Goal: Task Accomplishment & Management: Manage account settings

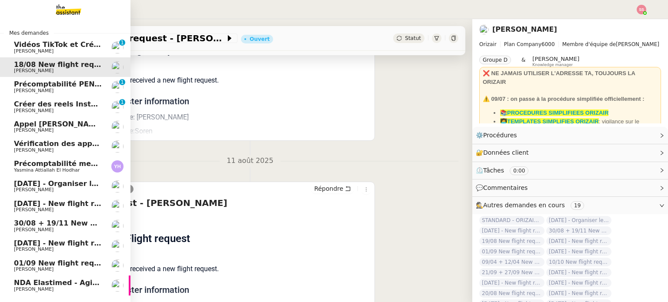
scroll to position [23, 0]
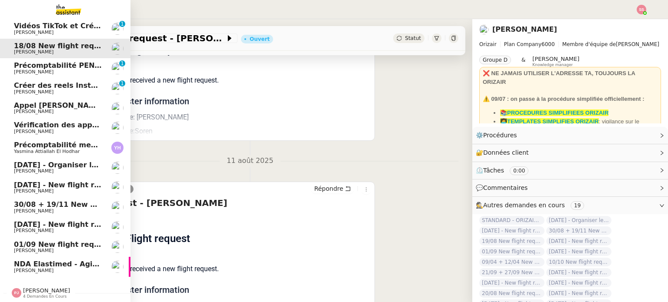
click at [82, 260] on span "NDA Elastimed - Agile Capital Markets" at bounding box center [89, 264] width 150 height 8
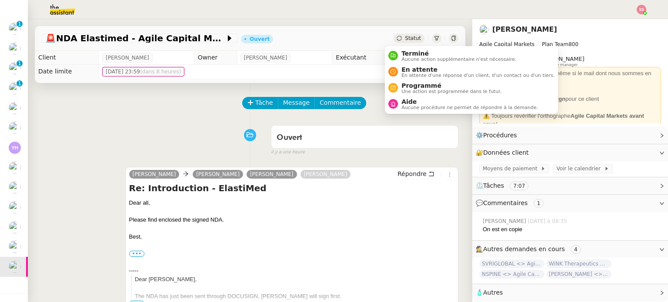
click at [407, 36] on span "Statut" at bounding box center [413, 38] width 16 height 6
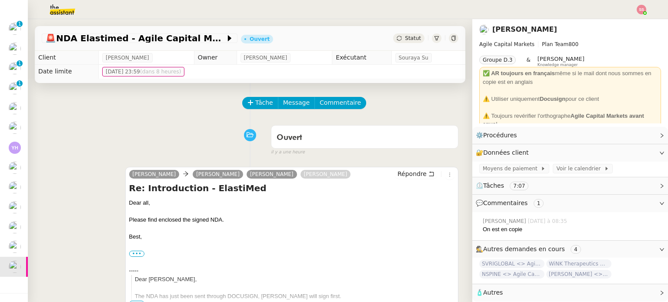
click at [116, 143] on div "Ouvert false il y a une heure" at bounding box center [250, 138] width 417 height 35
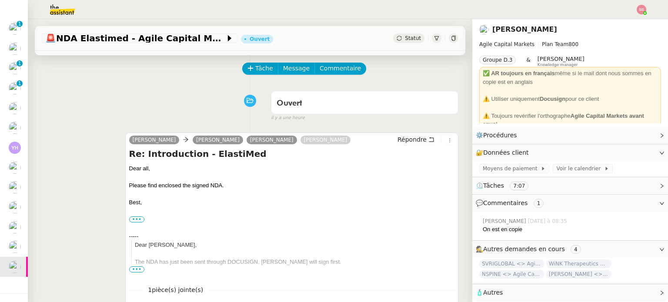
scroll to position [30, 0]
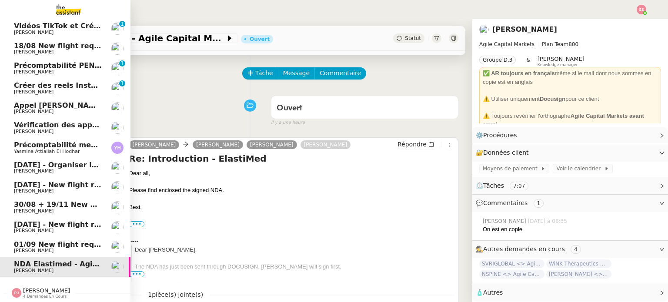
click at [32, 237] on link "01/09 New flight request - Fahad Razzak Louis Frei" at bounding box center [65, 247] width 130 height 20
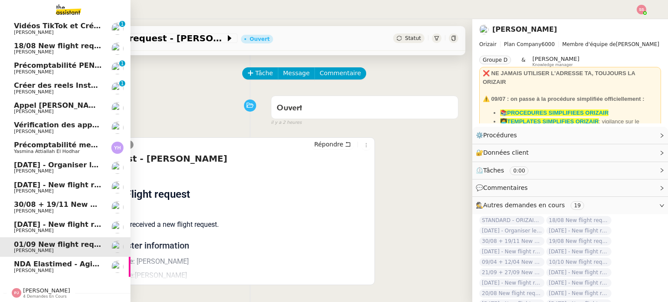
click at [47, 217] on link "31st August - New flight request - Gavin Cowling Louis Frei" at bounding box center [65, 227] width 130 height 20
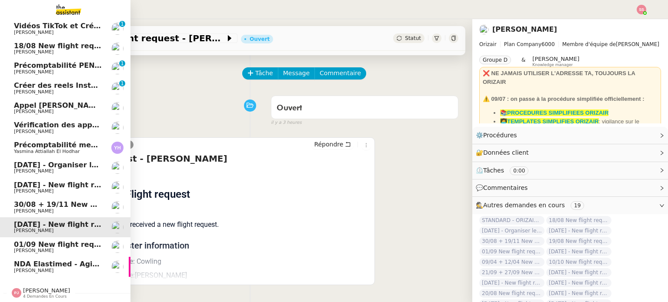
click at [60, 190] on link "20th June 2026 - New flight request - Conor Robinson Louis Frei" at bounding box center [65, 188] width 130 height 20
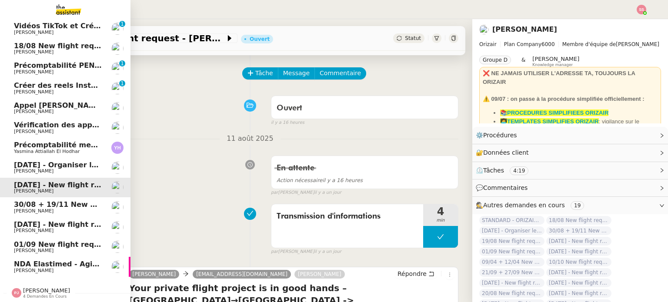
click at [60, 197] on link "30/08 + 19/11 New flight request - John Smith Louis Frei" at bounding box center [65, 207] width 130 height 20
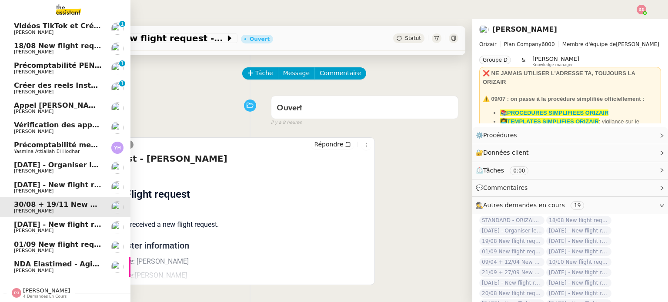
click at [100, 50] on link "18/08 New flight request - Soren Danjou Louis Frei" at bounding box center [65, 49] width 130 height 20
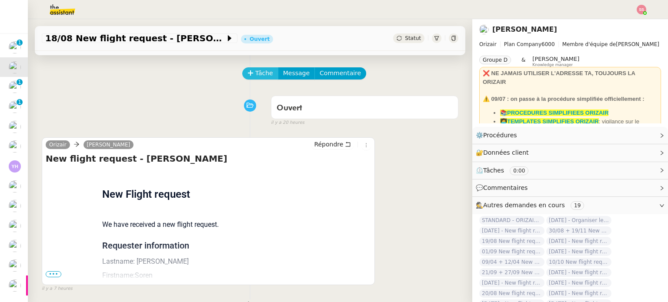
click at [257, 75] on span "Tâche" at bounding box center [264, 73] width 18 height 10
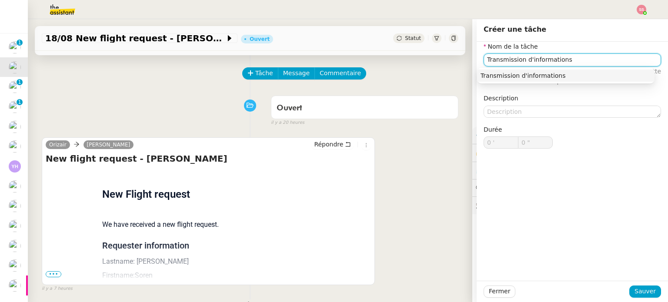
click at [570, 70] on nz-auto-option "Transmission d'informations" at bounding box center [565, 76] width 177 height 12
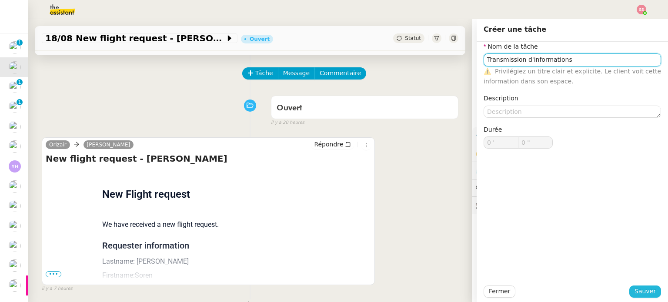
type input "Transmission d'informations"
click at [640, 290] on span "Sauver" at bounding box center [644, 292] width 21 height 10
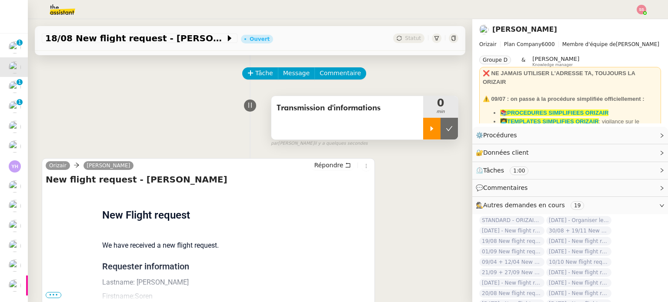
click at [423, 135] on div at bounding box center [431, 129] width 17 height 22
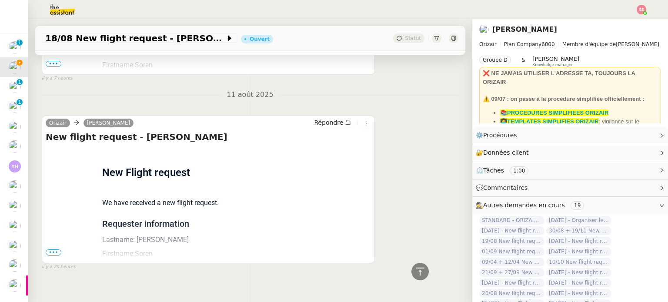
scroll to position [261, 0]
drag, startPoint x: 226, startPoint y: 154, endPoint x: 251, endPoint y: 133, distance: 33.6
click at [226, 155] on td "New Flight request We have received a new flight request. Requester information…" at bounding box center [208, 290] width 212 height 286
click at [51, 254] on span "•••" at bounding box center [54, 253] width 16 height 6
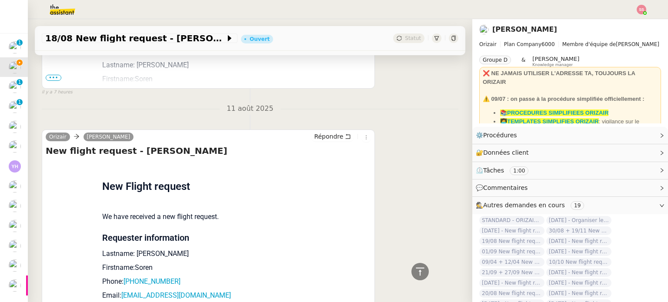
scroll to position [231, 0]
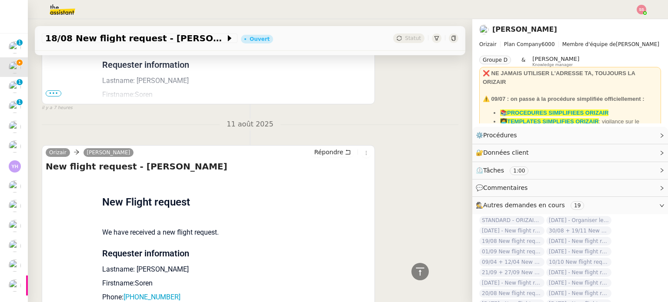
click at [54, 95] on span "•••" at bounding box center [54, 93] width 16 height 6
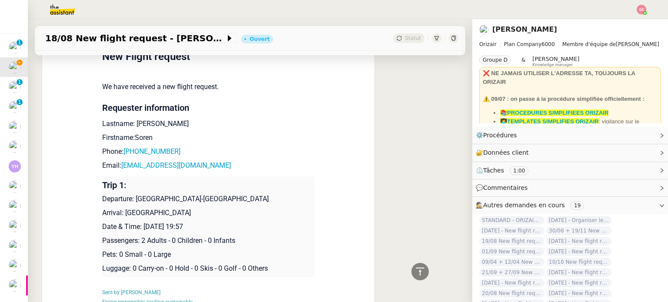
scroll to position [188, 0]
drag, startPoint x: 203, startPoint y: 167, endPoint x: 117, endPoint y: 168, distance: 86.1
click at [117, 168] on p "Email: soren.danjou@laposte.net" at bounding box center [208, 166] width 212 height 10
copy link "soren.danjou@laposte.net"
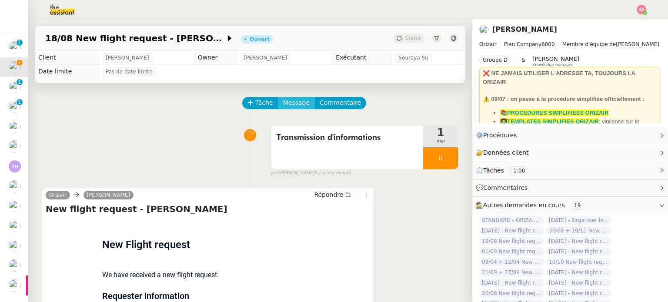
click at [283, 108] on span "Message" at bounding box center [296, 103] width 27 height 10
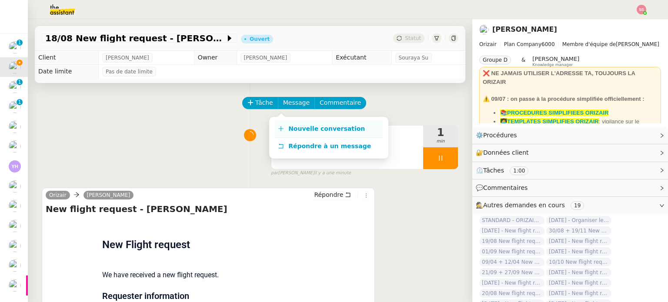
click at [292, 124] on link "Nouvelle conversation" at bounding box center [328, 128] width 109 height 17
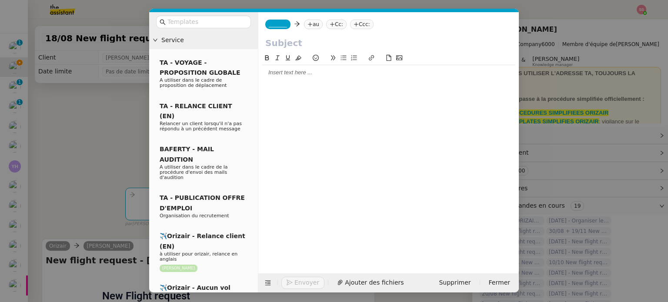
click at [307, 24] on icon at bounding box center [309, 24] width 5 height 5
paste input "soren.danjou@laposte.net"
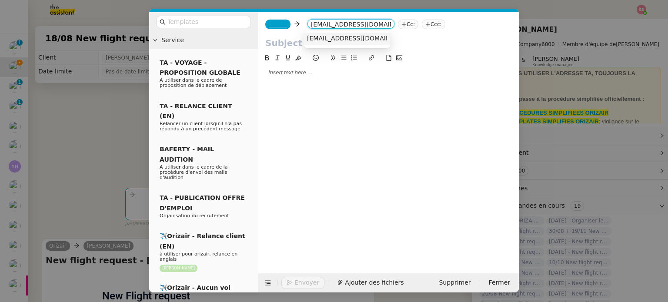
type input "soren.danjou@laposte.net"
click at [338, 41] on span "soren.danjou@laposte.net" at bounding box center [360, 38] width 107 height 7
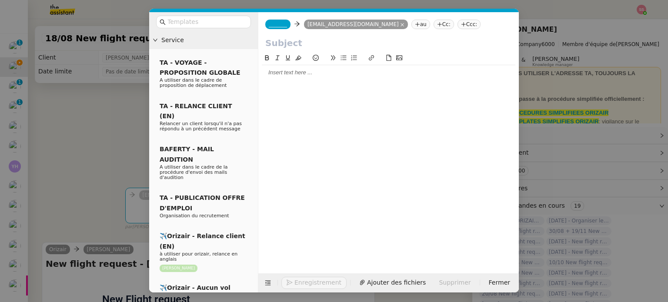
click at [457, 25] on nz-tag "Ccc:" at bounding box center [468, 25] width 23 height 10
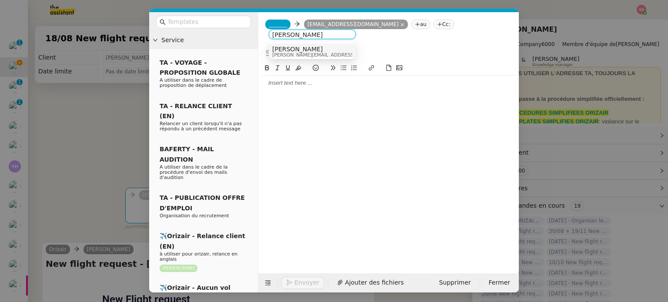
type input "[PERSON_NAME]"
click at [317, 51] on div "[PERSON_NAME] [PERSON_NAME][EMAIL_ADDRESS][DOMAIN_NAME]" at bounding box center [312, 52] width 80 height 12
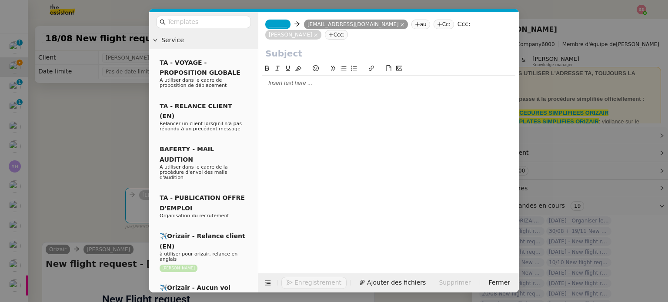
click at [280, 21] on span "_______" at bounding box center [278, 24] width 18 height 6
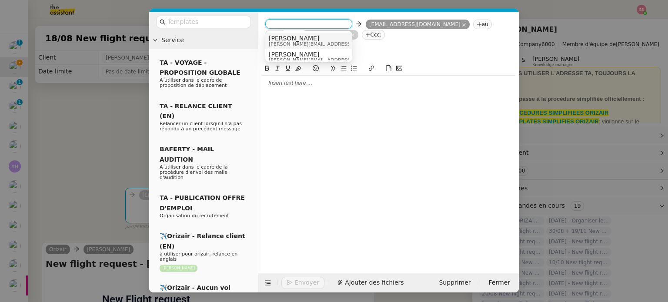
click at [289, 32] on nz-option-container "Josephine josephine.k@orizair.com Josephine josephine@theassistant.com" at bounding box center [308, 46] width 87 height 31
click at [277, 37] on span "[PERSON_NAME]" at bounding box center [330, 38] width 123 height 7
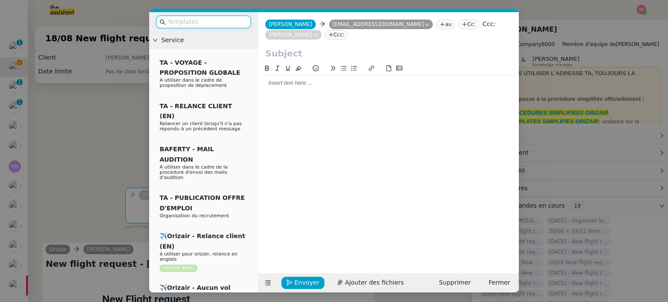
click at [216, 24] on input "text" at bounding box center [206, 22] width 78 height 10
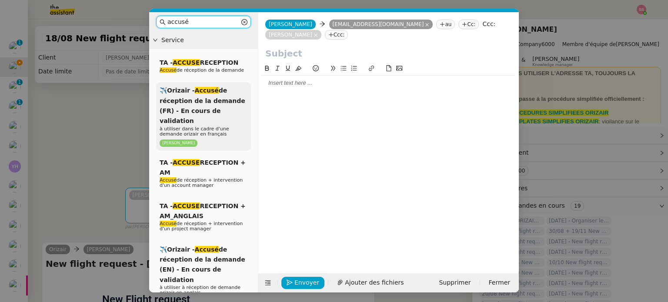
type input "accusé"
click at [227, 90] on div "✈️Orizair - Accusé de réception de la demande (FR) - En cours de validation à u…" at bounding box center [203, 116] width 95 height 69
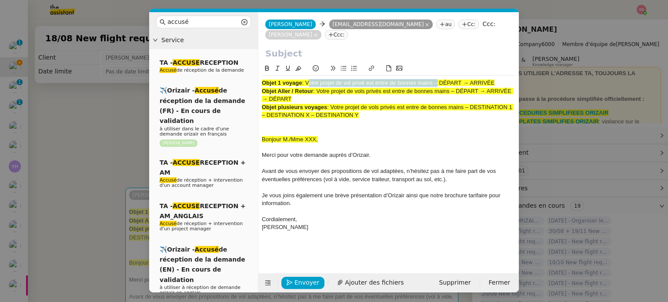
drag, startPoint x: 307, startPoint y: 69, endPoint x: 437, endPoint y: 64, distance: 129.2
click at [437, 64] on div "Objet 1 voyage : Votre projet de vol privé est entre de bonnes mains – DÉPART →…" at bounding box center [388, 153] width 253 height 180
copy span "Votre projet de vol privé est entre de bonnes mains"
click at [320, 50] on div at bounding box center [388, 55] width 260 height 17
click at [319, 47] on input "text" at bounding box center [388, 53] width 247 height 13
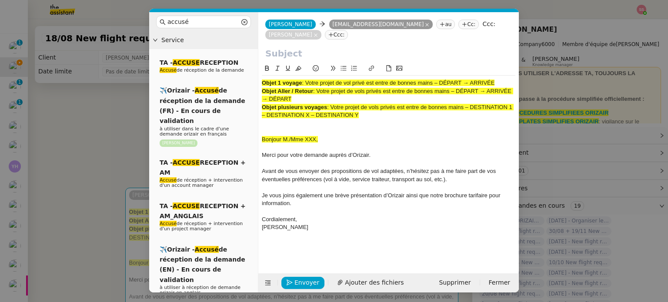
paste input "Votre projet de vol privé est entre de bonnes mains"
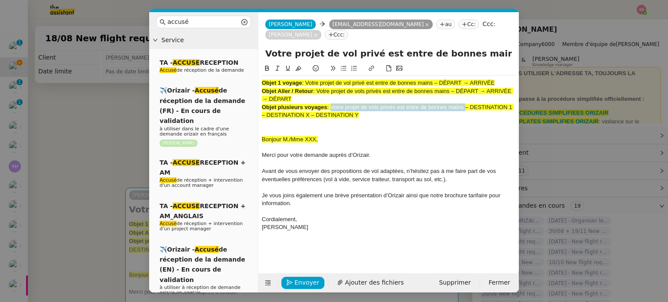
drag, startPoint x: 463, startPoint y: 97, endPoint x: 330, endPoint y: 95, distance: 133.0
click at [330, 104] on span ": Votre projet de vols privés est entre de bonnes mains – DESTINATION 1 – DESTI…" at bounding box center [388, 111] width 252 height 14
copy span "Votre projet de vols privés est entre de bonnes mains"
click at [343, 47] on input "Votre projet de vol privé est entre de bonnes mains" at bounding box center [388, 53] width 247 height 13
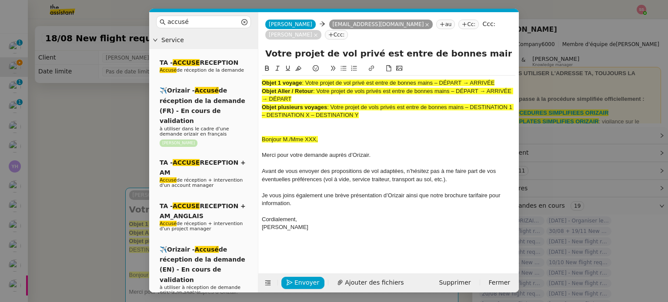
click at [343, 47] on input "Votre projet de vol privé est entre de bonnes mains" at bounding box center [388, 53] width 247 height 13
paste input "Votre projet de vols privés est entre de bonnes mains"
type input "Votre projet de vols privés est entre de bonnes mains"
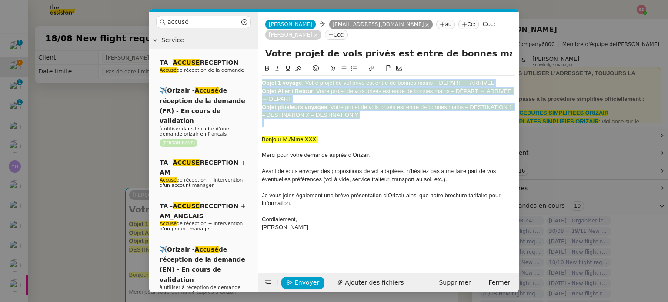
drag, startPoint x: 361, startPoint y: 110, endPoint x: 242, endPoint y: 52, distance: 133.0
click at [242, 52] on nz-layout "accusé Service TA - ACCUSE RECEPTION Accusé de réception de la demande ✈️Orizai…" at bounding box center [334, 152] width 370 height 280
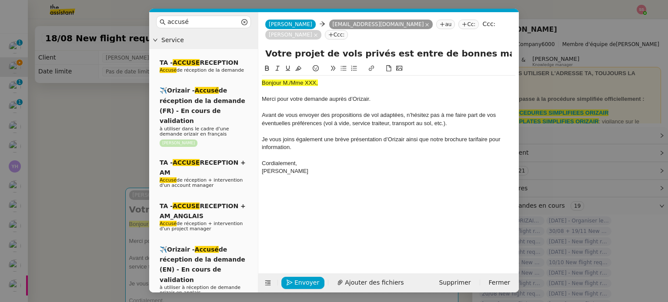
click at [102, 143] on nz-modal-container "accusé Service TA - ACCUSE RECEPTION Accusé de réception de la demande ✈️Orizai…" at bounding box center [334, 151] width 668 height 302
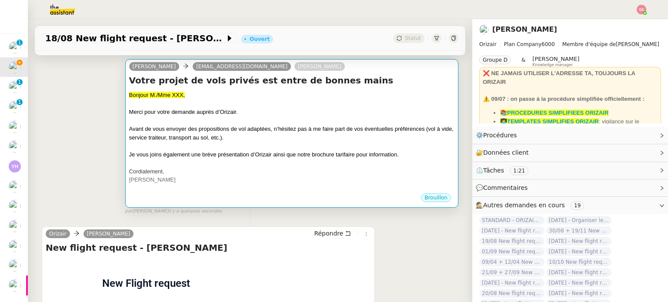
scroll to position [304, 0]
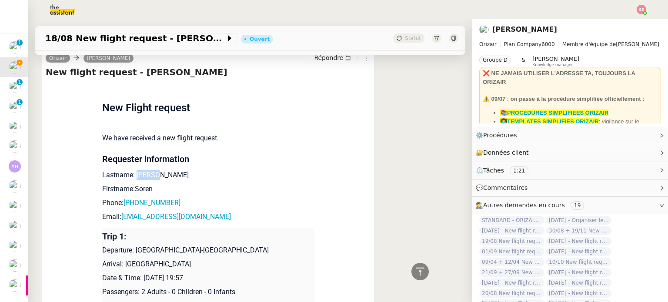
drag, startPoint x: 158, startPoint y: 178, endPoint x: 130, endPoint y: 177, distance: 27.4
click at [130, 177] on p "Lastname: Danjou" at bounding box center [208, 175] width 212 height 10
copy p "Danjou"
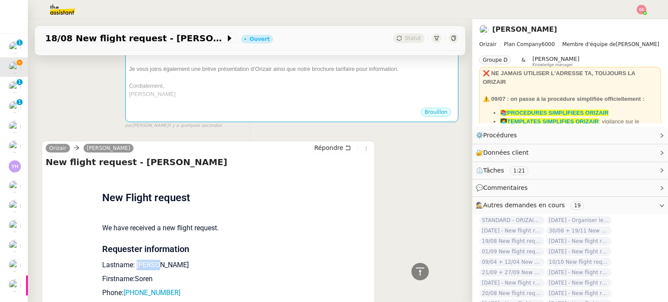
scroll to position [130, 0]
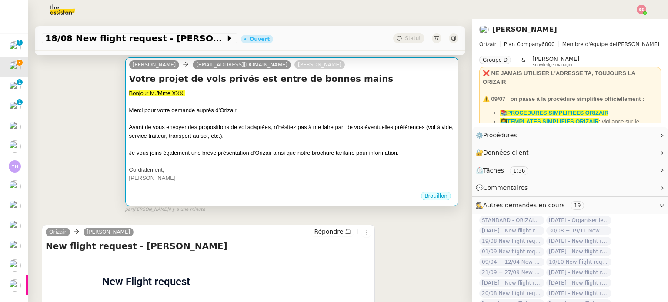
click at [244, 112] on div "Merci pour votre demande auprès d’Orizair." at bounding box center [291, 110] width 325 height 9
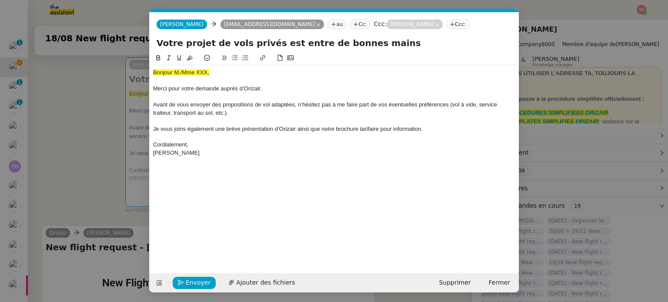
scroll to position [0, 36]
drag, startPoint x: 214, startPoint y: 72, endPoint x: 110, endPoint y: 72, distance: 103.9
click at [110, 72] on nz-modal-container "accusé Service TA - ACCUSE RECEPTION Accusé de réception de la demande ✈️Orizai…" at bounding box center [334, 151] width 668 height 302
click at [185, 55] on button at bounding box center [189, 58] width 10 height 10
click at [214, 75] on div "Bonjour M./Mme XXX," at bounding box center [334, 73] width 362 height 8
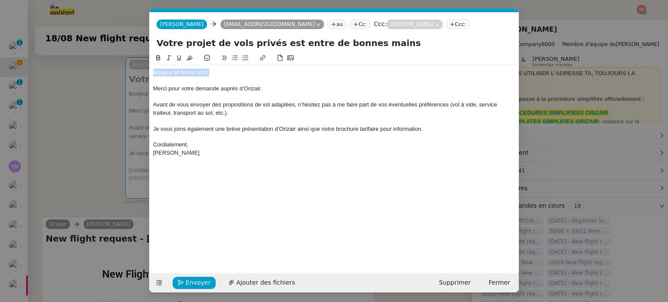
click at [214, 74] on div "Bonjour M./Mme XXX," at bounding box center [334, 73] width 362 height 8
drag, startPoint x: 214, startPoint y: 73, endPoint x: 181, endPoint y: 73, distance: 33.5
click at [181, 73] on div "Bonjour M./Mme XXX," at bounding box center [334, 73] width 362 height 8
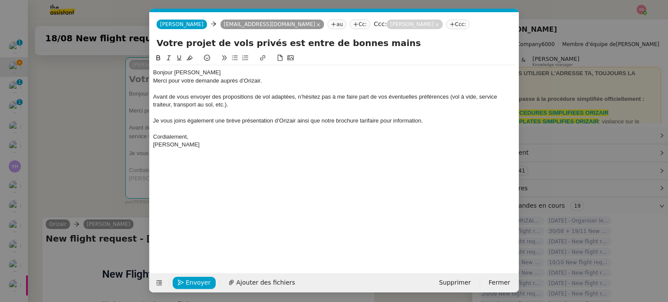
scroll to position [0, 0]
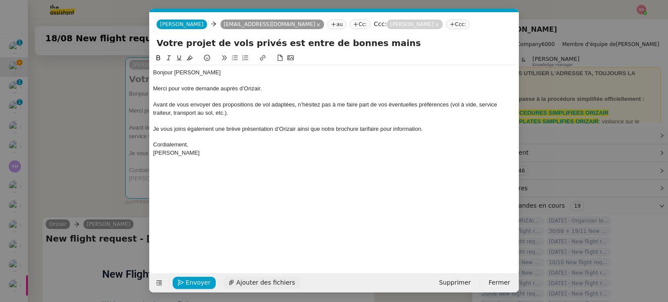
click at [269, 285] on span "Ajouter des fichiers" at bounding box center [265, 283] width 59 height 10
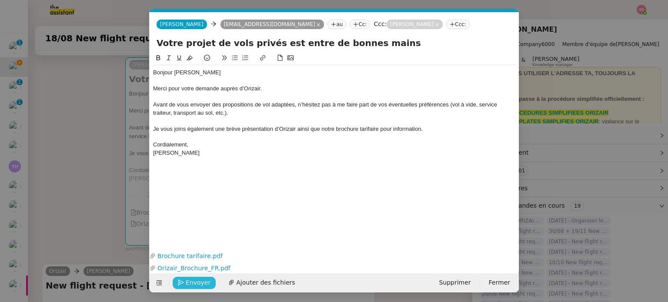
click at [208, 283] on button "Envoyer" at bounding box center [194, 283] width 43 height 12
click at [208, 283] on span "Confirmer l'envoi" at bounding box center [212, 283] width 52 height 10
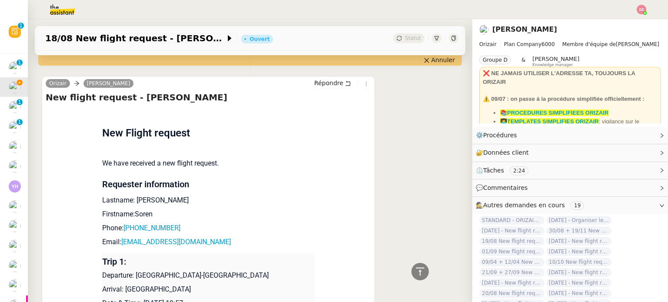
scroll to position [287, 0]
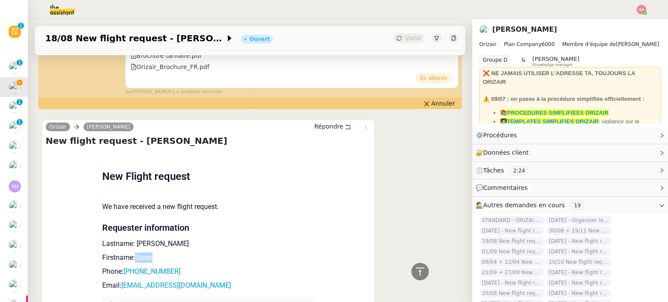
drag, startPoint x: 149, startPoint y: 257, endPoint x: 130, endPoint y: 259, distance: 18.3
click at [130, 259] on p "Firstname:Soren" at bounding box center [208, 258] width 212 height 10
copy p "Soren"
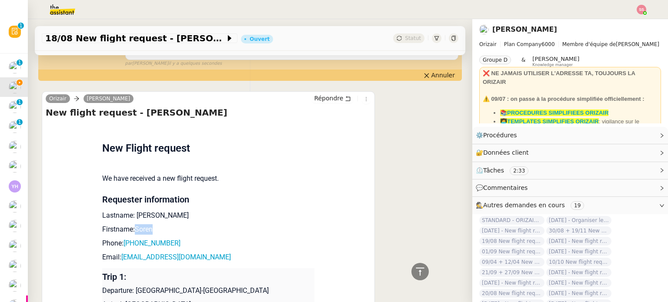
scroll to position [330, 0]
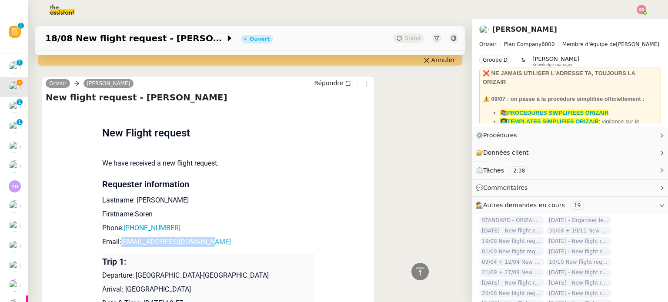
drag, startPoint x: 203, startPoint y: 248, endPoint x: 117, endPoint y: 245, distance: 86.1
click at [117, 245] on p "Email: soren.danjou@laposte.net" at bounding box center [208, 242] width 212 height 10
copy link "soren.danjou@laposte.net"
drag, startPoint x: 166, startPoint y: 230, endPoint x: 123, endPoint y: 231, distance: 42.2
click at [123, 231] on p "Phone: +33 7 81 06 87 24" at bounding box center [208, 228] width 212 height 10
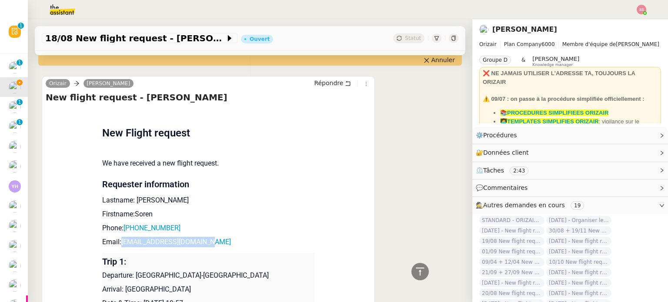
copy link "33 7 81 06 87 24"
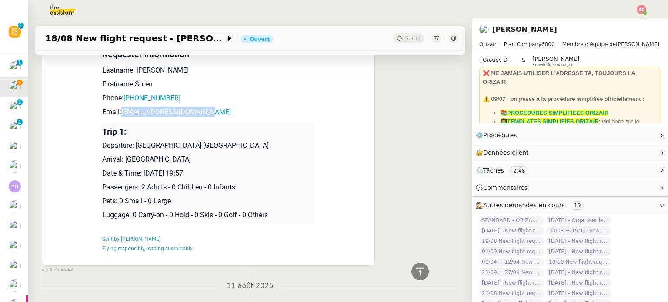
scroll to position [461, 0]
drag, startPoint x: 132, startPoint y: 147, endPoint x: 212, endPoint y: 150, distance: 80.5
click at [212, 150] on p "Departure: Paris-Le Bourget Airport" at bounding box center [208, 145] width 212 height 10
copy p "Paris-Le Bourget Airport"
drag, startPoint x: 184, startPoint y: 163, endPoint x: 122, endPoint y: 160, distance: 62.7
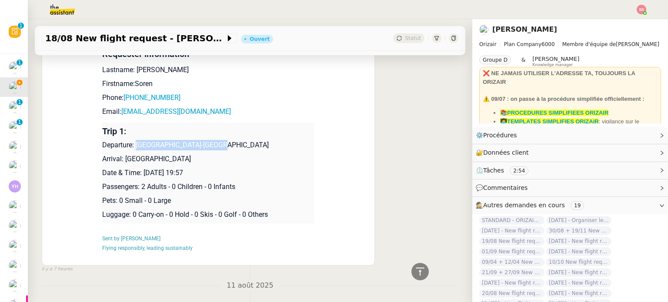
click at [122, 160] on p "Arrival: Farnborough Airport" at bounding box center [208, 159] width 212 height 10
copy p "Farnborough Airport"
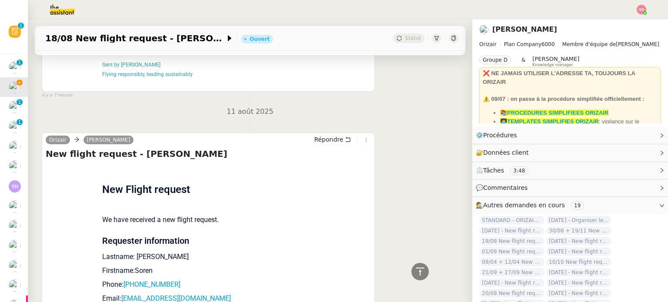
scroll to position [840, 0]
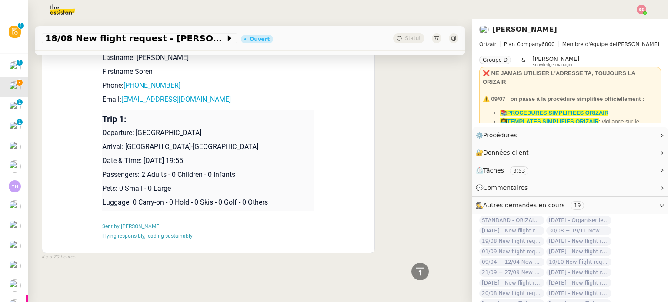
drag, startPoint x: 131, startPoint y: 127, endPoint x: 230, endPoint y: 130, distance: 98.3
click at [230, 130] on p "Departure: Paris Beauvais Tillé Airport" at bounding box center [208, 133] width 212 height 10
copy p "Paris Beauvais Tillé Airport"
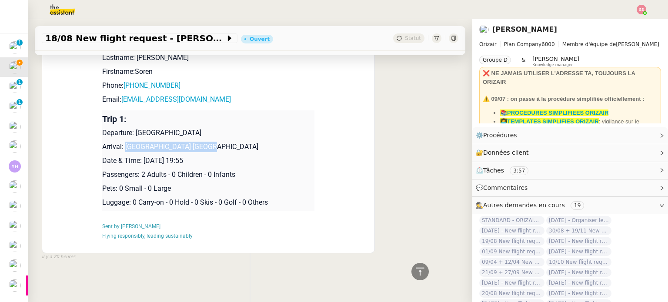
drag, startPoint x: 198, startPoint y: 141, endPoint x: 120, endPoint y: 140, distance: 78.3
click at [120, 142] on p "Arrival: Toulouse-Blagnac Airport" at bounding box center [208, 147] width 212 height 10
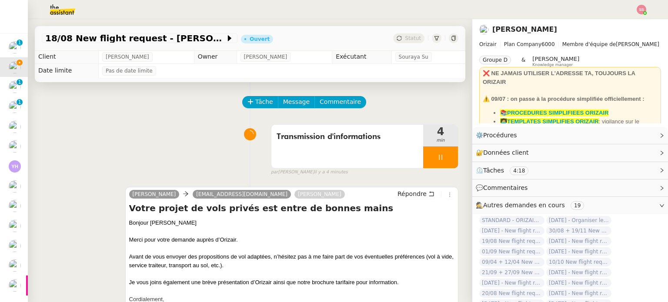
scroll to position [0, 0]
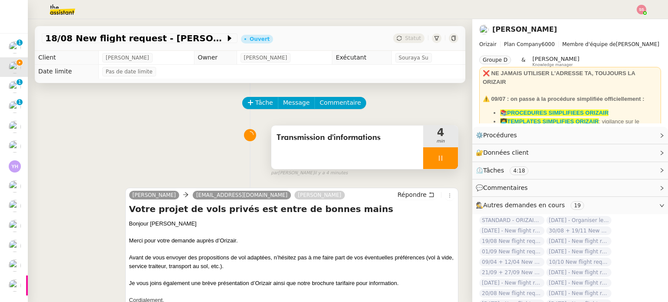
click at [437, 162] on icon at bounding box center [440, 158] width 7 height 7
click at [446, 161] on icon at bounding box center [449, 158] width 7 height 7
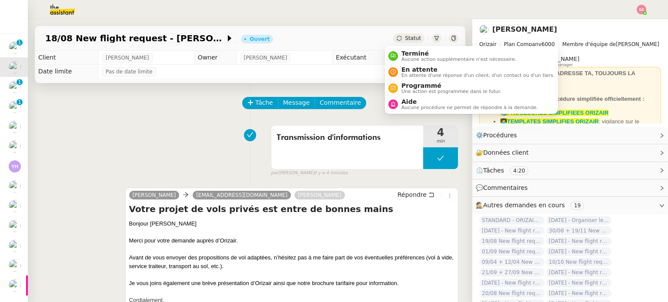
click at [409, 37] on span "Statut" at bounding box center [413, 38] width 16 height 6
click at [414, 67] on span "En attente" at bounding box center [477, 69] width 153 height 7
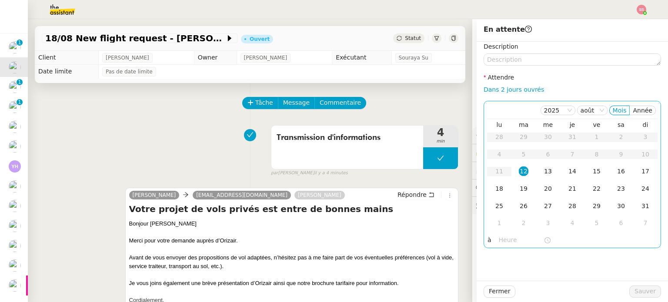
click at [543, 175] on div "13" at bounding box center [548, 172] width 10 height 10
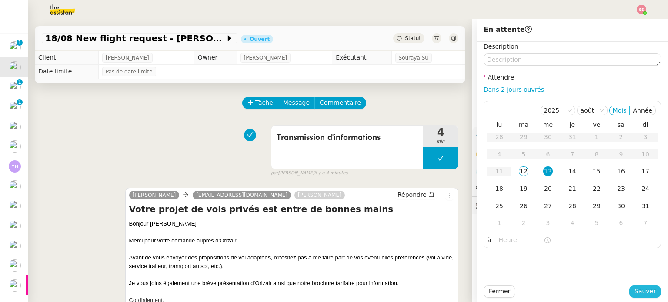
click at [645, 290] on span "Sauver" at bounding box center [644, 292] width 21 height 10
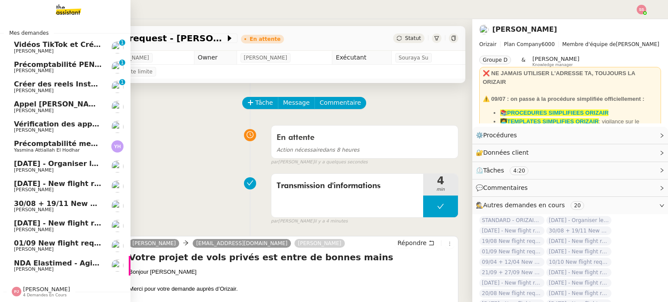
scroll to position [3, 0]
click at [73, 168] on span "[PERSON_NAME]" at bounding box center [58, 170] width 88 height 5
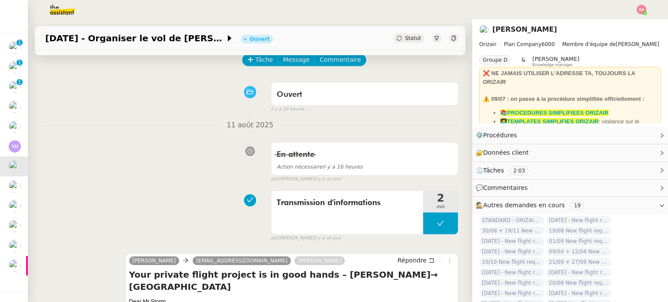
scroll to position [43, 0]
click at [248, 63] on button "Tâche" at bounding box center [260, 59] width 36 height 12
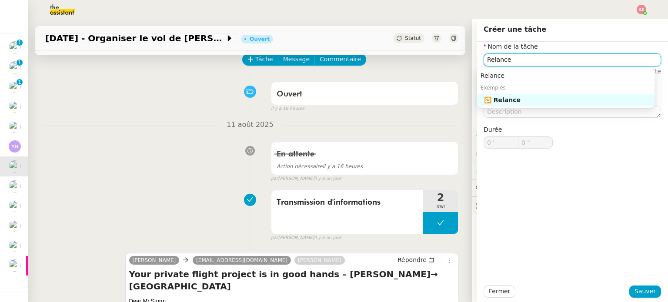
click at [496, 104] on div "🔁 Relance" at bounding box center [567, 100] width 167 height 8
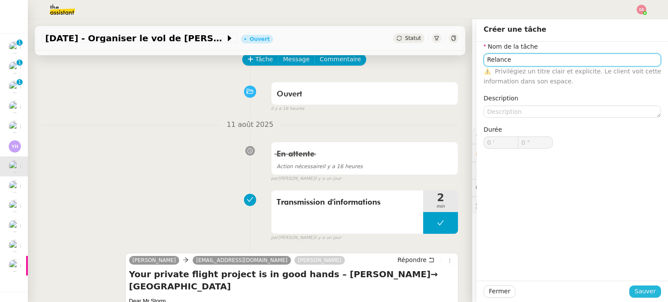
type input "Relance"
click at [647, 287] on span "Sauver" at bounding box center [644, 292] width 21 height 10
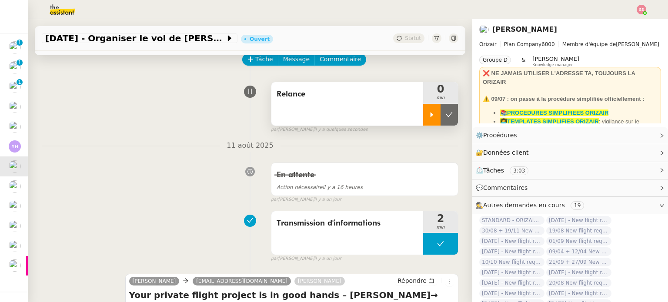
click at [428, 113] on icon at bounding box center [431, 114] width 7 height 7
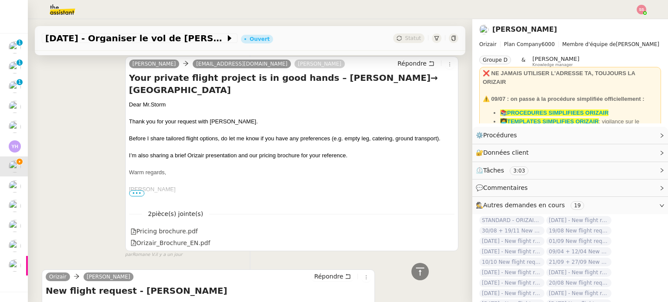
scroll to position [217, 0]
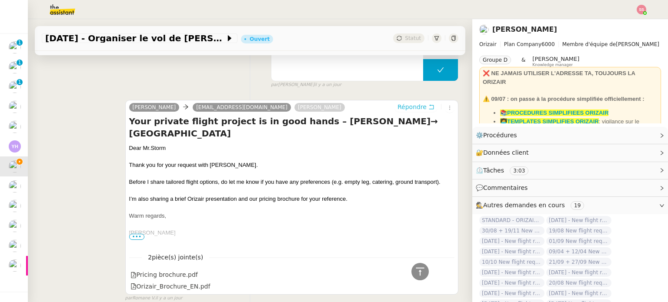
click at [413, 107] on span "Répondre" at bounding box center [411, 107] width 29 height 9
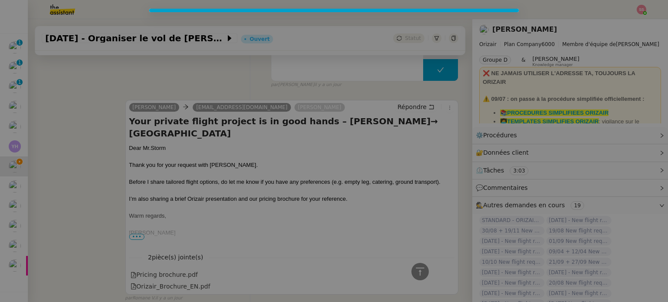
scroll to position [284, 0]
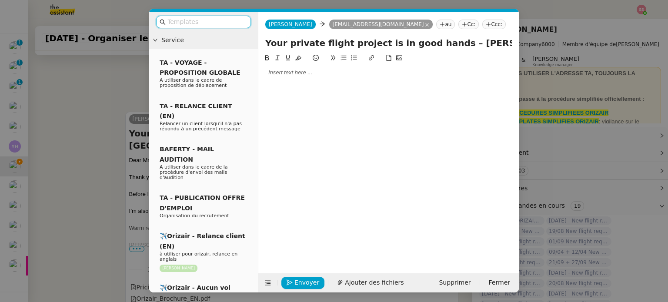
click at [482, 23] on nz-tag "Ccc:" at bounding box center [493, 25] width 23 height 10
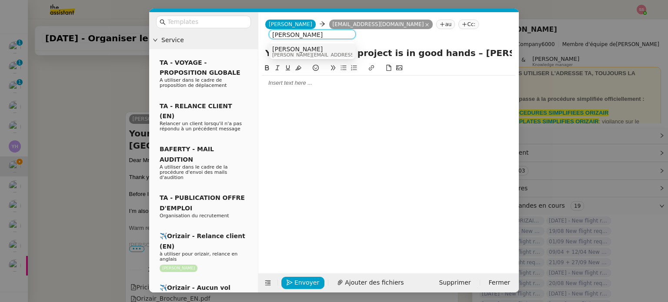
type input "[PERSON_NAME]"
click at [332, 47] on div "[PERSON_NAME] [PERSON_NAME][EMAIL_ADDRESS][DOMAIN_NAME]" at bounding box center [312, 52] width 80 height 12
click at [179, 20] on input "text" at bounding box center [206, 22] width 78 height 10
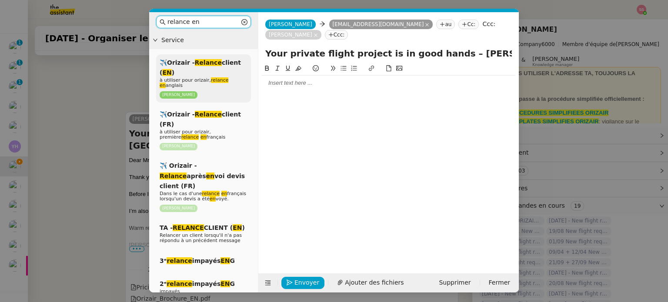
type input "relance en"
click at [206, 66] on em "Relance" at bounding box center [208, 62] width 27 height 7
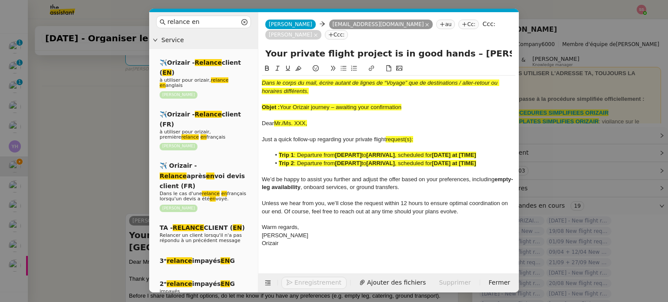
scroll to position [398, 0]
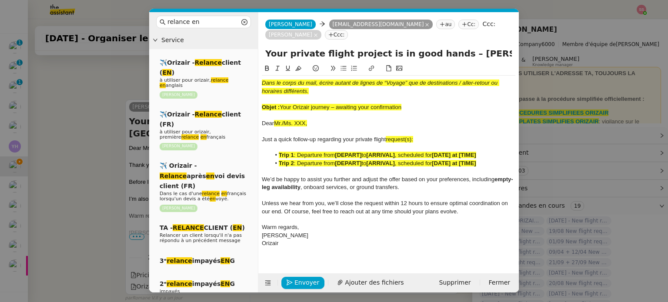
drag, startPoint x: 282, startPoint y: 93, endPoint x: 404, endPoint y: 99, distance: 122.3
click at [404, 103] on div "Objet : Your Orizair journey – awaiting your confirmation" at bounding box center [388, 107] width 253 height 8
drag, startPoint x: 442, startPoint y: 44, endPoint x: 255, endPoint y: 45, distance: 187.4
click at [255, 45] on nz-layout "relance en Service ✈️Orizair - Relance client ( EN ) à utiliser pour orizair, r…" at bounding box center [334, 152] width 370 height 280
paste input "Orizair journey – awaiting your confirmation"
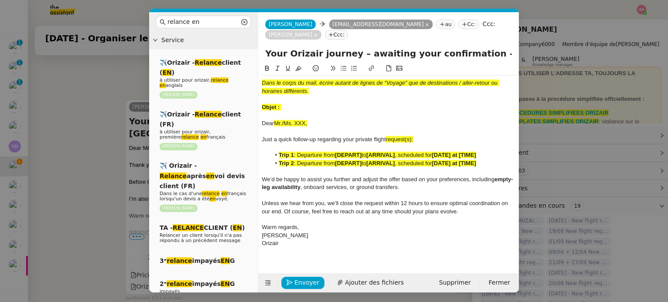
type input "Your Orizair journey – awaiting your confirmation – Saanen→ Nice"
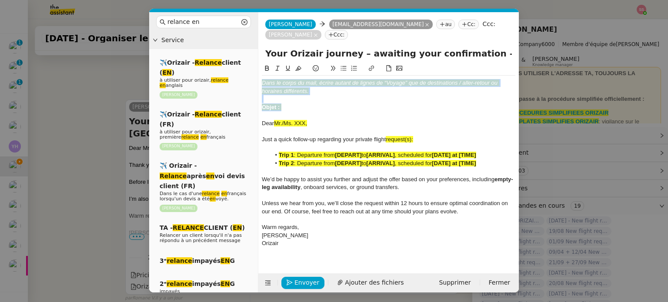
drag, startPoint x: 285, startPoint y: 96, endPoint x: 259, endPoint y: 67, distance: 38.5
click at [259, 67] on nz-spin "Dans le corps du mail, écrire autant de lignes de “Voyage” que de destinations …" at bounding box center [388, 163] width 260 height 200
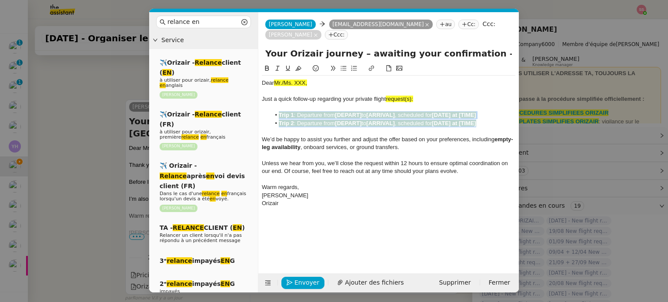
drag, startPoint x: 486, startPoint y: 110, endPoint x: 279, endPoint y: 103, distance: 207.5
click at [279, 111] on ul "Trip 1 : Departure from [DEPART] to [ARRIVAL] , scheduled for [DATE] at [TIME] …" at bounding box center [388, 119] width 253 height 16
click at [300, 65] on icon at bounding box center [298, 68] width 6 height 6
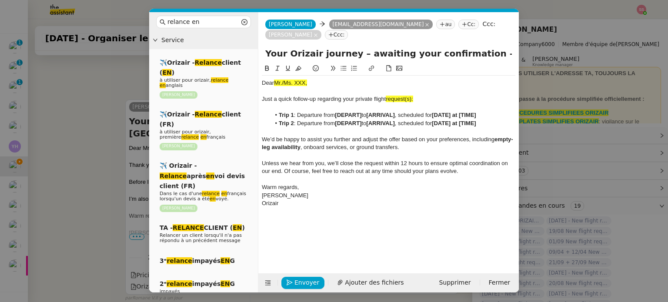
click at [429, 95] on div "Just a quick follow-up regarding your private flight request(s):" at bounding box center [388, 99] width 253 height 8
click at [381, 120] on strong "[ARRIVAL]" at bounding box center [380, 123] width 28 height 7
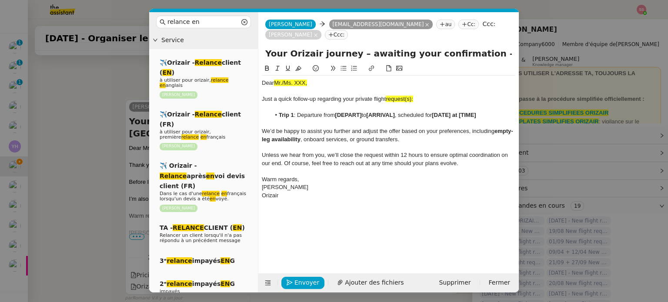
click at [118, 150] on nz-modal-container "relance en Service ✈️Orizair - Relance client ( EN ) à utiliser pour orizair, r…" at bounding box center [334, 151] width 668 height 302
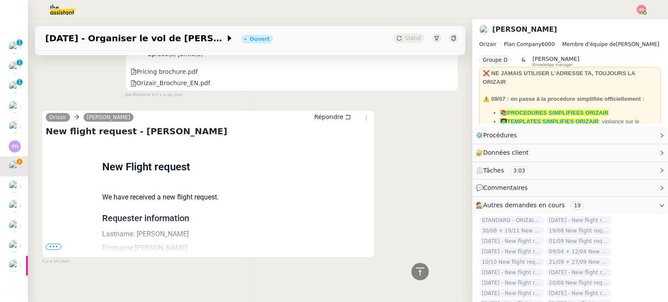
scroll to position [607, 0]
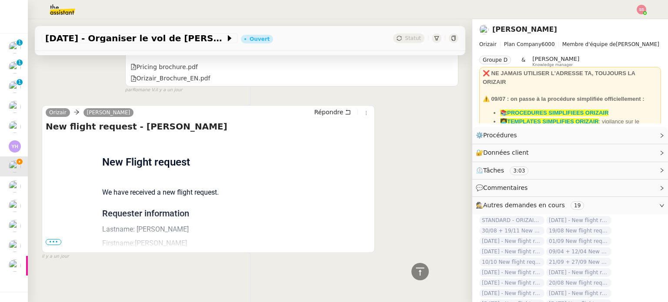
click at [53, 239] on span "•••" at bounding box center [54, 242] width 16 height 6
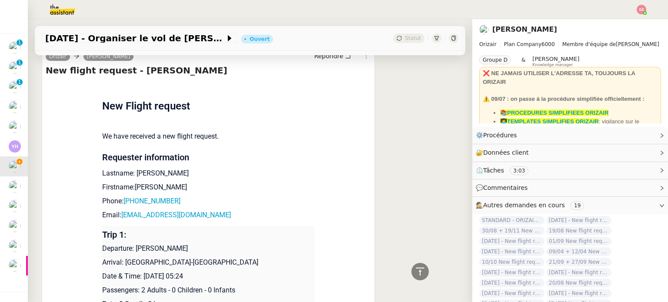
scroll to position [737, 0]
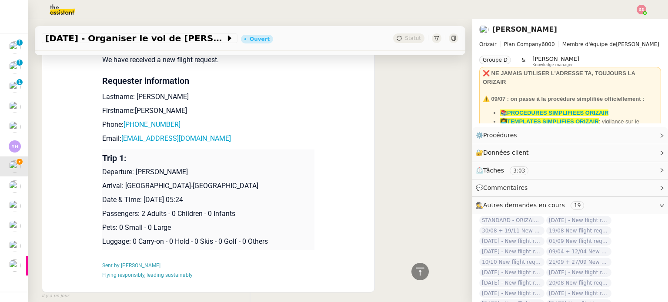
drag, startPoint x: 211, startPoint y: 196, endPoint x: 139, endPoint y: 197, distance: 72.2
click at [139, 197] on p "Date & Time: 23rd August 2025 05:24" at bounding box center [208, 200] width 212 height 10
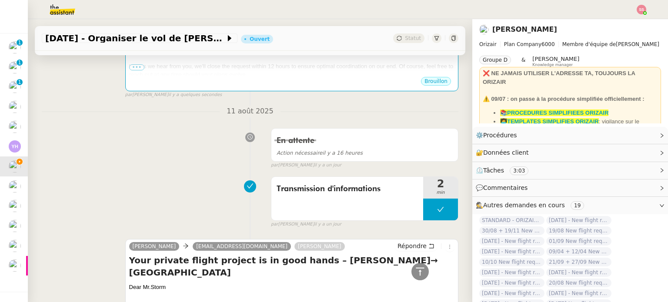
scroll to position [83, 0]
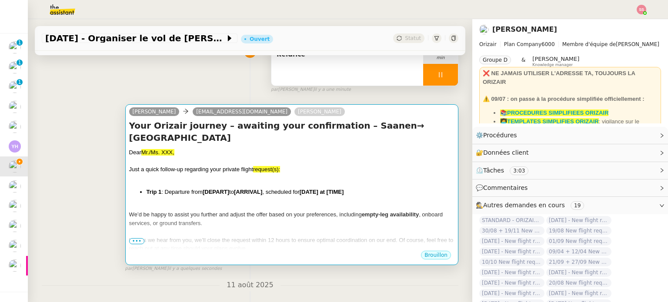
click at [300, 165] on div "Just a quick follow-up regarding your private flight request(s):" at bounding box center [291, 169] width 325 height 9
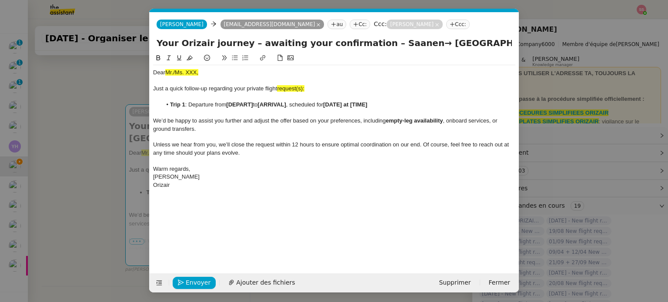
scroll to position [0, 46]
drag, startPoint x: 387, startPoint y: 104, endPoint x: 329, endPoint y: 104, distance: 58.3
click at [329, 104] on li "Trip 1 : Departure from [DEPART] to [ARRIVAL] , scheduled for [DATE] at [TIME]" at bounding box center [339, 105] width 354 height 8
drag, startPoint x: 310, startPoint y: 90, endPoint x: 279, endPoint y: 88, distance: 30.9
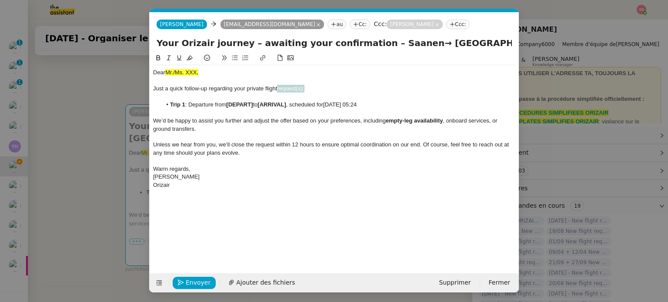
click at [279, 88] on div "Just a quick follow-up regarding your private flight request(s):" at bounding box center [334, 89] width 362 height 8
click at [188, 57] on icon at bounding box center [190, 58] width 6 height 6
click at [318, 90] on div "Just a quick follow-up regarding your private flight request(s):" at bounding box center [334, 89] width 362 height 8
drag, startPoint x: 308, startPoint y: 90, endPoint x: 298, endPoint y: 88, distance: 9.7
click at [298, 88] on div "Just a quick follow-up regarding your private flight request(s):" at bounding box center [334, 89] width 362 height 8
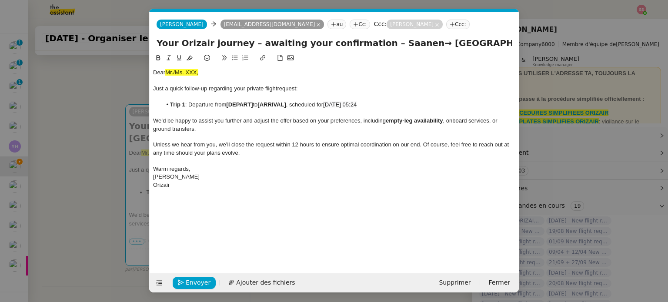
click at [106, 147] on nz-modal-container "relance en Service ✈️Orizair - Relance client ( EN ) à utiliser pour orizair, r…" at bounding box center [334, 151] width 668 height 302
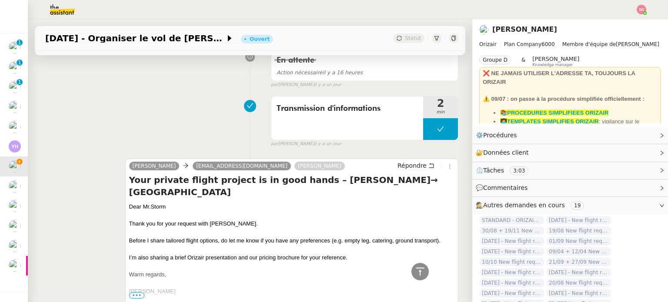
scroll to position [348, 0]
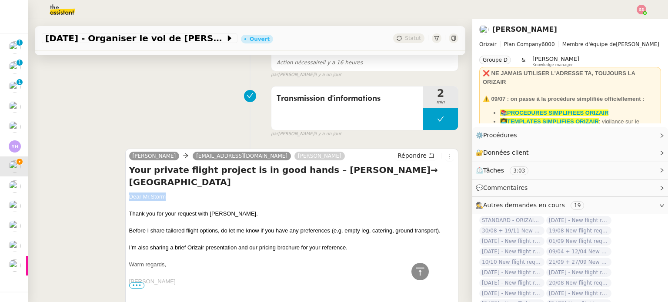
drag, startPoint x: 167, startPoint y: 188, endPoint x: 127, endPoint y: 187, distance: 40.9
click at [129, 193] on div "Dear Mr.Storm" at bounding box center [291, 197] width 325 height 9
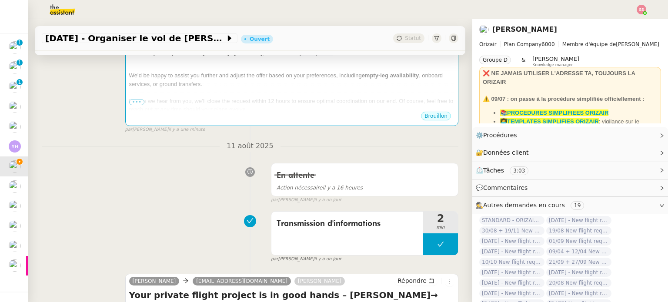
scroll to position [174, 0]
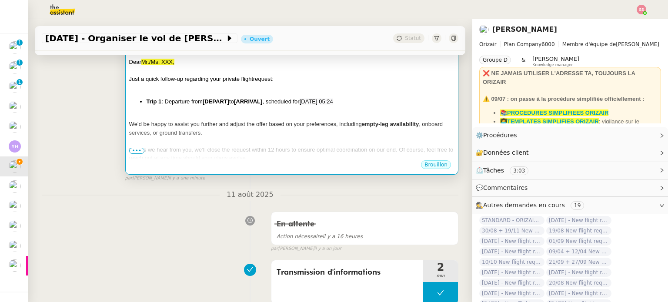
click at [247, 121] on span "We’d be happy to assist you further and adjust the offer based on your preferen…" at bounding box center [245, 124] width 233 height 7
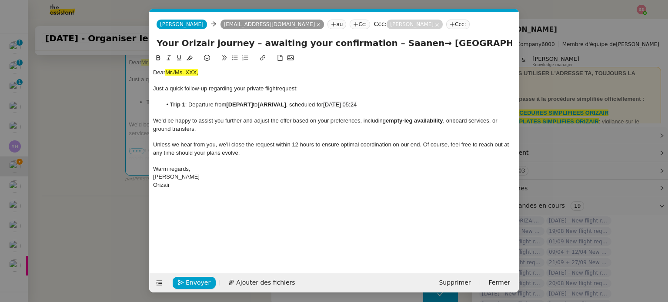
scroll to position [0, 46]
drag, startPoint x: 213, startPoint y: 74, endPoint x: 118, endPoint y: 69, distance: 94.9
click at [118, 69] on nz-modal-container "relance en Service ✈️Orizair - Relance client ( EN ) à utiliser pour orizair, r…" at bounding box center [334, 151] width 668 height 302
click at [111, 129] on nz-modal-container "relance en Service ✈️Orizair - Relance client ( EN ) à utiliser pour orizair, r…" at bounding box center [334, 151] width 668 height 302
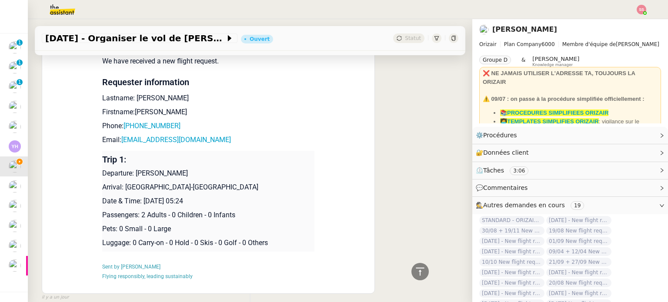
scroll to position [739, 0]
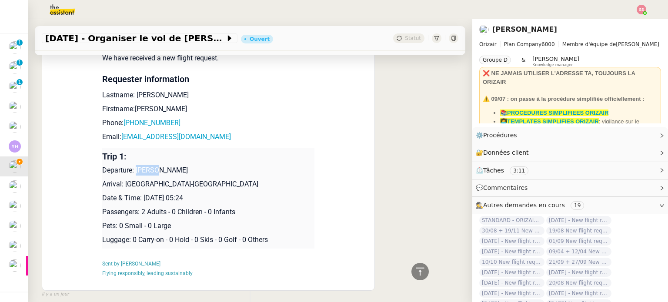
drag, startPoint x: 167, startPoint y: 167, endPoint x: 132, endPoint y: 168, distance: 35.3
click at [132, 168] on p "Departure: Saanen" at bounding box center [208, 170] width 212 height 10
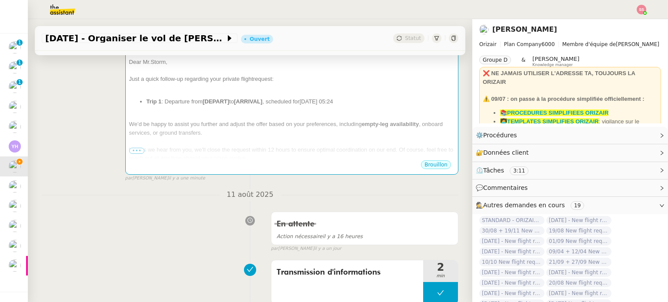
scroll to position [0, 0]
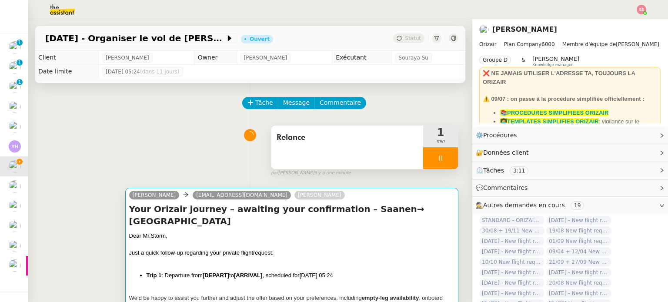
click at [255, 240] on div at bounding box center [291, 244] width 325 height 9
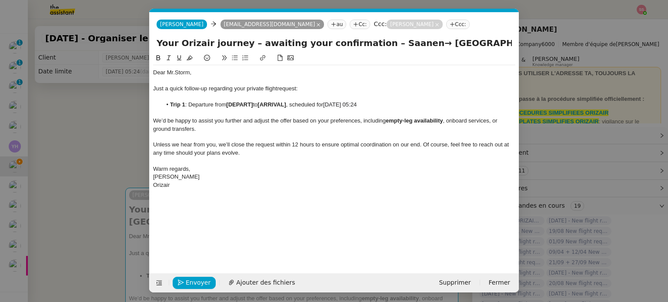
scroll to position [0, 46]
drag, startPoint x: 253, startPoint y: 107, endPoint x: 228, endPoint y: 104, distance: 25.7
click at [228, 104] on strong "[DEPART]" at bounding box center [239, 104] width 27 height 7
click at [108, 170] on nz-modal-container "relance en Service ✈️Orizair - Relance client ( EN ) à utiliser pour orizair, r…" at bounding box center [334, 151] width 668 height 302
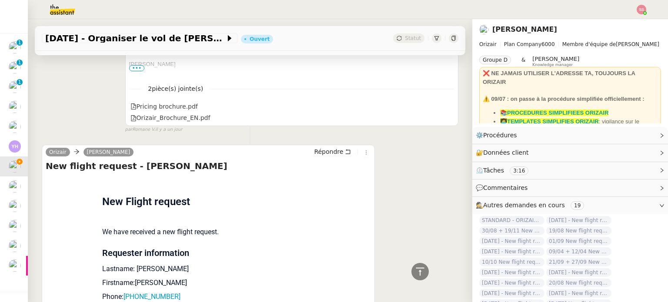
scroll to position [779, 0]
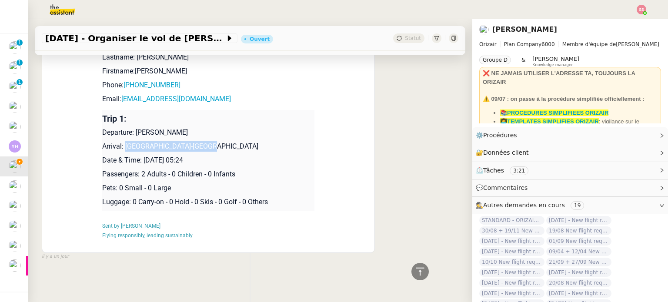
drag, startPoint x: 205, startPoint y: 142, endPoint x: 123, endPoint y: 142, distance: 82.2
click at [123, 142] on p "Arrival: [GEOGRAPHIC_DATA]-[GEOGRAPHIC_DATA]" at bounding box center [208, 146] width 212 height 10
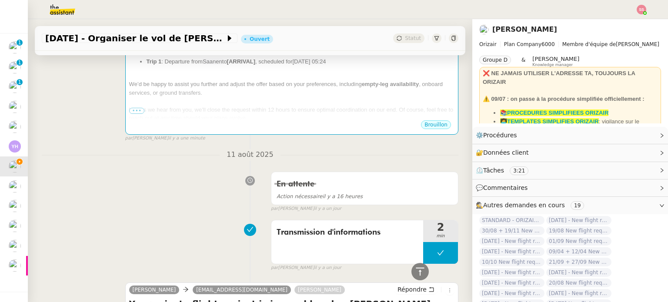
scroll to position [127, 0]
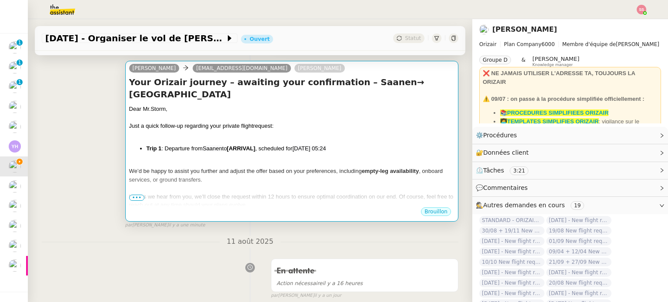
click at [279, 130] on div at bounding box center [291, 134] width 325 height 9
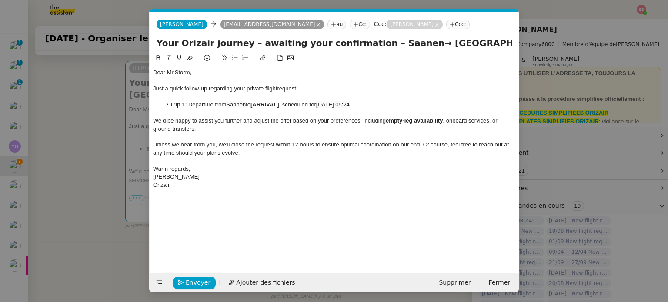
scroll to position [0, 46]
drag, startPoint x: 283, startPoint y: 104, endPoint x: 256, endPoint y: 105, distance: 27.4
click at [256, 105] on strong "[ARRIVAL]" at bounding box center [264, 104] width 28 height 7
click at [189, 287] on span "Envoyer" at bounding box center [198, 283] width 25 height 10
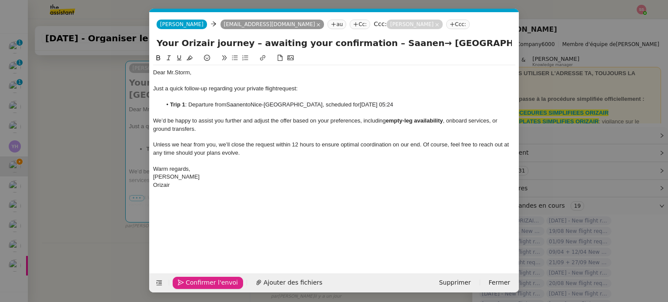
click at [189, 287] on span "Confirmer l'envoi" at bounding box center [212, 283] width 52 height 10
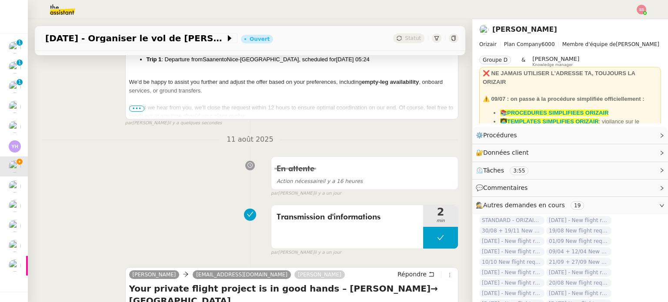
scroll to position [217, 0]
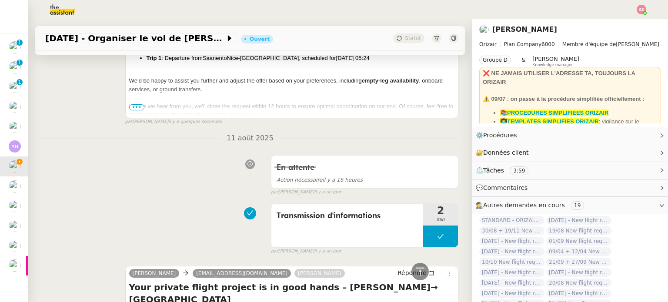
click at [640, 14] on body "Mes demandes Vidéos TikTok et Créatives META - août 2025 Anthony Morcillo 0 1 2…" at bounding box center [334, 151] width 668 height 302
click at [625, 30] on li "Suivi" at bounding box center [618, 25] width 57 height 12
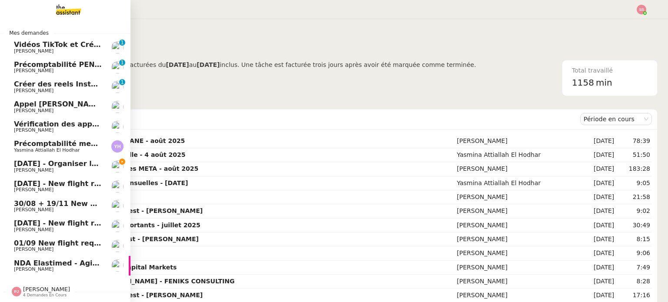
click at [70, 160] on span "[DATE] - Organiser le vol de [PERSON_NAME]" at bounding box center [102, 164] width 176 height 8
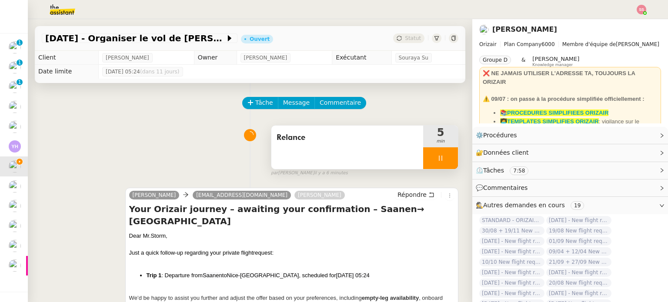
click at [437, 160] on div at bounding box center [440, 158] width 35 height 22
click at [440, 160] on button at bounding box center [448, 158] width 17 height 22
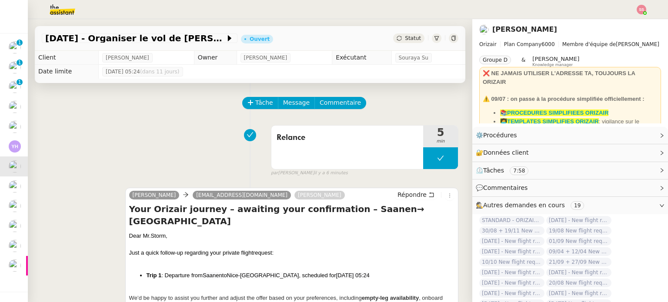
click at [410, 35] on div "Statut" at bounding box center [408, 38] width 31 height 10
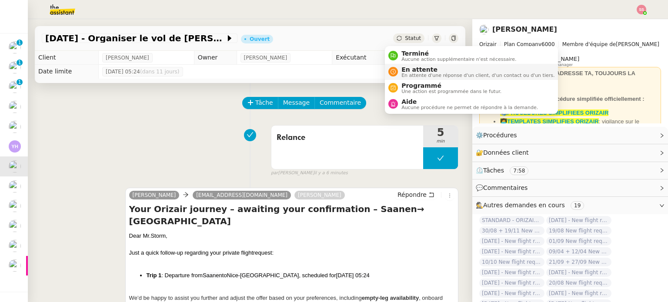
click at [415, 67] on span "En attente" at bounding box center [477, 69] width 153 height 7
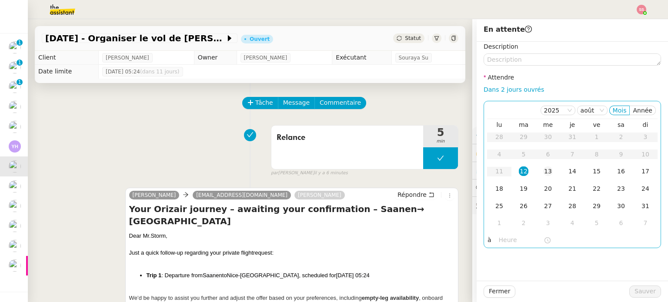
click at [543, 173] on div "13" at bounding box center [548, 172] width 10 height 10
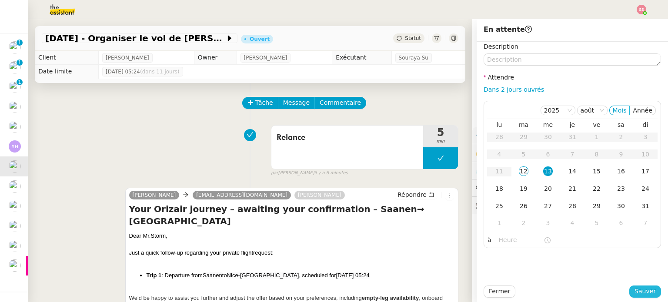
drag, startPoint x: 633, startPoint y: 292, endPoint x: 606, endPoint y: 273, distance: 32.6
click at [634, 290] on span "Sauver" at bounding box center [644, 292] width 21 height 10
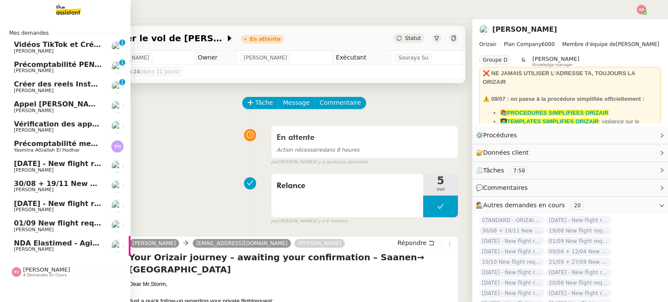
click at [55, 170] on span "[PERSON_NAME]" at bounding box center [58, 170] width 88 height 5
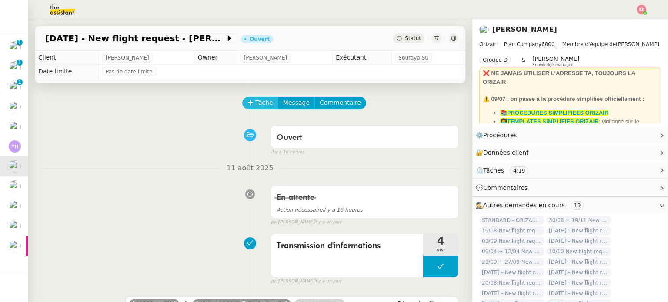
click at [266, 101] on button "Tâche" at bounding box center [260, 103] width 36 height 12
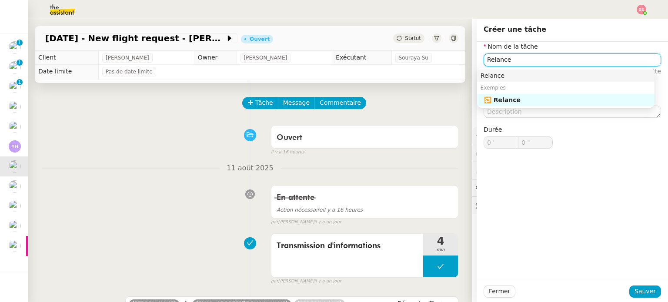
click at [492, 76] on div "Relance" at bounding box center [565, 76] width 170 height 8
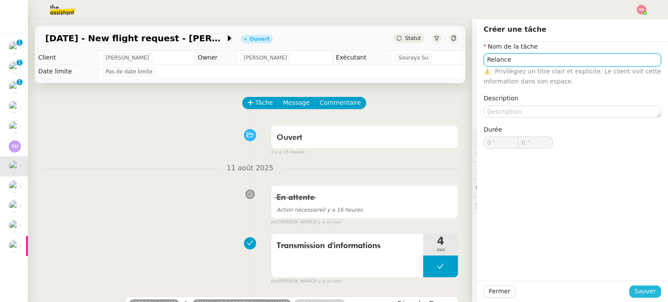
type input "Relance"
click at [637, 292] on span "Sauver" at bounding box center [644, 292] width 21 height 10
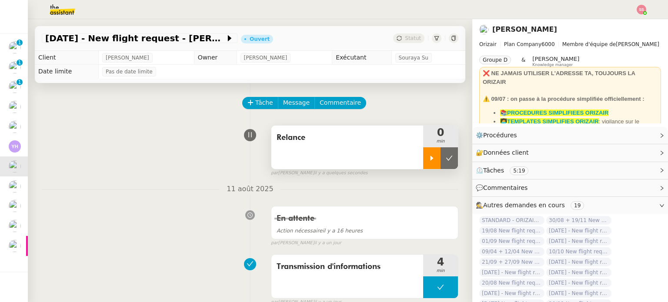
click at [425, 153] on div at bounding box center [431, 158] width 17 height 22
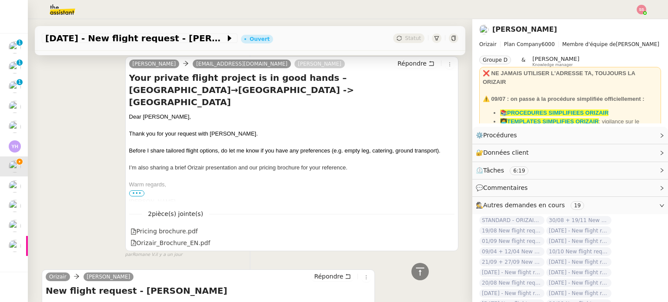
scroll to position [87, 0]
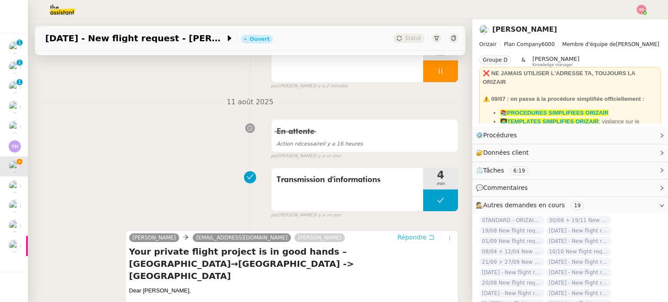
click at [408, 235] on span "Répondre" at bounding box center [411, 237] width 29 height 9
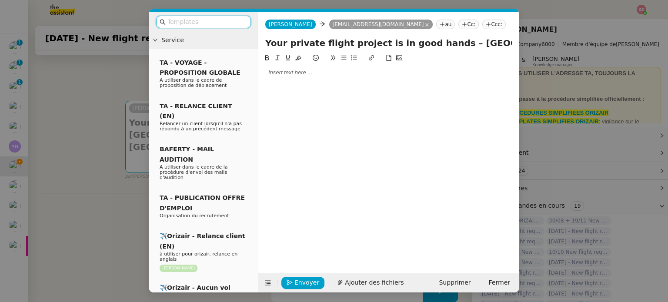
click at [486, 27] on icon at bounding box center [488, 24] width 5 height 5
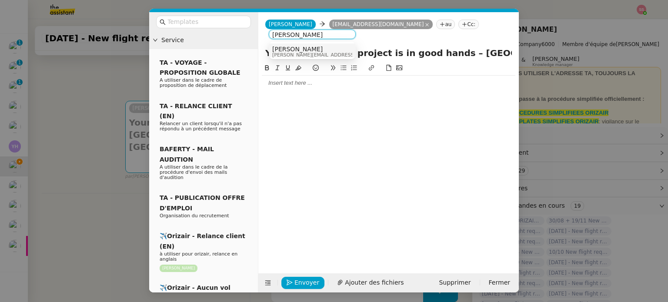
type input "louis frei"
click at [339, 47] on div "[PERSON_NAME] [PERSON_NAME][EMAIL_ADDRESS][DOMAIN_NAME]" at bounding box center [312, 52] width 80 height 12
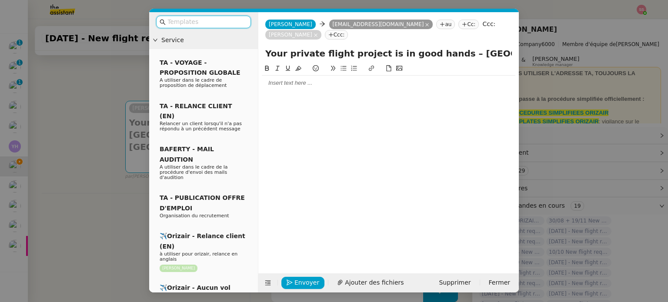
click at [225, 18] on input "text" at bounding box center [206, 22] width 78 height 10
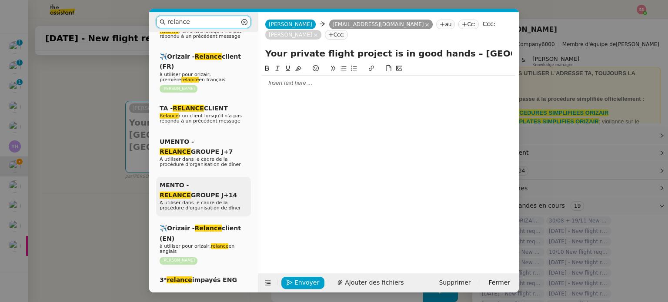
scroll to position [130, 0]
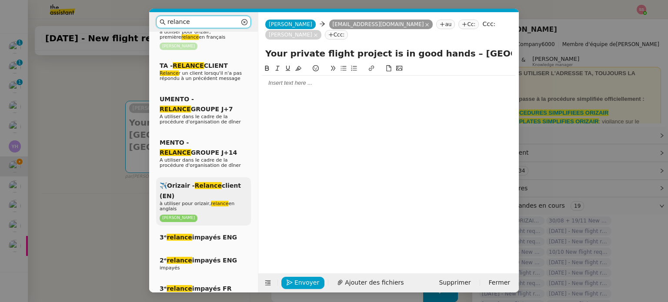
type input "relance"
click at [188, 207] on div "✈️Orizair - Relance client (EN) à utiliser pour orizair, relance en anglais Lou…" at bounding box center [203, 201] width 95 height 48
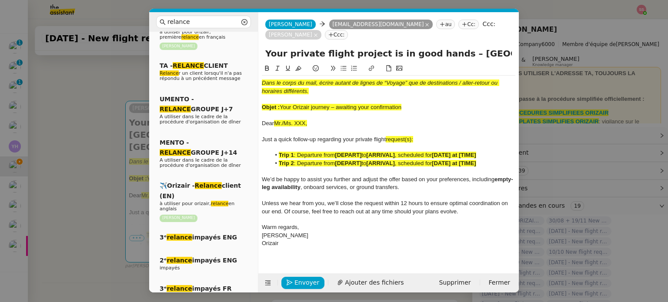
drag, startPoint x: 403, startPoint y: 106, endPoint x: 282, endPoint y: 106, distance: 120.9
click at [282, 106] on div "Objet : Your Orizair journey – awaiting your confirmation" at bounding box center [388, 107] width 253 height 8
drag, startPoint x: 440, startPoint y: 52, endPoint x: 252, endPoint y: 48, distance: 187.9
click at [252, 48] on nz-layout "relance Service Relance Bon de Commande LBP A utiliser dans le cadre de la proc…" at bounding box center [334, 152] width 370 height 280
paste input "Orizair journey – awaiting your confirmation"
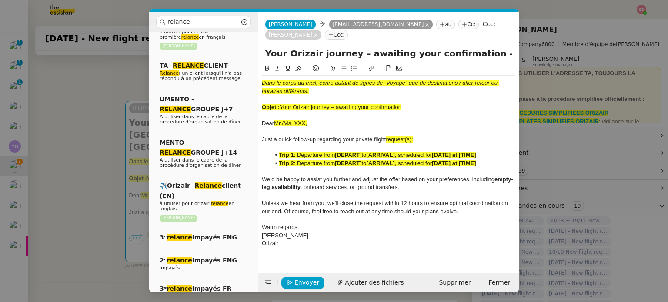
type input "Your Orizair journey – awaiting your confirmation – London→Skiathos Island -> L…"
drag, startPoint x: 405, startPoint y: 107, endPoint x: 240, endPoint y: 75, distance: 168.7
click at [240, 75] on nz-layout "relance Service Relance Bon de Commande LBP A utiliser dans le cadre de la proc…" at bounding box center [334, 152] width 370 height 280
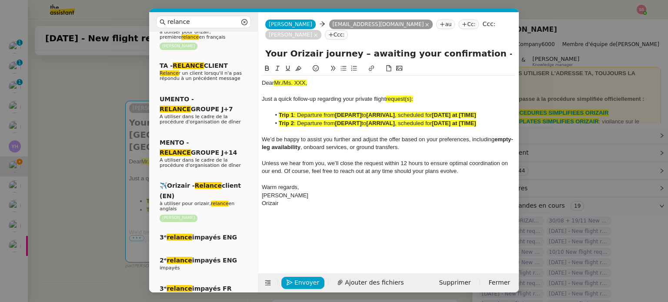
click at [96, 143] on nz-modal-container "relance Service Relance Bon de Commande LBP A utiliser dans le cadre de la proc…" at bounding box center [334, 151] width 668 height 302
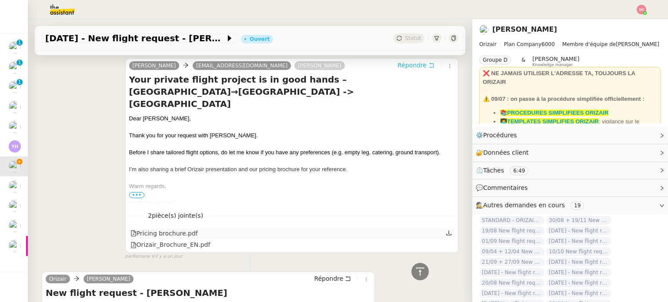
scroll to position [350, 0]
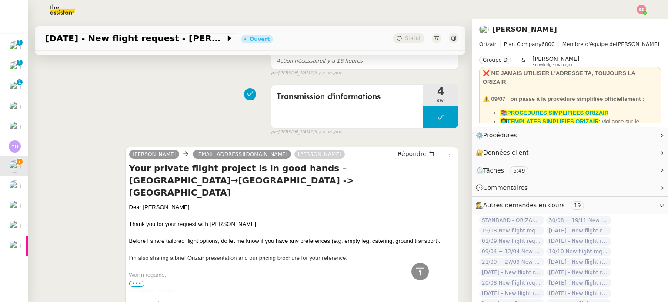
click at [147, 203] on div "Dear Mr.Robinson," at bounding box center [291, 207] width 325 height 9
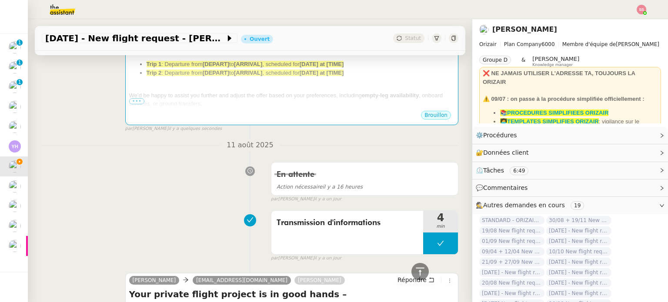
scroll to position [45, 0]
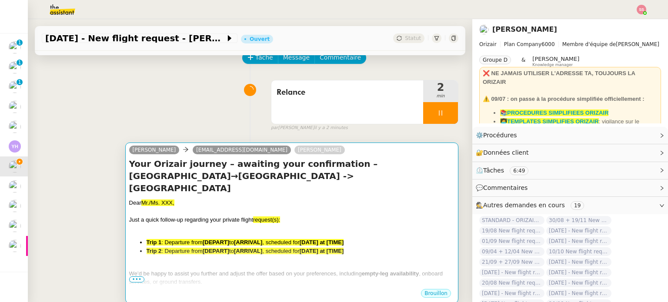
click at [289, 171] on h4 "Your Orizair journey – awaiting your confirmation – London→Skiathos Island -> L…" at bounding box center [291, 176] width 325 height 37
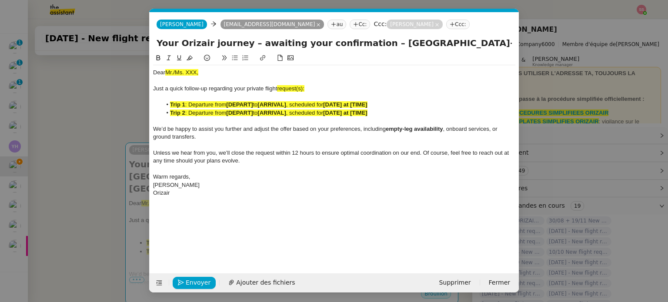
scroll to position [0, 37]
drag, startPoint x: 203, startPoint y: 73, endPoint x: 127, endPoint y: 68, distance: 75.3
click at [127, 68] on nz-modal-container "relance Service Relance Bon de Commande LBP A utiliser dans le cadre de la proc…" at bounding box center [334, 151] width 668 height 302
drag, startPoint x: 310, startPoint y: 87, endPoint x: 297, endPoint y: 88, distance: 12.2
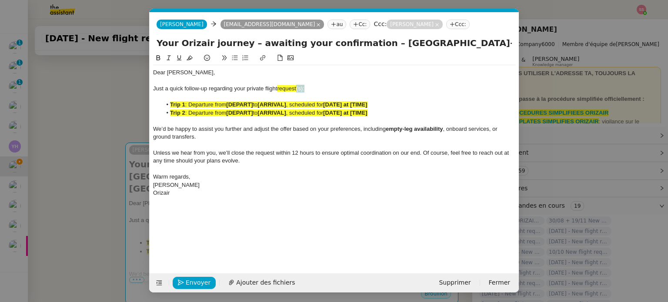
click at [297, 88] on div "Just a quick follow-up regarding your private flight request(s):" at bounding box center [334, 89] width 362 height 8
drag, startPoint x: 313, startPoint y: 93, endPoint x: 279, endPoint y: 88, distance: 34.4
click at [279, 88] on div "Dear Mr.Robinson, Just a quick follow-up regarding your private flight requests…" at bounding box center [334, 132] width 362 height 135
click at [184, 59] on button at bounding box center [189, 58] width 10 height 10
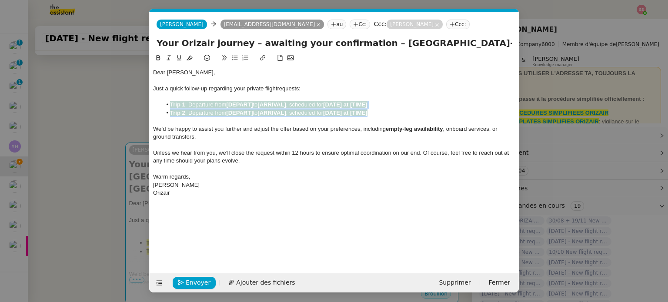
drag, startPoint x: 383, startPoint y: 111, endPoint x: 163, endPoint y: 105, distance: 220.5
click at [163, 105] on ul "Trip 1 : Departure from [DEPART] to [ARRIVAL] , scheduled for [DATE] at [TIME] …" at bounding box center [334, 109] width 362 height 16
click at [188, 57] on icon at bounding box center [190, 58] width 6 height 6
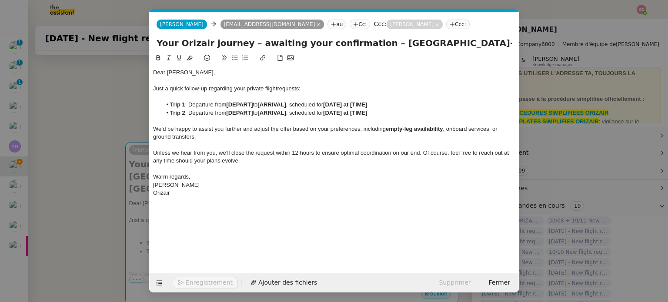
click at [125, 116] on nz-modal-container "relance Service Relance Bon de Commande LBP A utiliser dans le cadre de la proc…" at bounding box center [334, 151] width 668 height 302
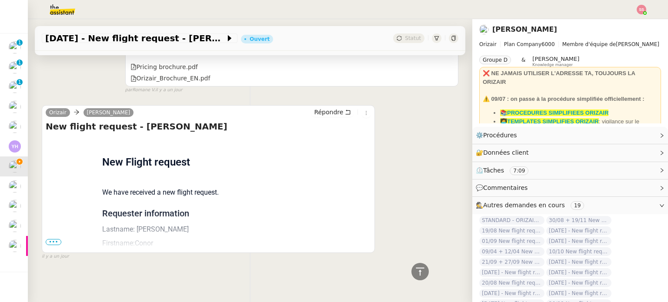
scroll to position [610, 0]
click at [47, 239] on span "•••" at bounding box center [54, 242] width 16 height 6
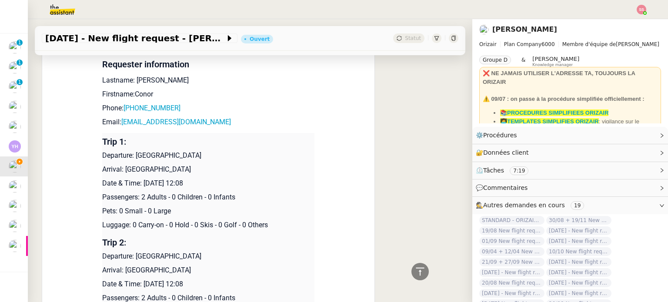
scroll to position [753, 0]
drag, startPoint x: 132, startPoint y: 154, endPoint x: 210, endPoint y: 156, distance: 77.9
click at [210, 156] on p "Departure: [GEOGRAPHIC_DATA]" at bounding box center [208, 156] width 212 height 10
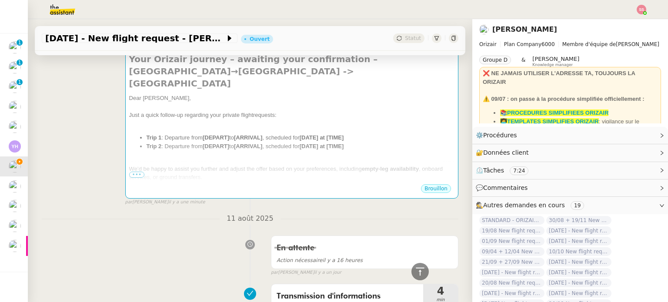
scroll to position [57, 0]
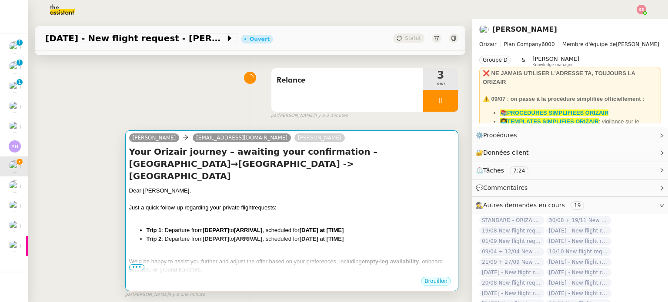
click at [292, 167] on h4 "Your Orizair journey – awaiting your confirmation – London→Skiathos Island -> L…" at bounding box center [291, 164] width 325 height 37
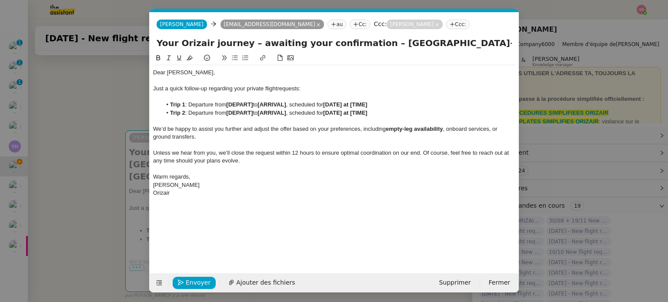
scroll to position [0, 37]
drag, startPoint x: 256, startPoint y: 103, endPoint x: 227, endPoint y: 105, distance: 28.7
click at [227, 105] on li "Trip 1 : Departure from [DEPART] to [ARRIVAL] , scheduled for [DATE] at [TIME]" at bounding box center [339, 105] width 354 height 8
drag, startPoint x: 291, startPoint y: 110, endPoint x: 264, endPoint y: 113, distance: 27.1
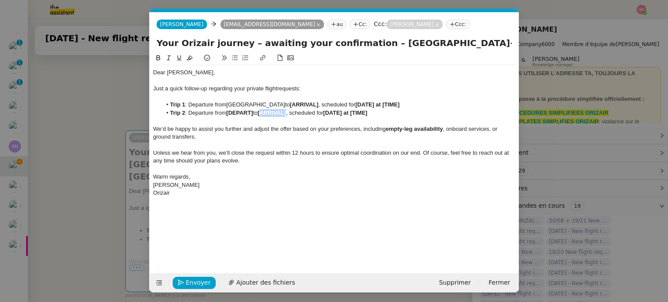
click at [264, 113] on strong "[ARRIVAL]" at bounding box center [271, 113] width 28 height 7
drag, startPoint x: 89, startPoint y: 193, endPoint x: 111, endPoint y: 194, distance: 22.2
click at [89, 193] on nz-modal-container "relance Service Relance Bon de Commande LBP A utiliser dans le cadre de la proc…" at bounding box center [334, 151] width 668 height 302
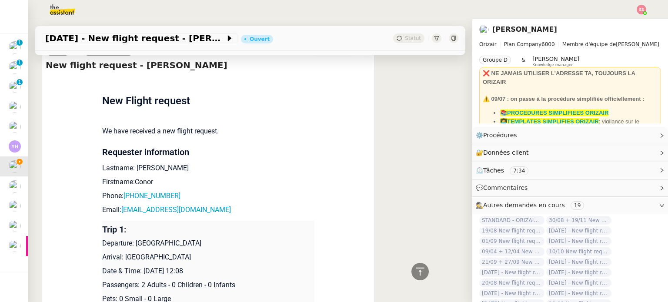
scroll to position [666, 0]
drag, startPoint x: 121, startPoint y: 257, endPoint x: 240, endPoint y: 257, distance: 119.6
click at [240, 257] on p "Arrival: Skiathos Island National Airport" at bounding box center [208, 257] width 212 height 10
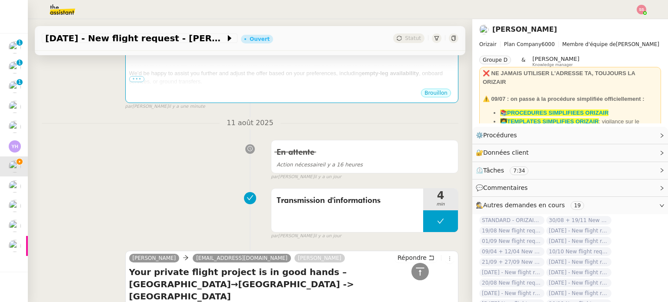
scroll to position [101, 0]
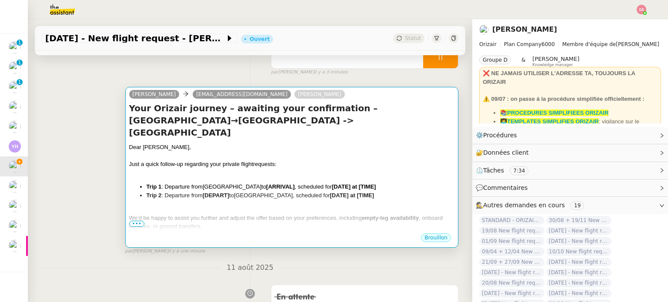
click at [227, 169] on div at bounding box center [291, 173] width 325 height 9
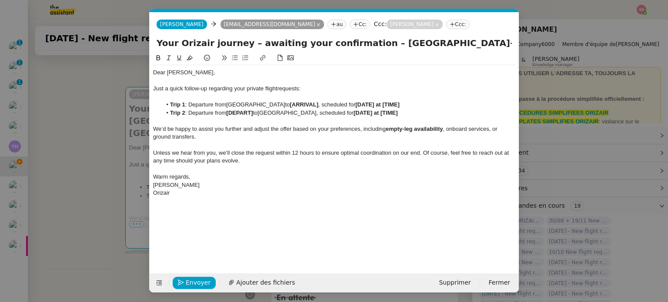
scroll to position [0, 37]
drag, startPoint x: 311, startPoint y: 106, endPoint x: 284, endPoint y: 104, distance: 26.6
click at [290, 104] on strong "[ARRIVAL]" at bounding box center [304, 104] width 28 height 7
click at [256, 112] on li "Trip 2 : Departure from [DEPART] to London City Airport , scheduled for [DATE] …" at bounding box center [339, 113] width 354 height 8
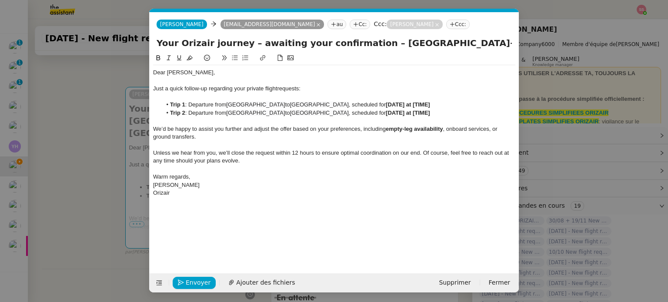
click at [59, 172] on nz-modal-container "relance Service Relance Bon de Commande LBP A utiliser dans le cadre de la proc…" at bounding box center [334, 151] width 668 height 302
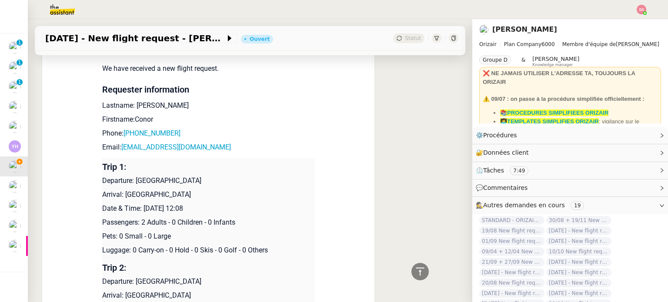
scroll to position [797, 0]
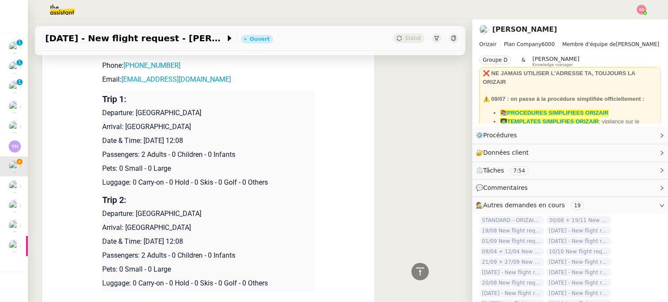
drag, startPoint x: 140, startPoint y: 140, endPoint x: 227, endPoint y: 140, distance: 87.0
click at [227, 140] on p "Date & Time: 20th June 2026 12:08" at bounding box center [208, 141] width 212 height 10
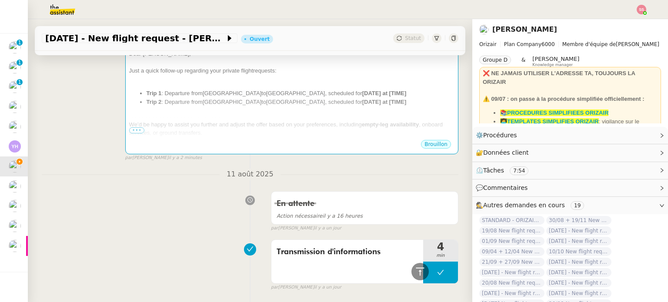
scroll to position [101, 0]
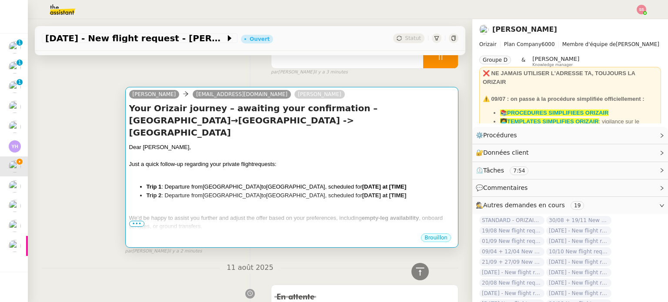
click at [331, 169] on div at bounding box center [291, 173] width 325 height 9
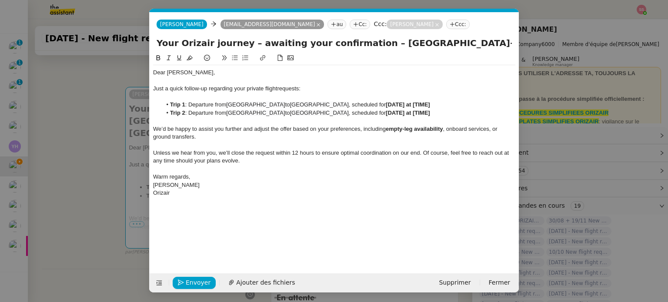
scroll to position [0, 37]
drag, startPoint x: 448, startPoint y: 103, endPoint x: 402, endPoint y: 104, distance: 46.6
click at [402, 104] on li "Trip 1 : Departure from London City Airport to Skiathos Island National Airport…" at bounding box center [339, 105] width 354 height 8
click at [75, 193] on nz-modal-container "relance Service Relance Bon de Commande LBP A utiliser dans le cadre de la proc…" at bounding box center [334, 151] width 668 height 302
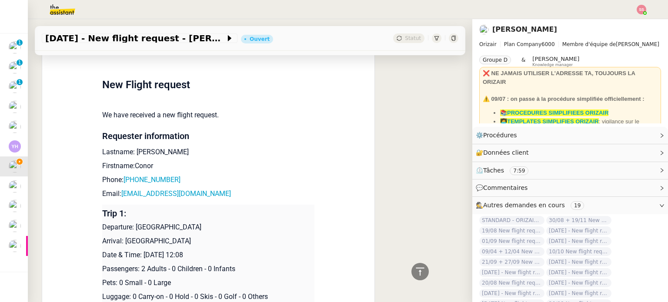
scroll to position [840, 0]
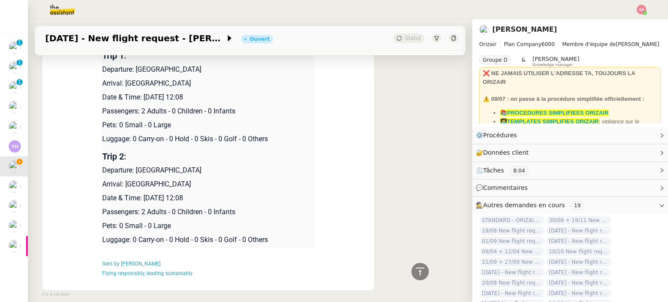
drag, startPoint x: 207, startPoint y: 198, endPoint x: 140, endPoint y: 197, distance: 66.5
click at [140, 197] on p "Date & Time: 27th June 2026 12:08" at bounding box center [208, 198] width 212 height 10
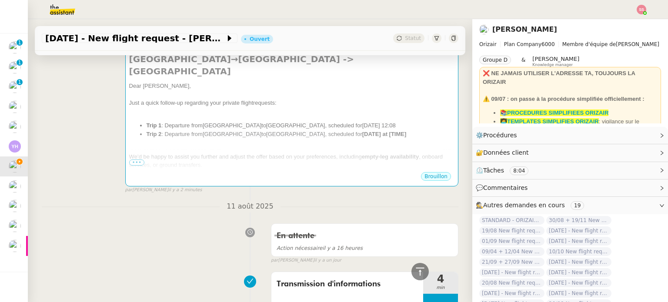
scroll to position [57, 0]
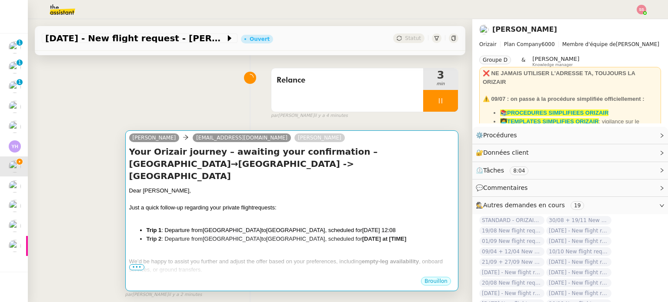
click at [353, 195] on div at bounding box center [291, 199] width 325 height 9
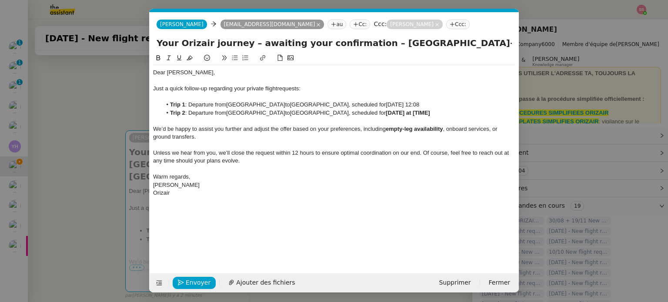
scroll to position [0, 37]
drag, startPoint x: 451, startPoint y: 113, endPoint x: 402, endPoint y: 116, distance: 49.2
click at [402, 116] on li "Trip 2 : Departure from Skiathos Island National Airport to London City Airport…" at bounding box center [339, 113] width 354 height 8
click at [356, 120] on div at bounding box center [334, 121] width 362 height 8
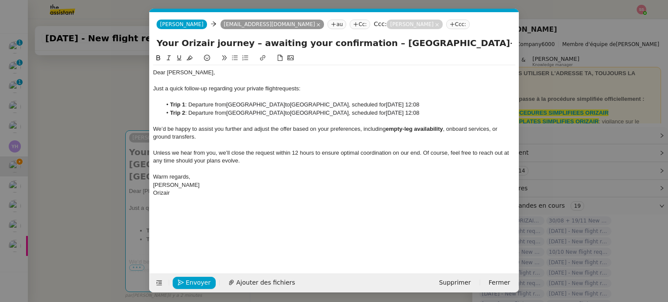
click at [113, 211] on nz-modal-container "relance Service Relance Bon de Commande LBP A utiliser dans le cadre de la proc…" at bounding box center [334, 151] width 668 height 302
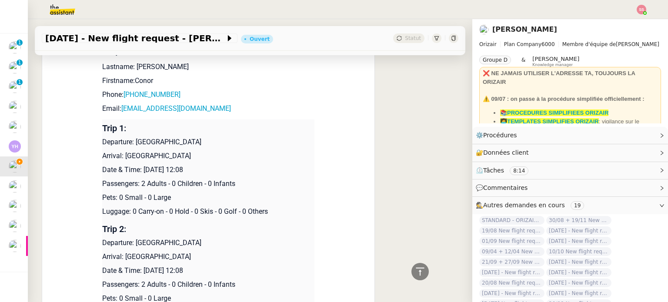
scroll to position [883, 0]
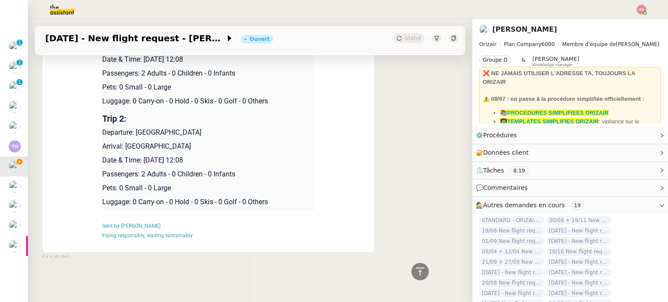
drag, startPoint x: 222, startPoint y: 154, endPoint x: 142, endPoint y: 157, distance: 80.0
click at [142, 157] on p "Date & Time: 27th June 2026 12:08" at bounding box center [208, 160] width 212 height 10
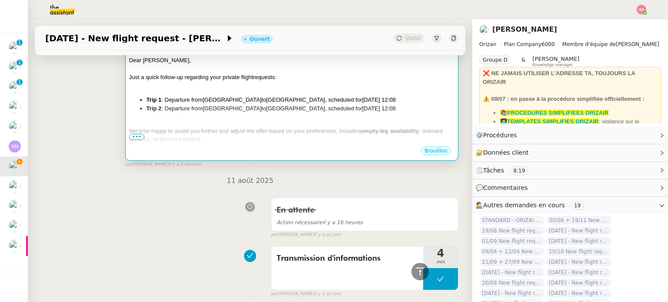
click at [328, 115] on div "Dear Mr.Robinson, Just a quick follow-up regarding your private flight requests…" at bounding box center [291, 129] width 325 height 147
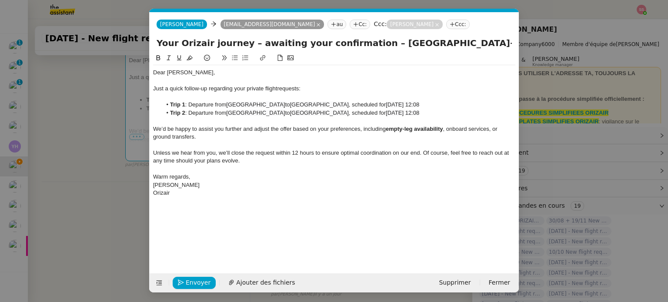
scroll to position [0, 37]
drag, startPoint x: 464, startPoint y: 111, endPoint x: 394, endPoint y: 111, distance: 70.4
click at [394, 111] on li "Trip 2 : Departure from Skiathos Island National Airport to London City Airport…" at bounding box center [339, 113] width 354 height 8
click at [392, 112] on li "Trip 2 : Departure from Skiathos Island National Airport to London City Airport…" at bounding box center [339, 113] width 354 height 8
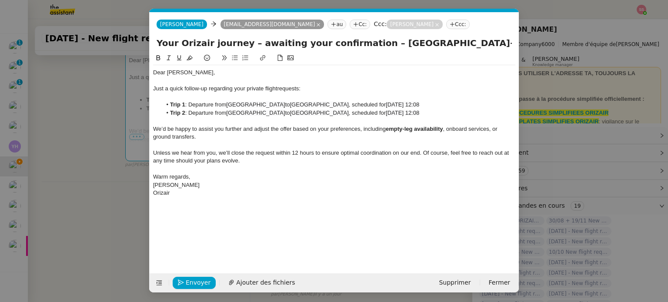
click at [232, 158] on span "Unless we hear from you, we’ll close the request within 12 hours to ensure opti…" at bounding box center [331, 157] width 357 height 14
click at [194, 283] on span "Envoyer" at bounding box center [198, 283] width 25 height 10
click at [194, 283] on span "Confirmer l'envoi" at bounding box center [212, 283] width 52 height 10
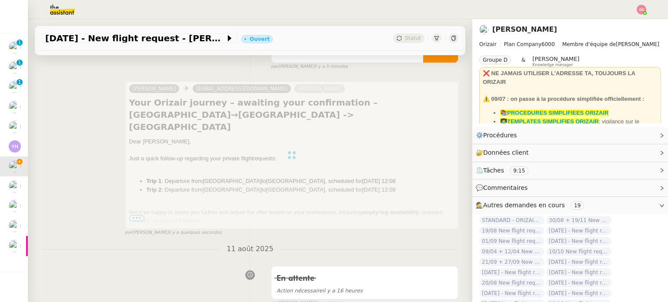
scroll to position [101, 0]
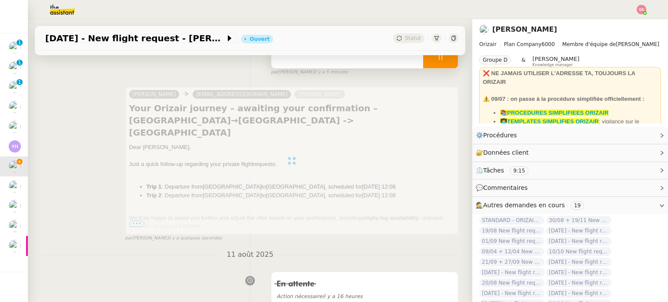
click at [435, 63] on div at bounding box center [440, 58] width 35 height 22
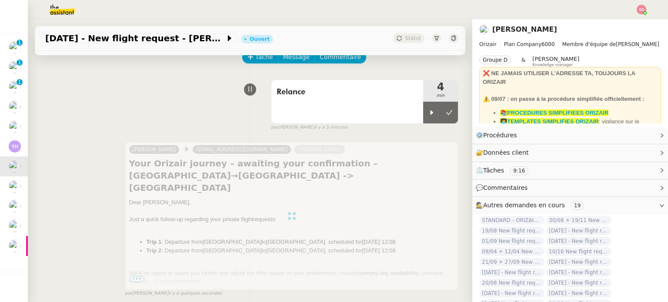
scroll to position [0, 0]
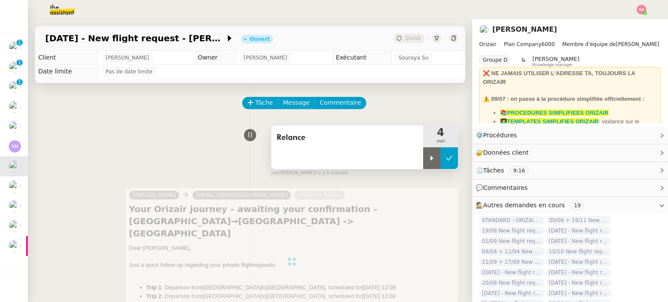
click at [440, 166] on button at bounding box center [448, 158] width 17 height 22
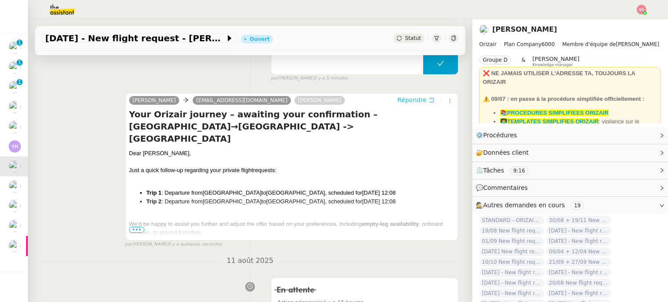
scroll to position [130, 0]
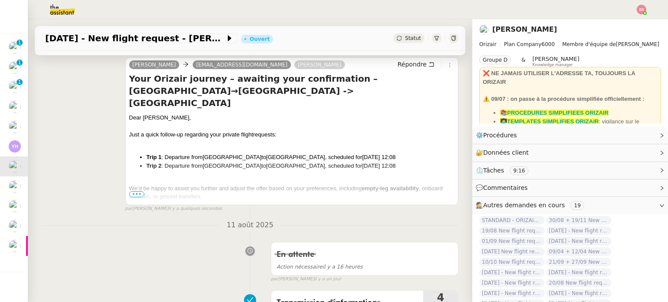
click at [397, 39] on icon at bounding box center [399, 38] width 5 height 5
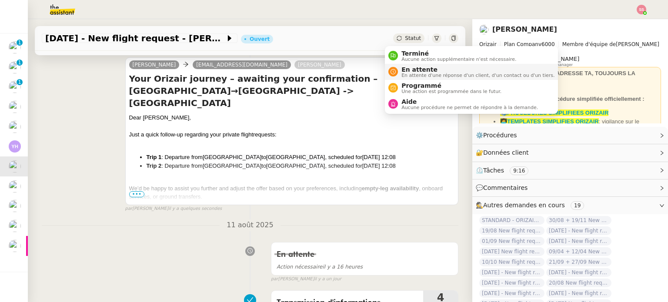
click at [403, 68] on span "En attente" at bounding box center [477, 69] width 153 height 7
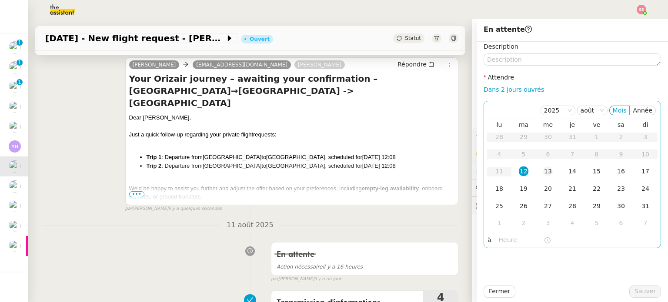
click at [543, 168] on div "13" at bounding box center [548, 172] width 10 height 10
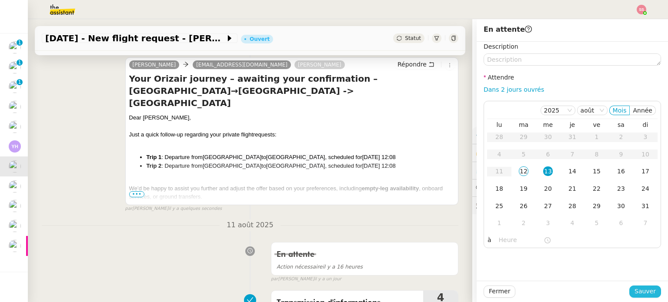
click at [640, 295] on span "Sauver" at bounding box center [644, 292] width 21 height 10
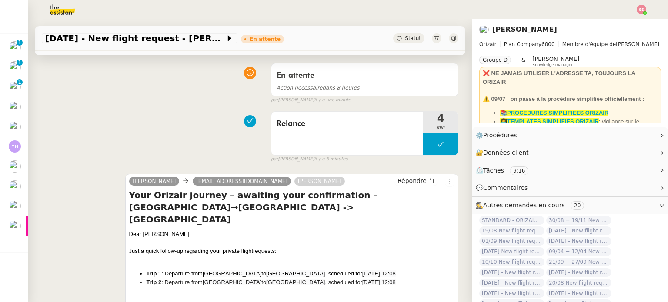
scroll to position [4, 0]
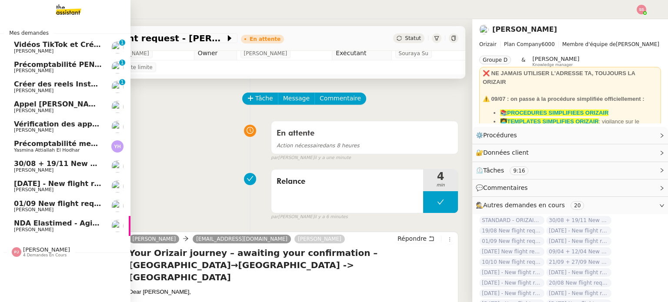
click at [51, 203] on span "01/09 New flight request - [PERSON_NAME]" at bounding box center [99, 204] width 170 height 8
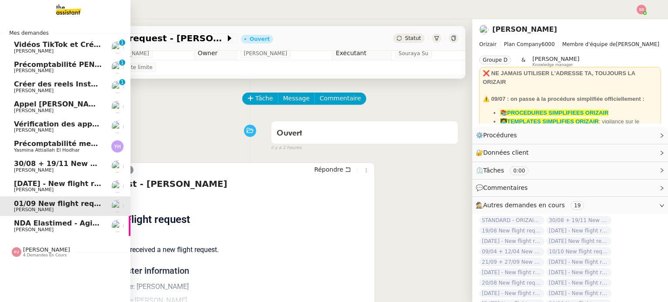
click at [45, 177] on link "31st August - New flight request - Gavin Cowling Louis Frei" at bounding box center [65, 187] width 130 height 20
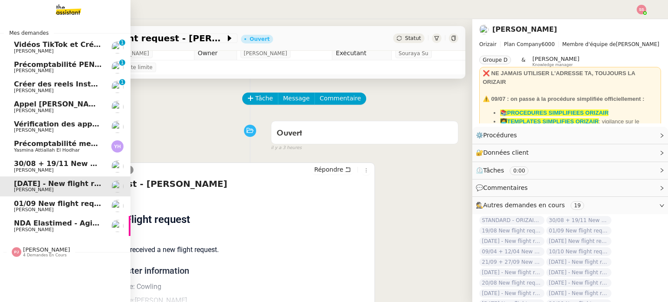
click at [50, 163] on span "30/08 + 19/11 New flight request - [PERSON_NAME]" at bounding box center [115, 164] width 202 height 8
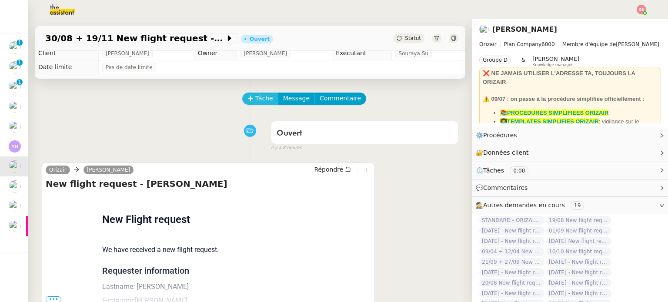
click at [259, 99] on span "Tâche" at bounding box center [264, 98] width 18 height 10
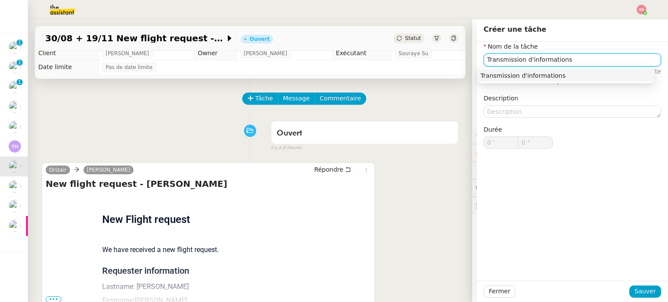
click at [574, 77] on div "Transmission d'informations" at bounding box center [565, 76] width 170 height 8
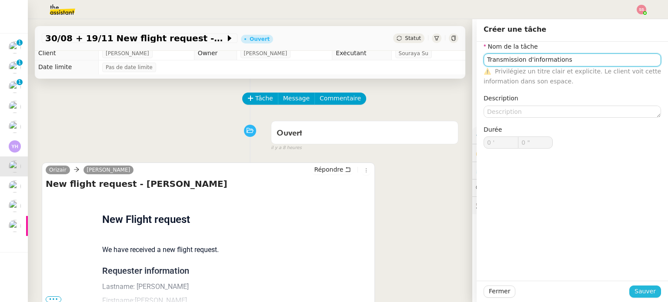
type input "Transmission d'informations"
click at [647, 295] on span "Sauver" at bounding box center [644, 292] width 21 height 10
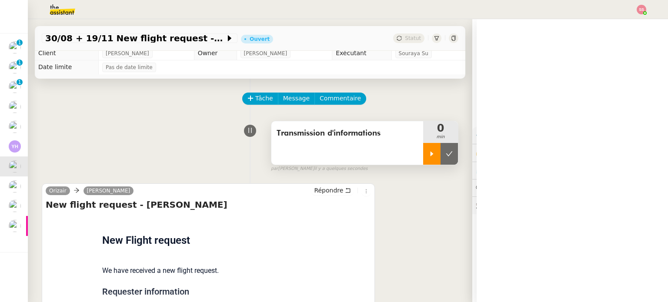
click at [423, 154] on div at bounding box center [431, 154] width 17 height 22
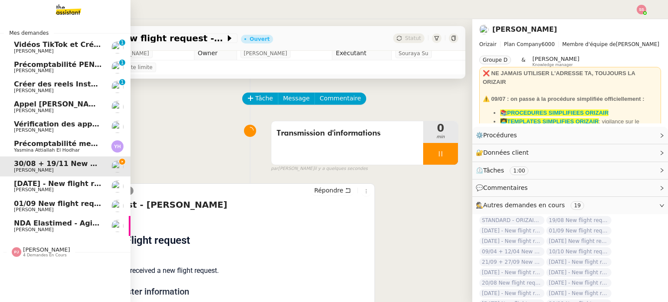
click at [52, 250] on span "[PERSON_NAME]" at bounding box center [46, 250] width 47 height 7
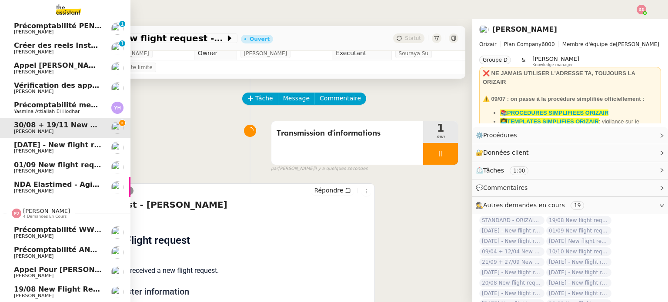
scroll to position [43, 0]
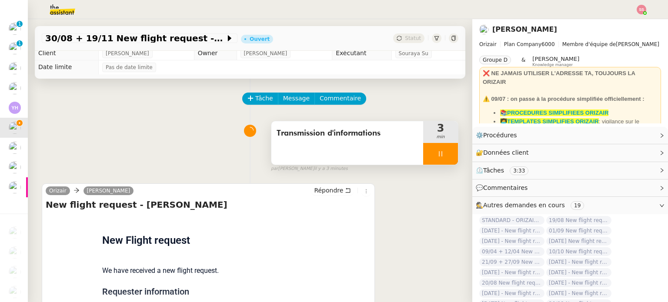
click at [444, 147] on div at bounding box center [440, 154] width 35 height 22
click at [440, 150] on button at bounding box center [448, 154] width 17 height 22
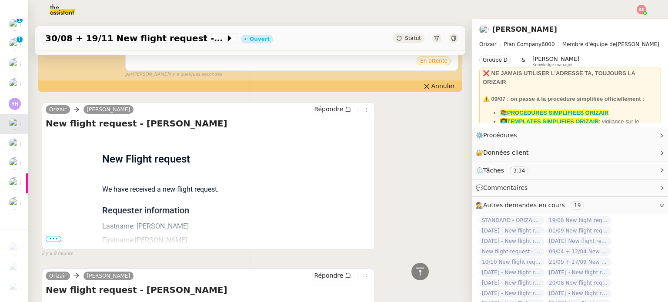
scroll to position [310, 0]
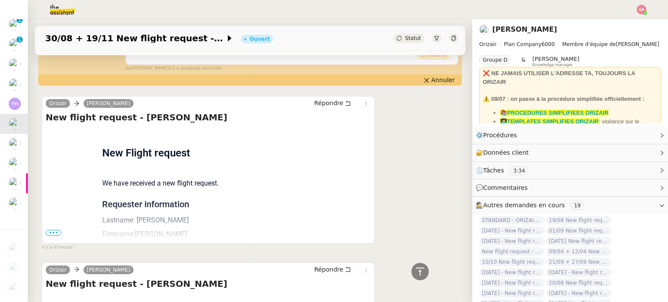
click at [60, 236] on span "•••" at bounding box center [54, 233] width 16 height 6
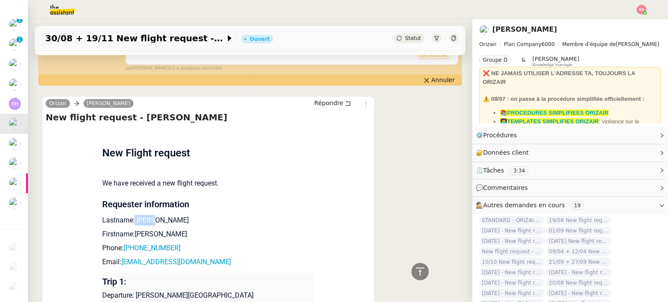
drag, startPoint x: 149, startPoint y: 224, endPoint x: 128, endPoint y: 222, distance: 21.4
click at [128, 222] on p "Lastname: Smith" at bounding box center [208, 220] width 212 height 10
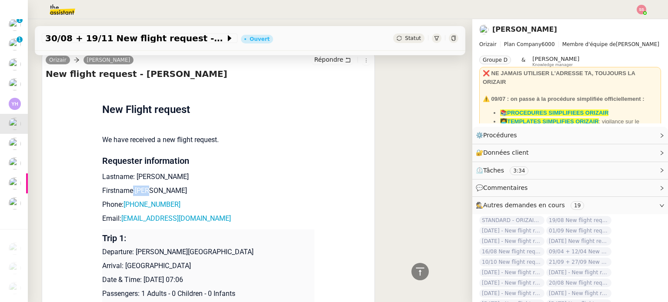
drag, startPoint x: 147, startPoint y: 197, endPoint x: 128, endPoint y: 193, distance: 19.4
click at [128, 193] on p "Firstname:John" at bounding box center [208, 191] width 212 height 10
drag, startPoint x: 157, startPoint y: 205, endPoint x: 127, endPoint y: 204, distance: 29.6
click at [127, 204] on p "Phone: +2348131502177" at bounding box center [208, 205] width 212 height 10
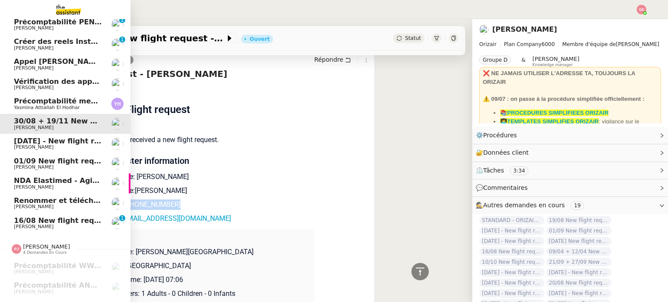
click at [35, 226] on span "[PERSON_NAME]" at bounding box center [58, 226] width 88 height 5
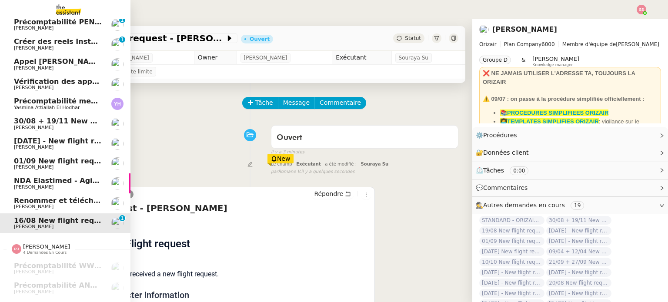
click at [76, 118] on span "30/08 + 19/11 New flight request - [PERSON_NAME]" at bounding box center [115, 121] width 202 height 8
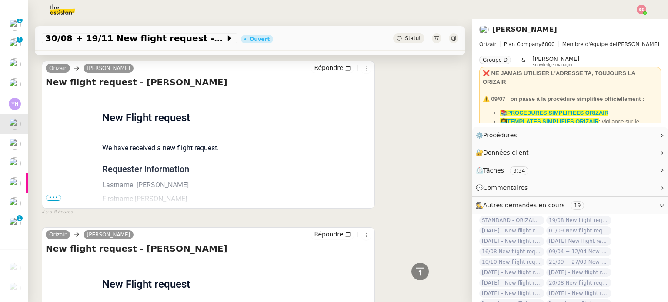
scroll to position [348, 0]
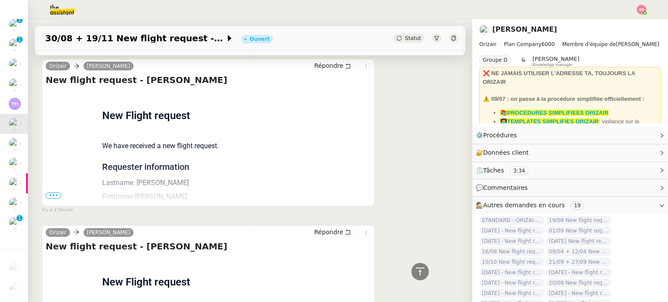
click at [50, 199] on span "•••" at bounding box center [54, 196] width 16 height 6
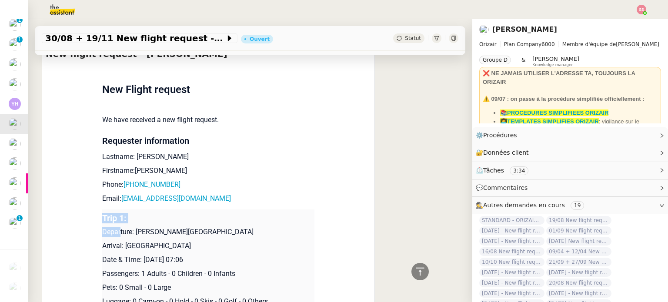
scroll to position [43, 0]
drag, startPoint x: 197, startPoint y: 227, endPoint x: 119, endPoint y: 198, distance: 82.5
click at [119, 198] on p "Email: hayouvision@gmail.com" at bounding box center [208, 198] width 212 height 10
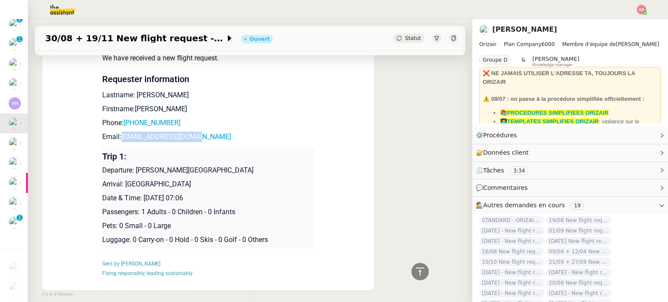
scroll to position [435, 0]
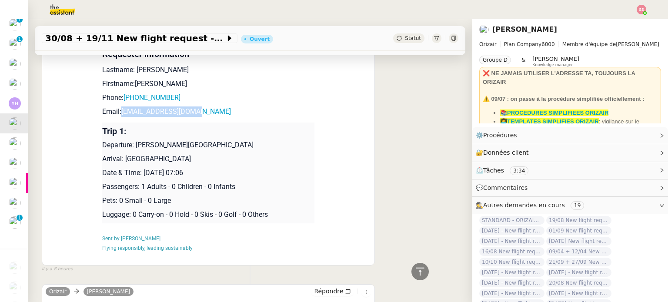
drag, startPoint x: 131, startPoint y: 145, endPoint x: 275, endPoint y: 143, distance: 143.9
click at [275, 143] on p "Departure: Murtala Muhammed International Airport" at bounding box center [208, 145] width 212 height 10
drag, startPoint x: 205, startPoint y: 159, endPoint x: 122, endPoint y: 158, distance: 83.0
click at [122, 158] on p "Arrival: London Heathrow Airport" at bounding box center [208, 159] width 212 height 10
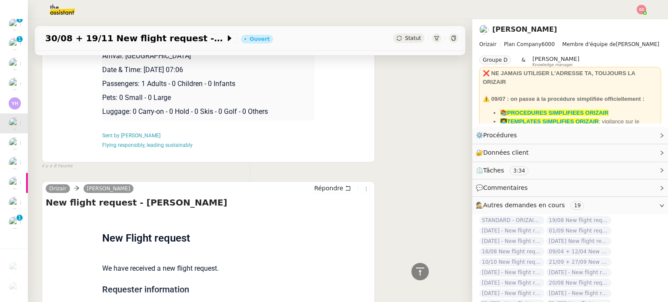
scroll to position [865, 0]
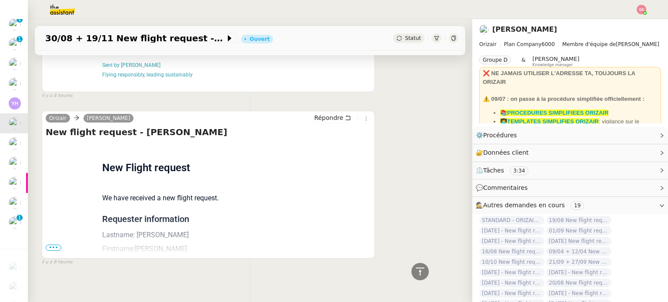
click at [54, 248] on span "•••" at bounding box center [54, 248] width 16 height 6
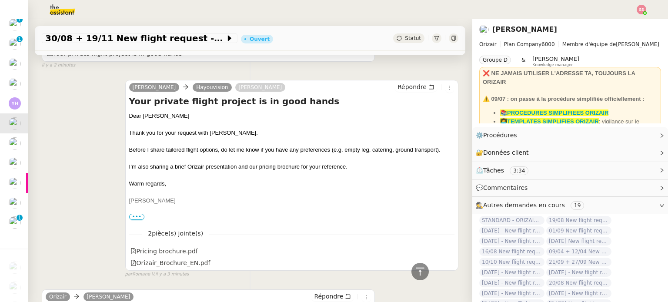
scroll to position [213, 0]
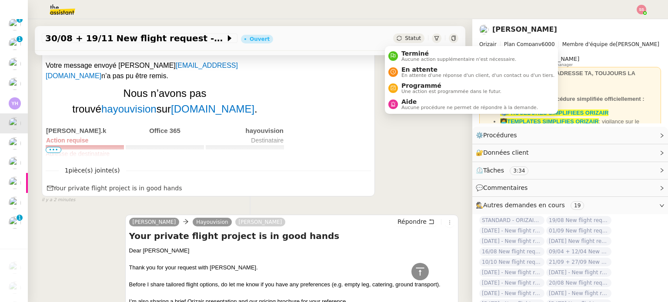
click at [394, 40] on div "Statut" at bounding box center [408, 38] width 31 height 10
click at [410, 101] on span "Aide" at bounding box center [469, 101] width 137 height 7
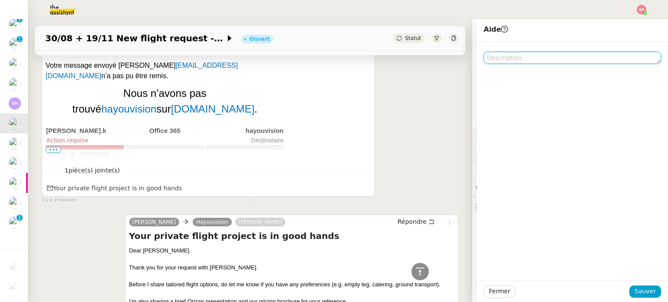
click at [516, 57] on textarea at bounding box center [571, 58] width 177 height 12
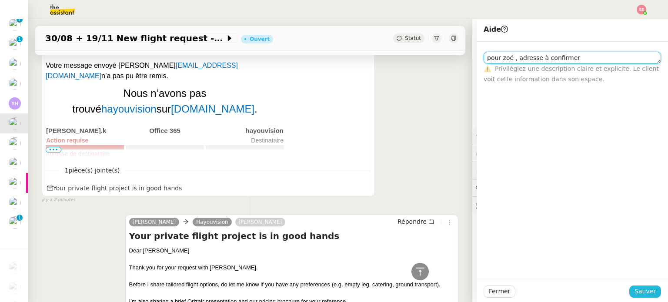
type textarea "pour zoé , adresse à confirmer"
click at [649, 292] on span "Sauver" at bounding box center [644, 292] width 21 height 10
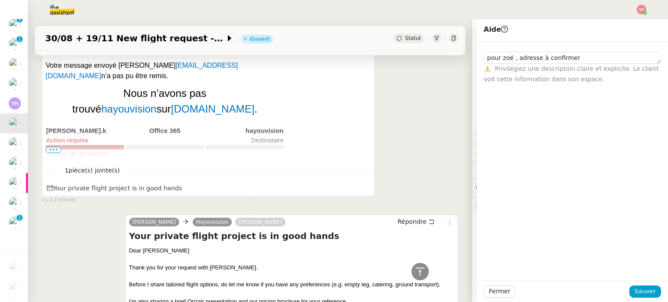
scroll to position [223, 0]
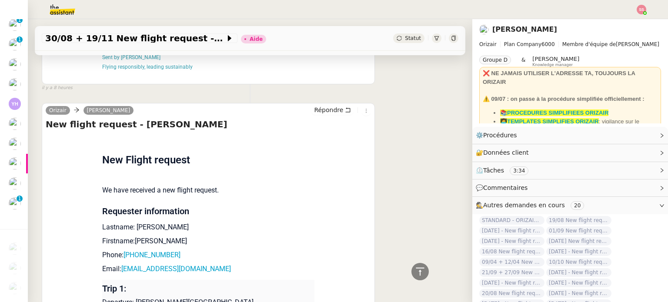
scroll to position [957, 0]
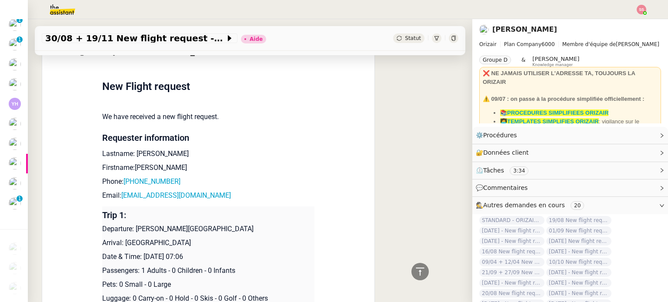
drag, startPoint x: 229, startPoint y: 254, endPoint x: 138, endPoint y: 259, distance: 91.0
click at [138, 259] on p "Date & Time: 19th November 2025 07:06" at bounding box center [208, 257] width 212 height 10
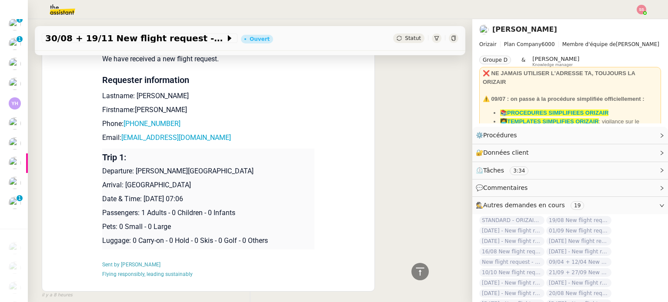
scroll to position [1038, 0]
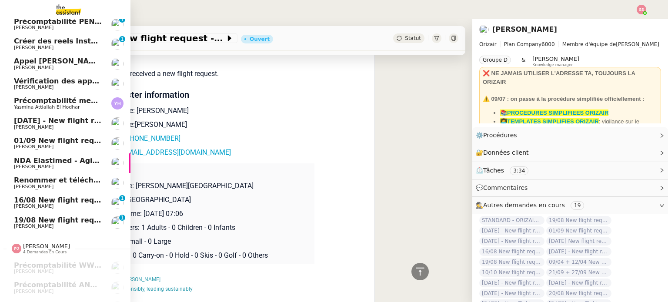
click at [57, 217] on span "19/08 New flight request - Djcj Xhxhx" at bounding box center [87, 220] width 146 height 8
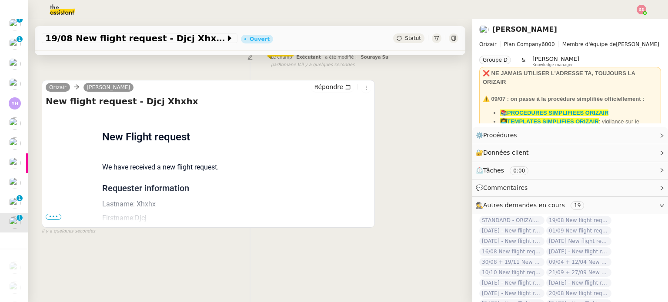
scroll to position [117, 0]
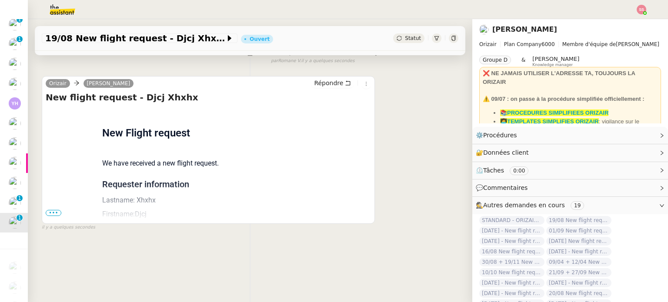
click at [56, 210] on span "•••" at bounding box center [54, 213] width 16 height 6
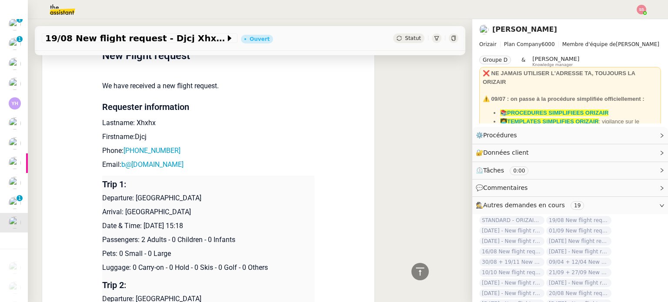
scroll to position [186, 0]
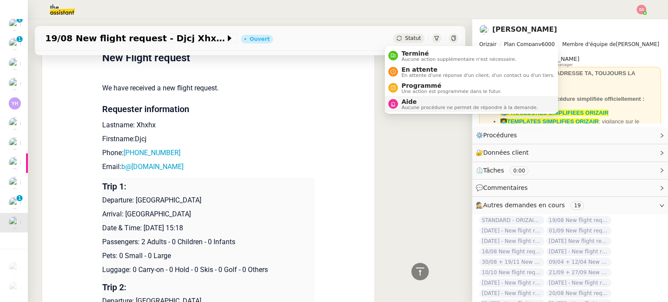
click at [417, 106] on span "Aucune procédure ne permet de répondre à la demande." at bounding box center [469, 107] width 137 height 5
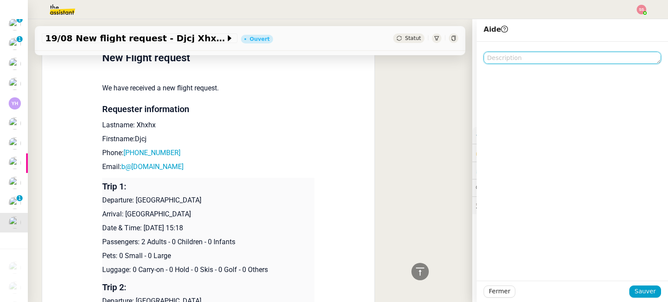
click at [502, 57] on textarea at bounding box center [571, 58] width 177 height 12
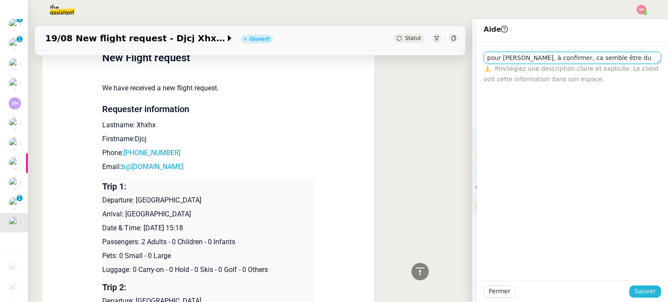
type textarea "pour zoé, à confirmer, ca semble être du bidon les indos"
click at [643, 290] on span "Sauver" at bounding box center [644, 292] width 21 height 10
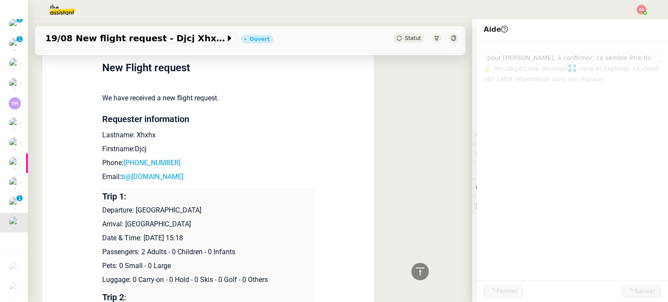
scroll to position [197, 0]
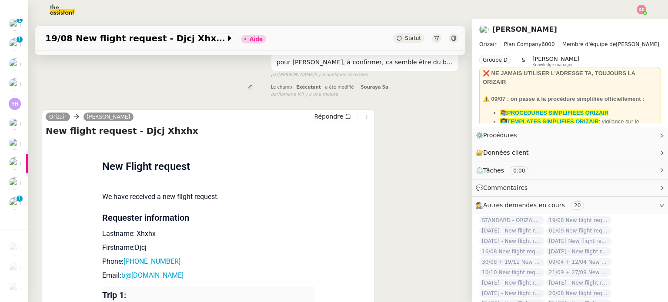
scroll to position [43, 0]
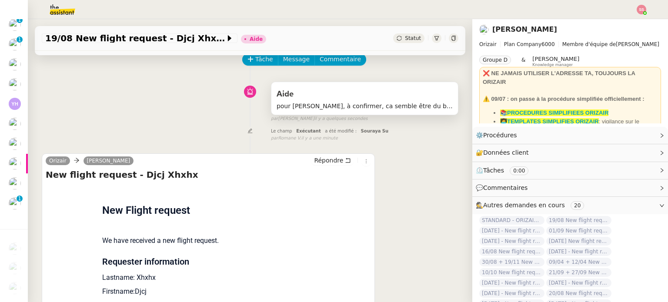
click at [383, 103] on span "pour zoé, à confirmer, ca semble être du bidon les indos" at bounding box center [365, 106] width 176 height 10
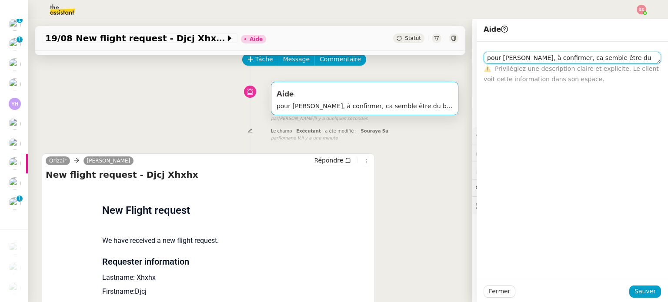
click at [626, 60] on textarea "pour zoé, à confirmer, ca semble être du bidon les indos" at bounding box center [571, 58] width 177 height 12
type textarea "pour zoé, à confirmer, ca semble être du bidon les infos"
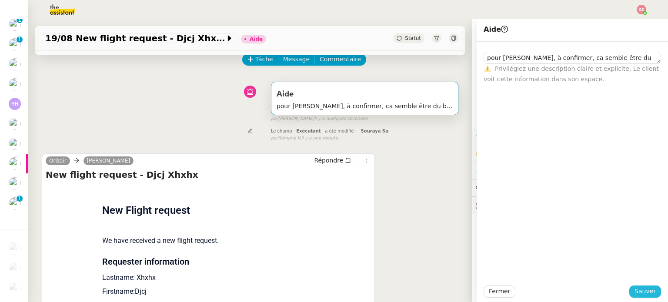
click at [643, 297] on button "Sauver" at bounding box center [645, 292] width 32 height 12
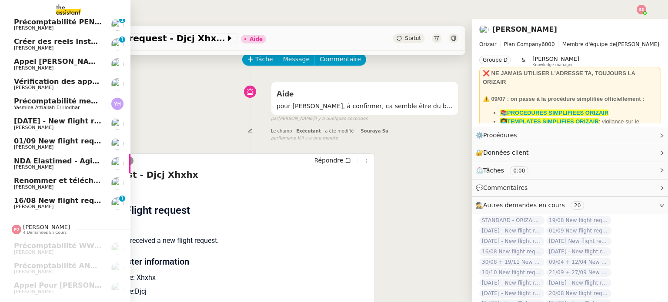
click at [65, 201] on span "16/08 New flight request - [PERSON_NAME]" at bounding box center [99, 201] width 170 height 8
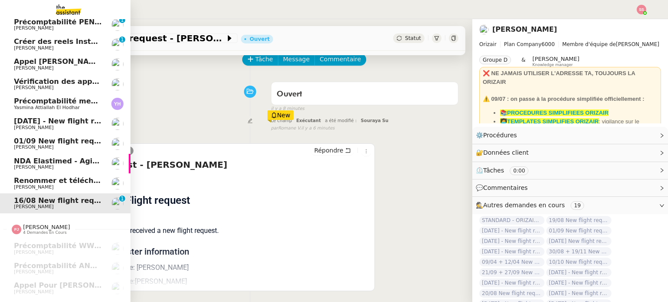
click at [45, 166] on span "[PERSON_NAME]" at bounding box center [58, 167] width 88 height 5
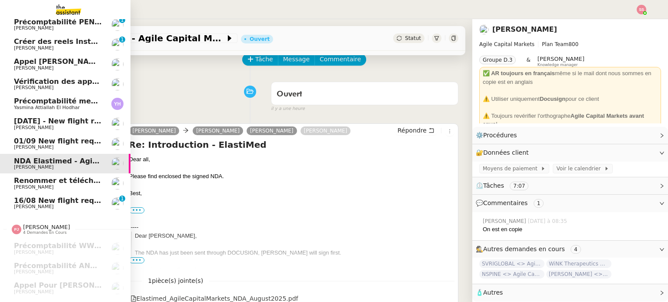
click at [49, 124] on span "[DATE] - New flight request - [PERSON_NAME]" at bounding box center [104, 121] width 180 height 8
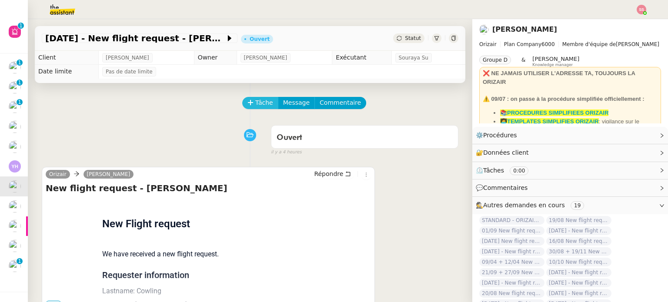
click at [256, 101] on span "Tâche" at bounding box center [264, 103] width 18 height 10
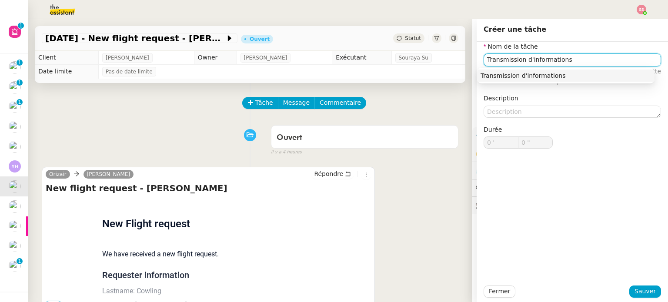
click at [520, 80] on nz-auto-option "Transmission d'informations" at bounding box center [565, 76] width 177 height 12
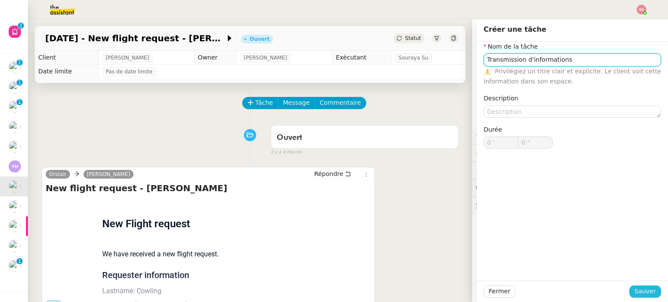
type input "Transmission d'informations"
click at [644, 289] on span "Sauver" at bounding box center [644, 292] width 21 height 10
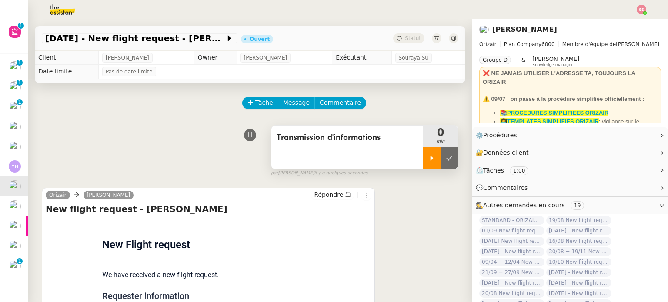
click at [428, 160] on icon at bounding box center [431, 158] width 7 height 7
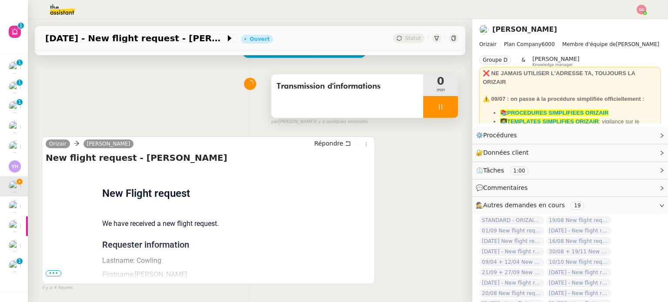
scroll to position [73, 0]
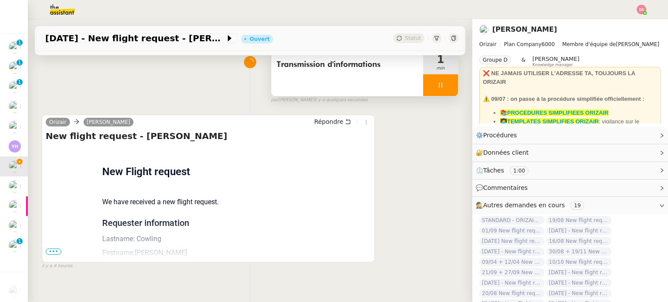
click at [57, 256] on div "Flight request created by Gavin Cowling New Flight request We have received a n…" at bounding box center [208, 290] width 325 height 286
click at [55, 255] on span "•••" at bounding box center [54, 252] width 16 height 6
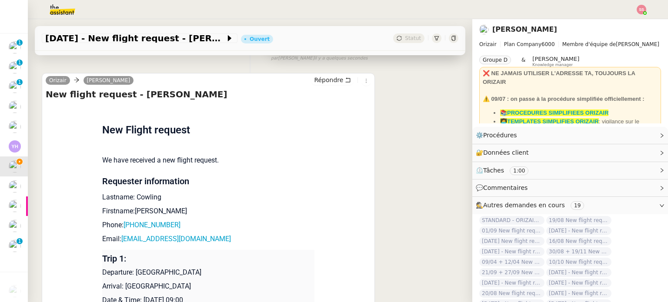
scroll to position [117, 0]
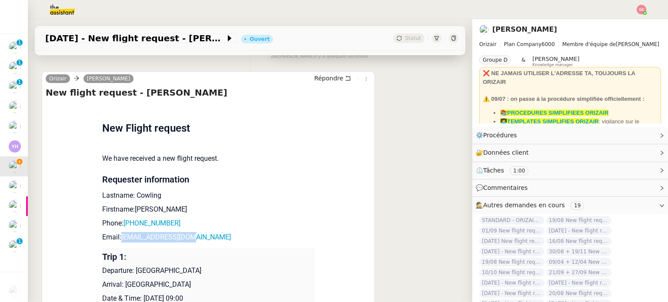
drag, startPoint x: 195, startPoint y: 240, endPoint x: 116, endPoint y: 241, distance: 78.7
click at [116, 241] on p "Email: gav-2495@live.co.uk" at bounding box center [208, 237] width 212 height 10
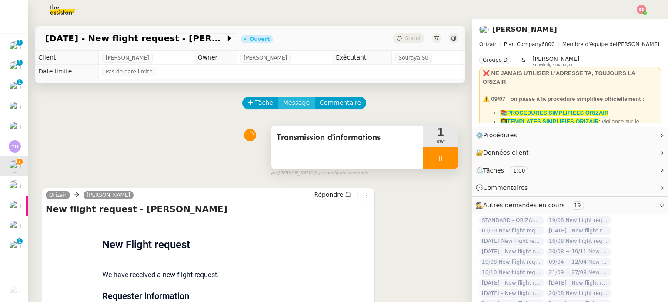
click at [296, 104] on span "Message" at bounding box center [296, 103] width 27 height 10
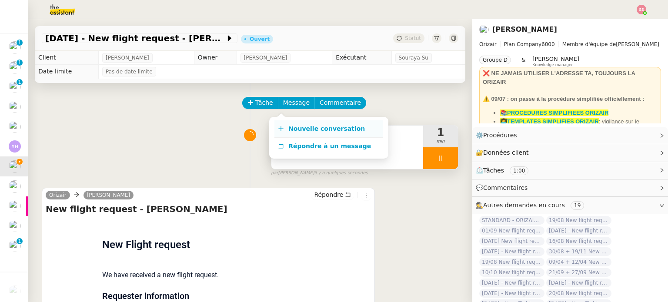
click at [299, 126] on span "Nouvelle conversation" at bounding box center [326, 128] width 77 height 7
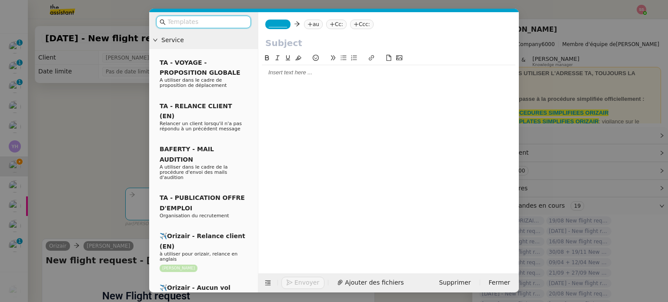
click at [313, 20] on nz-tag "au" at bounding box center [313, 25] width 19 height 10
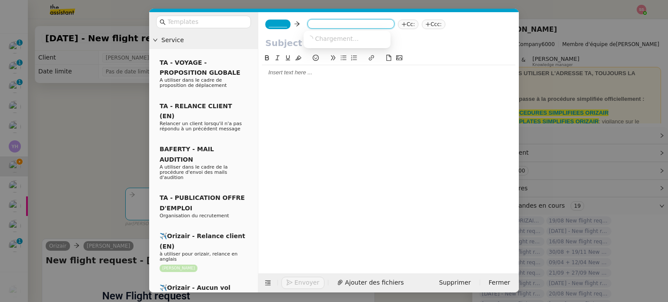
paste input "gav-2495@live.co.uk"
click at [311, 27] on input "gav-2495@live.co.uk" at bounding box center [351, 24] width 80 height 9
type input "gav-2495@live.co.uk"
click at [323, 42] on span "gav-2495@live.co.uk" at bounding box center [360, 38] width 107 height 7
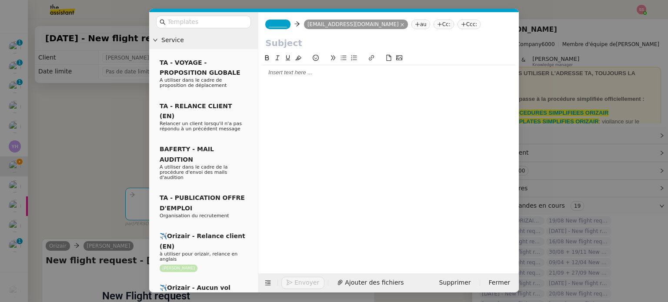
click at [280, 24] on span "_______" at bounding box center [278, 24] width 18 height 6
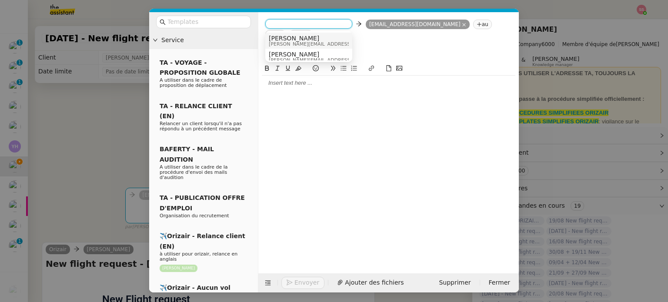
click at [295, 36] on span "[PERSON_NAME]" at bounding box center [330, 38] width 123 height 7
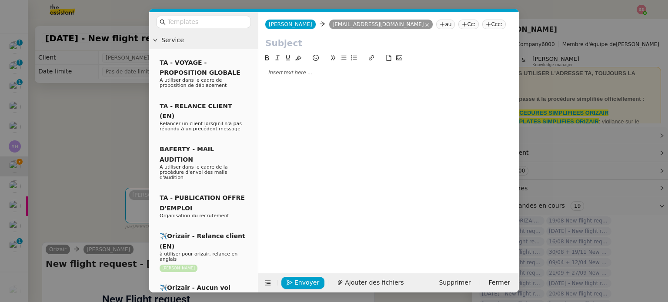
click at [482, 25] on nz-tag "Ccc:" at bounding box center [493, 25] width 23 height 10
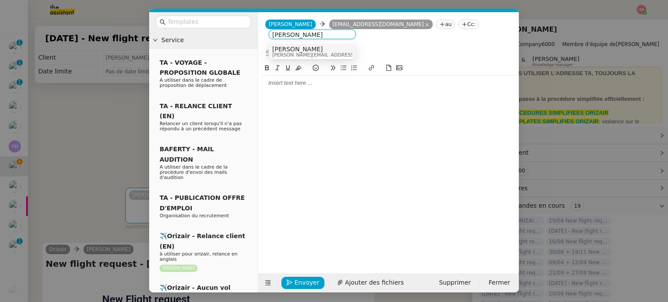
type input "[PERSON_NAME]"
click at [344, 53] on div "[PERSON_NAME] [PERSON_NAME][EMAIL_ADDRESS][DOMAIN_NAME]" at bounding box center [312, 52] width 80 height 12
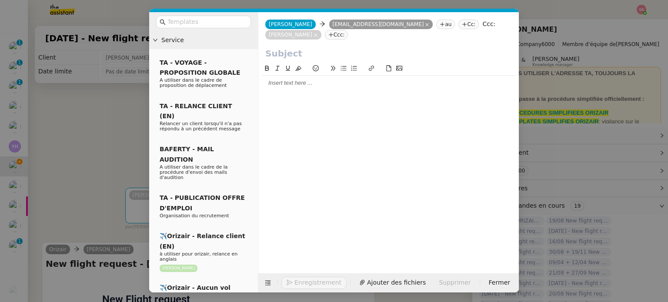
click at [81, 158] on nz-modal-container "Service TA - VOYAGE - PROPOSITION GLOBALE A utiliser dans le cadre de propositi…" at bounding box center [334, 151] width 668 height 302
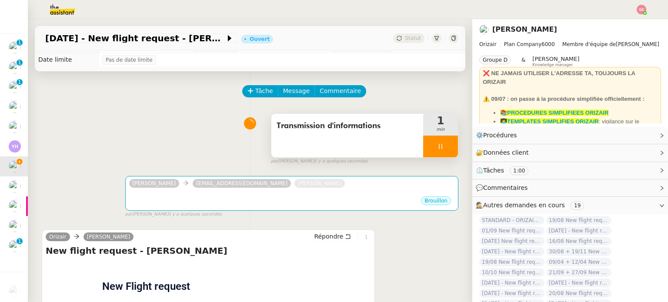
scroll to position [10, 0]
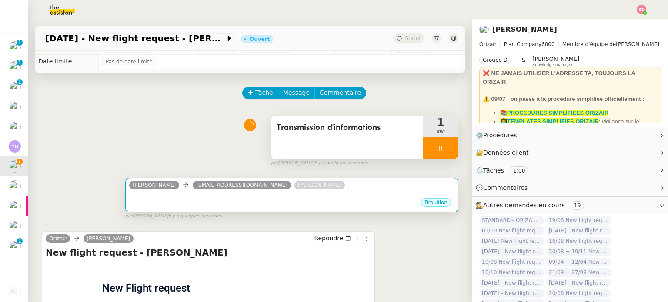
click at [210, 206] on div "Brouillon" at bounding box center [291, 203] width 325 height 13
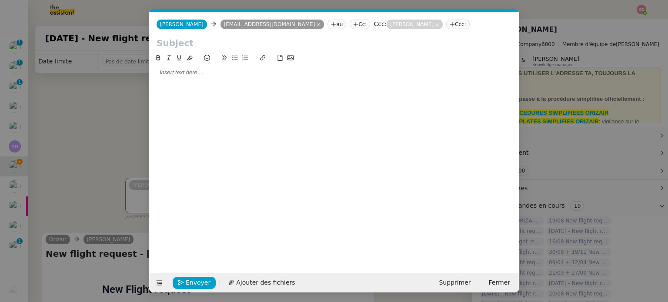
scroll to position [0, 18]
click at [158, 282] on icon at bounding box center [160, 283] width 6 height 5
click at [163, 281] on icon at bounding box center [158, 283] width 11 height 6
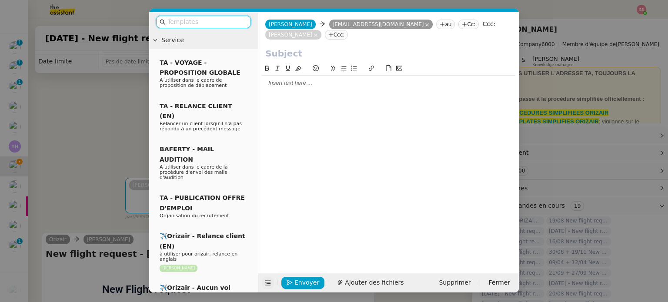
click at [188, 19] on input "text" at bounding box center [206, 22] width 78 height 10
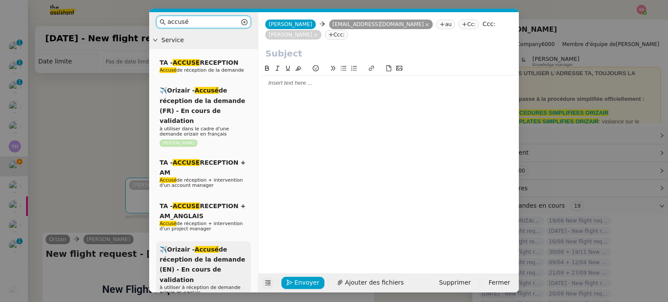
type input "accusé"
click at [224, 257] on span "✈️Orizair - Accusé de réception de la demande (EN) - En cours de validation" at bounding box center [203, 264] width 86 height 37
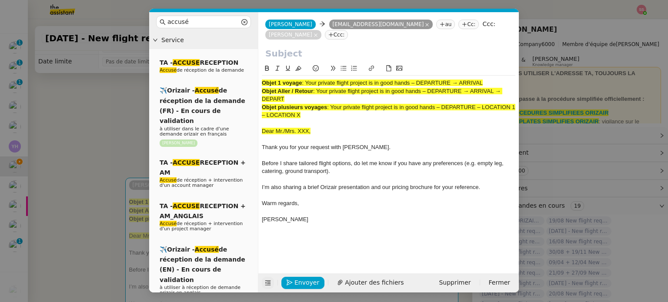
drag, startPoint x: 308, startPoint y: 72, endPoint x: 489, endPoint y: 69, distance: 180.9
click at [489, 79] on div "Objet 1 voyage : Your private flight project is in good hands – DEPARTURE → ARR…" at bounding box center [388, 83] width 253 height 8
click at [310, 47] on input "text" at bounding box center [388, 53] width 247 height 13
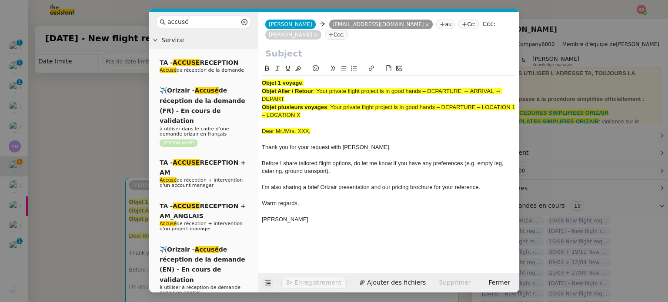
paste input "Your private flight project is in good hands – DEPARTURE → ARRIVAL"
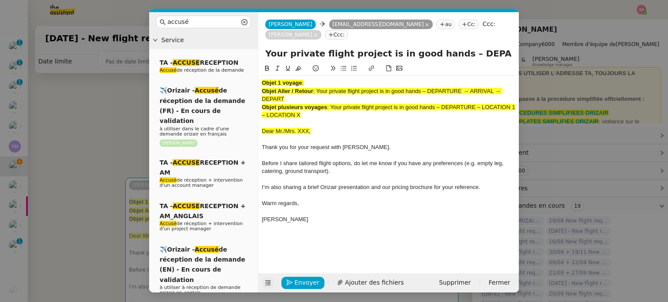
scroll to position [0, 37]
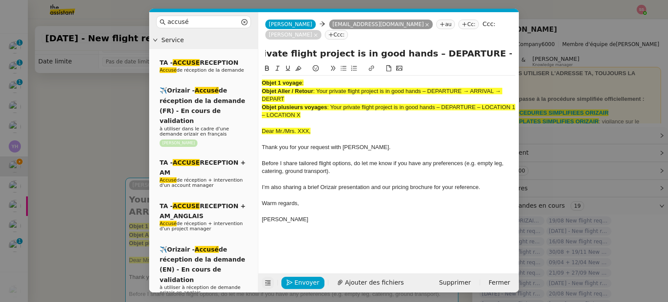
type input "Your private flight project is in good hands – DEPARTURE → ARRIVAL"
drag, startPoint x: 321, startPoint y: 107, endPoint x: 238, endPoint y: 60, distance: 95.6
click at [238, 60] on nz-layout "accusé Service TA - ACCUSE RECEPTION Accusé de réception de la demande ✈️Orizai…" at bounding box center [334, 152] width 370 height 280
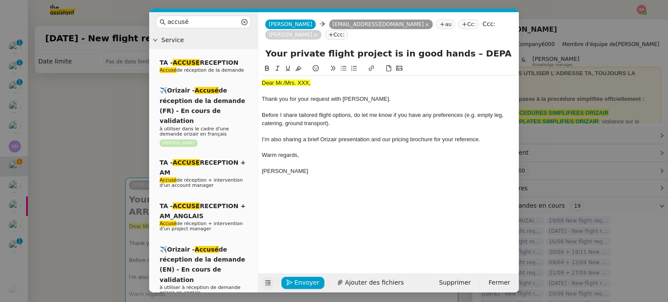
click at [130, 125] on nz-modal-container "accusé Service TA - ACCUSE RECEPTION Accusé de réception de la demande ✈️Orizai…" at bounding box center [334, 151] width 668 height 302
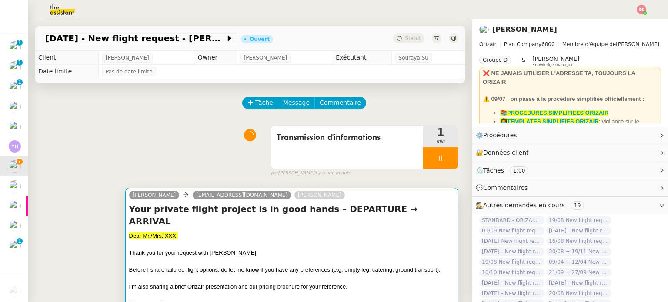
click at [293, 215] on h4 "Your private flight project is in good hands – DEPARTURE → ARRIVAL" at bounding box center [291, 215] width 325 height 24
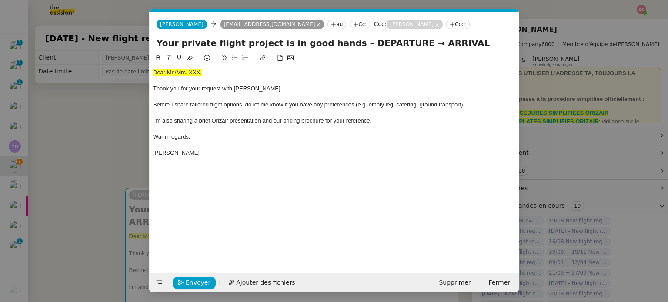
scroll to position [0, 36]
drag, startPoint x: 388, startPoint y: 43, endPoint x: 341, endPoint y: 41, distance: 47.0
click at [341, 41] on input "Your private flight project is in good hands – DEPARTURE → ARRIVAL" at bounding box center [334, 43] width 355 height 13
click at [438, 49] on input "Your private flight project is in good hands – Manchester → ARRIVAL" at bounding box center [334, 43] width 355 height 13
type input "Your private flight project is in good hands – Manchester → Shoreham"
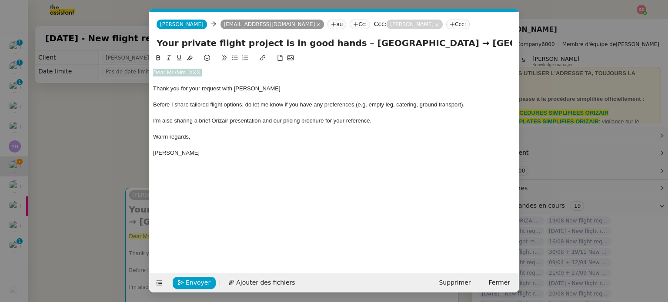
drag, startPoint x: 202, startPoint y: 74, endPoint x: 141, endPoint y: 73, distance: 60.9
click at [141, 73] on nz-modal-container "accusé Service TA - ACCUSE RECEPTION Accusé de réception de la demande ✈️Orizai…" at bounding box center [334, 151] width 668 height 302
click at [188, 59] on icon at bounding box center [190, 58] width 6 height 6
drag, startPoint x: 101, startPoint y: 140, endPoint x: 107, endPoint y: 134, distance: 9.2
click at [101, 139] on nz-modal-container "accusé Service TA - ACCUSE RECEPTION Accusé de réception de la demande ✈️Orizai…" at bounding box center [334, 151] width 668 height 302
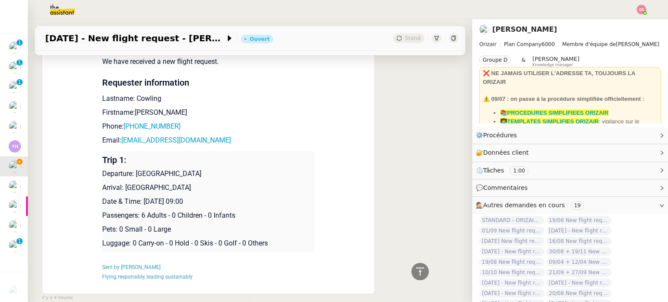
scroll to position [391, 0]
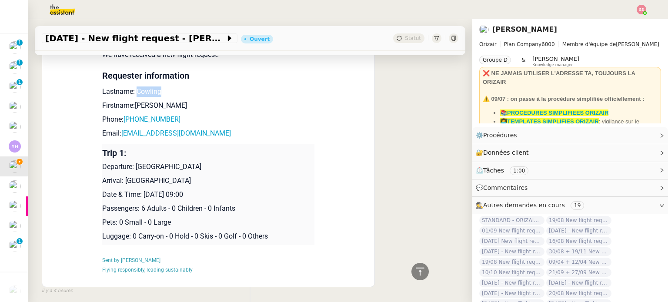
drag, startPoint x: 156, startPoint y: 83, endPoint x: 131, endPoint y: 83, distance: 25.2
click at [131, 87] on p "Lastname: Cowling" at bounding box center [208, 92] width 212 height 10
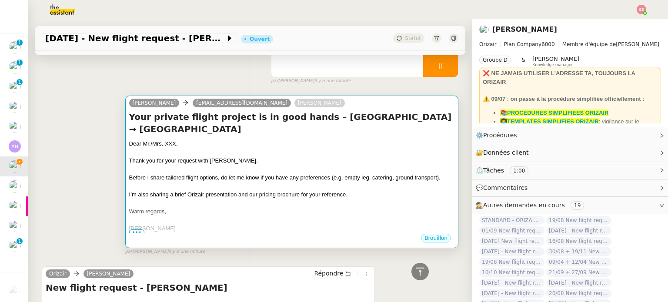
scroll to position [87, 0]
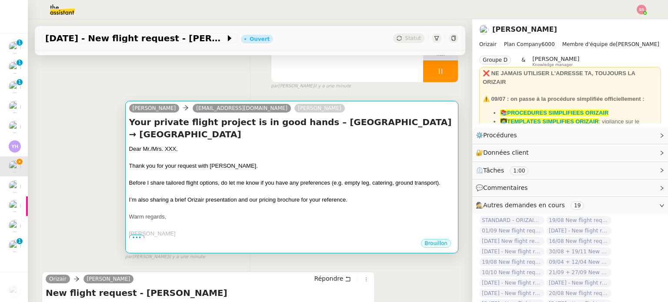
click at [271, 153] on div at bounding box center [291, 157] width 325 height 9
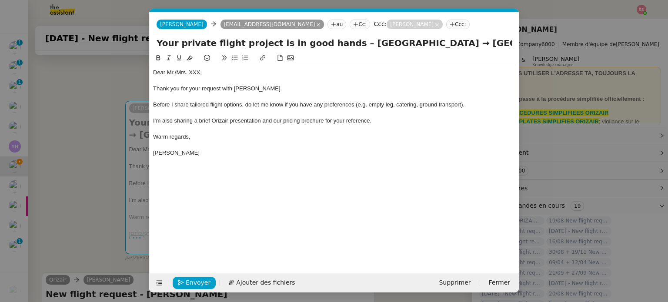
scroll to position [0, 36]
click at [81, 154] on nz-modal-container "accusé Service TA - ACCUSE RECEPTION Accusé de réception de la demande ✈️Orizai…" at bounding box center [334, 151] width 668 height 302
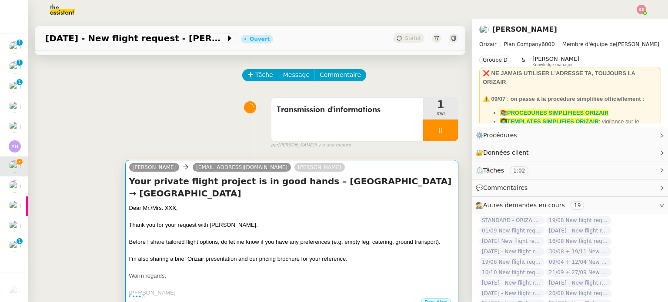
scroll to position [0, 0]
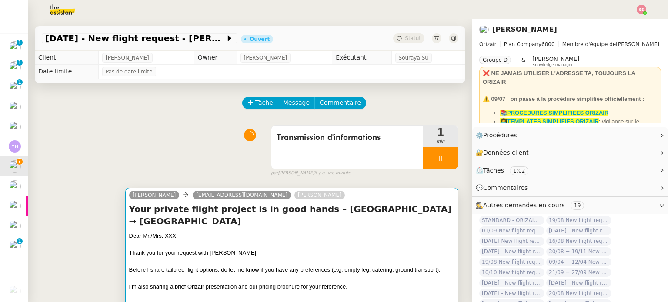
click at [230, 214] on h4 "Your private flight project is in good hands – Manchester → Shoreham" at bounding box center [291, 215] width 325 height 24
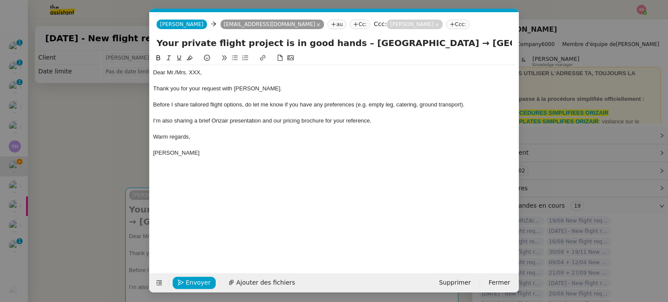
scroll to position [0, 36]
drag, startPoint x: 203, startPoint y: 69, endPoint x: 174, endPoint y: 73, distance: 29.3
click at [174, 73] on div "Dear Mr./Mrs. XXX," at bounding box center [334, 73] width 362 height 8
click at [258, 283] on span "Ajouter des fichiers" at bounding box center [287, 283] width 59 height 10
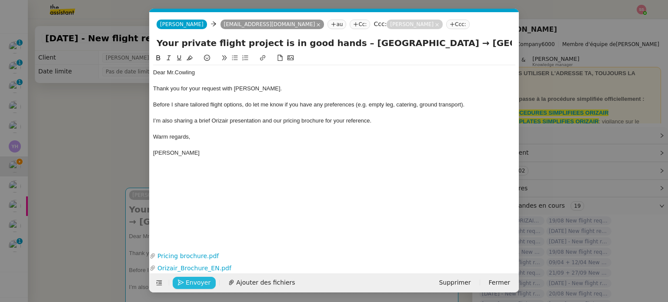
click at [197, 281] on span "Envoyer" at bounding box center [198, 283] width 25 height 10
click at [197, 281] on span "Confirmer l'envoi" at bounding box center [212, 283] width 52 height 10
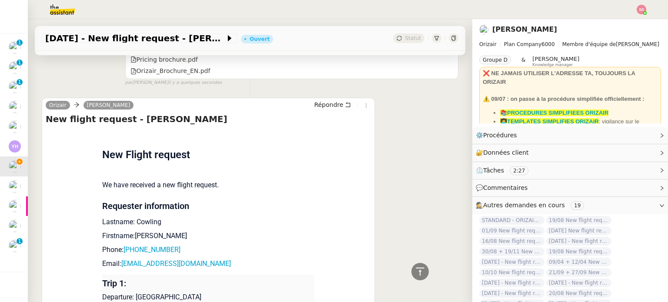
scroll to position [348, 0]
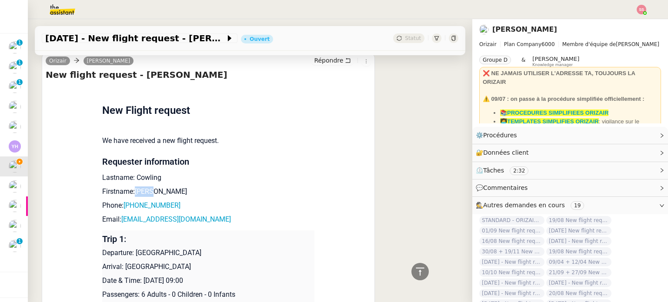
drag, startPoint x: 148, startPoint y: 189, endPoint x: 129, endPoint y: 188, distance: 18.7
click at [129, 188] on p "Firstname:Gavin" at bounding box center [208, 192] width 212 height 10
drag, startPoint x: 177, startPoint y: 205, endPoint x: 127, endPoint y: 201, distance: 51.1
click at [127, 201] on p "Phone: +447452369709" at bounding box center [208, 205] width 212 height 10
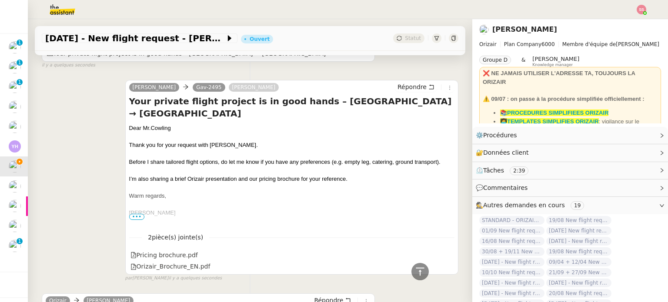
scroll to position [588, 0]
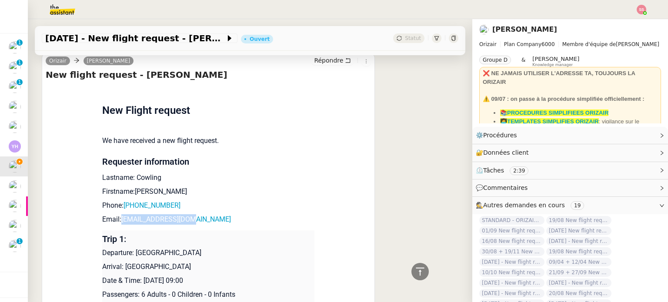
drag, startPoint x: 187, startPoint y: 217, endPoint x: 117, endPoint y: 218, distance: 70.9
click at [117, 218] on p "Email: gav-2495@live.co.uk" at bounding box center [208, 219] width 212 height 10
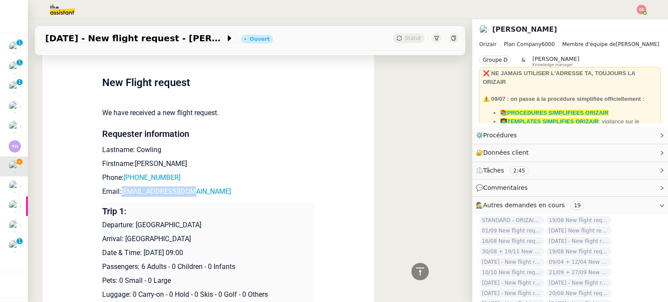
scroll to position [631, 0]
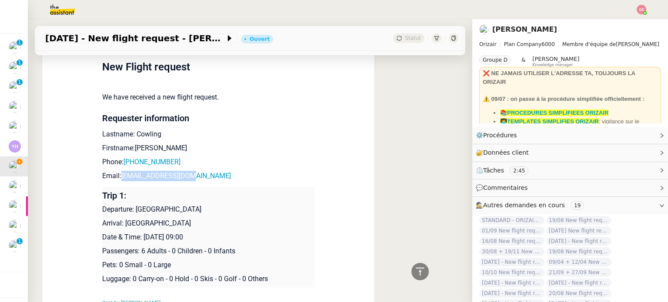
drag, startPoint x: 203, startPoint y: 210, endPoint x: 134, endPoint y: 204, distance: 69.4
click at [134, 204] on p "Departure: Manchester Airport" at bounding box center [208, 209] width 212 height 10
drag, startPoint x: 179, startPoint y: 222, endPoint x: 121, endPoint y: 220, distance: 57.9
click at [121, 220] on p "Arrival: Shoreham Airport" at bounding box center [208, 223] width 212 height 10
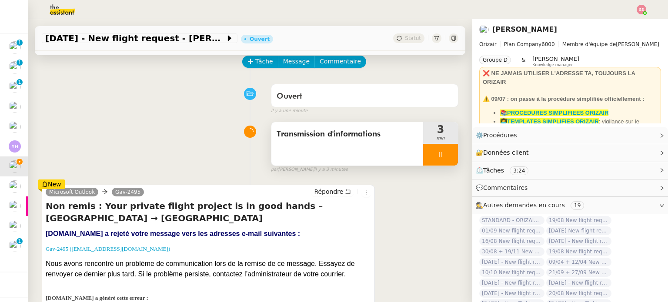
scroll to position [87, 0]
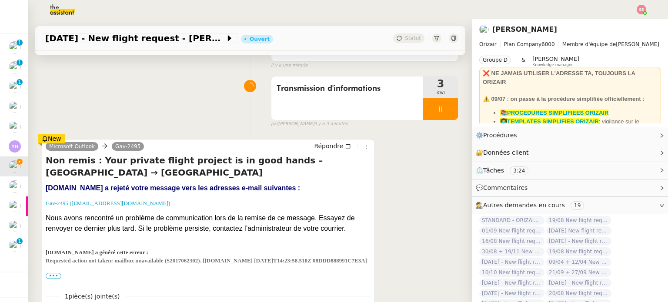
click at [437, 117] on div at bounding box center [440, 109] width 35 height 22
click at [440, 117] on button at bounding box center [448, 109] width 17 height 22
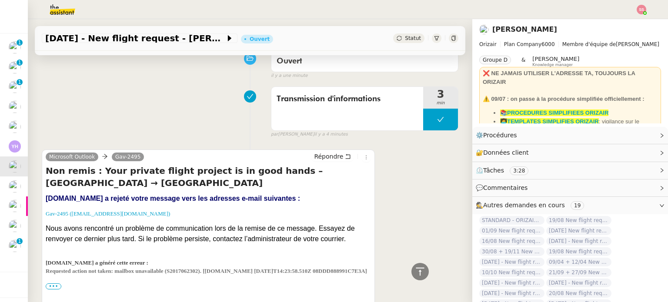
scroll to position [0, 0]
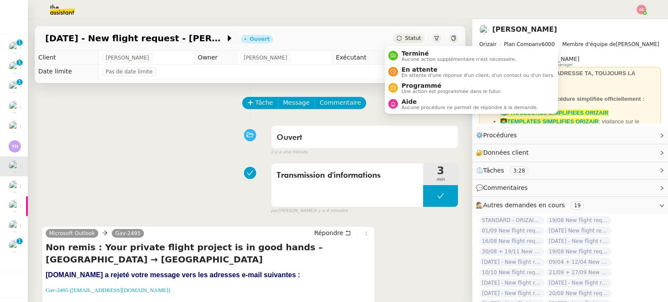
click at [410, 40] on div "Statut" at bounding box center [408, 38] width 31 height 10
click at [417, 105] on span "Aucune procédure ne permet de répondre à la demande." at bounding box center [469, 107] width 137 height 5
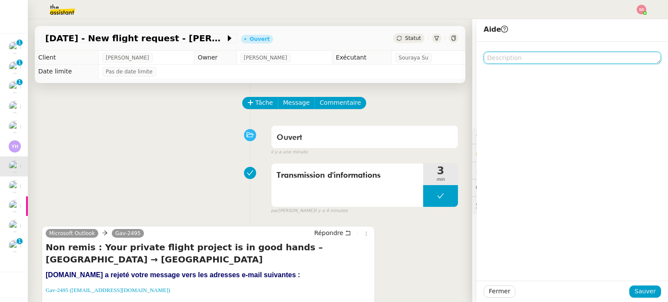
click at [518, 61] on textarea at bounding box center [571, 58] width 177 height 12
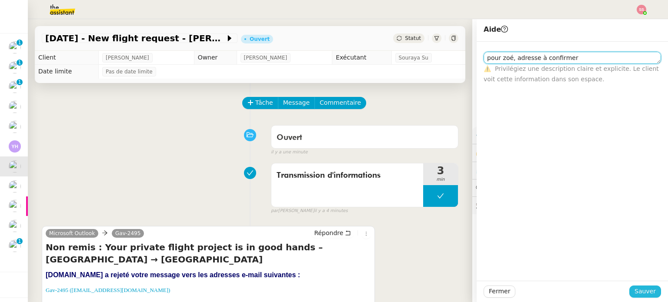
type textarea "pour zoé, adresse à confirmer"
click at [647, 289] on span "Sauver" at bounding box center [644, 292] width 21 height 10
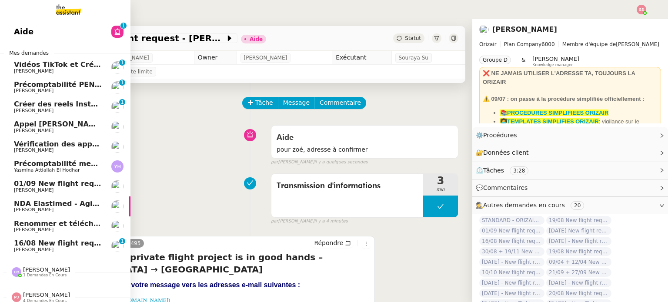
click at [49, 242] on span "16/08 New flight request - [PERSON_NAME]" at bounding box center [99, 243] width 170 height 8
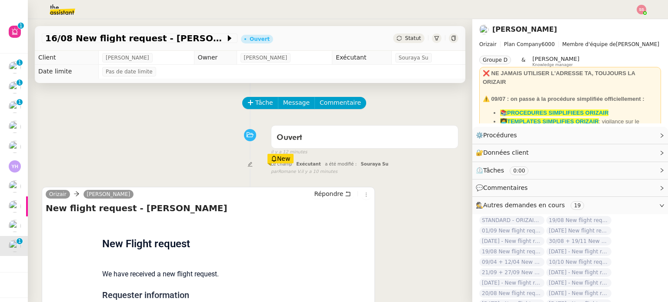
scroll to position [117, 0]
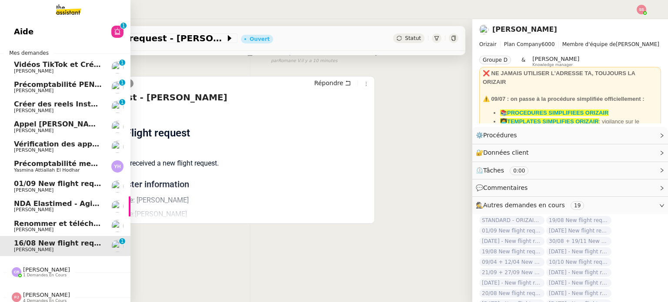
click at [51, 184] on span "01/09 New flight request - [PERSON_NAME]" at bounding box center [99, 184] width 170 height 8
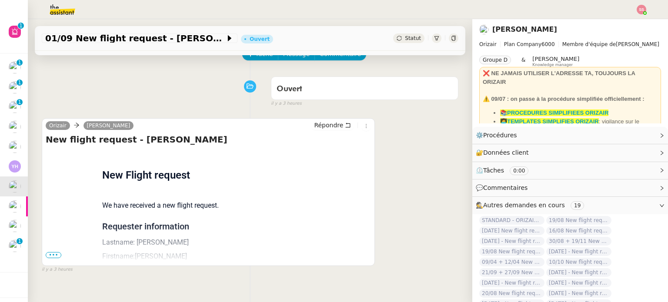
scroll to position [87, 0]
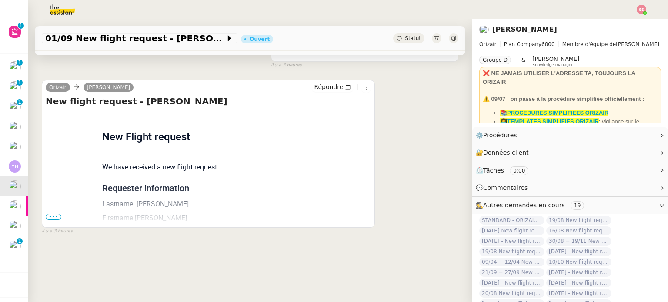
click at [50, 220] on span "•••" at bounding box center [54, 217] width 16 height 6
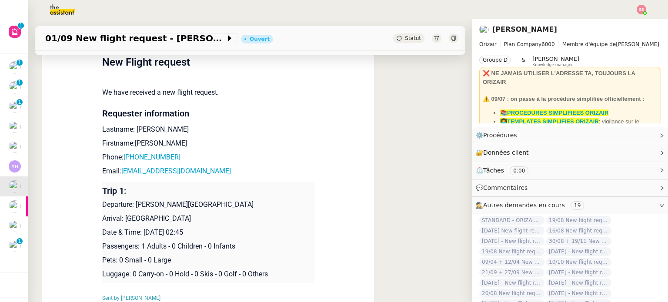
scroll to position [174, 0]
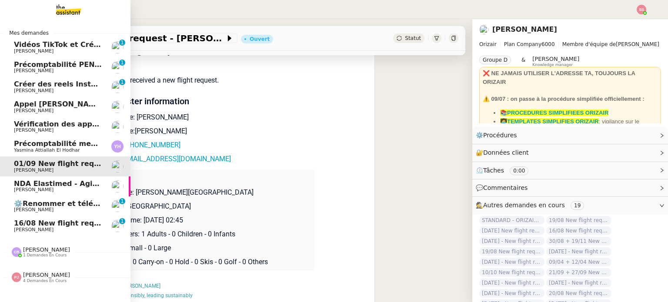
click at [23, 221] on span "16/08 New flight request - [PERSON_NAME]" at bounding box center [99, 223] width 170 height 8
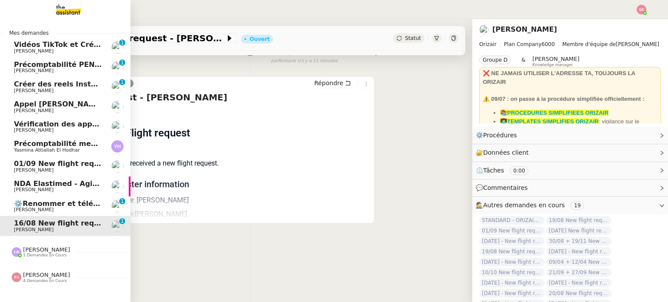
click at [61, 211] on span "[PERSON_NAME]" at bounding box center [58, 209] width 88 height 5
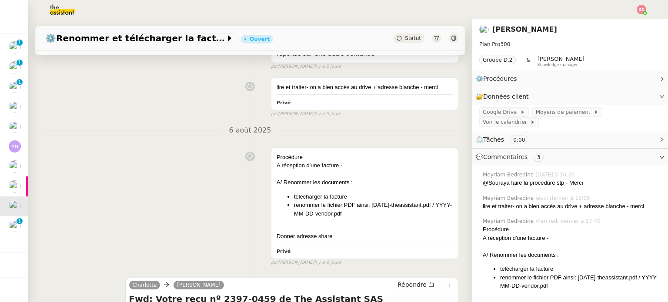
scroll to position [217, 0]
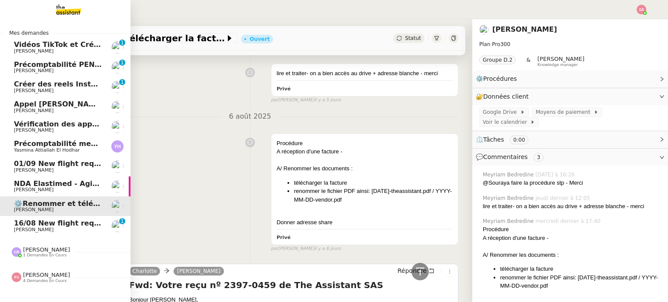
click at [24, 221] on span "16/08 New flight request - [PERSON_NAME]" at bounding box center [99, 223] width 170 height 8
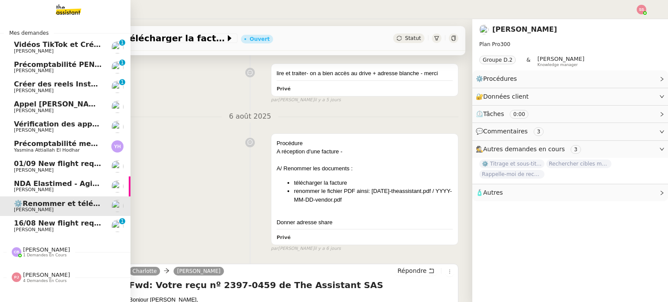
scroll to position [117, 0]
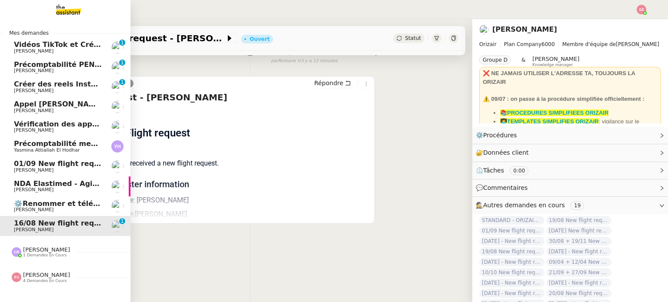
click at [49, 203] on span "⚙️Renommer et télécharger la facture PDF" at bounding box center [98, 204] width 168 height 8
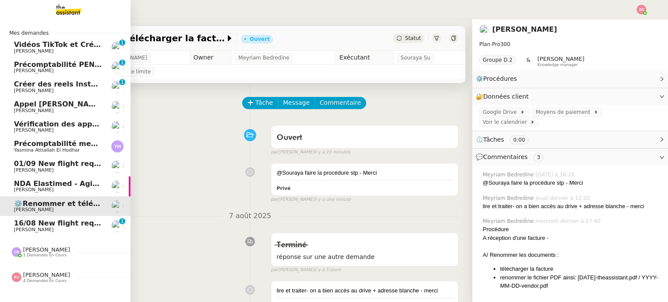
click at [43, 170] on span "[PERSON_NAME]" at bounding box center [58, 170] width 88 height 5
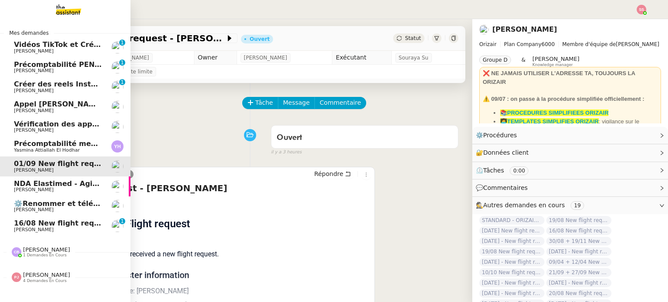
click at [66, 201] on span "⚙️Renommer et télécharger la facture PDF" at bounding box center [98, 204] width 168 height 8
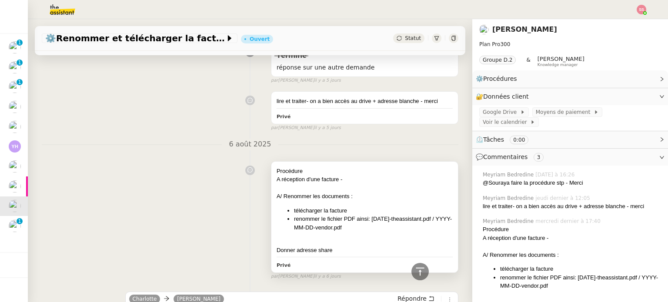
scroll to position [183, 0]
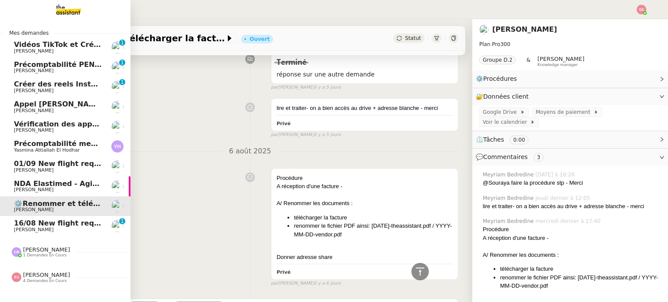
click at [20, 225] on span "16/08 New flight request - [PERSON_NAME]" at bounding box center [99, 223] width 170 height 8
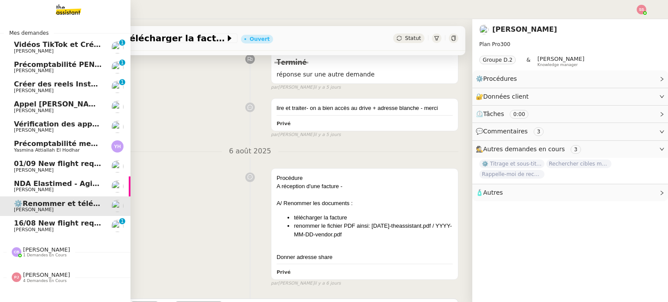
scroll to position [117, 0]
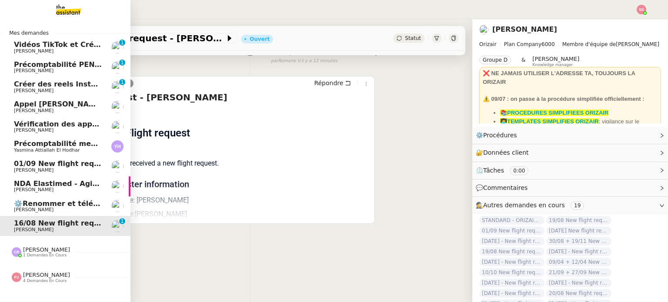
click at [33, 182] on span "NDA Elastimed - Agile Capital Markets" at bounding box center [89, 184] width 150 height 8
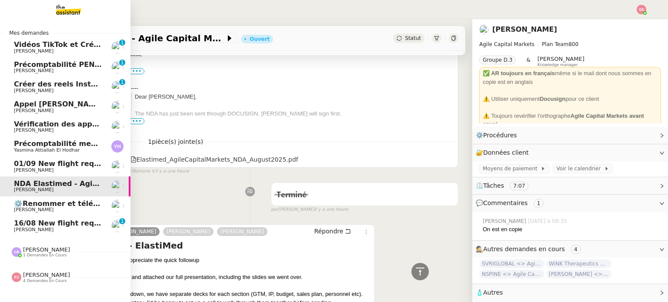
click at [43, 203] on span "⚙️Renommer et télécharger la facture PDF" at bounding box center [98, 204] width 168 height 8
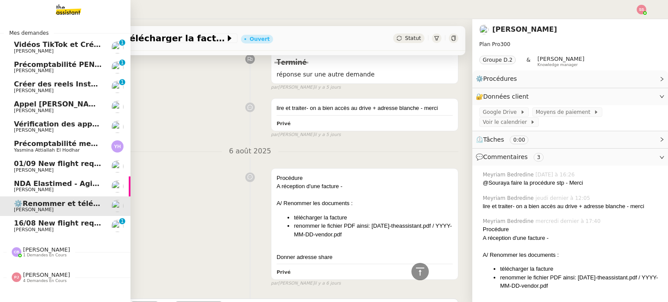
click at [58, 161] on span "01/09 New flight request - [PERSON_NAME]" at bounding box center [99, 164] width 170 height 8
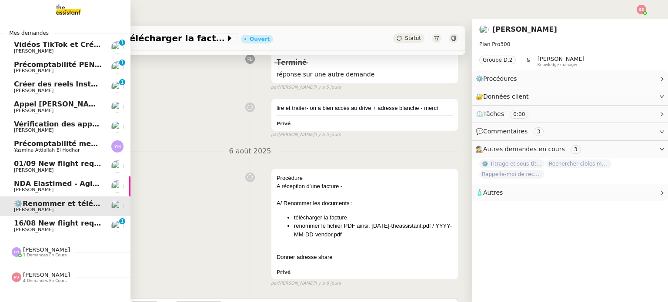
scroll to position [117, 0]
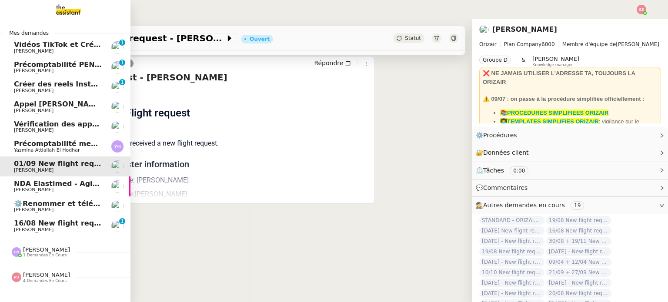
click at [72, 204] on span "⚙️Renommer et télécharger la facture PDF" at bounding box center [98, 204] width 168 height 8
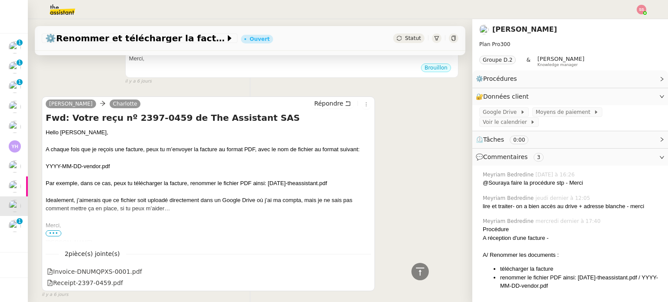
scroll to position [748, 0]
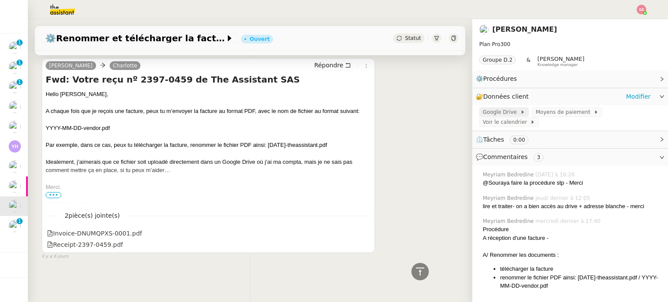
click at [502, 113] on span "Google Drive" at bounding box center [501, 112] width 37 height 9
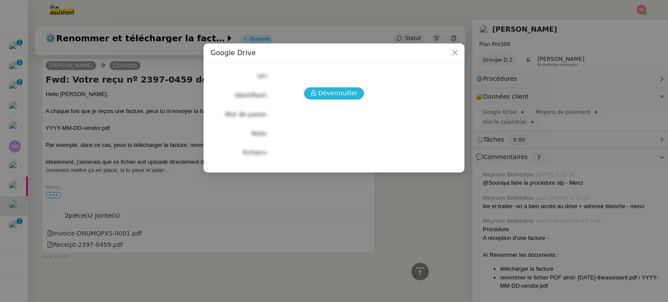
click at [346, 97] on span "Déverrouiller" at bounding box center [338, 93] width 40 height 10
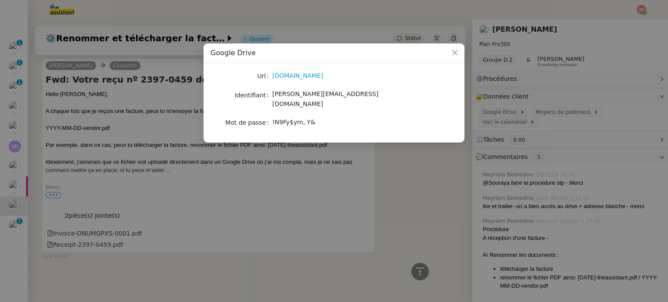
click at [392, 169] on nz-modal-container "Google Drive Url drive.google.com Identifiant charlotte@comediesuisse.ch Mot de…" at bounding box center [334, 151] width 668 height 302
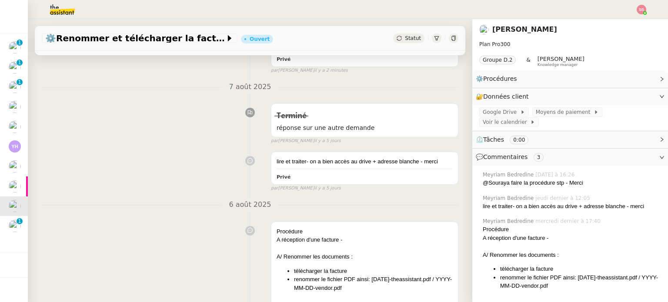
scroll to position [183, 0]
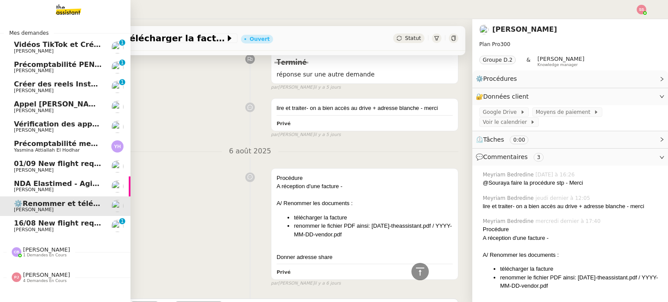
click at [58, 217] on link "16/08 New flight request - madhavi jangiti Louis Frei 0 1 2 3 4 5 6 7 8 9" at bounding box center [65, 226] width 130 height 20
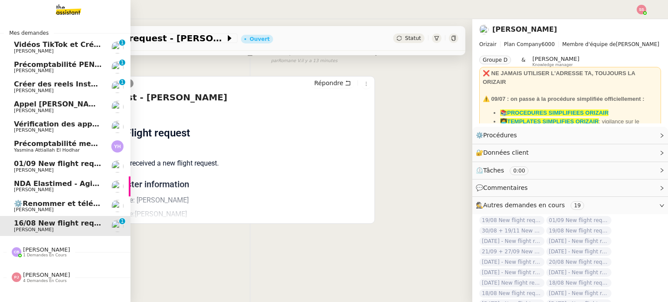
scroll to position [117, 0]
click at [62, 166] on span "01/09 New flight request - [PERSON_NAME]" at bounding box center [99, 164] width 170 height 8
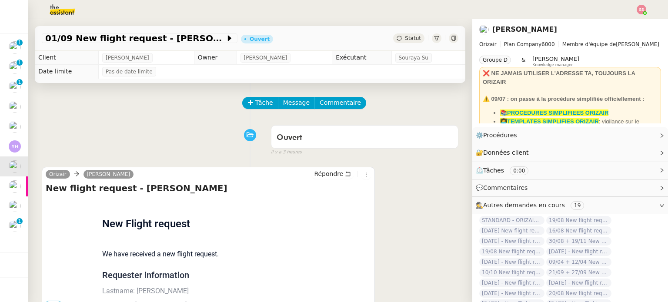
scroll to position [43, 0]
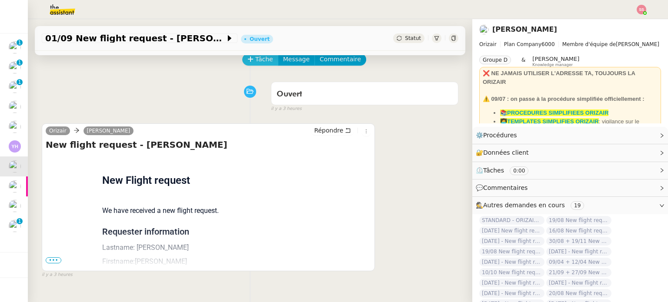
click at [255, 58] on span "Tâche" at bounding box center [264, 59] width 18 height 10
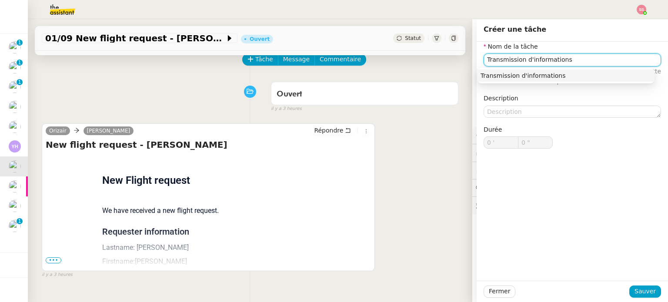
click at [583, 75] on div "Transmission d'informations" at bounding box center [565, 76] width 170 height 8
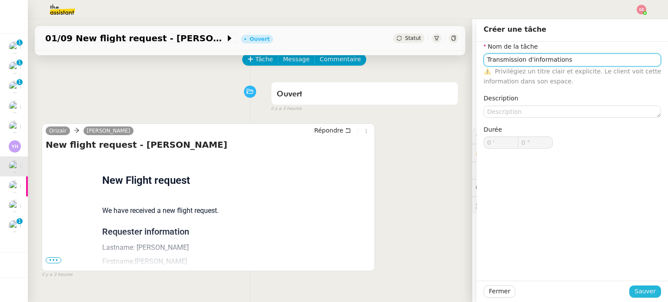
type input "Transmission d'informations"
click at [641, 290] on span "Sauver" at bounding box center [644, 292] width 21 height 10
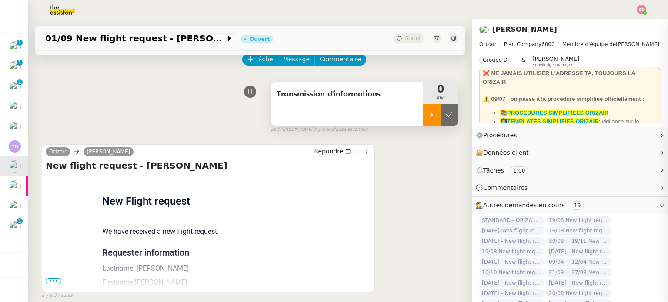
click at [423, 113] on div at bounding box center [431, 115] width 17 height 22
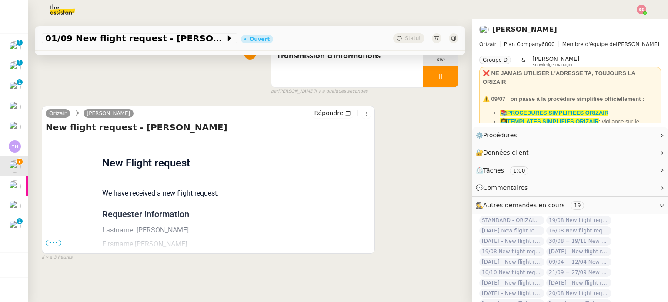
scroll to position [117, 0]
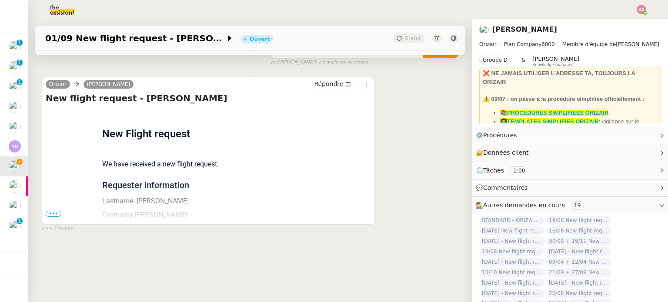
click at [58, 211] on span "•••" at bounding box center [54, 214] width 16 height 6
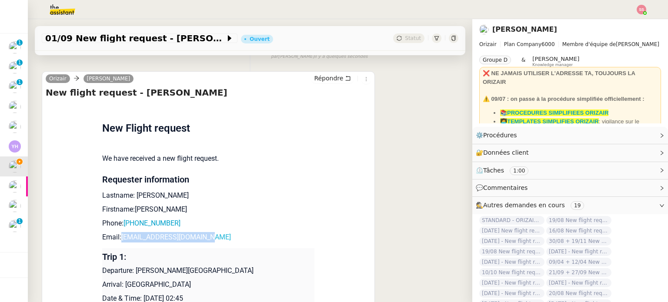
drag, startPoint x: 136, startPoint y: 239, endPoint x: 117, endPoint y: 237, distance: 18.3
click at [117, 237] on p "Email: fahadstars1963@gmail.com" at bounding box center [208, 237] width 212 height 10
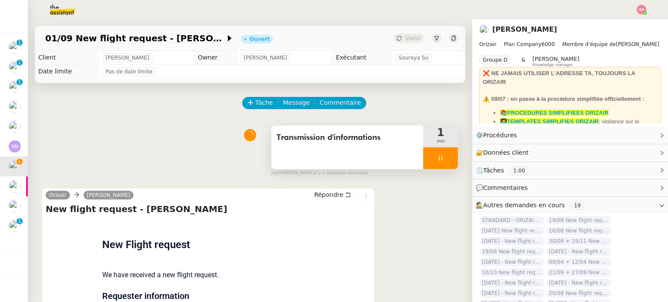
scroll to position [0, 0]
click at [286, 101] on span "Message" at bounding box center [296, 103] width 27 height 10
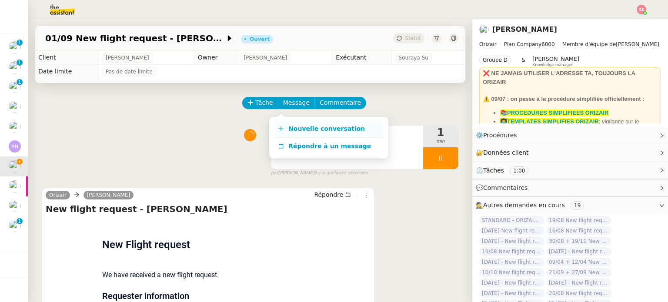
click at [306, 132] on span "Nouvelle conversation" at bounding box center [326, 128] width 77 height 7
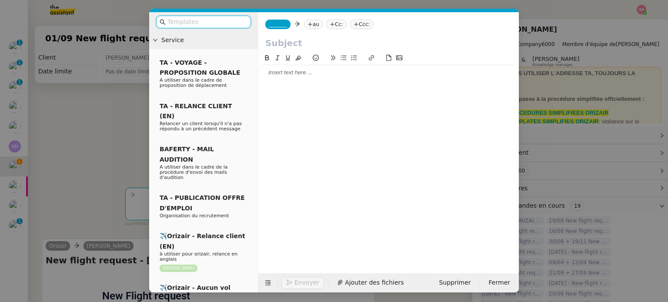
click at [311, 20] on nz-tag "au" at bounding box center [313, 25] width 19 height 10
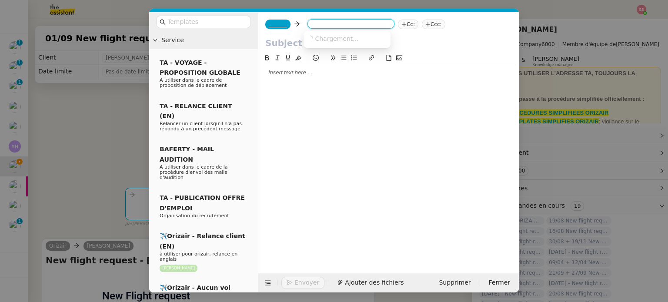
paste input "fahadstars1963@gmail.com"
type input "fahadstars1963@gmail.com"
click at [343, 38] on span "fahadstars1963@gmail.com" at bounding box center [360, 38] width 107 height 7
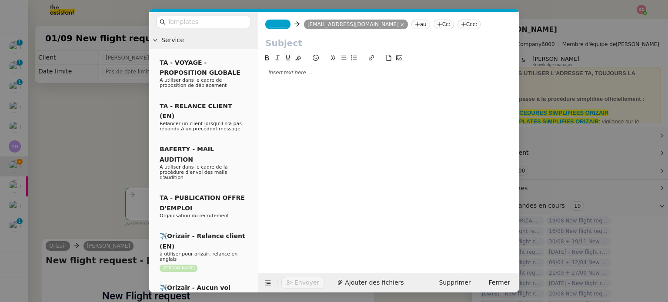
click at [457, 23] on nz-tag "Ccc:" at bounding box center [468, 25] width 23 height 10
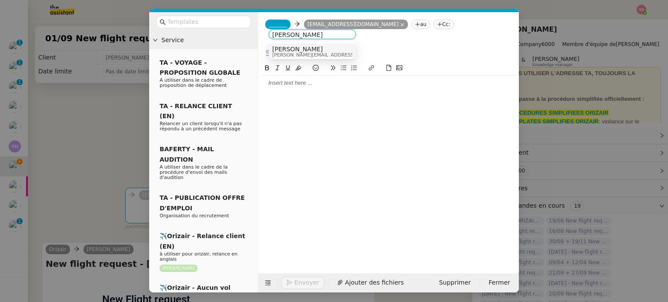
type input "[PERSON_NAME]"
click at [347, 52] on div "[PERSON_NAME] [PERSON_NAME][EMAIL_ADDRESS][DOMAIN_NAME]" at bounding box center [312, 52] width 80 height 12
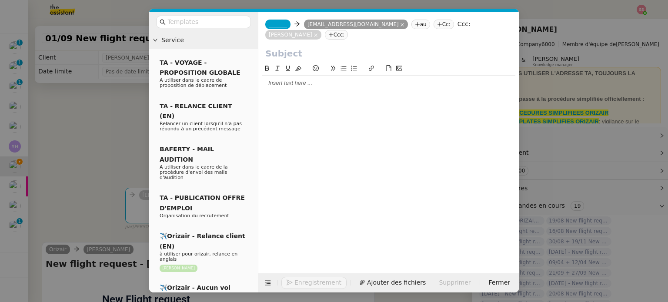
click at [280, 27] on span "_______" at bounding box center [278, 24] width 18 height 6
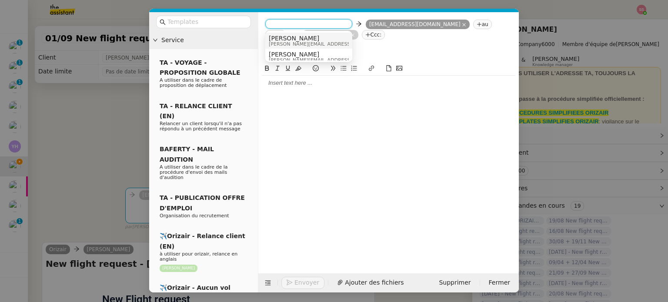
click at [293, 43] on span "[PERSON_NAME][EMAIL_ADDRESS][DOMAIN_NAME]" at bounding box center [330, 44] width 123 height 5
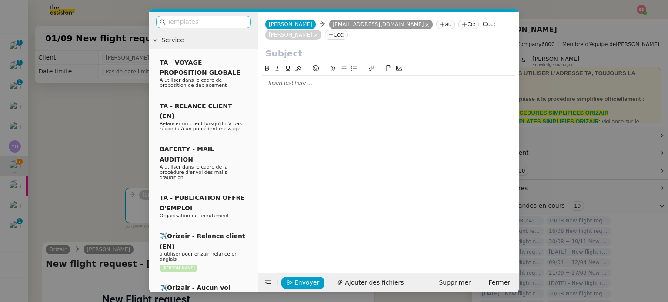
click at [207, 21] on input "text" at bounding box center [206, 22] width 78 height 10
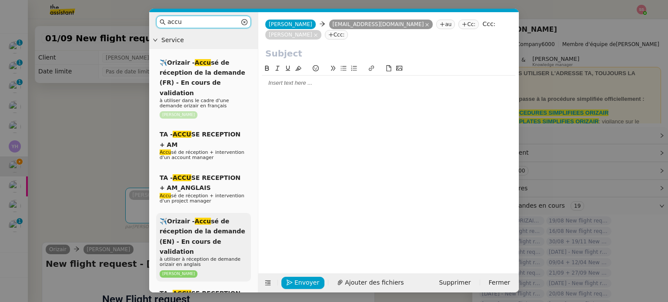
type input "accu"
click at [213, 218] on span "✈️Orizair - Accu sé de réception de la demande (EN) - En cours de validation" at bounding box center [203, 236] width 86 height 37
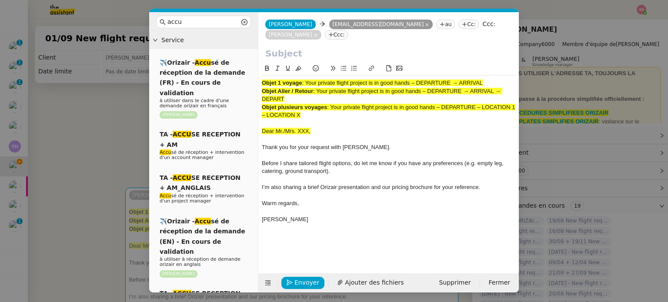
drag, startPoint x: 306, startPoint y: 73, endPoint x: 498, endPoint y: 72, distance: 191.7
click at [498, 79] on div "Objet 1 voyage : Your private flight project is in good hands – DEPARTURE → ARR…" at bounding box center [388, 83] width 253 height 8
click at [283, 47] on input "text" at bounding box center [388, 53] width 247 height 13
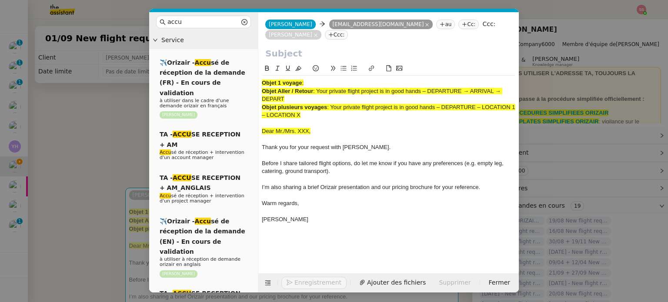
paste input "Your private flight project is in good hands – DEPARTURE → ARRIVAL"
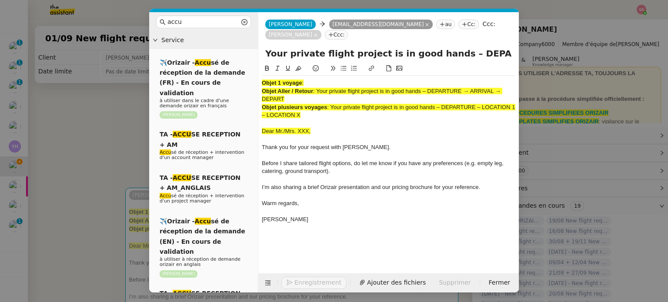
scroll to position [0, 37]
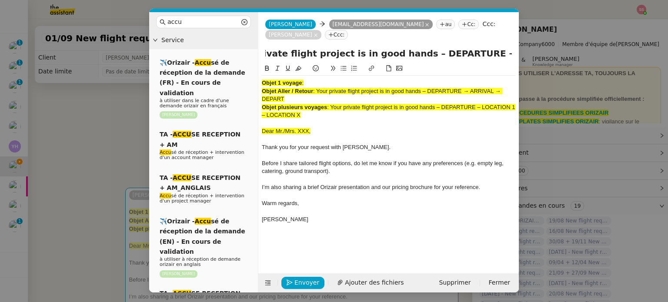
type input "Your private flight project is in good hands – DEPARTURE → ARRIVAL"
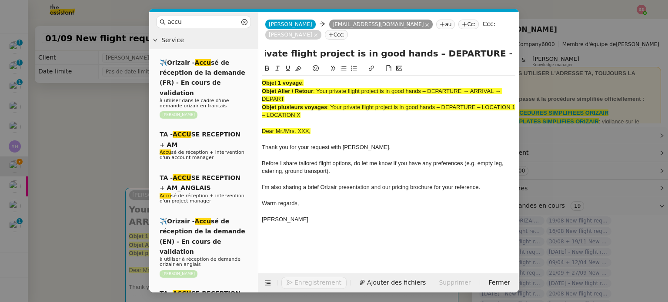
scroll to position [0, 0]
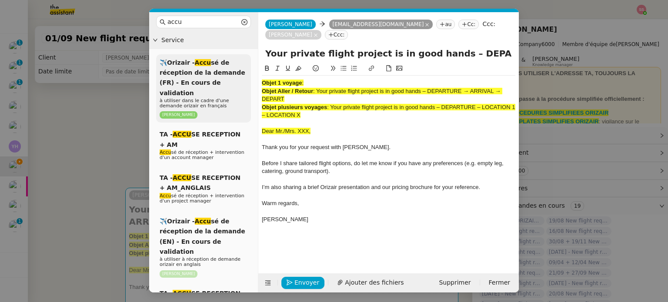
drag, startPoint x: 317, startPoint y: 106, endPoint x: 247, endPoint y: 62, distance: 83.0
click at [247, 62] on nz-layout "accu Service ✈️Orizair - Accu sé de réception de la demande (FR) - En cours de …" at bounding box center [334, 152] width 370 height 280
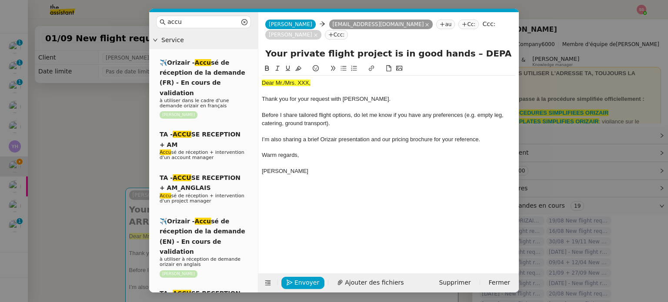
click at [126, 141] on nz-modal-container "accu Service ✈️Orizair - Accu sé de réception de la demande (FR) - En cours de …" at bounding box center [334, 151] width 668 height 302
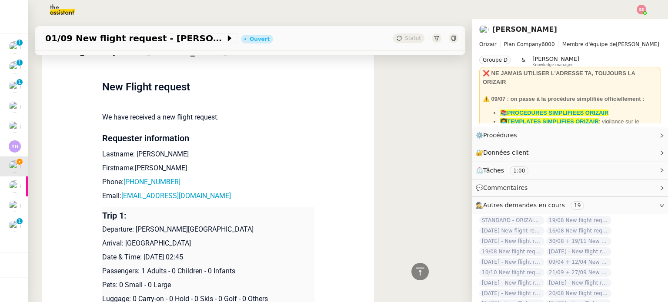
scroll to position [348, 0]
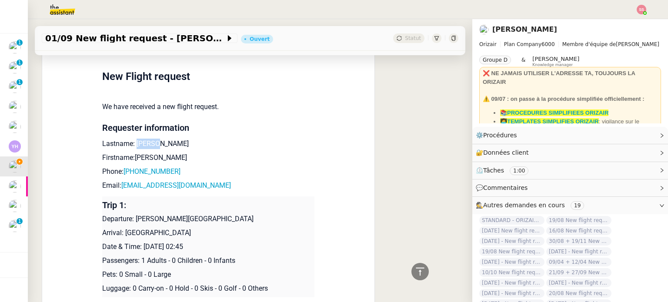
drag, startPoint x: 158, startPoint y: 132, endPoint x: 132, endPoint y: 134, distance: 26.2
click at [132, 139] on p "Lastname: Razzak" at bounding box center [208, 144] width 212 height 10
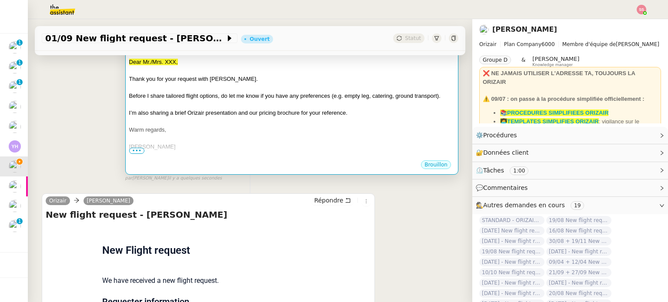
scroll to position [0, 0]
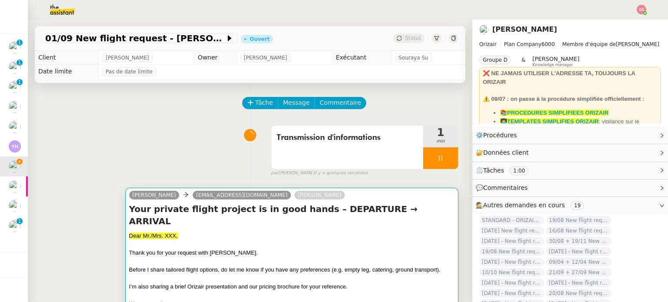
click at [299, 232] on div "Dear Mr./Mrs. XXX," at bounding box center [291, 236] width 325 height 9
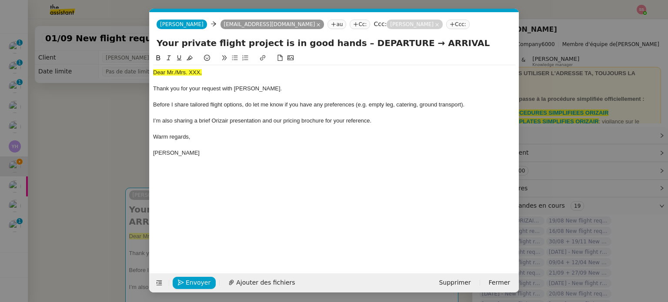
scroll to position [0, 30]
drag, startPoint x: 206, startPoint y: 73, endPoint x: 139, endPoint y: 73, distance: 67.4
click at [139, 73] on nz-modal-container "accu Service ✈️Orizair - Accu sé de réception de la demande (FR) - En cours de …" at bounding box center [334, 151] width 668 height 302
click at [190, 57] on icon at bounding box center [190, 58] width 6 height 6
click at [209, 78] on div at bounding box center [334, 81] width 362 height 8
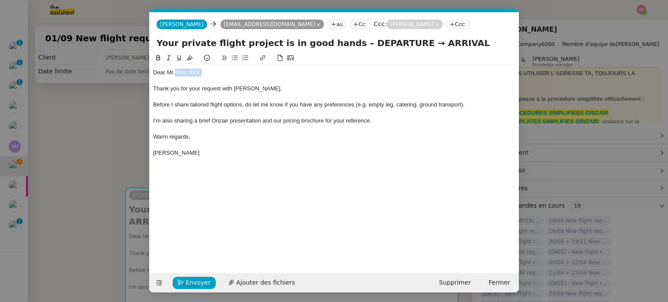
drag, startPoint x: 205, startPoint y: 72, endPoint x: 174, endPoint y: 73, distance: 30.9
click at [174, 73] on div "Dear Mr./Mrs. XXX," at bounding box center [334, 73] width 362 height 8
click at [273, 278] on span "Ajouter des fichiers" at bounding box center [265, 282] width 59 height 10
click at [107, 123] on nz-modal-container "accu Service ✈️Orizair - Accu sé de réception de la demande (FR) - En cours de …" at bounding box center [334, 151] width 668 height 302
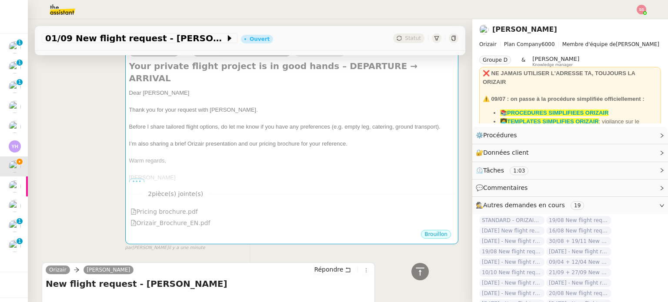
scroll to position [87, 0]
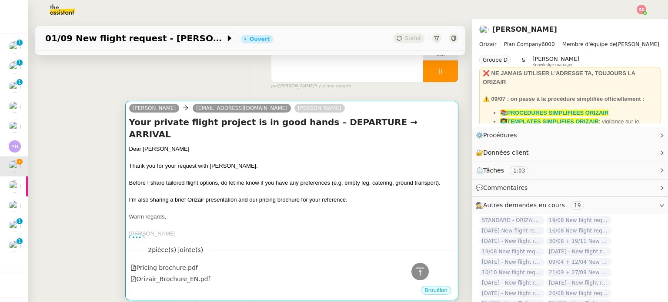
click at [324, 162] on div "Thank you for your request with [PERSON_NAME]." at bounding box center [291, 166] width 325 height 9
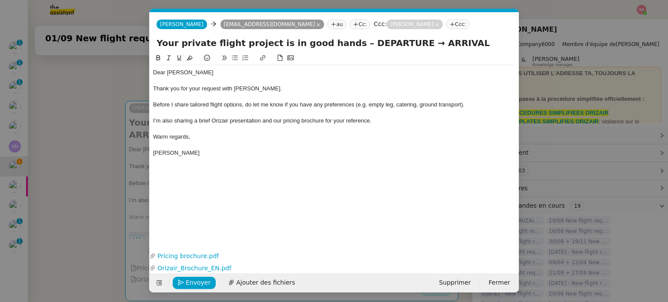
scroll to position [0, 30]
drag, startPoint x: 390, startPoint y: 41, endPoint x: 343, endPoint y: 43, distance: 47.0
click at [343, 43] on input "Your private flight project is in good hands – DEPARTURE → ARRIVAL" at bounding box center [334, 43] width 355 height 13
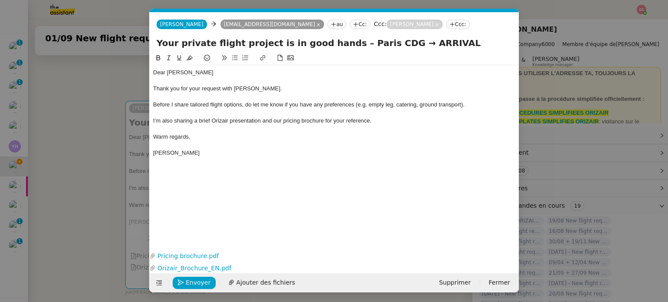
drag, startPoint x: 433, startPoint y: 40, endPoint x: 395, endPoint y: 44, distance: 38.0
click at [395, 44] on input "Your private flight project is in good hands – Paris CDG → ARRIVAL" at bounding box center [334, 43] width 355 height 13
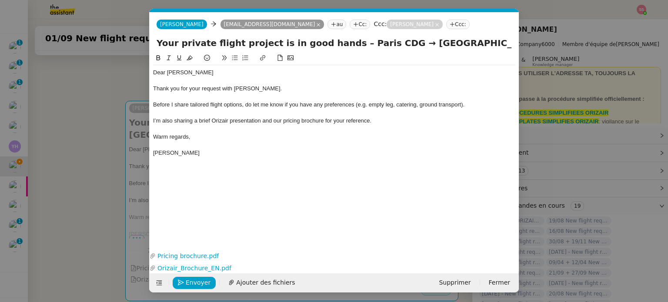
type input "Your private flight project is in good hands – Paris CDG → Manchester"
click at [99, 162] on nz-modal-container "accu Service ✈️Orizair - Accu sé de réception de la demande (FR) - En cours de …" at bounding box center [334, 151] width 668 height 302
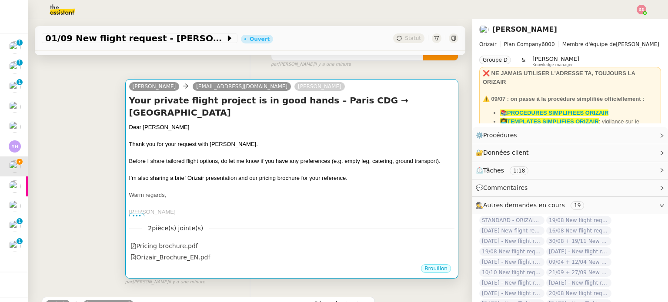
scroll to position [162, 0]
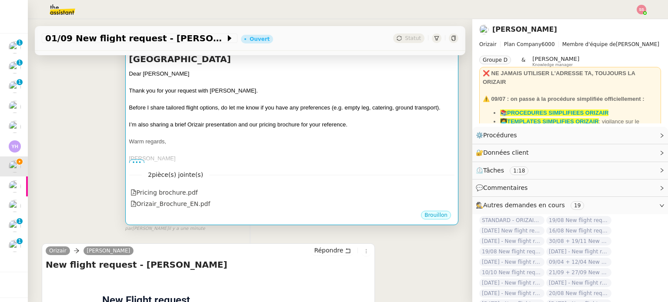
click at [270, 129] on div at bounding box center [291, 133] width 325 height 9
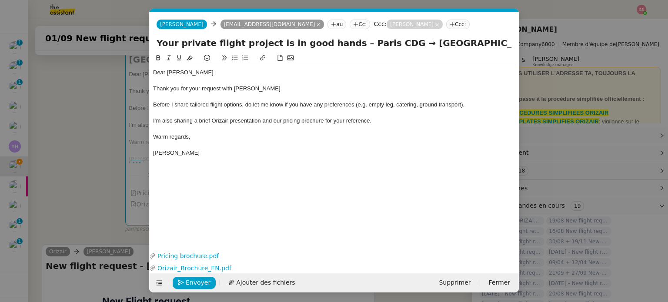
scroll to position [0, 30]
click at [187, 281] on span "Envoyer" at bounding box center [198, 283] width 25 height 10
click at [187, 281] on span "Confirmer l'envoi" at bounding box center [212, 283] width 52 height 10
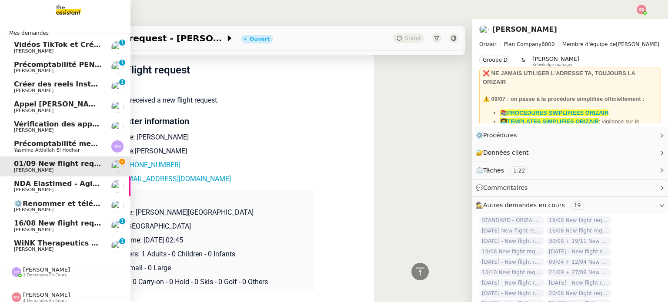
scroll to position [406, 0]
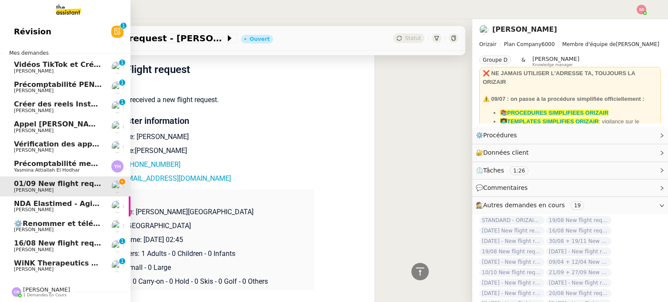
drag, startPoint x: 56, startPoint y: 203, endPoint x: 82, endPoint y: 198, distance: 26.7
click at [57, 204] on span "NDA Elastimed - Agile Capital Markets" at bounding box center [89, 204] width 150 height 8
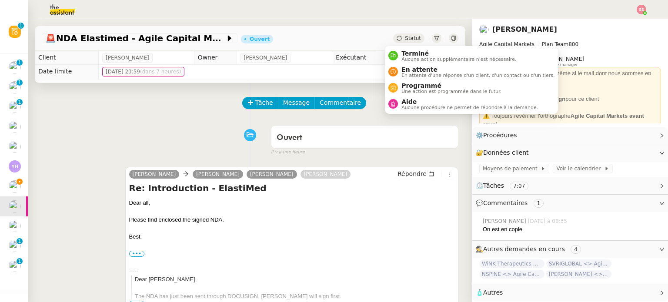
click at [396, 38] on div "Statut" at bounding box center [408, 38] width 31 height 10
click at [405, 68] on span "En attente" at bounding box center [477, 69] width 153 height 7
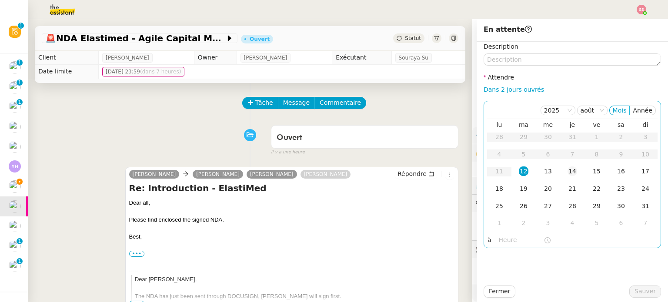
click at [573, 172] on td "14" at bounding box center [572, 171] width 24 height 17
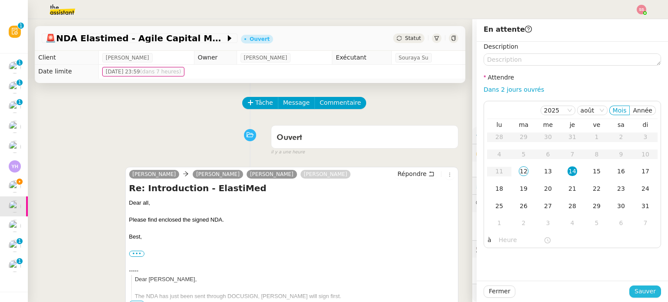
drag, startPoint x: 642, startPoint y: 290, endPoint x: 597, endPoint y: 275, distance: 47.2
click at [642, 290] on span "Sauver" at bounding box center [644, 292] width 21 height 10
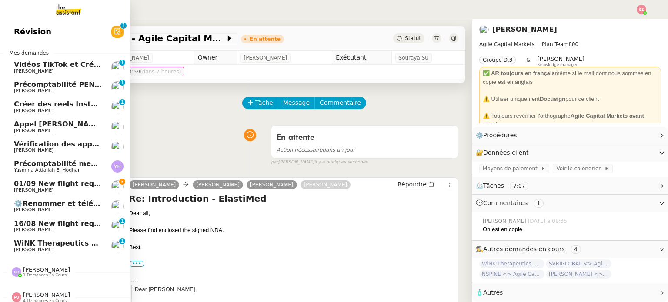
click at [45, 188] on span "[PERSON_NAME]" at bounding box center [58, 190] width 88 height 5
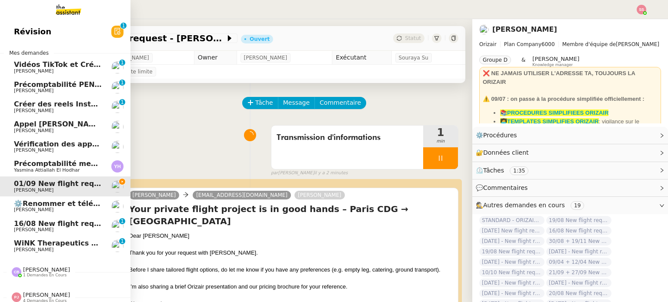
click at [73, 230] on span "[PERSON_NAME]" at bounding box center [58, 229] width 88 height 5
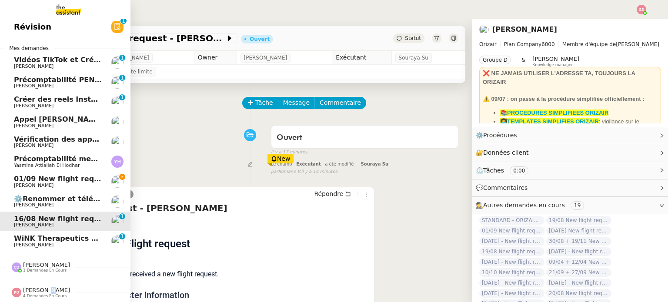
click at [38, 287] on span "[PERSON_NAME]" at bounding box center [46, 290] width 47 height 7
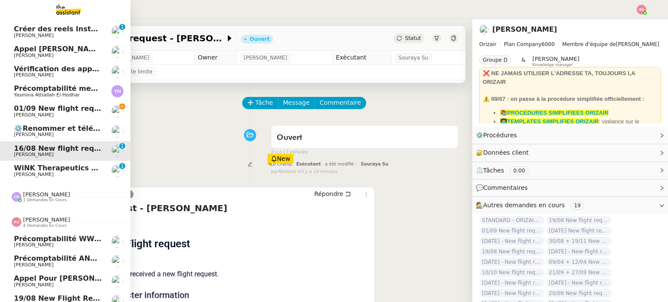
scroll to position [89, 0]
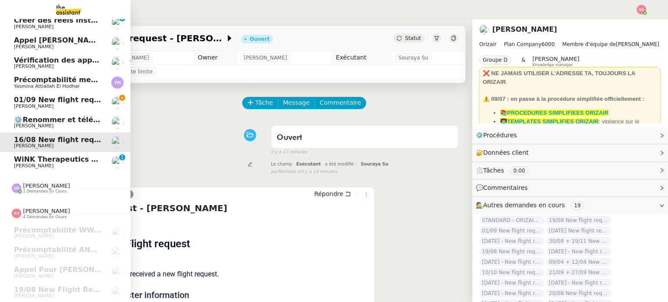
click at [51, 189] on span "1 demandes en cours" at bounding box center [44, 191] width 43 height 5
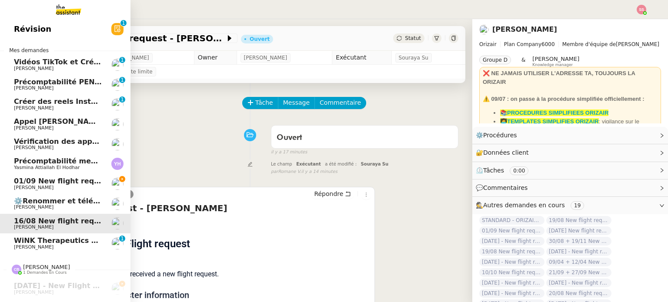
scroll to position [2, 0]
click at [80, 185] on span "01/09 New flight request - [PERSON_NAME]" at bounding box center [99, 182] width 170 height 8
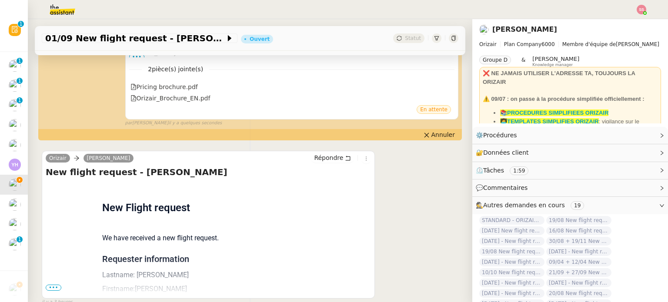
scroll to position [307, 0]
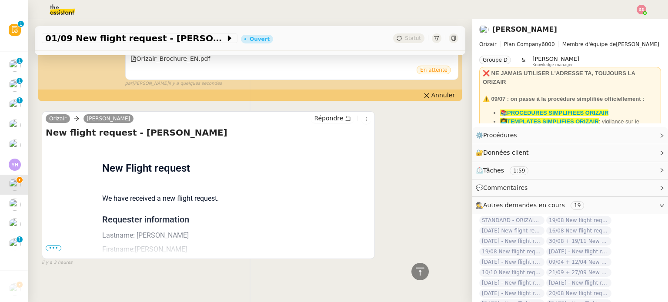
click at [52, 245] on span "•••" at bounding box center [54, 248] width 16 height 6
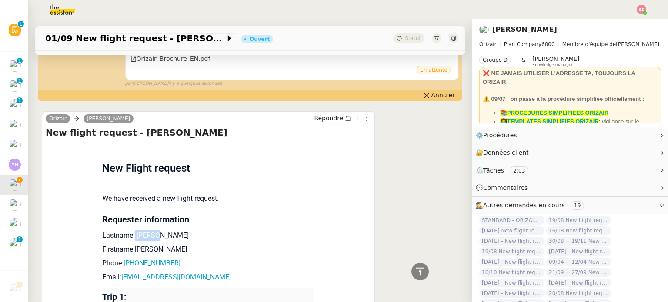
drag, startPoint x: 156, startPoint y: 227, endPoint x: 129, endPoint y: 228, distance: 27.4
click at [129, 230] on p "Lastname: Razzak" at bounding box center [208, 235] width 212 height 10
drag, startPoint x: 137, startPoint y: 243, endPoint x: 130, endPoint y: 242, distance: 7.0
click at [130, 244] on p "Firstname:Fahad" at bounding box center [208, 249] width 212 height 10
drag, startPoint x: 179, startPoint y: 252, endPoint x: 124, endPoint y: 252, distance: 54.8
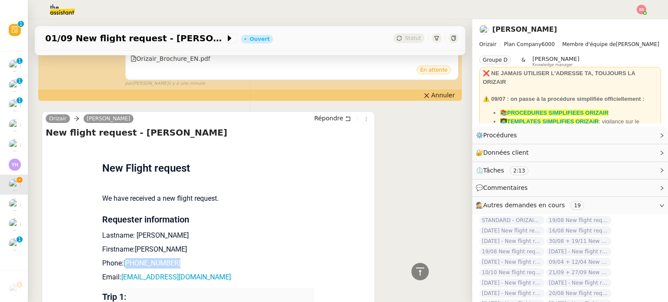
click at [124, 258] on p "Phone: +4407459302163" at bounding box center [208, 263] width 212 height 10
drag, startPoint x: 209, startPoint y: 272, endPoint x: 118, endPoint y: 270, distance: 90.5
click at [118, 272] on p "Email: fahadstars1963@gmail.com" at bounding box center [208, 277] width 212 height 10
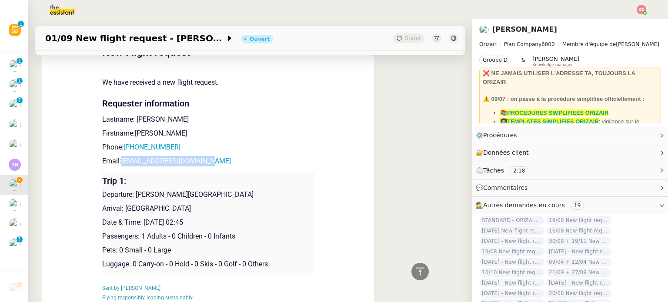
scroll to position [438, 0]
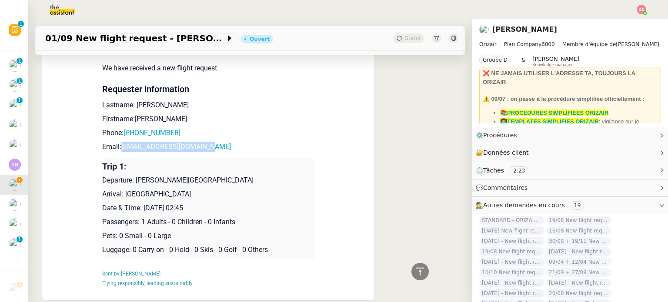
drag, startPoint x: 132, startPoint y: 171, endPoint x: 257, endPoint y: 170, distance: 124.8
click at [257, 175] on p "Departure: Charles de Gaulle International Airport" at bounding box center [208, 180] width 212 height 10
drag, startPoint x: 183, startPoint y: 186, endPoint x: 122, endPoint y: 183, distance: 60.5
click at [122, 189] on p "Arrival: Manchester Airport" at bounding box center [208, 194] width 212 height 10
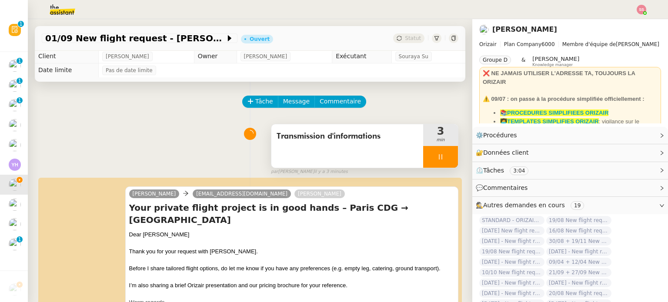
scroll to position [0, 0]
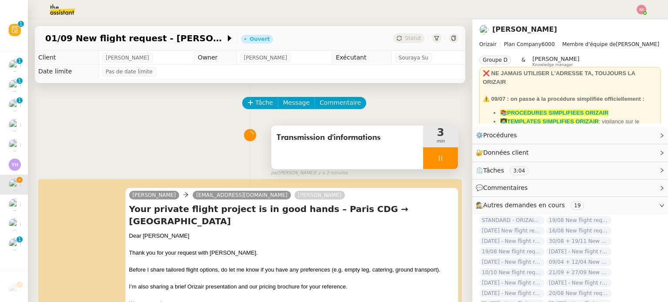
click at [446, 161] on div at bounding box center [440, 158] width 35 height 22
click at [446, 161] on button at bounding box center [448, 158] width 17 height 22
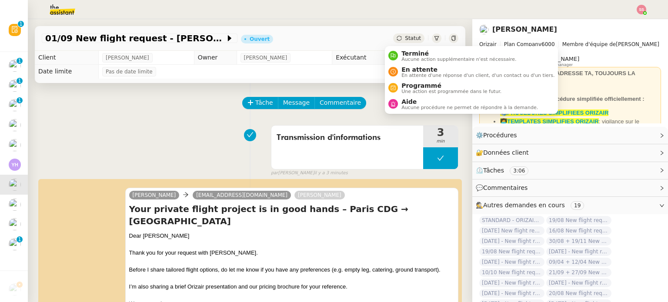
click at [393, 34] on div "Statut" at bounding box center [408, 38] width 31 height 10
click at [395, 66] on div "En attente En attente d'une réponse d'un client, d'un contact ou d'un tiers." at bounding box center [471, 72] width 166 height 12
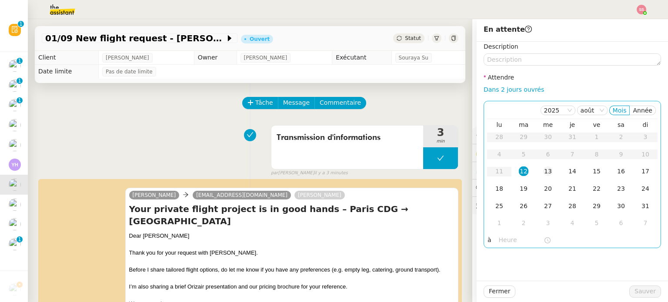
click at [543, 167] on div "13" at bounding box center [548, 172] width 10 height 10
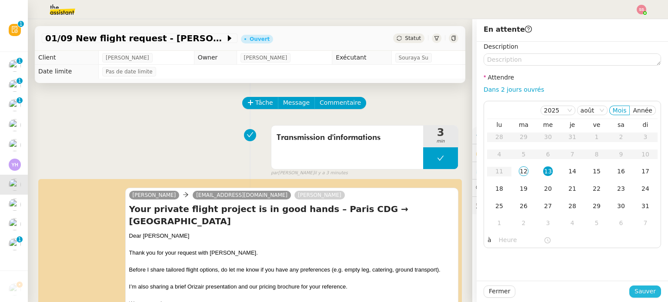
click at [638, 290] on span "Sauver" at bounding box center [644, 292] width 21 height 10
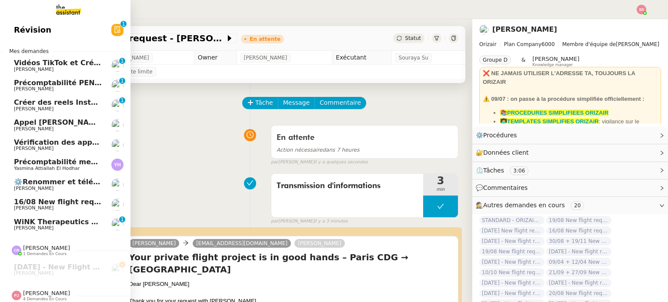
click at [60, 196] on link "16/08 New flight request - madhavi jangiti Louis Frei" at bounding box center [65, 205] width 130 height 20
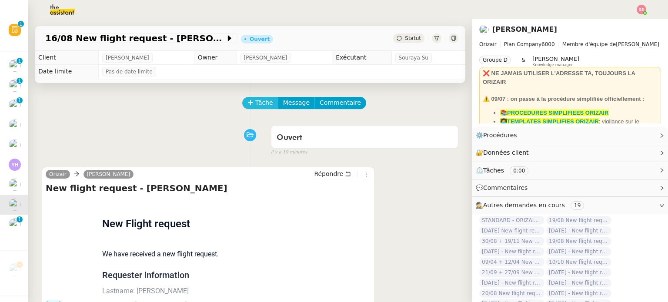
click at [263, 106] on span "Tâche" at bounding box center [264, 103] width 18 height 10
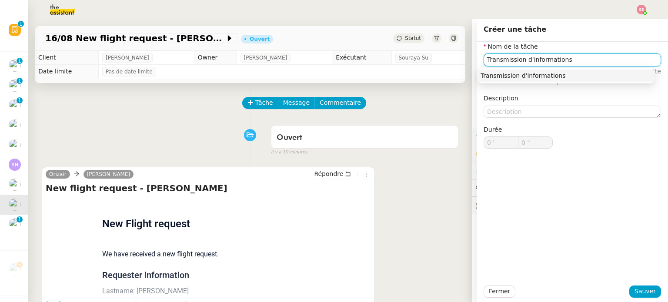
click at [549, 74] on div "Transmission d'informations" at bounding box center [565, 76] width 170 height 8
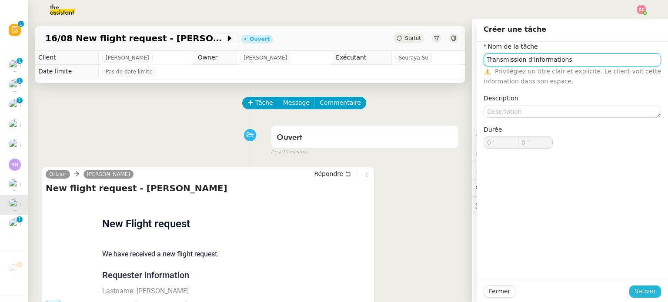
type input "Transmission d'informations"
click at [650, 292] on button "Sauver" at bounding box center [645, 292] width 32 height 12
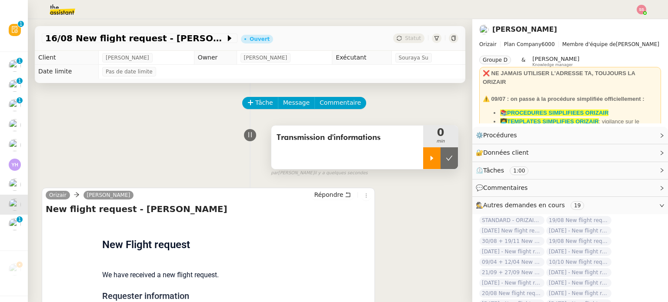
click at [423, 150] on div at bounding box center [431, 158] width 17 height 22
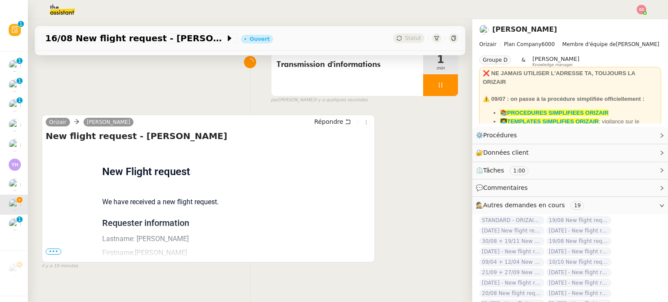
click at [53, 252] on span "•••" at bounding box center [54, 252] width 16 height 6
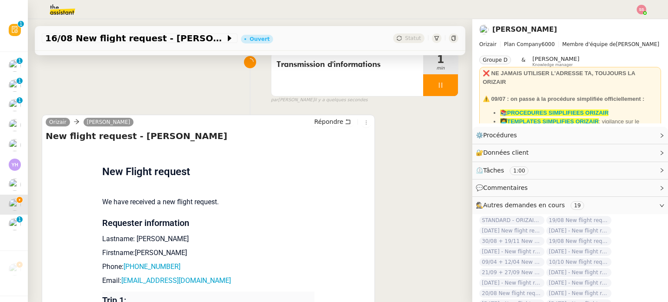
scroll to position [117, 0]
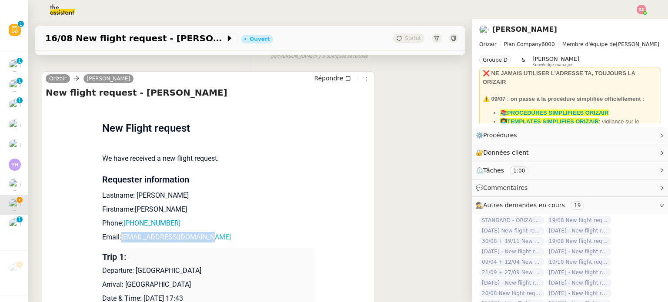
drag, startPoint x: 205, startPoint y: 243, endPoint x: 117, endPoint y: 238, distance: 88.0
click at [117, 238] on p "Email: jangitimadhavi@gmail.com" at bounding box center [208, 237] width 212 height 10
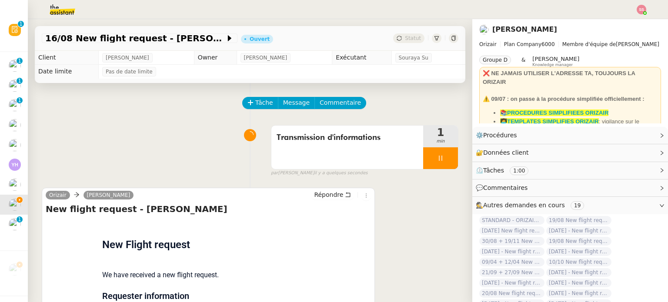
click at [293, 95] on div "Tâche Message Commentaire Veuillez patienter une erreur s'est produite 👌👌👌 mess…" at bounding box center [250, 306] width 444 height 446
click at [295, 100] on span "Message" at bounding box center [296, 103] width 27 height 10
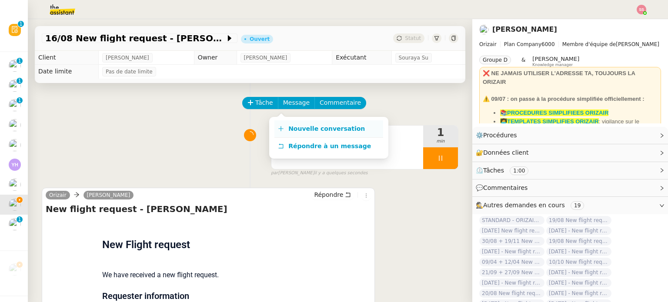
click at [303, 125] on span "Nouvelle conversation" at bounding box center [326, 128] width 77 height 7
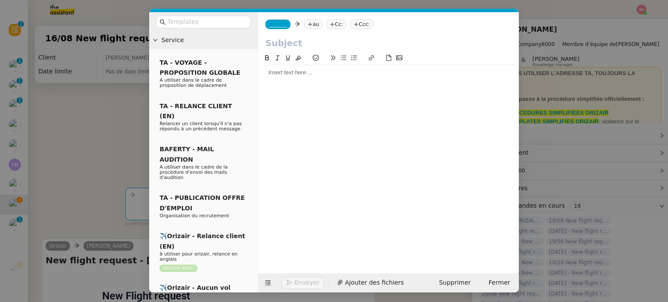
click at [310, 26] on nz-tag "au" at bounding box center [313, 25] width 19 height 10
paste input "jangitimadhavi@gmail.com"
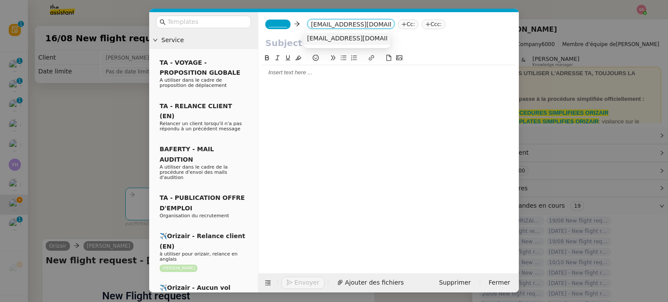
type input "jangitimadhavi@gmail.com"
click at [321, 40] on span "jangitimadhavi@gmail.com" at bounding box center [360, 38] width 107 height 7
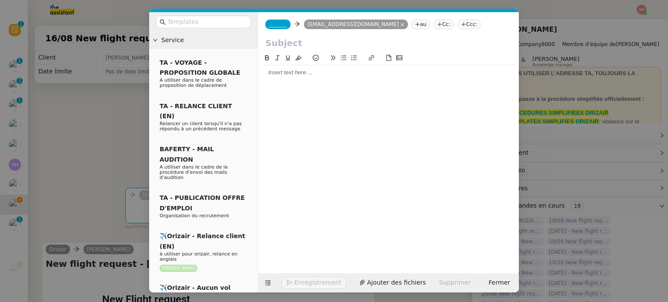
click at [278, 23] on span "_______" at bounding box center [278, 24] width 18 height 6
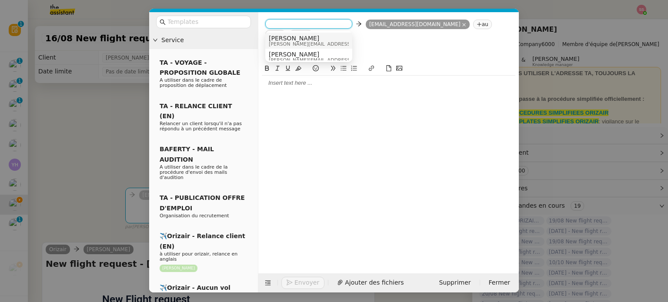
click at [293, 35] on span "[PERSON_NAME]" at bounding box center [330, 38] width 123 height 7
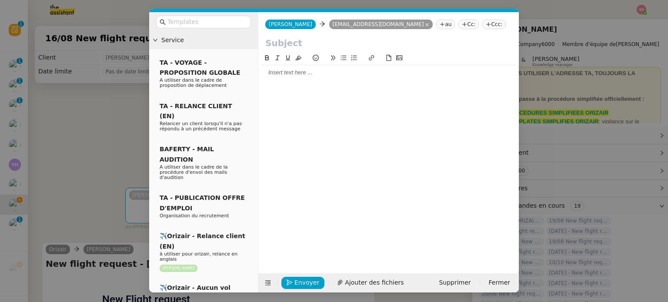
click at [487, 24] on icon at bounding box center [489, 24] width 4 height 0
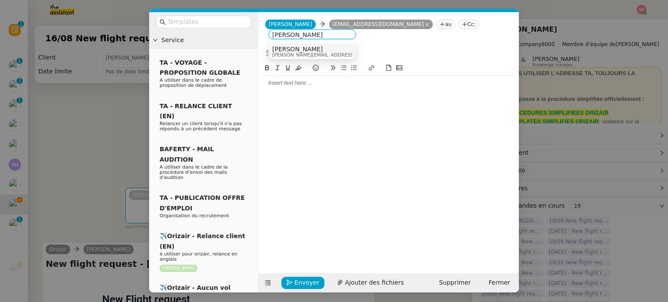
type input "[PERSON_NAME]"
click at [317, 51] on div "[PERSON_NAME] [PERSON_NAME][EMAIL_ADDRESS][DOMAIN_NAME]" at bounding box center [312, 52] width 80 height 12
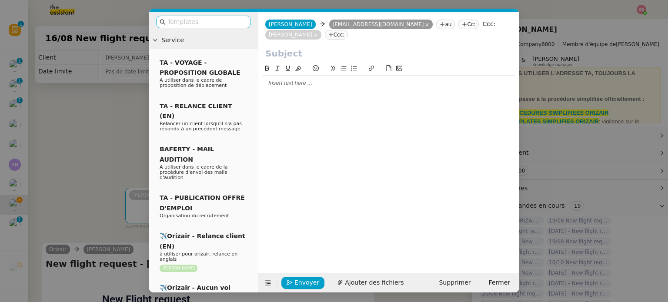
click at [221, 26] on input "text" at bounding box center [206, 22] width 78 height 10
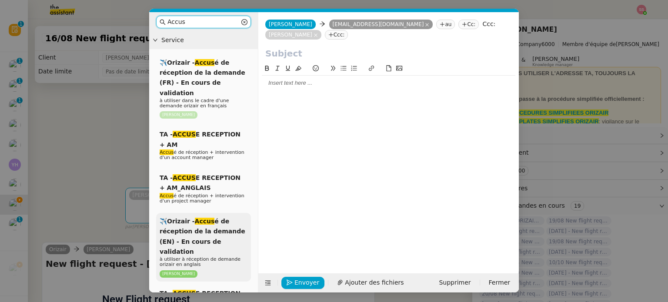
type input "Accus"
click at [223, 213] on div "✈️Orizair - Accus é de réception de la demande (EN) - En cours de validation à …" at bounding box center [203, 247] width 95 height 69
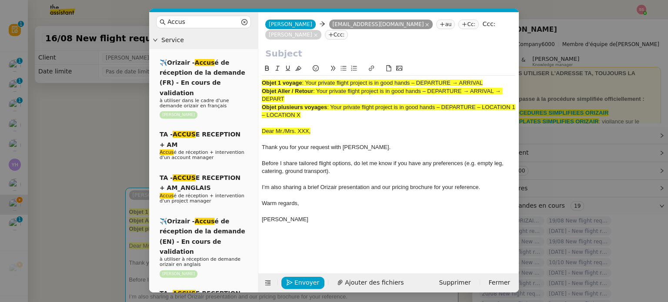
drag, startPoint x: 306, startPoint y: 71, endPoint x: 518, endPoint y: 67, distance: 212.2
click at [518, 67] on nz-spin "Objet 1 voyage : Your private flight project is in good hands – DEPARTURE → ARR…" at bounding box center [388, 163] width 260 height 200
click at [327, 47] on input "text" at bounding box center [388, 53] width 247 height 13
paste input "Your private flight project is in good hands – DEPARTURE → ARRIVAL"
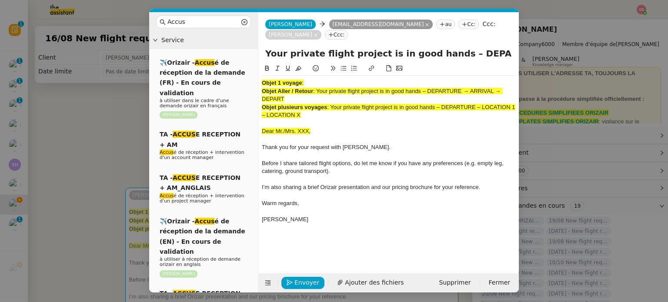
scroll to position [0, 37]
type input "Your private flight project is in good hands – DEPARTURE → ARRIVAL"
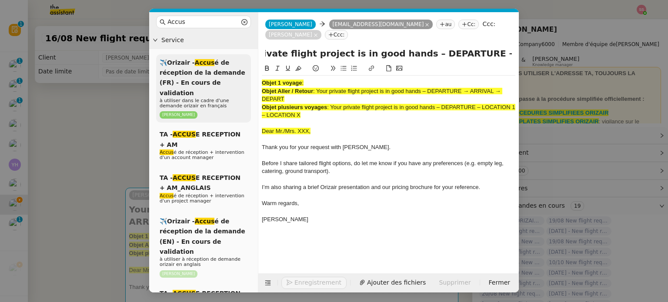
scroll to position [0, 0]
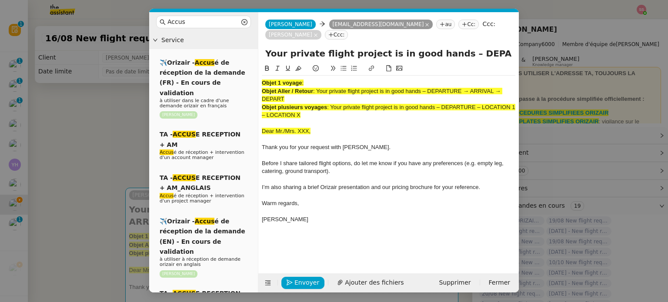
drag, startPoint x: 312, startPoint y: 106, endPoint x: 224, endPoint y: 50, distance: 103.6
click at [210, 57] on nz-layout "Accus Service ✈️Orizair - Accus é de réception de la demande (FR) - En cours de…" at bounding box center [334, 152] width 370 height 280
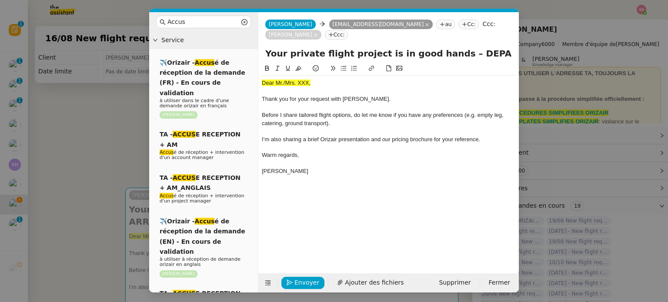
drag, startPoint x: 56, startPoint y: 160, endPoint x: 98, endPoint y: 153, distance: 42.8
click at [57, 159] on nz-modal-container "Accus Service ✈️Orizair - Accus é de réception de la demande (FR) - En cours de…" at bounding box center [334, 151] width 668 height 302
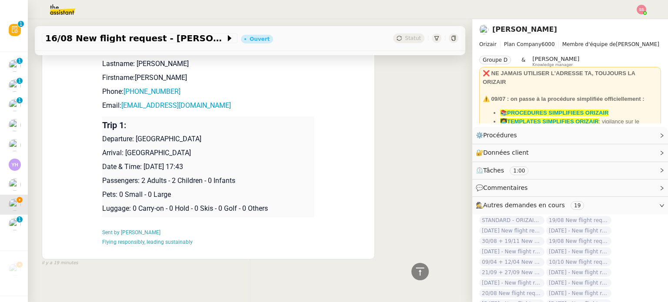
scroll to position [384, 0]
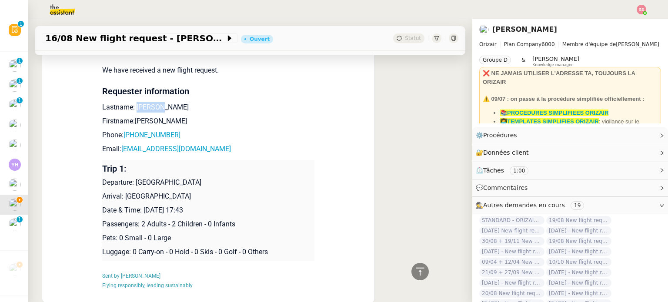
drag, startPoint x: 157, startPoint y: 95, endPoint x: 131, endPoint y: 97, distance: 26.1
click at [131, 102] on p "Lastname: jangiti" at bounding box center [208, 107] width 212 height 10
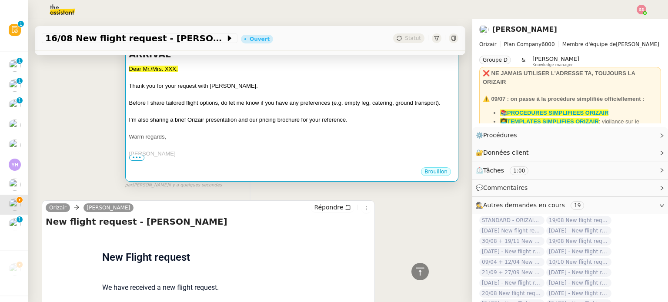
scroll to position [80, 0]
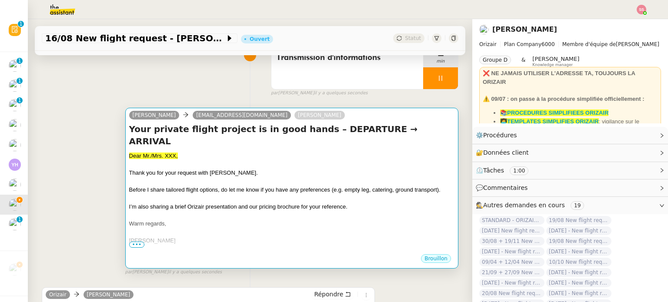
click at [217, 170] on span "Thank you for your request with [PERSON_NAME]." at bounding box center [193, 173] width 129 height 7
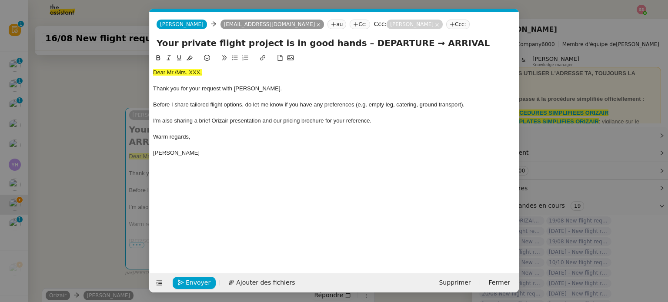
scroll to position [0, 33]
click at [176, 76] on span "Dear Mr./Mrs. XXX," at bounding box center [177, 72] width 49 height 7
click at [189, 59] on icon at bounding box center [190, 58] width 6 height 5
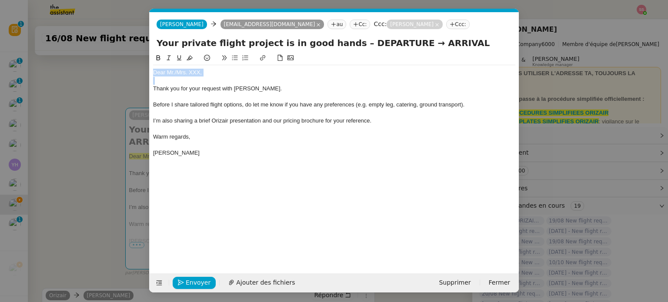
click at [215, 71] on div "Dear Mr./Mrs. XXX," at bounding box center [334, 73] width 362 height 8
drag, startPoint x: 203, startPoint y: 74, endPoint x: 176, endPoint y: 71, distance: 27.6
click at [176, 71] on div "Dear Mr./Mrs. XXX," at bounding box center [334, 73] width 362 height 8
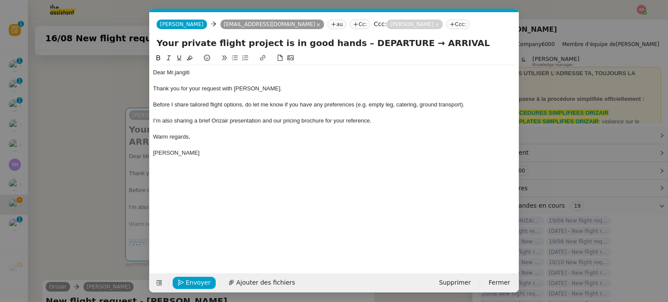
scroll to position [0, 0]
click at [258, 279] on span "Ajouter des fichiers" at bounding box center [265, 283] width 59 height 10
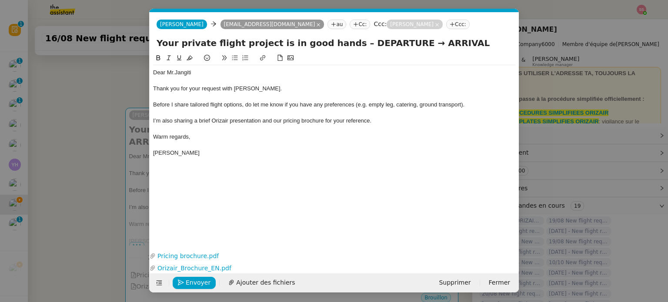
click at [94, 171] on nz-modal-container "Accus Service ✈️Orizair - Accus é de réception de la demande (FR) - En cours de…" at bounding box center [334, 151] width 668 height 302
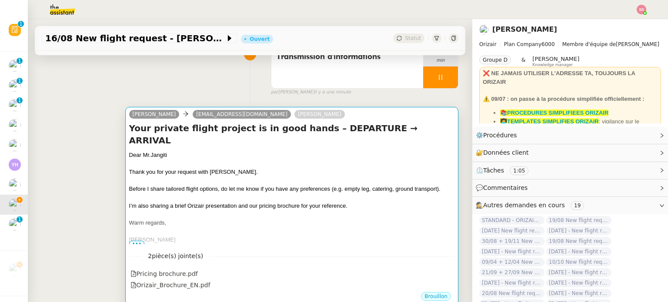
scroll to position [80, 0]
click at [309, 160] on div at bounding box center [291, 164] width 325 height 9
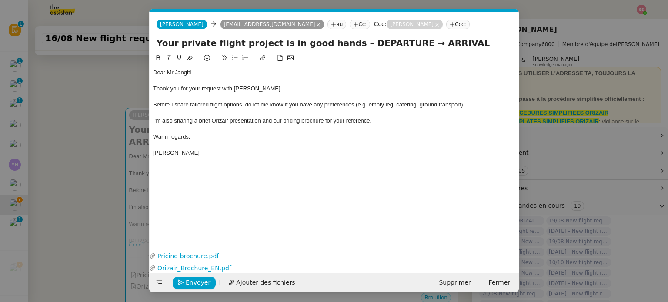
scroll to position [0, 33]
drag, startPoint x: 388, startPoint y: 42, endPoint x: 342, endPoint y: 43, distance: 45.7
click at [342, 43] on input "Your private flight project is in good hands – DEPARTURE → ARRIVAL" at bounding box center [334, 43] width 355 height 13
drag, startPoint x: 431, startPoint y: 34, endPoint x: 435, endPoint y: 38, distance: 5.6
click at [435, 38] on form "Josephine Josephine jangitimadhavi@gmail.com au Cc: Ccc: Louis Frei Ccc: Your p…" at bounding box center [334, 152] width 370 height 280
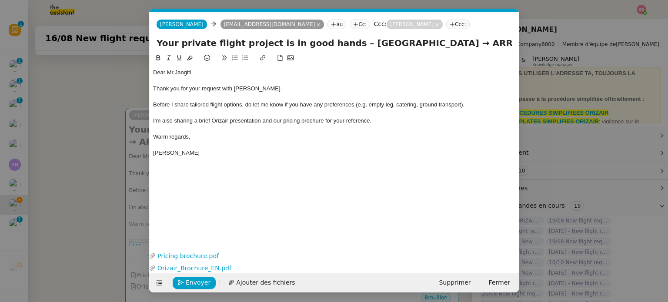
click at [435, 38] on input "Your private flight project is in good hands – Newcastle → ARRIVAL" at bounding box center [334, 43] width 355 height 13
type input "Your private flight project is in good hands – Newcastle → London"
click at [202, 285] on span "Envoyer" at bounding box center [198, 283] width 25 height 10
click at [202, 285] on span "Confirmer l'envoi" at bounding box center [212, 283] width 52 height 10
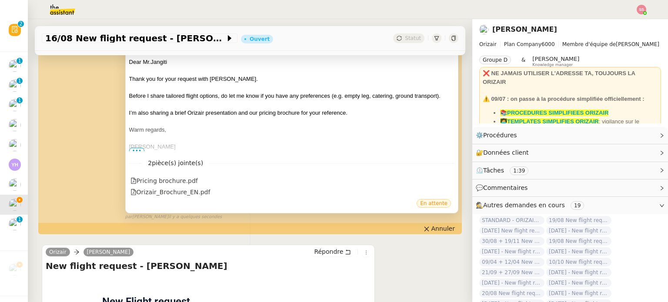
scroll to position [435, 0]
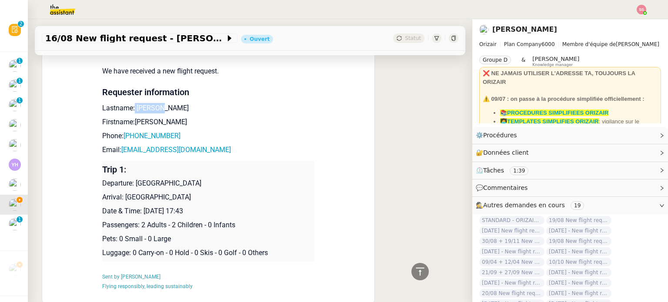
drag, startPoint x: 149, startPoint y: 99, endPoint x: 128, endPoint y: 100, distance: 21.3
click at [128, 103] on p "Lastname: jangiti" at bounding box center [208, 108] width 212 height 10
drag, startPoint x: 162, startPoint y: 113, endPoint x: 132, endPoint y: 113, distance: 30.0
click at [132, 117] on p "Firstname:madhavi" at bounding box center [208, 122] width 212 height 10
drag, startPoint x: 185, startPoint y: 130, endPoint x: 123, endPoint y: 125, distance: 61.9
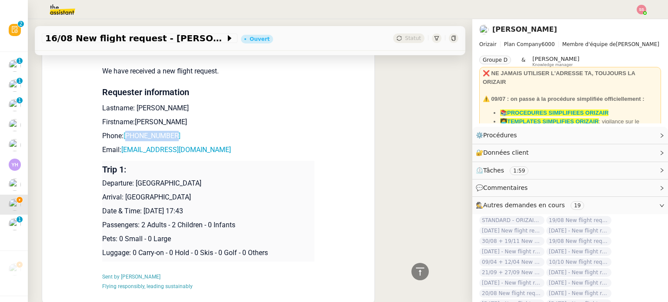
click at [123, 131] on p "Phone: +447469877701" at bounding box center [208, 136] width 212 height 10
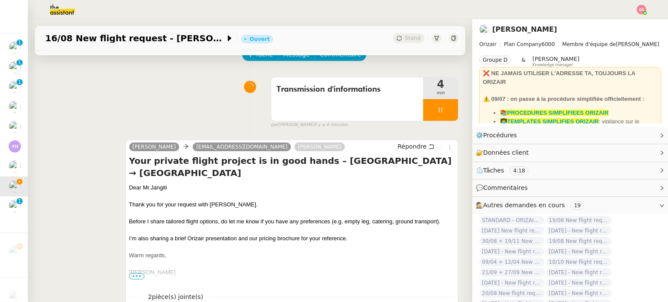
scroll to position [0, 0]
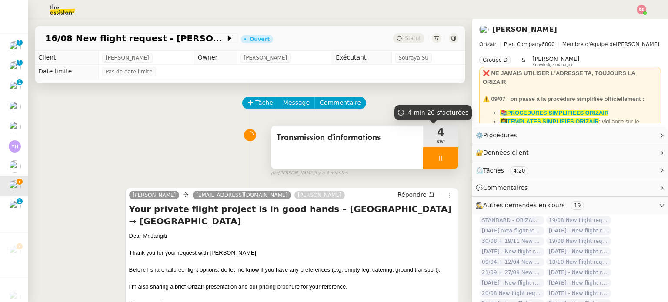
click at [434, 157] on div at bounding box center [440, 158] width 35 height 22
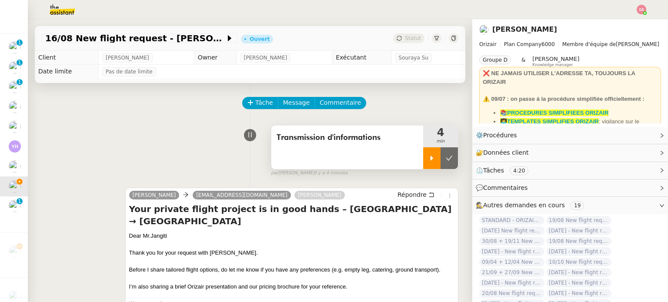
click at [446, 158] on icon at bounding box center [449, 158] width 7 height 7
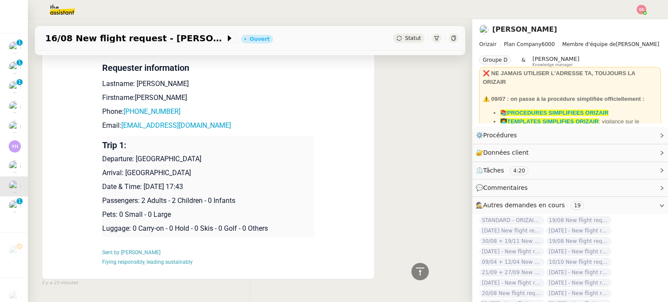
scroll to position [427, 0]
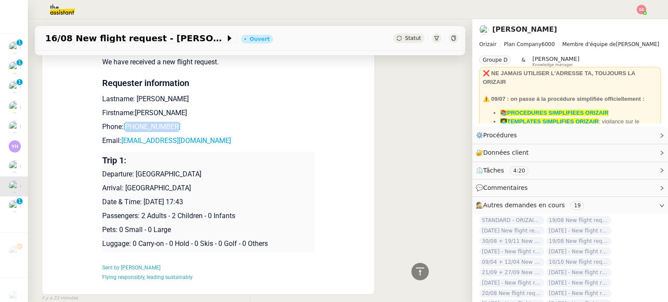
drag, startPoint x: 175, startPoint y: 123, endPoint x: 127, endPoint y: 126, distance: 47.9
click at [127, 126] on p "Phone: +447469877701" at bounding box center [208, 127] width 212 height 10
drag, startPoint x: 205, startPoint y: 138, endPoint x: 116, endPoint y: 138, distance: 88.7
click at [116, 138] on p "Email: jangitimadhavi@gmail.com" at bounding box center [208, 141] width 212 height 10
drag, startPoint x: 200, startPoint y: 172, endPoint x: 131, endPoint y: 174, distance: 69.2
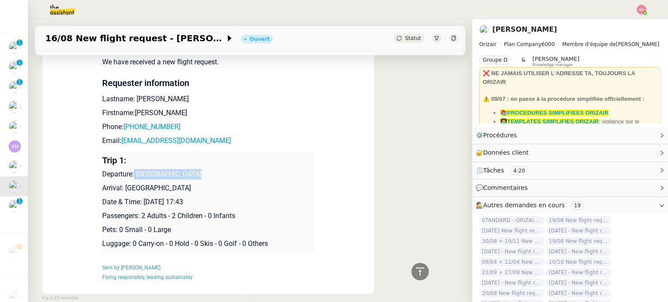
click at [131, 174] on p "Departure: Newcastle Airport" at bounding box center [208, 174] width 212 height 10
drag, startPoint x: 203, startPoint y: 183, endPoint x: 122, endPoint y: 186, distance: 81.8
click at [122, 186] on p "Arrival: London Heathrow Airport" at bounding box center [208, 188] width 212 height 10
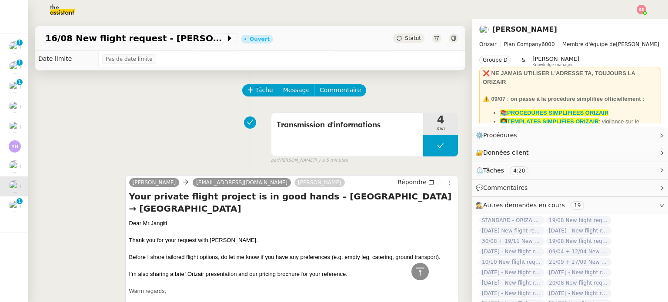
scroll to position [0, 0]
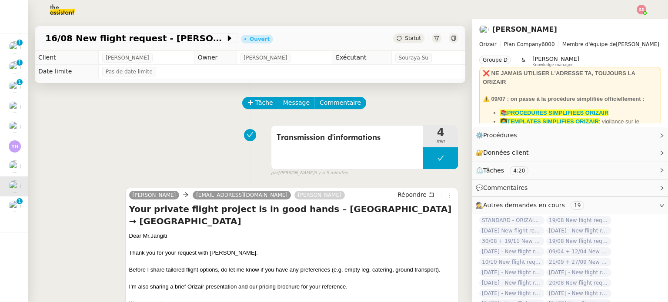
click at [405, 40] on span "Statut" at bounding box center [413, 38] width 16 height 6
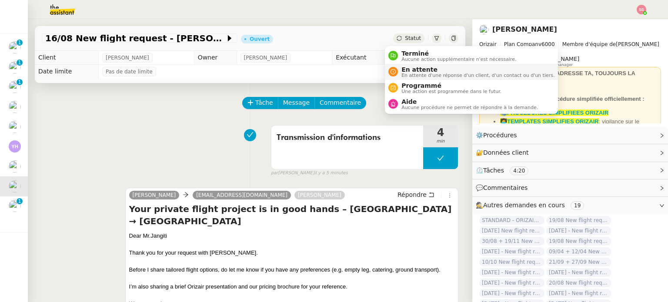
click at [411, 67] on span "En attente" at bounding box center [477, 69] width 153 height 7
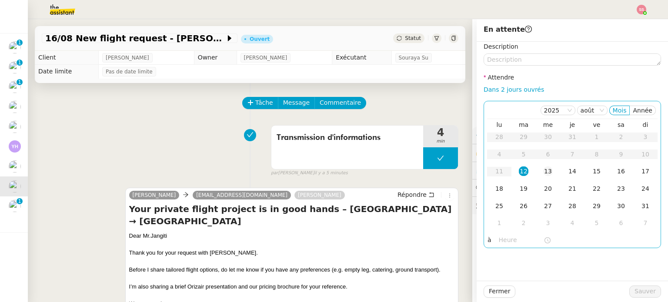
click at [536, 172] on td "13" at bounding box center [548, 171] width 24 height 17
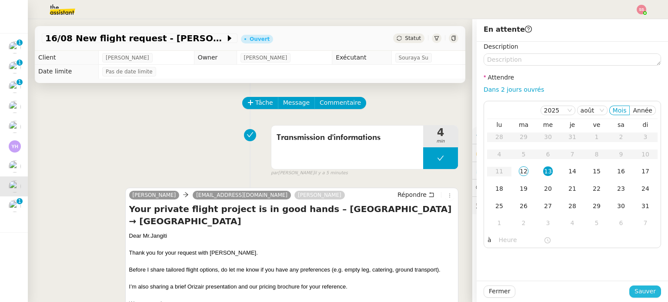
click at [634, 292] on span "Sauver" at bounding box center [644, 292] width 21 height 10
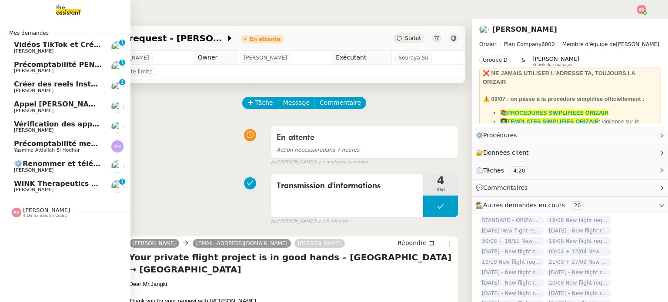
click at [66, 181] on span "WiNK Therapeutics <> Agile Capital Markets" at bounding box center [101, 184] width 175 height 8
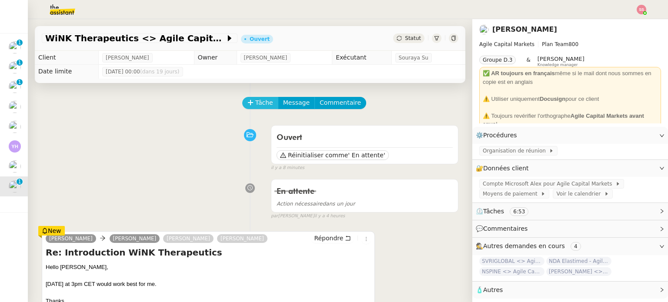
click at [255, 102] on span "Tâche" at bounding box center [264, 103] width 18 height 10
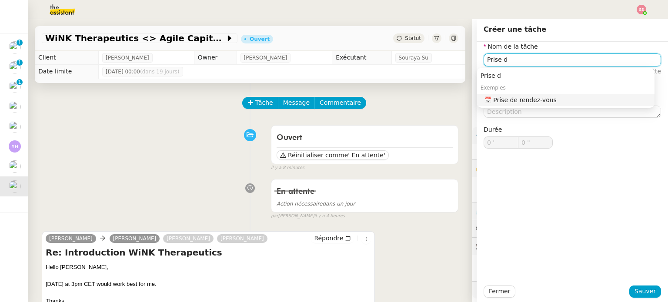
click at [534, 103] on div "📅 Prise de rendez-vous" at bounding box center [567, 100] width 167 height 8
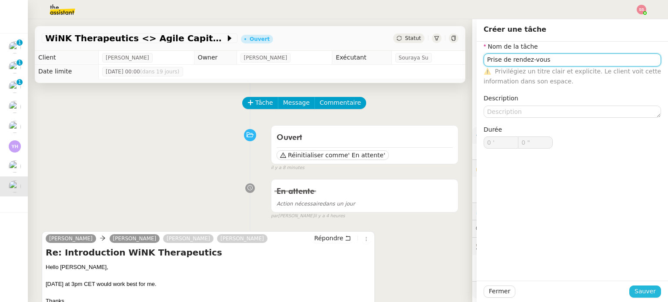
type input "Prise de rendez-vous"
click at [634, 291] on span "Sauver" at bounding box center [644, 292] width 21 height 10
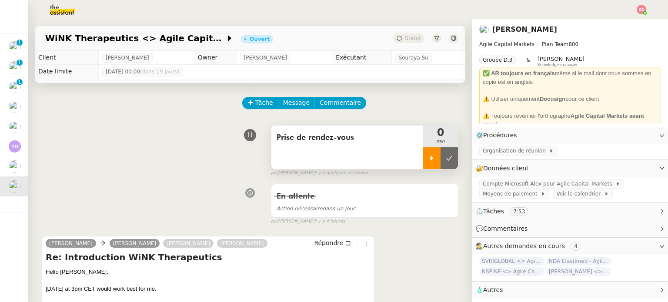
click at [428, 159] on icon at bounding box center [431, 158] width 7 height 7
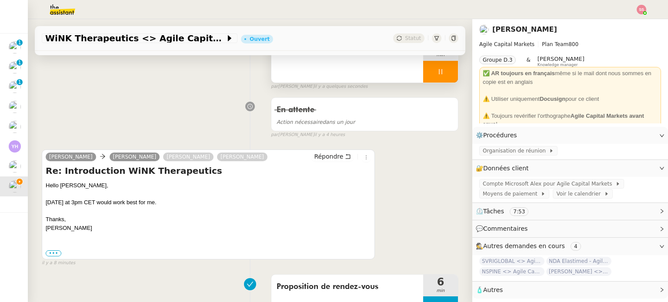
scroll to position [87, 0]
drag, startPoint x: 112, startPoint y: 172, endPoint x: 204, endPoint y: 168, distance: 91.8
click at [204, 168] on h4 "Re: Introduction WiNK Therapeutics" at bounding box center [208, 170] width 325 height 12
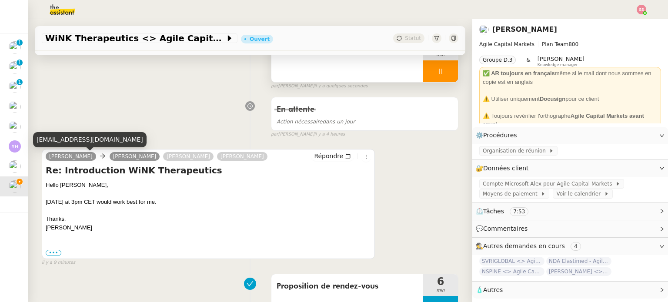
click at [79, 142] on div "wmarcus@winktx.com" at bounding box center [89, 139] width 113 height 15
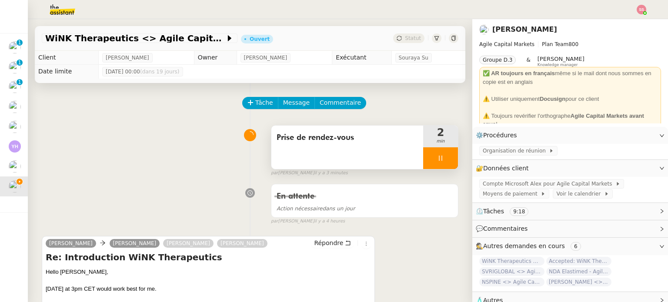
scroll to position [43, 0]
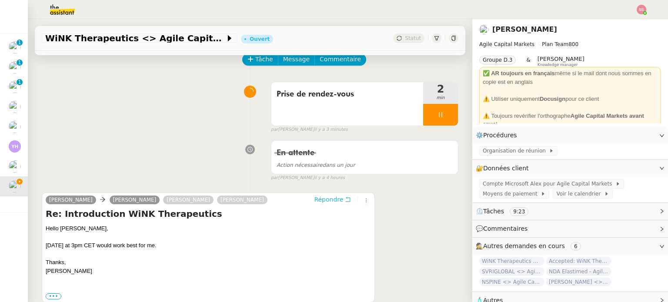
click at [318, 201] on span "Répondre" at bounding box center [328, 199] width 29 height 9
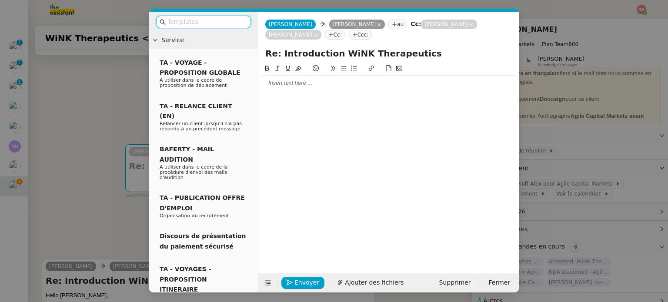
click at [284, 79] on div at bounding box center [388, 83] width 253 height 15
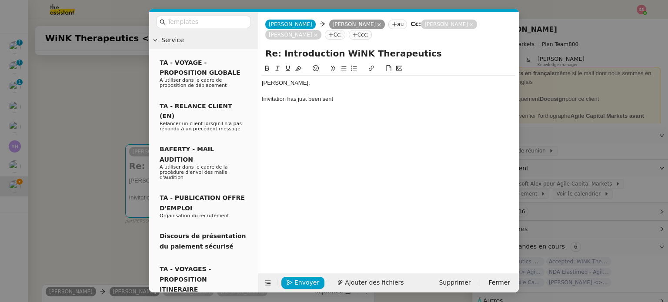
click at [283, 99] on div "Inivitation has just been sent" at bounding box center [388, 99] width 253 height 8
click at [0, 0] on lt-span "I nv itation" at bounding box center [0, 0] width 0 height 0
click at [93, 162] on nz-modal-container "Service TA - VOYAGE - PROPOSITION GLOBALE A utiliser dans le cadre de propositi…" at bounding box center [334, 151] width 668 height 302
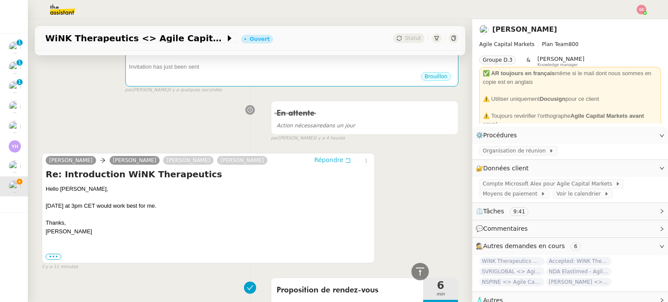
scroll to position [87, 0]
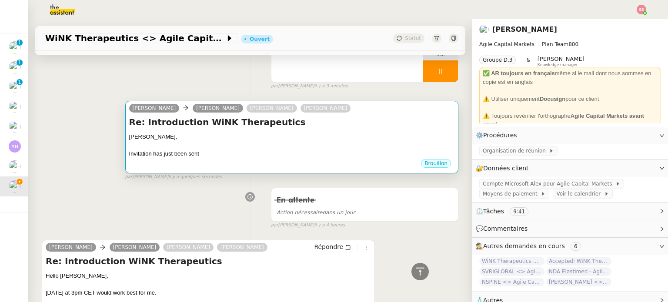
click at [262, 150] on div "Invitation has just been sent" at bounding box center [291, 154] width 325 height 9
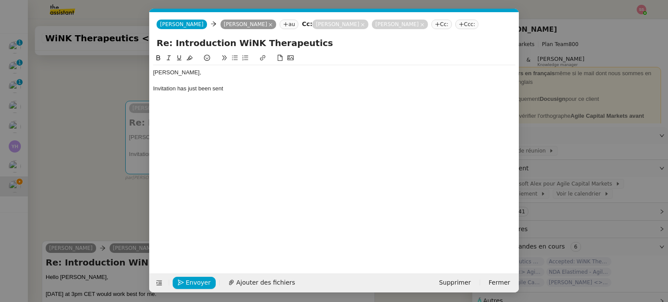
scroll to position [0, 18]
click at [243, 91] on div "Invitation has just been sent" at bounding box center [334, 89] width 362 height 8
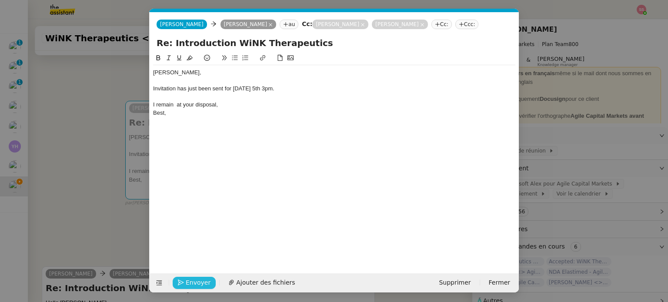
click at [199, 283] on span "Envoyer" at bounding box center [198, 283] width 25 height 10
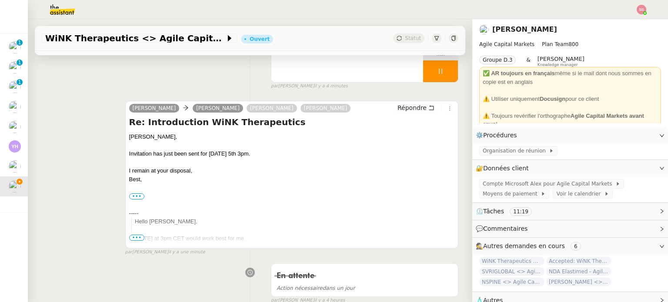
click at [441, 68] on div at bounding box center [440, 71] width 35 height 22
click at [446, 68] on icon at bounding box center [449, 71] width 7 height 7
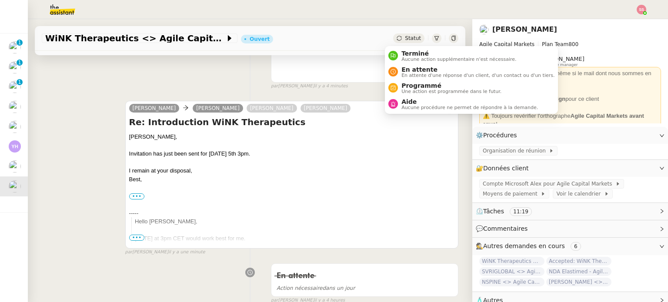
click at [395, 37] on div "Statut" at bounding box center [408, 38] width 31 height 10
click at [400, 68] on div "En attente En attente d'une réponse d'un client, d'un contact ou d'un tiers." at bounding box center [476, 72] width 157 height 12
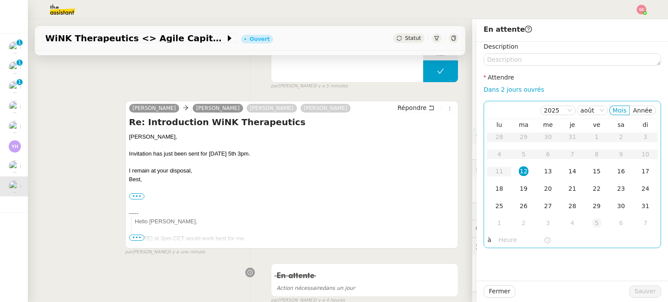
click at [592, 222] on div "5" at bounding box center [597, 223] width 10 height 10
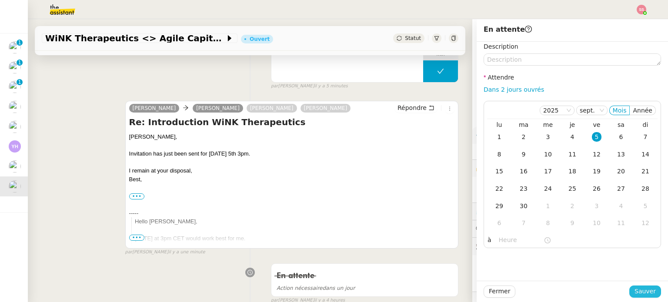
click at [630, 287] on button "Sauver" at bounding box center [645, 292] width 32 height 12
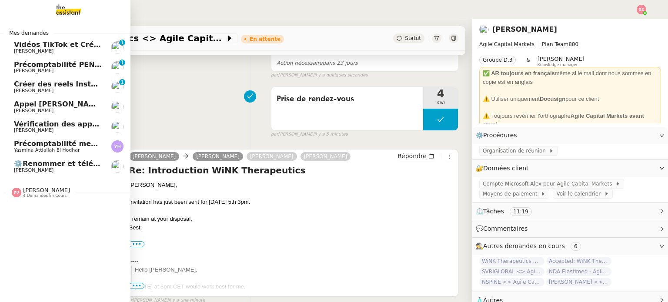
click at [61, 119] on link "Vérification des appels sortants - juillet 2025 Florian Parant" at bounding box center [65, 127] width 130 height 20
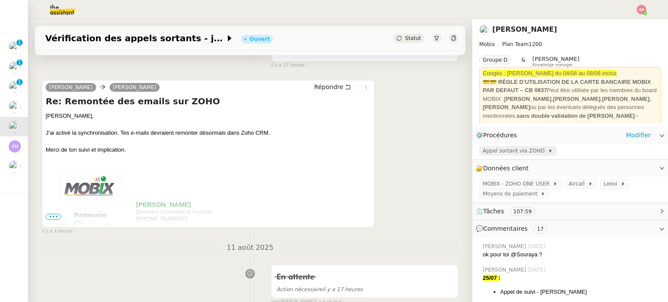
click at [485, 152] on span "Appel sortant via ZOHO" at bounding box center [515, 151] width 65 height 9
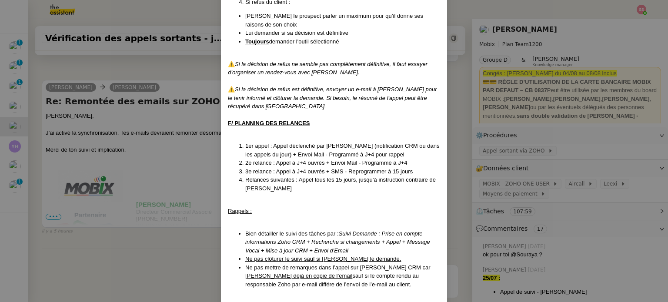
scroll to position [800, 0]
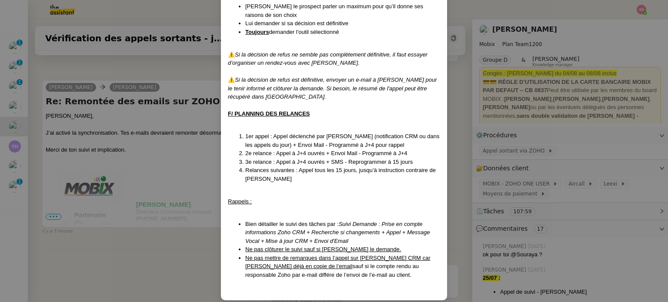
click at [186, 223] on nz-modal-container "Créé le 15/04/2025 MAJ le 08/07/2025 Contexte : Cette procédure s’applique lors…" at bounding box center [334, 151] width 668 height 302
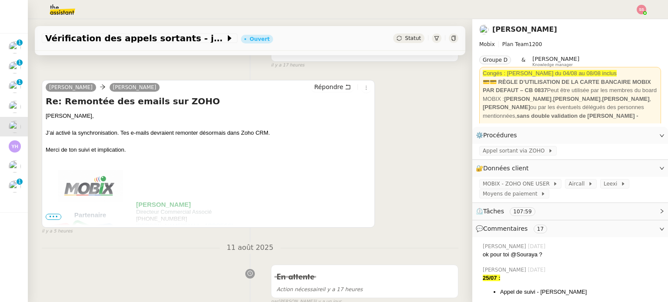
scroll to position [757, 0]
click at [641, 132] on link "Modifier" at bounding box center [638, 135] width 25 height 10
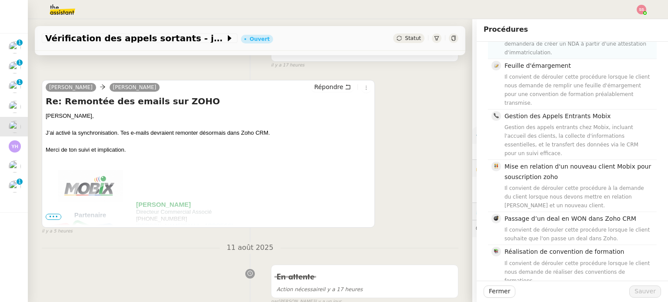
scroll to position [261, 0]
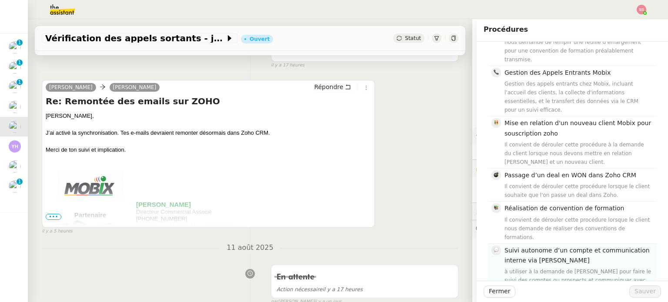
click at [537, 247] on span "Suivi autonome d’un compte et communication interne via [PERSON_NAME]" at bounding box center [576, 255] width 145 height 17
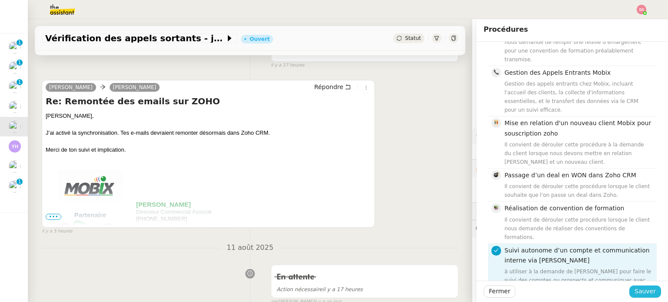
click at [643, 290] on span "Sauver" at bounding box center [644, 292] width 21 height 10
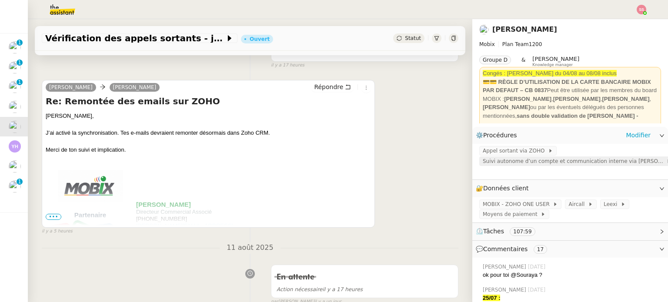
click at [520, 159] on span "Suivi autonome d’un compte et communication interne via [PERSON_NAME]" at bounding box center [574, 161] width 183 height 9
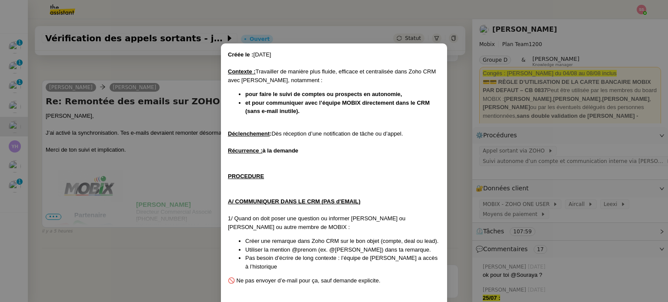
scroll to position [87, 0]
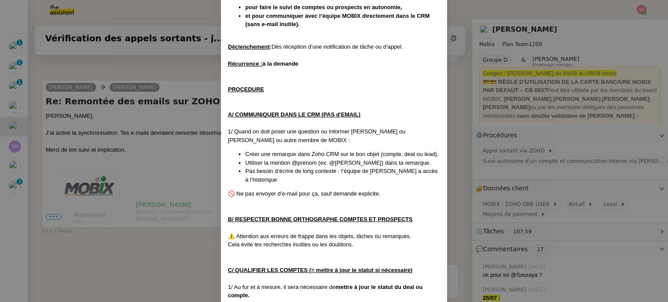
click at [149, 176] on nz-modal-container "Créée le : 18/07/2025 Contexte : Travailler de manière plus fluide, efficace et…" at bounding box center [334, 151] width 668 height 302
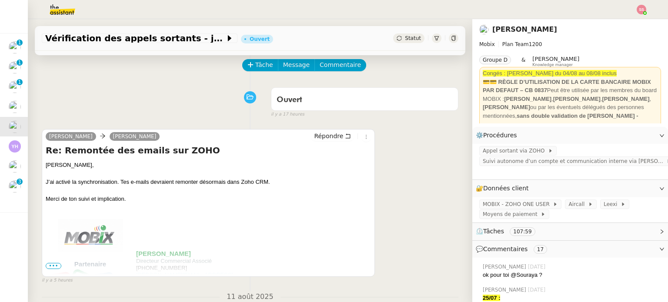
scroll to position [0, 0]
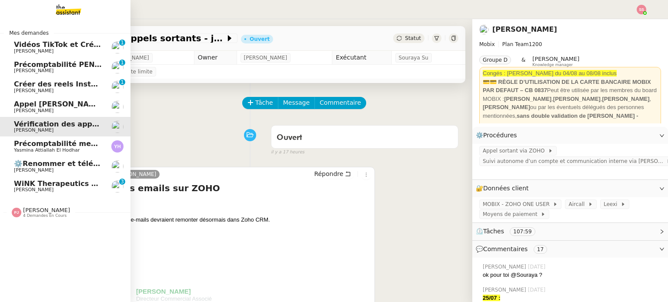
click at [66, 192] on span "[PERSON_NAME]" at bounding box center [58, 189] width 88 height 5
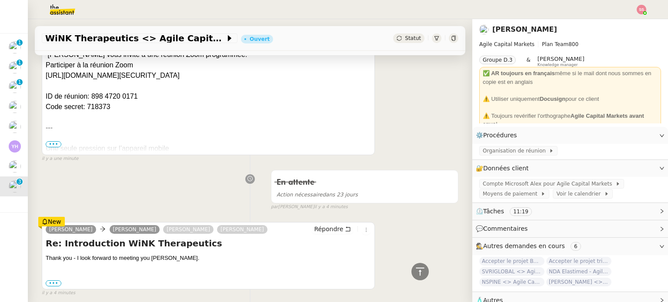
scroll to position [478, 0]
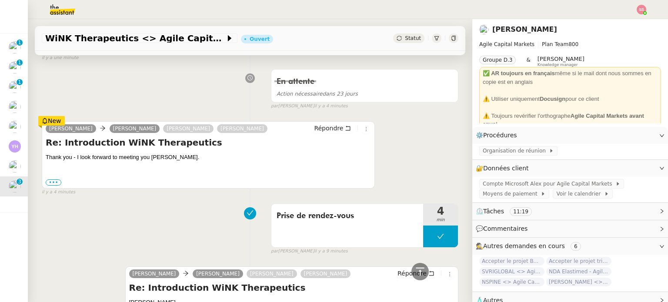
click at [407, 33] on div "WiNK Therapeutics <> Agile Capital Markets Ouvert Statut" at bounding box center [250, 38] width 430 height 25
click at [405, 40] on span "Statut" at bounding box center [413, 38] width 16 height 6
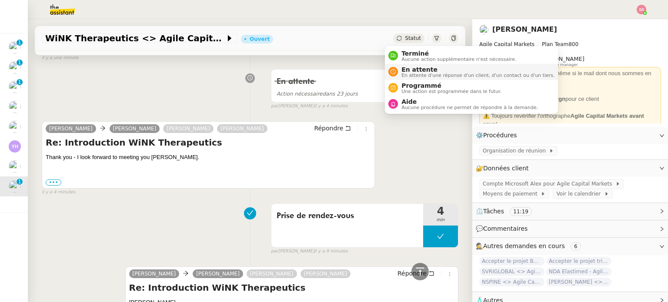
click at [404, 67] on span "En attente" at bounding box center [477, 69] width 153 height 7
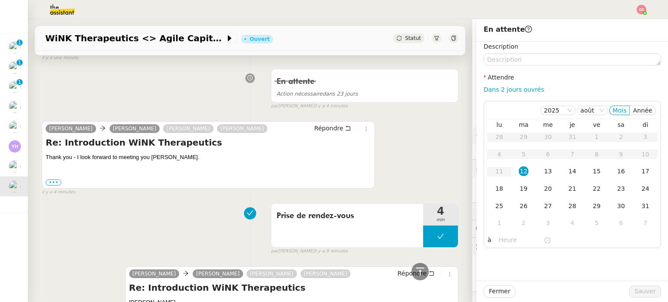
scroll to position [565, 0]
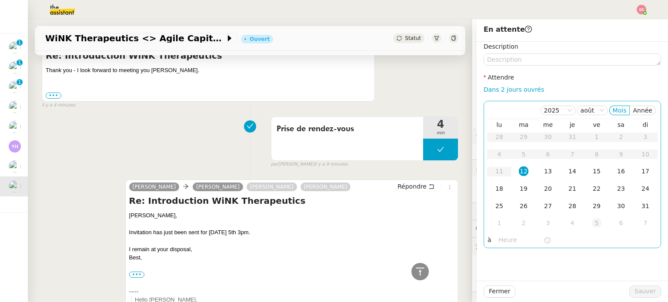
click at [592, 219] on div "5" at bounding box center [597, 223] width 10 height 10
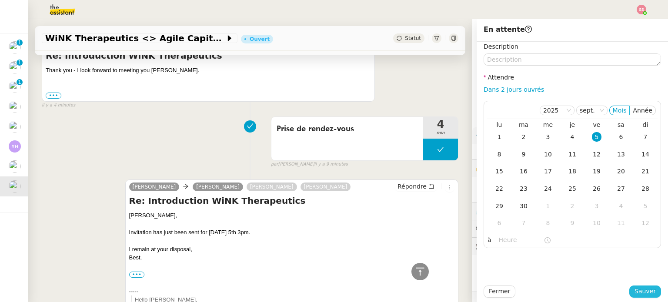
click at [635, 295] on span "Sauver" at bounding box center [644, 292] width 21 height 10
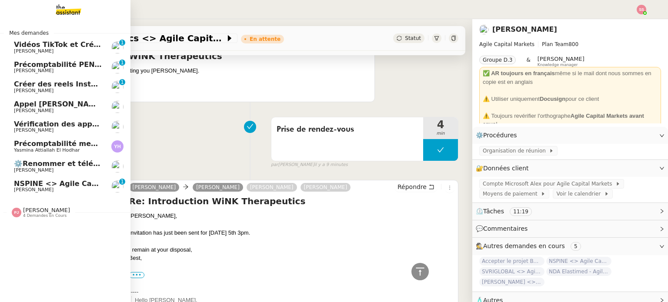
click at [58, 180] on span "NSPINE <> Agile Capital Markets" at bounding box center [79, 184] width 130 height 8
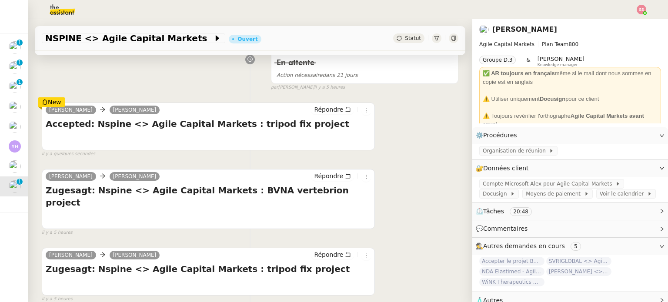
scroll to position [130, 0]
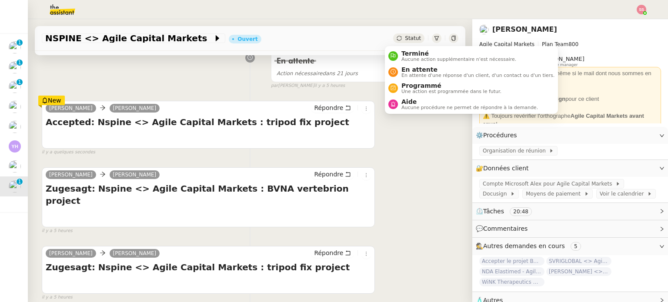
click at [405, 38] on span "Statut" at bounding box center [413, 38] width 16 height 6
click at [412, 73] on span "En attente d'une réponse d'un client, d'un contact ou d'un tiers." at bounding box center [477, 75] width 153 height 5
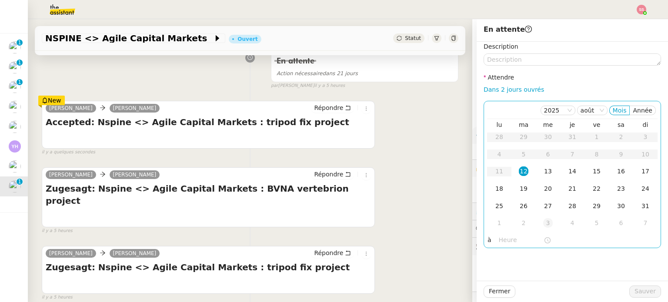
click at [543, 223] on div "3" at bounding box center [548, 223] width 10 height 10
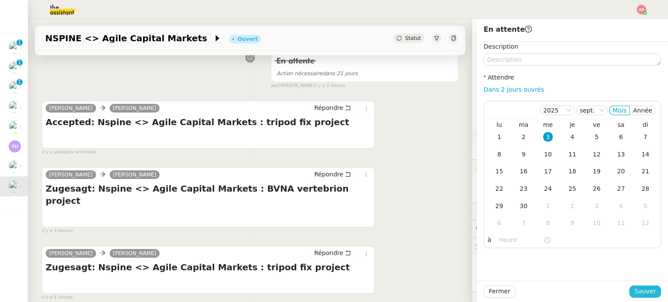
click at [647, 295] on span "Sauver" at bounding box center [644, 292] width 21 height 10
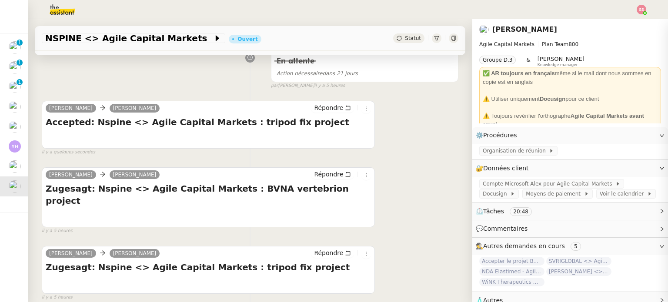
scroll to position [125, 0]
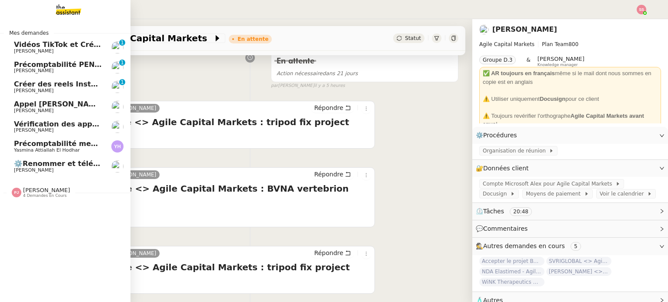
click at [59, 104] on span "Appel [PERSON_NAME]" at bounding box center [59, 104] width 90 height 8
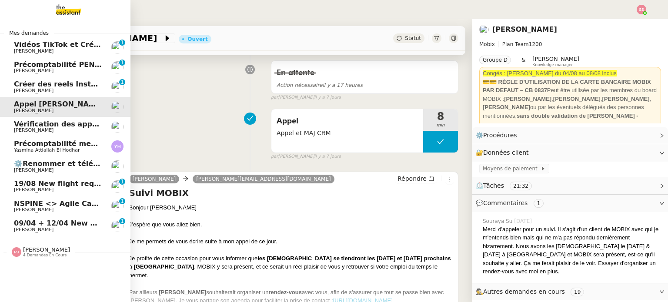
click at [80, 221] on span "09/04 + 12/04 New flight request - [PERSON_NAME]" at bounding box center [115, 223] width 202 height 8
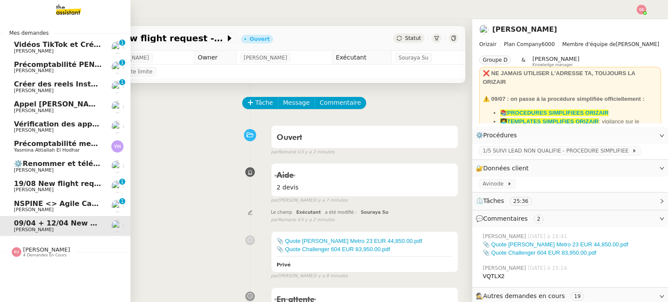
click at [68, 183] on span "19/08 New flight request - [PERSON_NAME][GEOGRAPHIC_DATA]" at bounding box center [139, 184] width 251 height 8
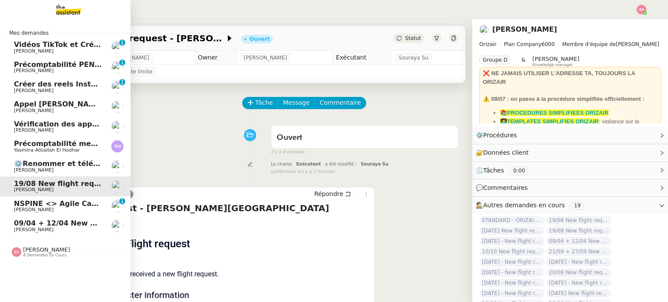
click at [51, 47] on span "Vidéos TikTok et Créatives META - août 2025" at bounding box center [101, 44] width 174 height 8
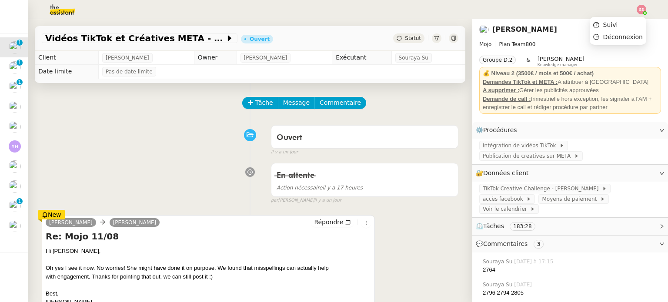
click at [643, 5] on img at bounding box center [642, 10] width 10 height 10
click at [630, 26] on li "Suivi" at bounding box center [618, 25] width 57 height 12
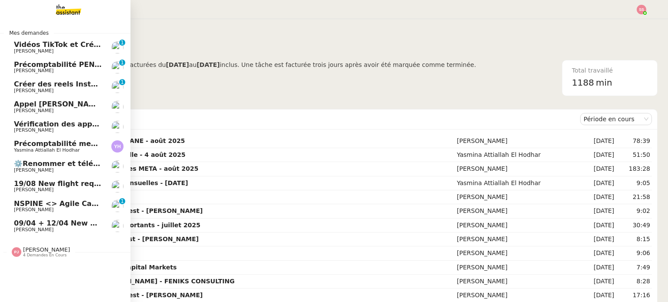
click at [71, 52] on span "[PERSON_NAME]" at bounding box center [58, 51] width 88 height 5
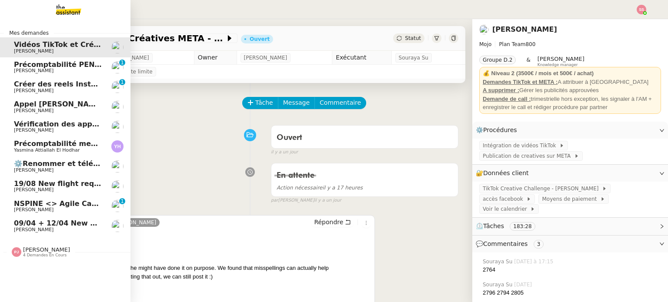
click at [56, 150] on span "Yasmina Attiallah El Hodhar" at bounding box center [47, 150] width 66 height 6
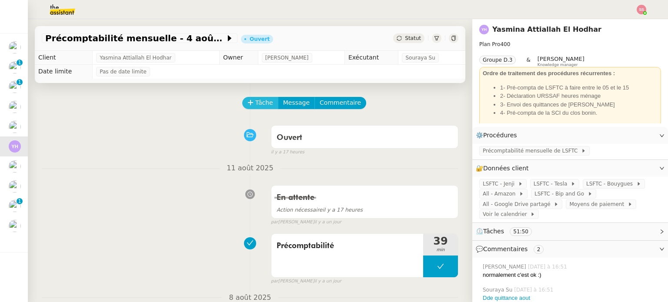
click at [255, 104] on span "Tâche" at bounding box center [264, 103] width 18 height 10
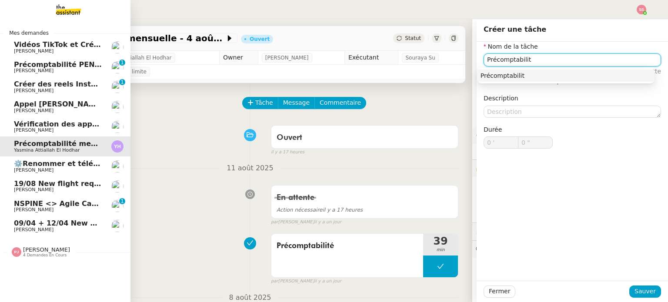
type input "Précomptabilité"
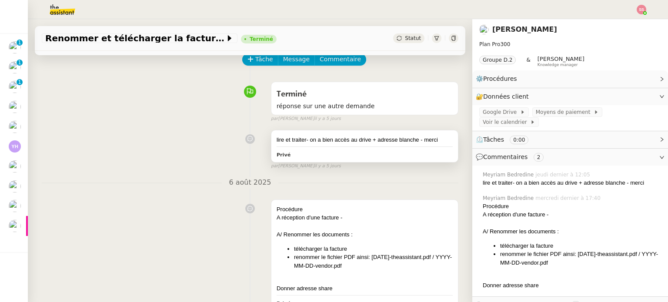
scroll to position [217, 0]
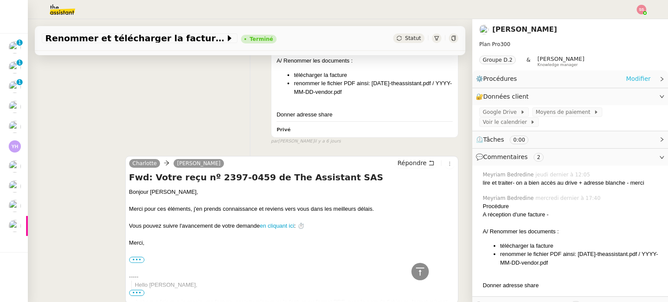
click at [626, 80] on link "Modifier" at bounding box center [638, 79] width 25 height 10
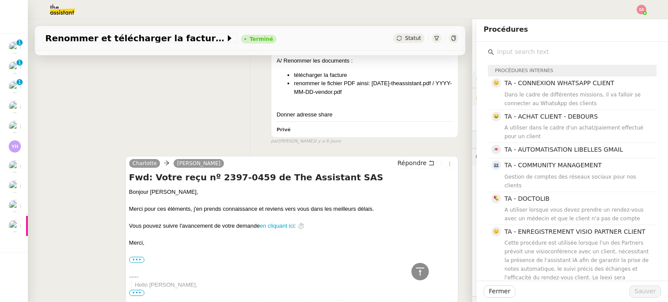
drag, startPoint x: 220, startPoint y: 123, endPoint x: 229, endPoint y: 122, distance: 9.2
click at [218, 124] on div "Procédure A réception d'une facture - A/ Renommer les documents : télécharger l…" at bounding box center [250, 83] width 417 height 123
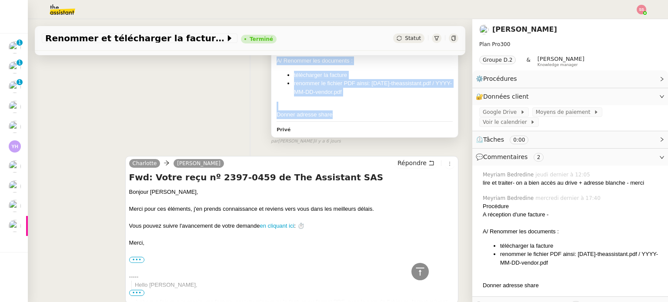
drag, startPoint x: 327, startPoint y: 114, endPoint x: 267, endPoint y: 63, distance: 79.9
click at [271, 63] on div "Procédure A réception d'une facture - A/ Renommer les documents : télécharger l…" at bounding box center [364, 81] width 187 height 111
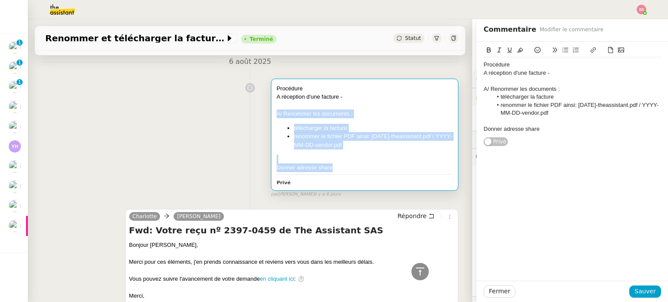
scroll to position [130, 0]
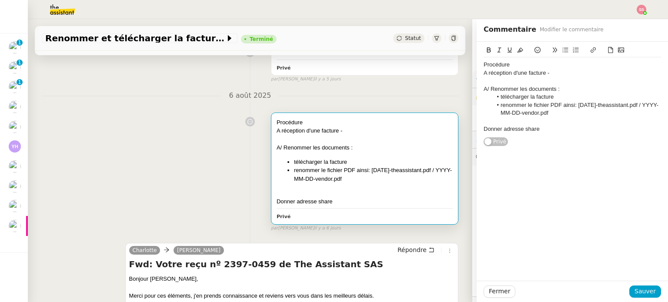
click at [172, 113] on div "Procédure A réception d'une facture - A/ Renommer les documents : télécharger l…" at bounding box center [250, 170] width 417 height 123
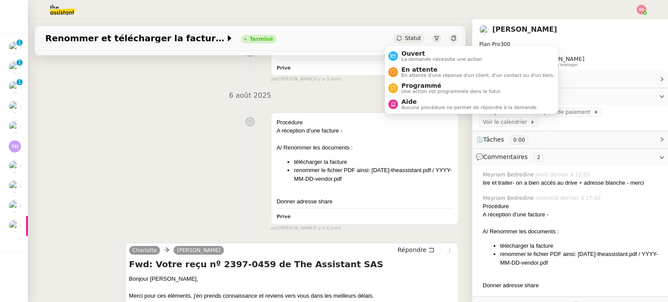
click at [405, 41] on span "Statut" at bounding box center [413, 38] width 16 height 6
click at [398, 52] on div "Ouvert La demande nécessite une action" at bounding box center [440, 56] width 84 height 12
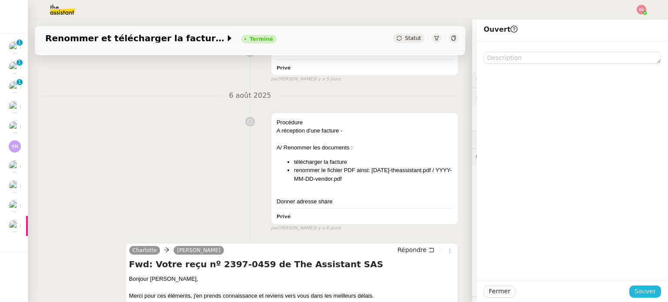
click at [634, 293] on span "Sauver" at bounding box center [644, 292] width 21 height 10
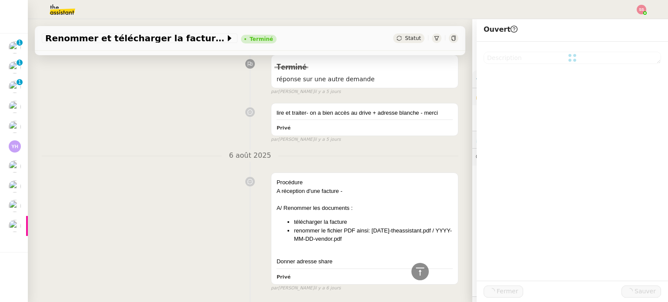
scroll to position [190, 0]
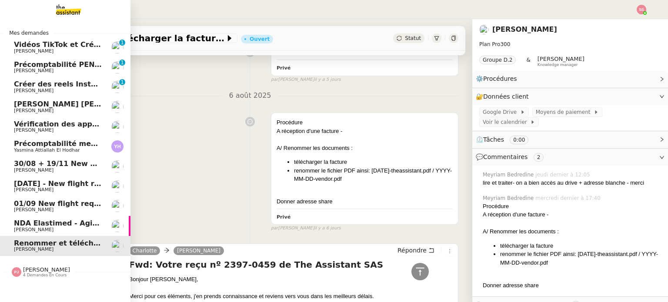
click at [57, 197] on link "01/09 New flight request - Fahad Razzak Louis Frei" at bounding box center [65, 207] width 130 height 20
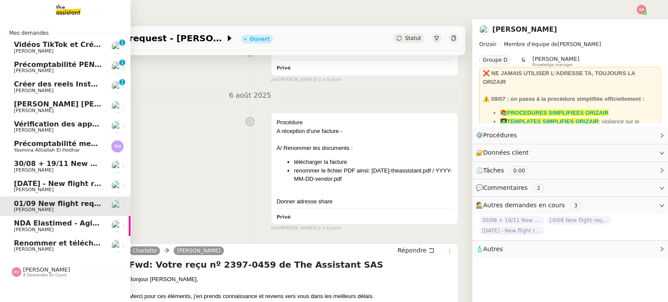
scroll to position [117, 0]
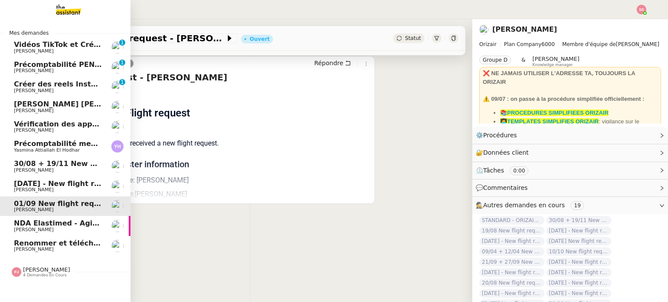
click at [53, 168] on span "[PERSON_NAME]" at bounding box center [58, 170] width 88 height 5
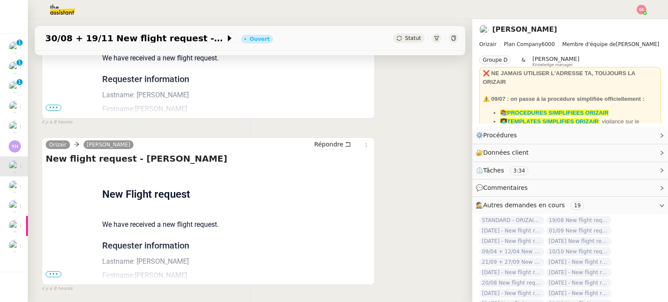
scroll to position [255, 0]
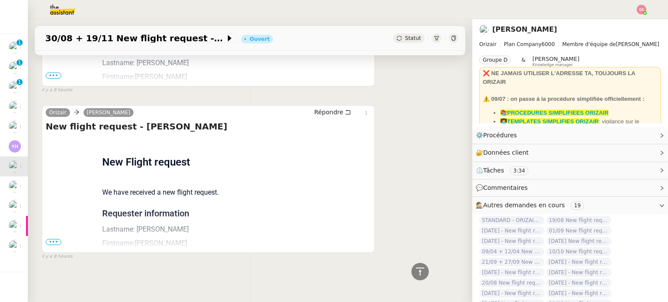
click at [56, 239] on span "•••" at bounding box center [54, 242] width 16 height 6
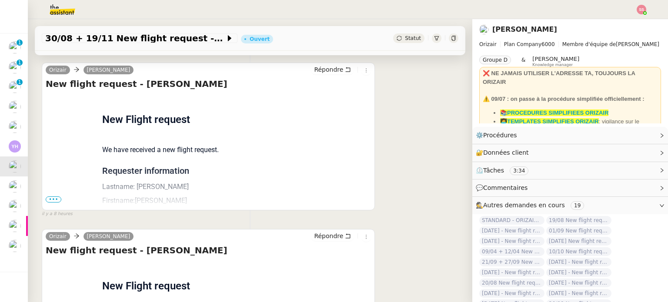
scroll to position [124, 0]
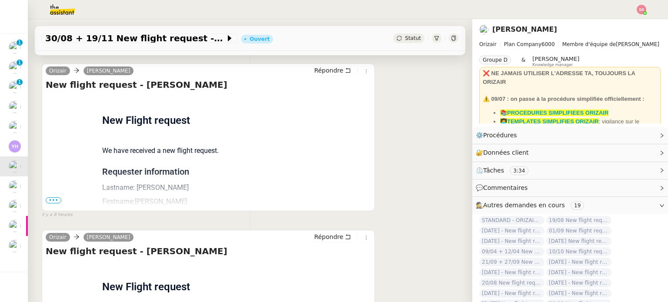
click at [52, 200] on span "•••" at bounding box center [54, 200] width 16 height 6
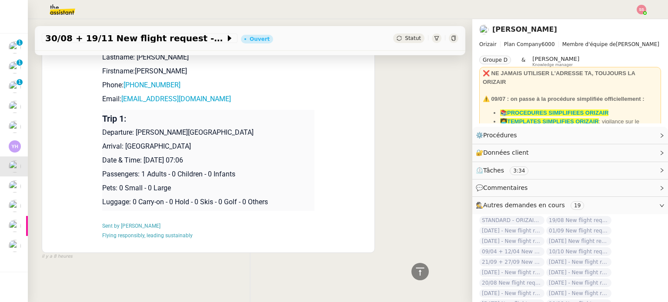
scroll to position [382, 0]
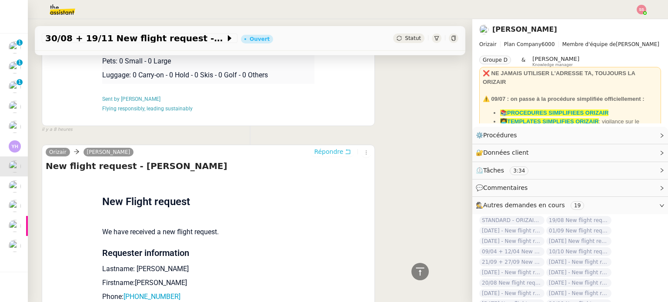
click at [327, 152] on span "Répondre" at bounding box center [328, 151] width 29 height 9
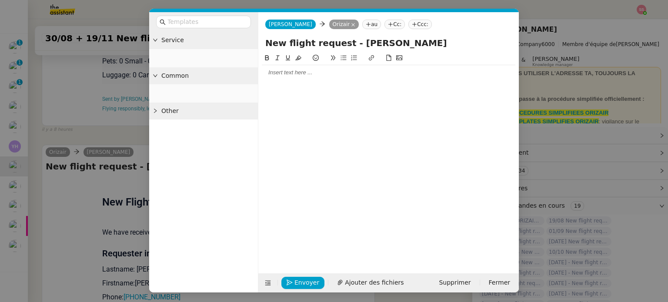
scroll to position [449, 0]
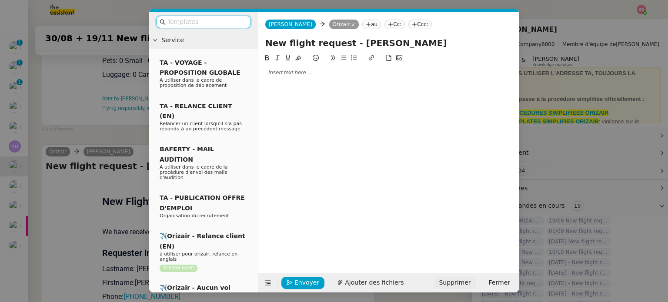
click at [458, 282] on span "Supprimer" at bounding box center [455, 283] width 32 height 10
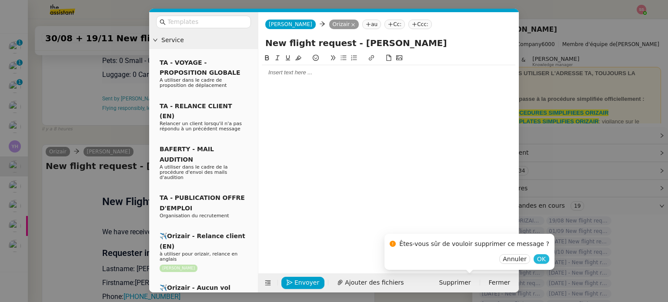
click at [537, 260] on span "OK" at bounding box center [541, 259] width 9 height 9
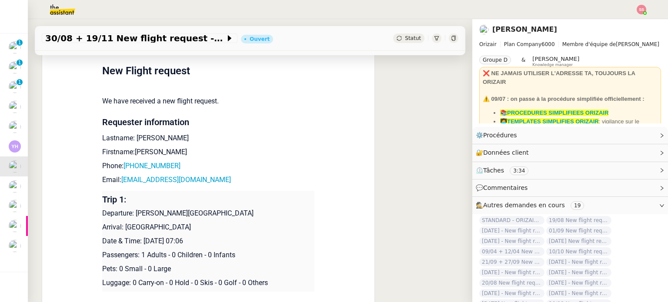
scroll to position [174, 0]
drag, startPoint x: 211, startPoint y: 181, endPoint x: 117, endPoint y: 181, distance: 94.3
click at [117, 181] on p "Email: hayouvision@gmail.com" at bounding box center [208, 180] width 212 height 10
copy link "hayouvision@gmail.com"
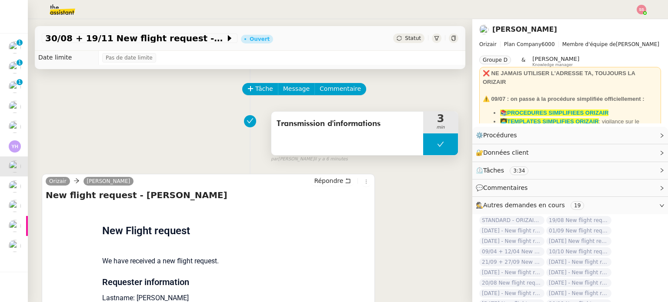
scroll to position [0, 0]
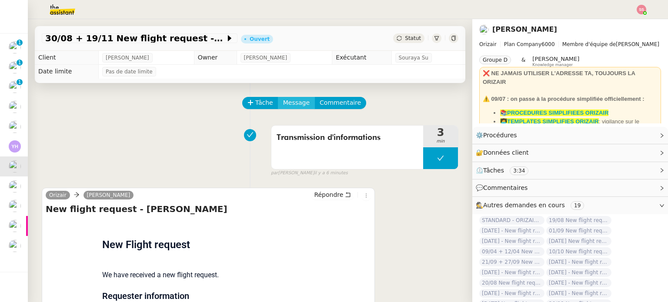
click at [288, 103] on span "Message" at bounding box center [296, 103] width 27 height 10
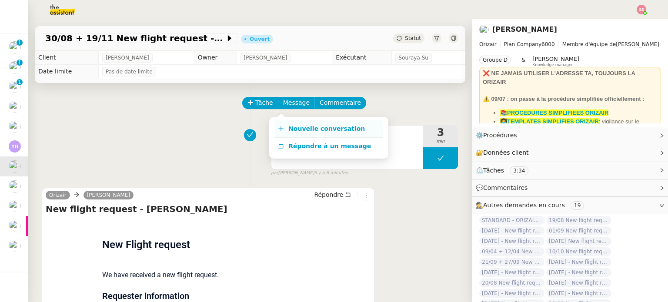
click at [286, 123] on link "Nouvelle conversation" at bounding box center [328, 128] width 109 height 17
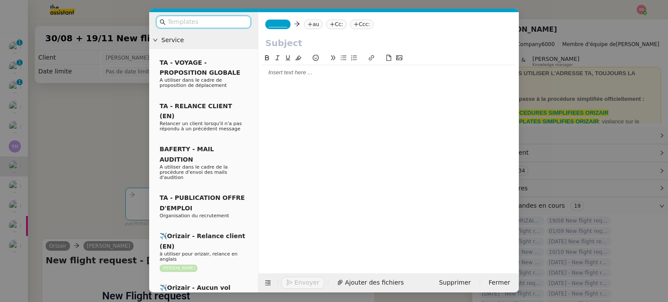
click at [311, 21] on nz-tag "au" at bounding box center [313, 25] width 19 height 10
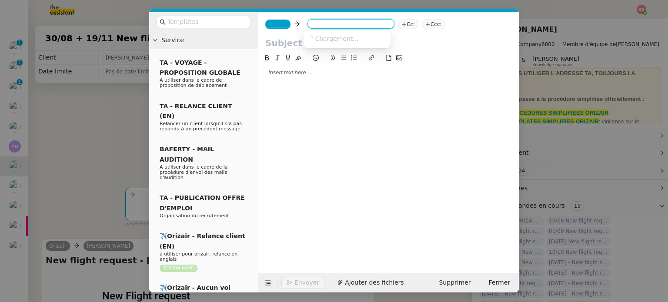
paste input "hayouvision@gmail.com"
type input "hayouvision@gmail.com"
click at [349, 43] on nz-option-item "hayouvision@gmail.com" at bounding box center [346, 39] width 87 height 12
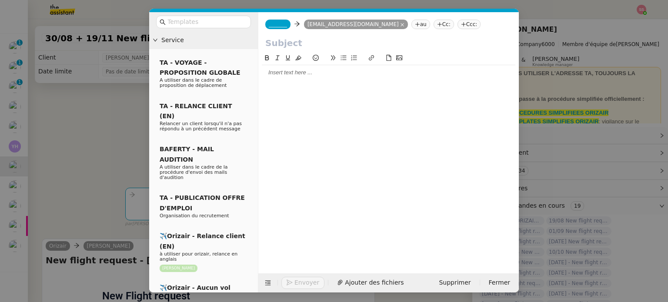
click at [457, 26] on nz-tag "Ccc:" at bounding box center [468, 25] width 23 height 10
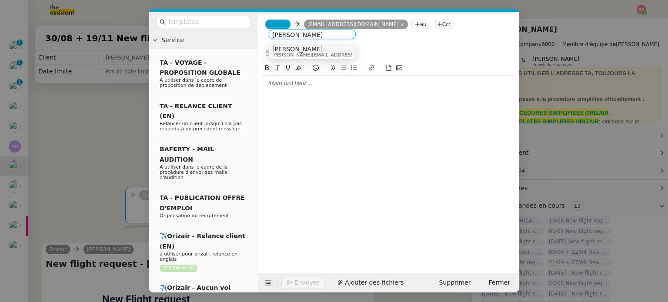
type input "[PERSON_NAME]"
click at [332, 46] on div "[PERSON_NAME] [PERSON_NAME][EMAIL_ADDRESS][DOMAIN_NAME]" at bounding box center [312, 52] width 80 height 12
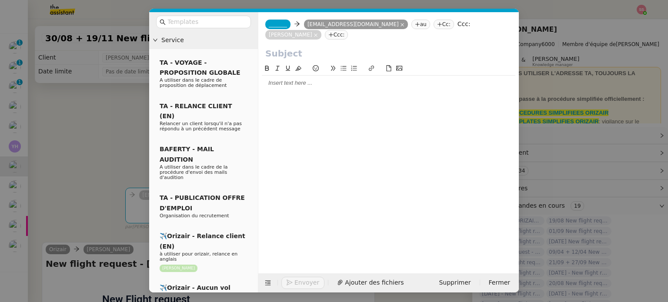
click at [276, 24] on span "_______" at bounding box center [278, 24] width 18 height 6
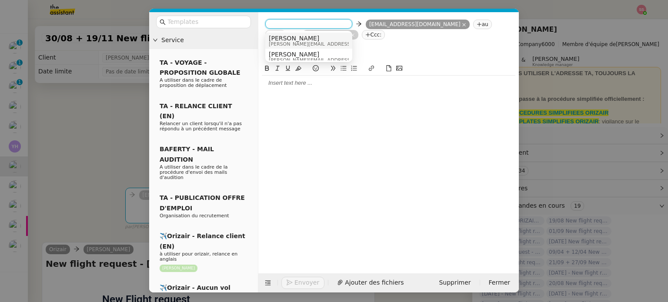
click at [297, 42] on span "[PERSON_NAME][EMAIL_ADDRESS][DOMAIN_NAME]" at bounding box center [330, 44] width 123 height 5
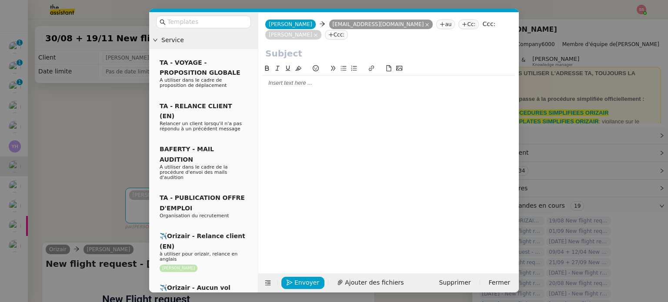
click at [103, 147] on nz-modal-container "Service TA - VOYAGE - PROPOSITION GLOBALE A utiliser dans le cadre de propositi…" at bounding box center [334, 151] width 668 height 302
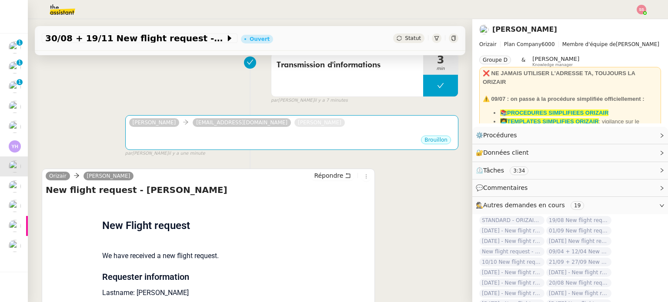
scroll to position [87, 0]
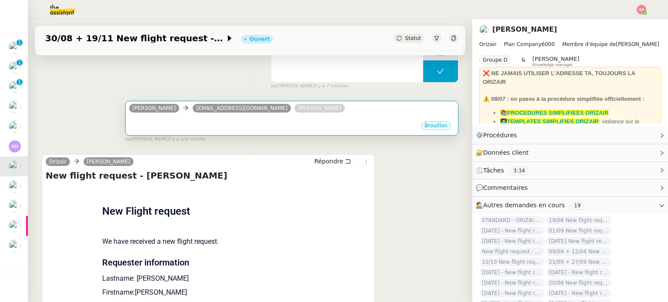
click at [280, 122] on div "Brouillon" at bounding box center [291, 126] width 325 height 13
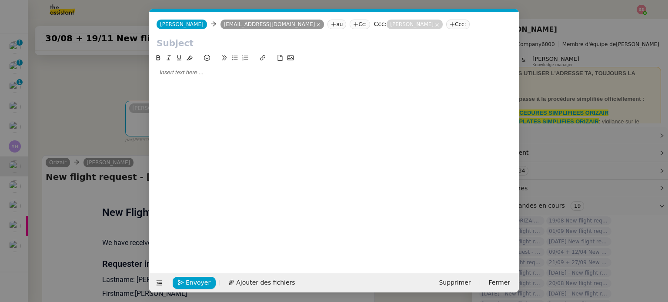
scroll to position [0, 18]
click at [158, 284] on icon at bounding box center [159, 283] width 6 height 6
click at [157, 282] on icon at bounding box center [159, 283] width 6 height 6
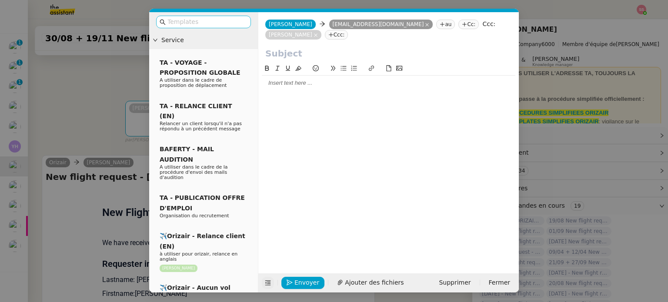
click at [198, 18] on input "text" at bounding box center [206, 22] width 78 height 10
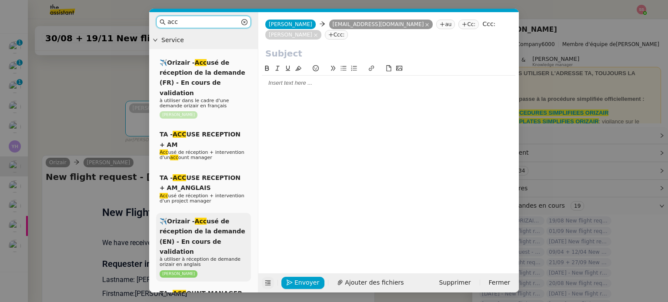
type input "acc"
click at [228, 227] on div "✈️Orizair - Acc usé de réception de la demande (EN) - En cours de validation à …" at bounding box center [203, 247] width 95 height 69
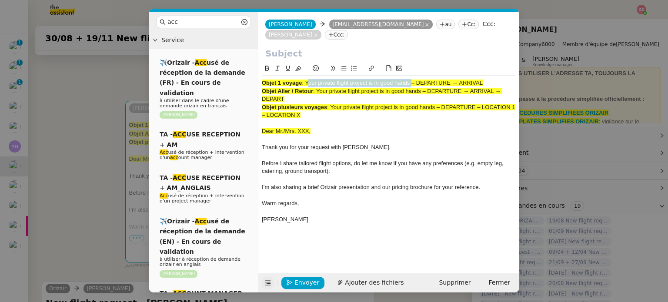
drag, startPoint x: 306, startPoint y: 72, endPoint x: 411, endPoint y: 74, distance: 105.2
click at [411, 80] on span ": Your private flight project is in good hands – DEPARTURE → ARRIVAL" at bounding box center [392, 83] width 181 height 7
copy span "Your private flight project is in good hands"
click at [303, 47] on input "text" at bounding box center [388, 53] width 247 height 13
paste input "Your private flight project is in good hands"
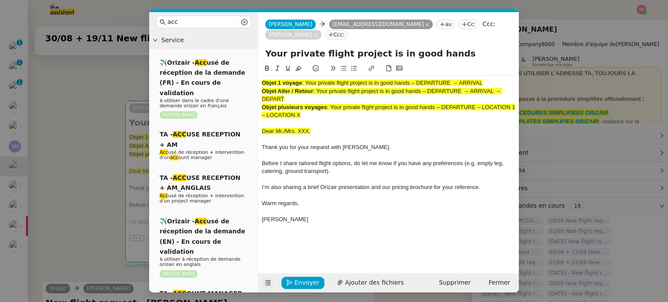
type input "Your private flight project is in good hands"
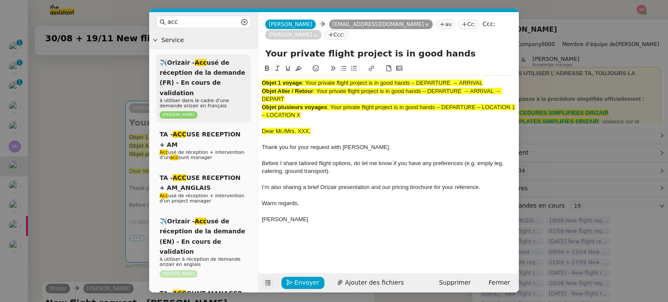
drag, startPoint x: 328, startPoint y: 106, endPoint x: 238, endPoint y: 54, distance: 104.0
click at [238, 54] on nz-layout "acc Service ✈️Orizair - Acc usé de réception de la demande (FR) - En cours de v…" at bounding box center [334, 152] width 370 height 280
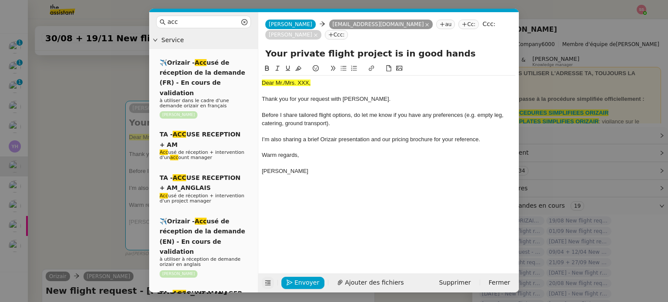
drag, startPoint x: 96, startPoint y: 127, endPoint x: 93, endPoint y: 118, distance: 9.1
click at [95, 124] on nz-modal-container "acc Service ✈️Orizair - Acc usé de réception de la demande (FR) - En cours de v…" at bounding box center [334, 151] width 668 height 302
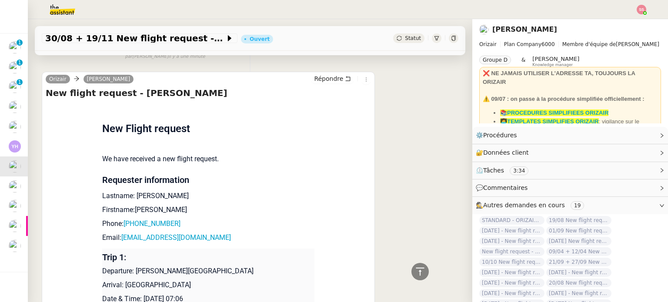
scroll to position [304, 0]
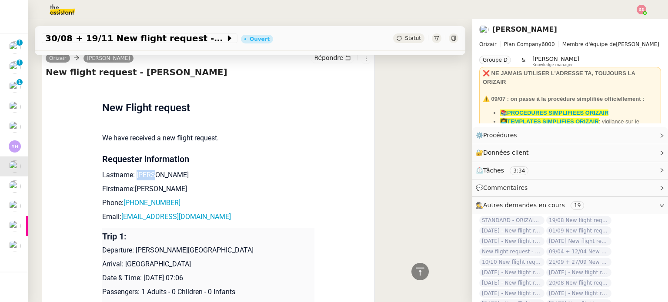
drag, startPoint x: 163, startPoint y: 178, endPoint x: 132, endPoint y: 179, distance: 30.9
click at [132, 179] on p "Lastname: Smith" at bounding box center [208, 175] width 212 height 10
copy p "Smith"
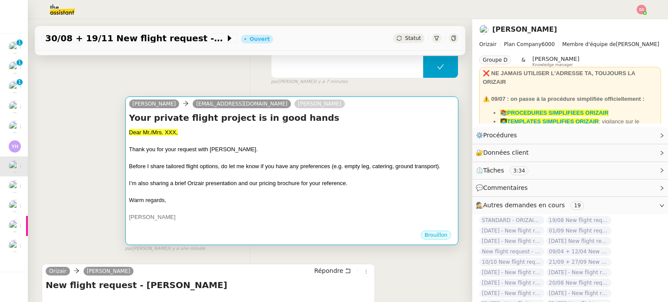
scroll to position [87, 0]
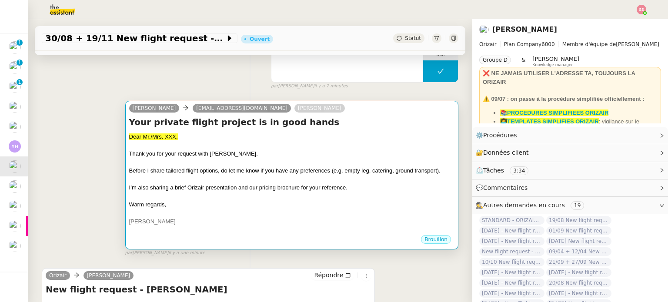
click at [254, 146] on div at bounding box center [291, 145] width 325 height 9
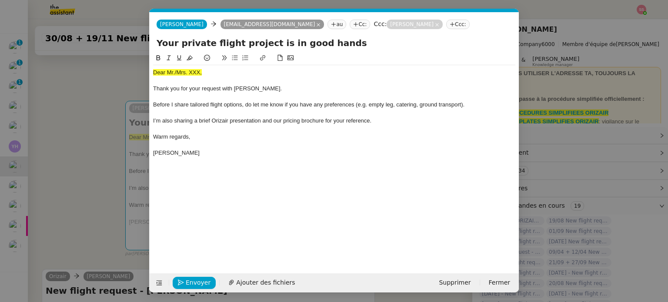
scroll to position [0, 27]
click at [173, 68] on div "Dear Mr./Mrs. XXX, Thank you for your request with [PERSON_NAME]. Before I shar…" at bounding box center [334, 112] width 362 height 95
drag, startPoint x: 191, startPoint y: 59, endPoint x: 195, endPoint y: 62, distance: 5.0
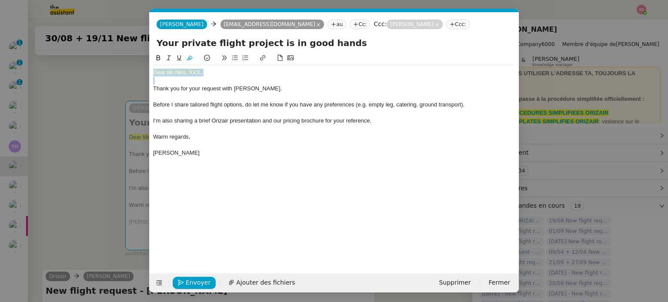
click at [191, 59] on icon at bounding box center [190, 58] width 6 height 6
click at [206, 73] on div "Dear Mr./Mrs. XXX," at bounding box center [334, 73] width 362 height 8
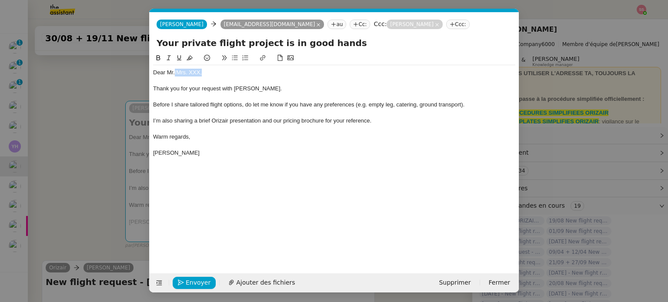
drag, startPoint x: 212, startPoint y: 73, endPoint x: 174, endPoint y: 71, distance: 38.3
click at [174, 71] on div "Dear Mr./Mrs. XXX," at bounding box center [334, 73] width 362 height 8
click at [263, 281] on span "Ajouter des fichiers" at bounding box center [265, 283] width 59 height 10
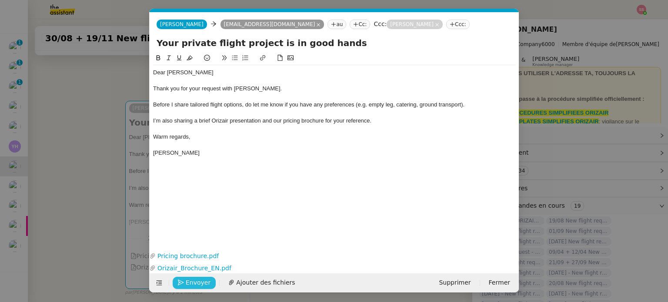
click at [186, 282] on span "Envoyer" at bounding box center [198, 283] width 25 height 10
click at [186, 282] on span "Confirmer l'envoi" at bounding box center [212, 283] width 52 height 10
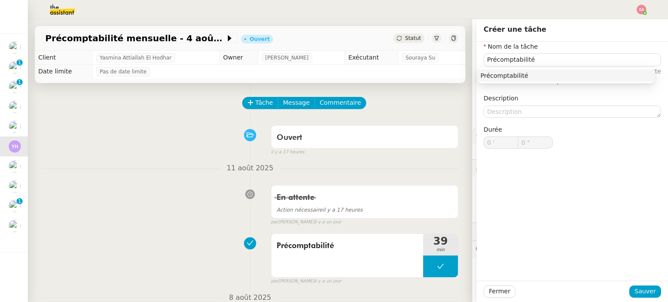
click at [508, 81] on nz-auto-option "Précomptabilité" at bounding box center [565, 76] width 177 height 12
type input "Précomptabilité"
drag, startPoint x: 649, startPoint y: 295, endPoint x: 511, endPoint y: 196, distance: 169.5
click at [649, 295] on span "Sauver" at bounding box center [644, 292] width 21 height 10
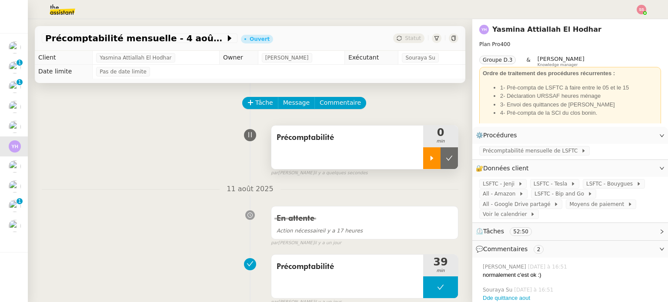
click at [428, 156] on icon at bounding box center [431, 158] width 7 height 7
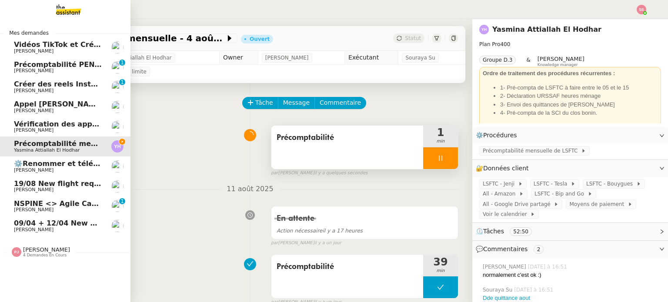
click at [37, 250] on span "Pauline Jennah" at bounding box center [46, 250] width 47 height 7
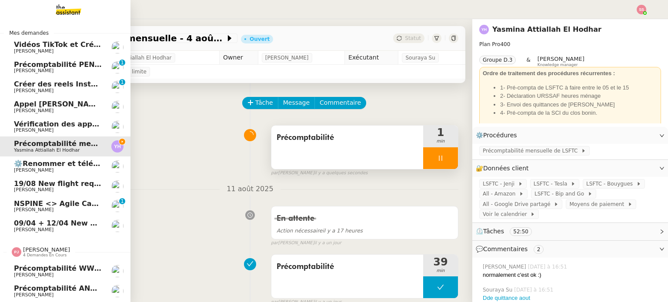
scroll to position [43, 0]
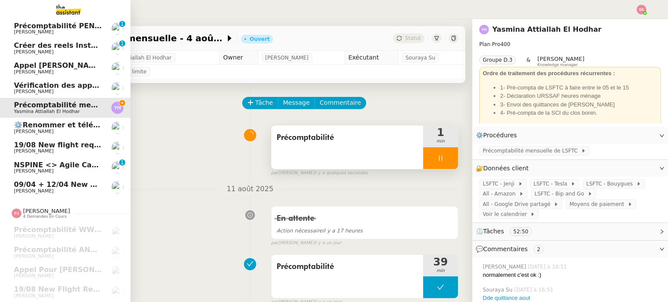
click at [47, 142] on span "19/08 New flight request - Ieman Alissa" at bounding box center [139, 145] width 251 height 8
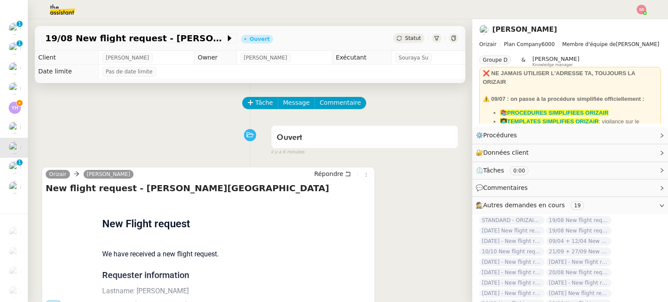
scroll to position [73, 0]
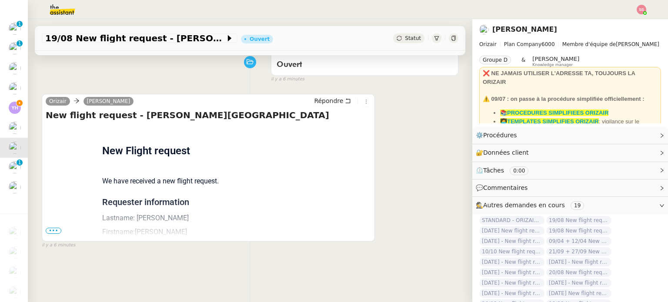
click at [50, 233] on span "•••" at bounding box center [54, 231] width 16 height 6
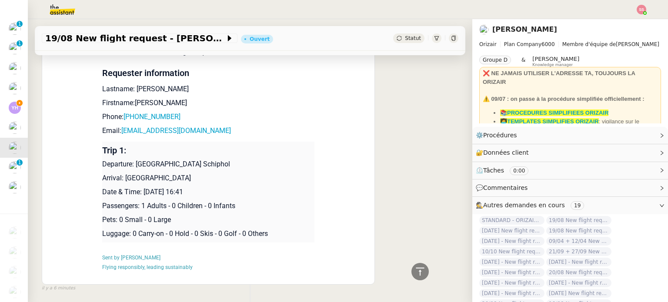
scroll to position [203, 0]
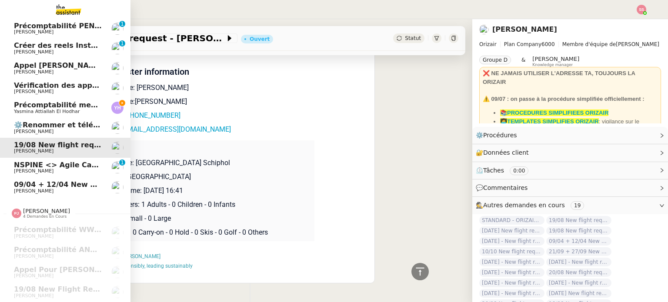
click at [70, 169] on span "[PERSON_NAME]" at bounding box center [58, 171] width 88 height 5
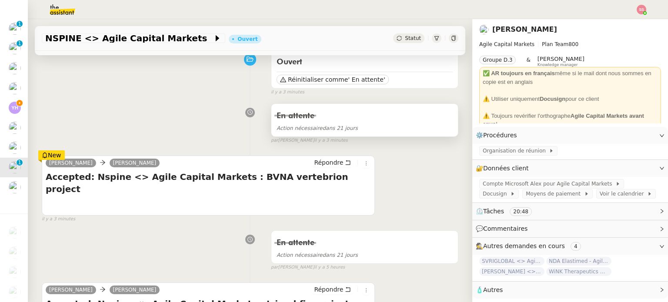
scroll to position [73, 0]
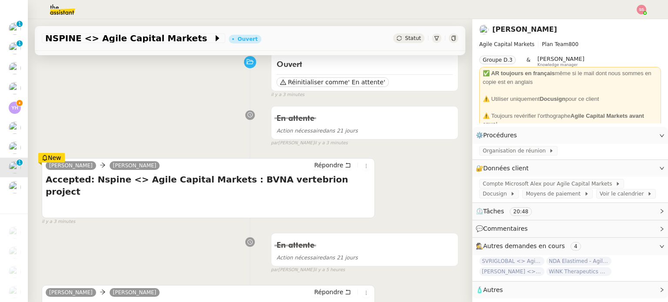
click at [395, 40] on div "Statut" at bounding box center [408, 38] width 31 height 10
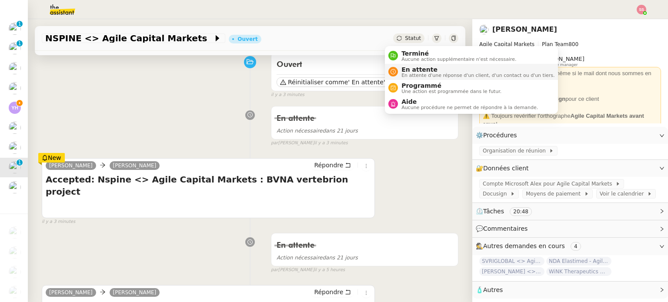
click at [405, 68] on span "En attente" at bounding box center [477, 69] width 153 height 7
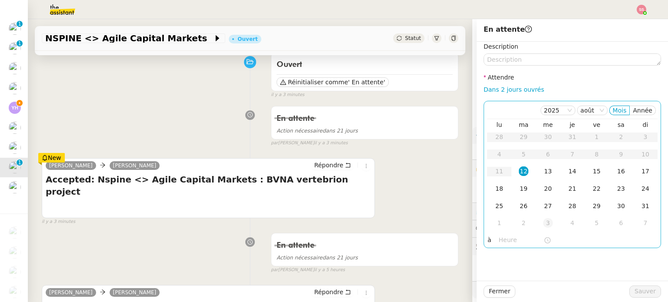
click at [543, 223] on div "3" at bounding box center [548, 223] width 10 height 10
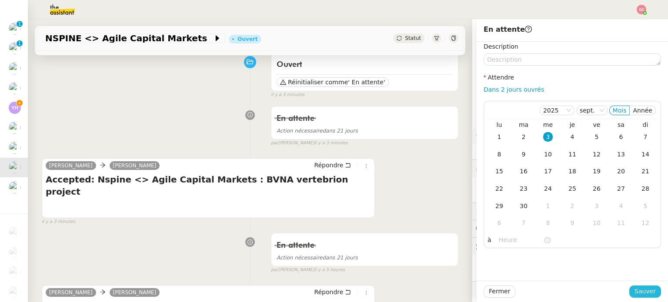
click at [646, 291] on span "Sauver" at bounding box center [644, 292] width 21 height 10
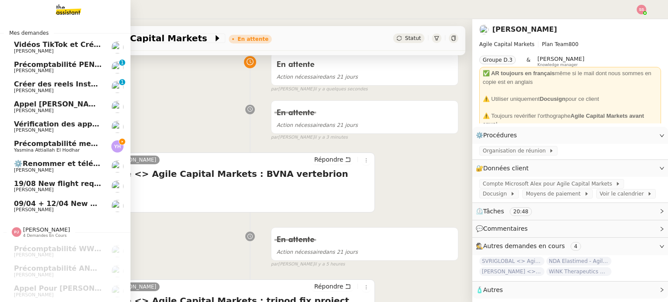
click at [49, 137] on link "Précomptabilité mensuelle - 4 août 2025 Yasmina Attiallah El Hodhar" at bounding box center [65, 147] width 130 height 20
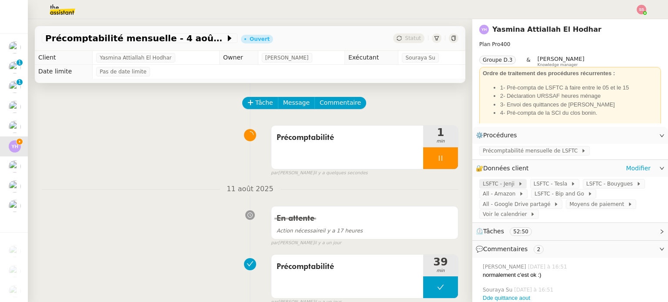
click at [489, 183] on span "LSFTC - Jenji" at bounding box center [500, 184] width 35 height 9
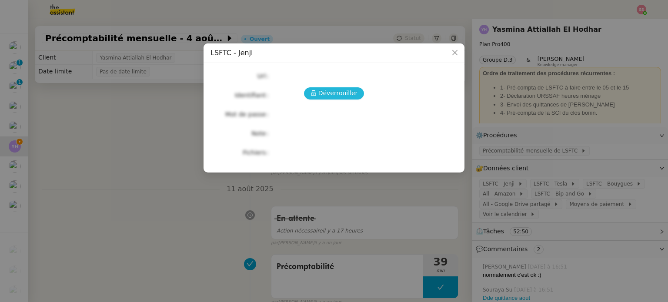
click at [347, 92] on span "Déverrouiller" at bounding box center [338, 93] width 40 height 10
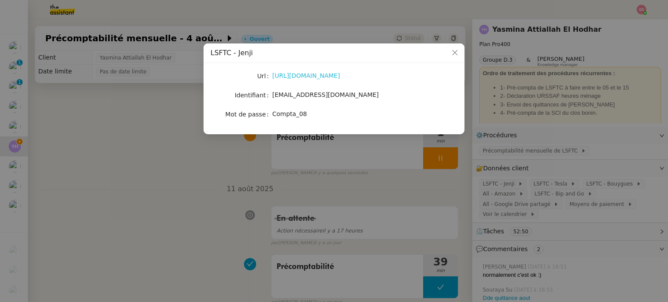
click at [315, 72] on link "https://app.jenji.io/login" at bounding box center [306, 75] width 68 height 7
click at [155, 166] on nz-modal-container "LSFTC - Jenji Url https://app.jenji.io/login Identifiant yasmina.attiallah@lsft…" at bounding box center [334, 151] width 668 height 302
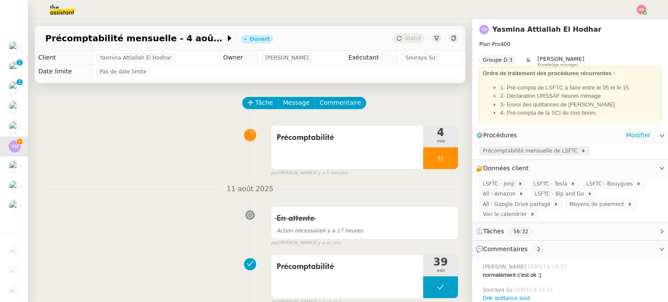
click at [498, 154] on span "Précomptabilité mensuelle de LSFTC" at bounding box center [532, 151] width 98 height 9
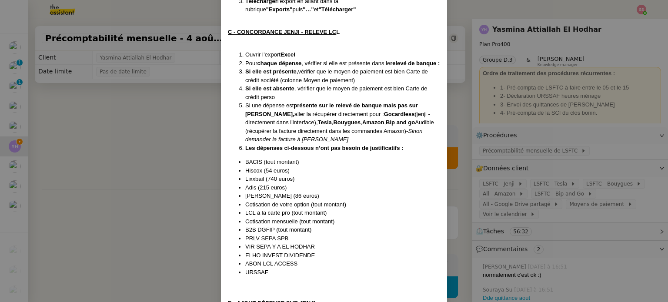
scroll to position [348, 0]
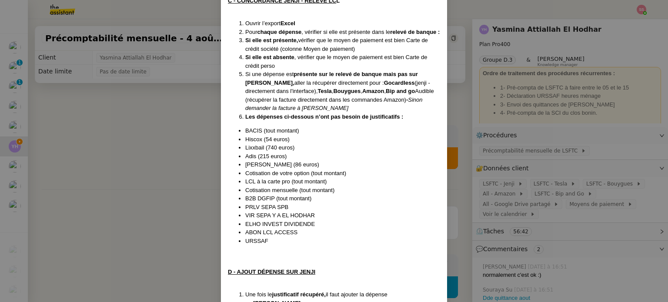
click at [199, 122] on nz-modal-container "Créée le 25/04/2024 MAJ le 19/12/24 Contexte : Il s'agit de la préparation de l…" at bounding box center [334, 151] width 668 height 302
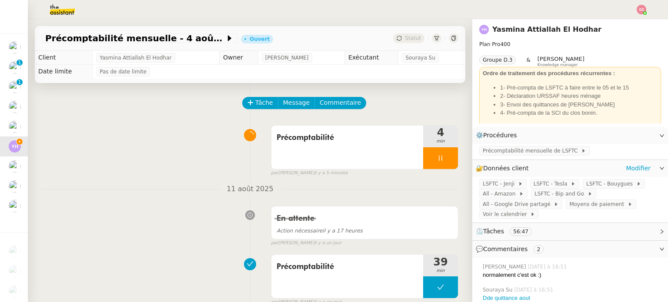
click at [628, 163] on div "🔐 Données client Modifier" at bounding box center [570, 168] width 196 height 17
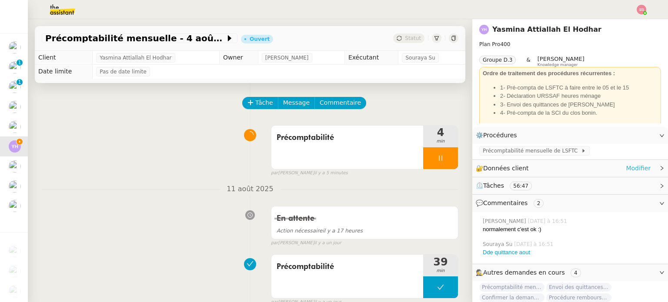
click at [628, 167] on link "Modifier" at bounding box center [638, 168] width 25 height 10
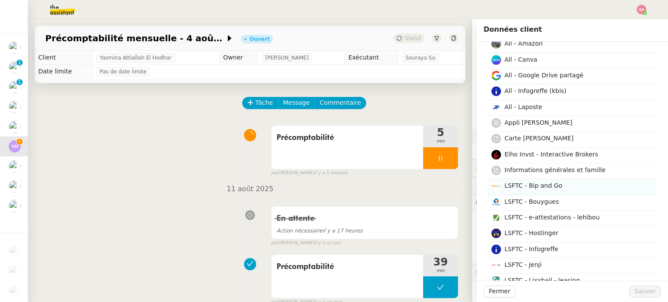
scroll to position [87, 0]
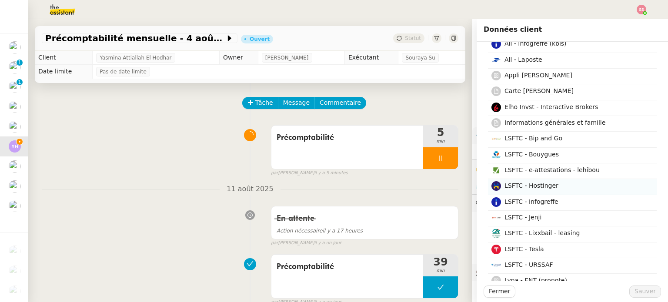
click at [547, 189] on h4 "LSFTC - Hostinger" at bounding box center [577, 186] width 147 height 10
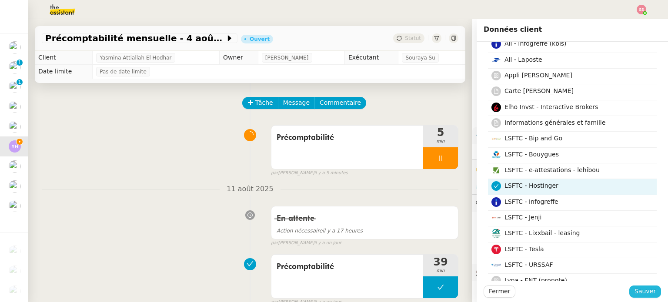
click at [638, 291] on span "Sauver" at bounding box center [644, 292] width 21 height 10
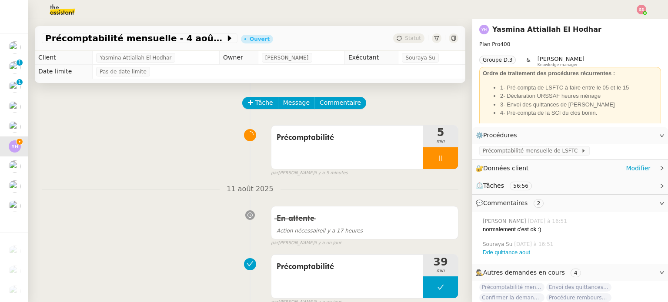
click at [618, 168] on div "🔐 Données client Modifier" at bounding box center [563, 168] width 175 height 10
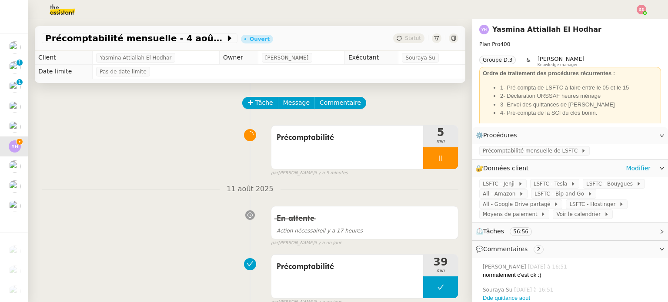
click at [569, 212] on div "LSFTC - Jenji LSFTC - Tesla LSFTC - Bouygues All - Amazon LSFTC - Bip and Go Al…" at bounding box center [570, 200] width 196 height 46
click at [544, 194] on span "LSFTC - Bip and Go" at bounding box center [560, 194] width 53 height 9
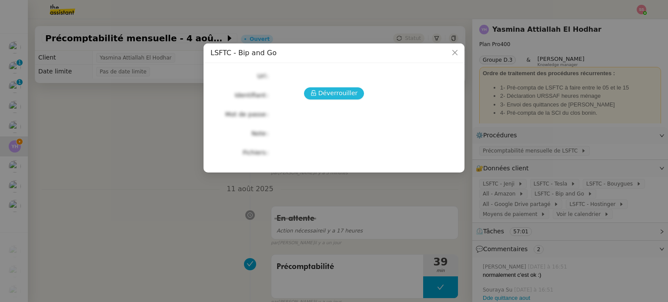
click at [341, 88] on button "Déverrouiller" at bounding box center [334, 93] width 60 height 12
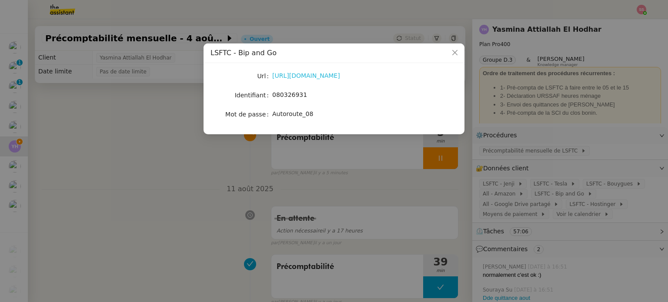
click at [309, 77] on link "https://www.bipandgo.com/login_form" at bounding box center [306, 75] width 68 height 7
click at [277, 93] on span "080326931" at bounding box center [289, 94] width 35 height 7
copy span "080326931"
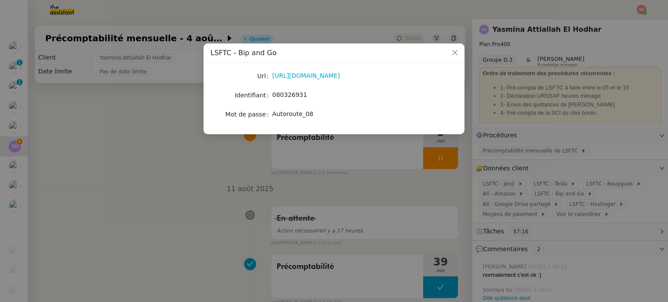
click at [296, 113] on span "Autoroute_08" at bounding box center [292, 113] width 41 height 7
copy span "Autoroute_08"
click at [177, 190] on nz-modal-container "LSFTC - Bip and Go Url https://www.bipandgo.com/login_form Identifiant 08032693…" at bounding box center [334, 151] width 668 height 302
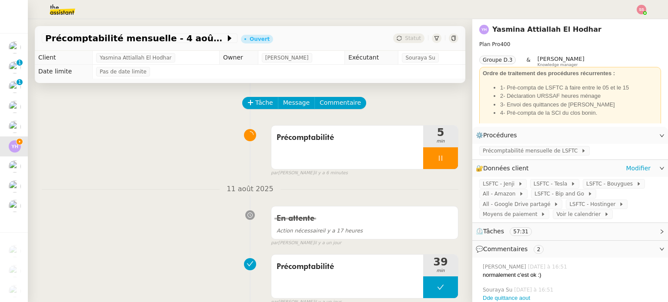
click at [573, 212] on div "LSFTC - Jenji LSFTC - Tesla LSFTC - Bouygues All - Amazon LSFTC - Bip and Go Al…" at bounding box center [570, 200] width 196 height 46
click at [569, 209] on span "LSFTC - Hostinger" at bounding box center [594, 204] width 50 height 9
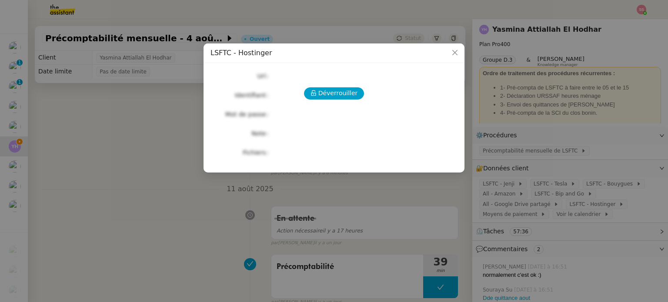
click at [333, 86] on div "Déverrouiller Url Identifiant Mot de passe Note Fichiers Upload" at bounding box center [333, 114] width 247 height 89
click at [333, 89] on span "Déverrouiller" at bounding box center [338, 93] width 40 height 10
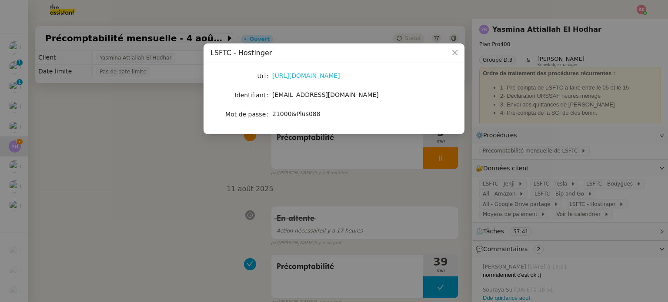
click at [285, 77] on link "https://www.hostinger.com/fr" at bounding box center [306, 75] width 68 height 7
click at [322, 97] on span "yasmina.attiallah@gmail.com" at bounding box center [325, 94] width 107 height 7
copy span "yasmina.attiallah@gmail.com"
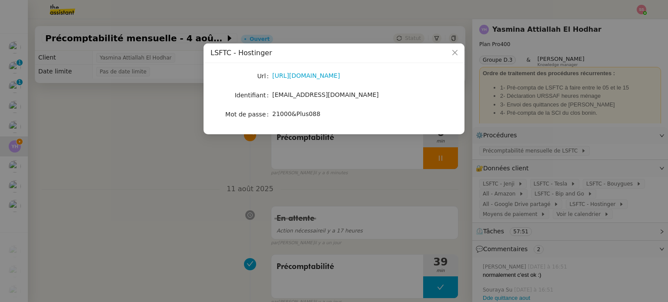
click at [285, 113] on span "21000&Plus088" at bounding box center [296, 113] width 48 height 7
copy span "21000&Plus088"
click at [310, 98] on span "yasmina.attiallah@gmail.com" at bounding box center [325, 94] width 107 height 7
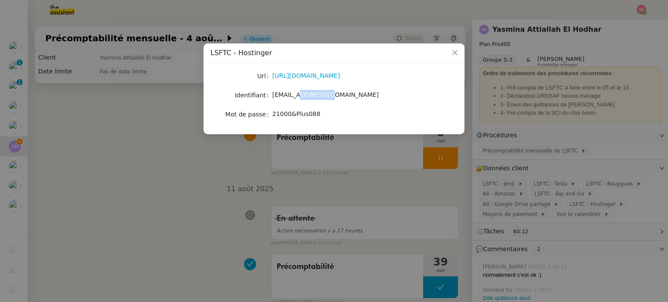
click at [310, 98] on span "yasmina.attiallah@gmail.com" at bounding box center [325, 94] width 107 height 7
copy span "yasmina.attiallah@gmail.com"
click at [283, 113] on span "21000&Plus088" at bounding box center [296, 113] width 48 height 7
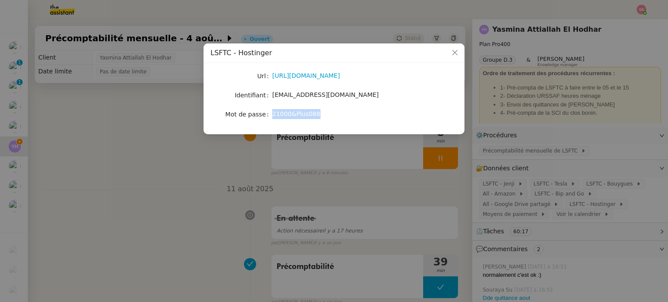
click at [283, 113] on span "21000&Plus088" at bounding box center [296, 113] width 48 height 7
copy span "21000&Plus088"
click at [320, 95] on span "yasmina.attiallah@gmail.com" at bounding box center [325, 94] width 107 height 7
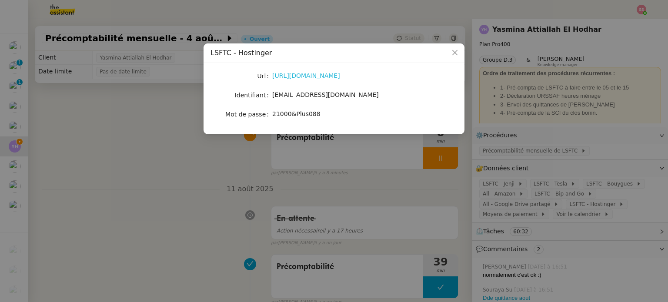
click at [301, 76] on link "https://www.hostinger.com/fr" at bounding box center [306, 75] width 68 height 7
click at [307, 96] on span "yasmina.attiallah@gmail.com" at bounding box center [325, 94] width 107 height 7
copy span "yasmina.attiallah@gmail.com"
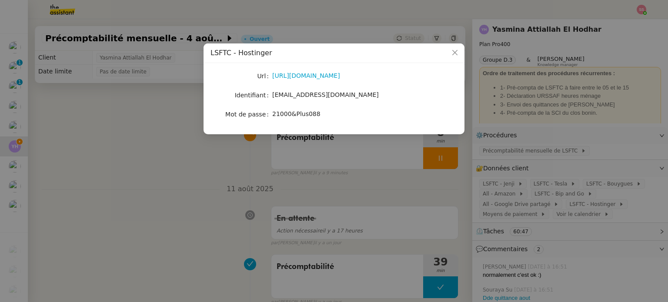
click at [289, 117] on span "21000&Plus088" at bounding box center [296, 113] width 48 height 7
copy span "21000&Plus088"
click at [427, 162] on nz-modal-container "LSFTC - Hostinger Url https://www.hostinger.com/fr Identifiant yasmina.attialla…" at bounding box center [334, 151] width 668 height 302
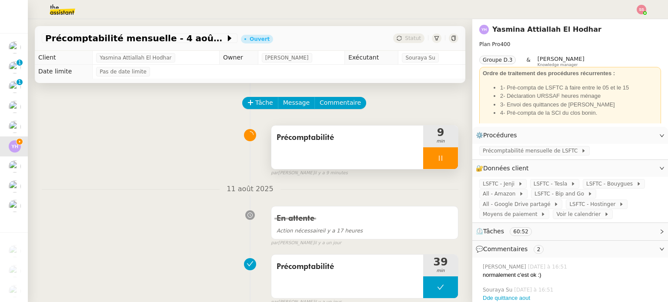
click at [435, 161] on div at bounding box center [440, 158] width 35 height 22
click at [446, 160] on icon at bounding box center [449, 158] width 7 height 7
click at [426, 160] on button at bounding box center [440, 158] width 35 height 22
click at [426, 160] on div at bounding box center [431, 158] width 17 height 22
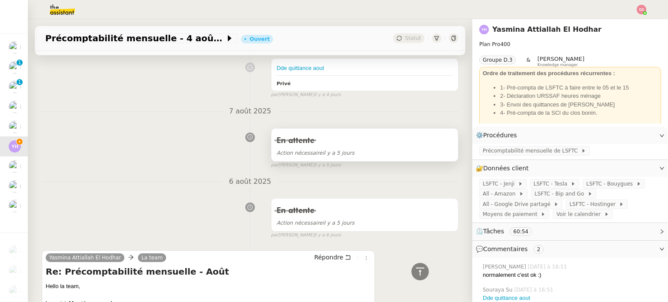
scroll to position [565, 0]
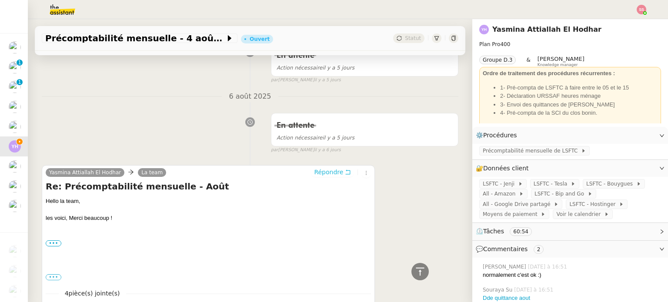
click at [328, 168] on span "Répondre" at bounding box center [328, 172] width 29 height 9
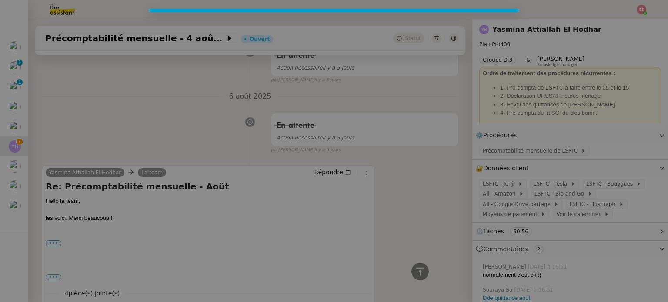
scroll to position [632, 0]
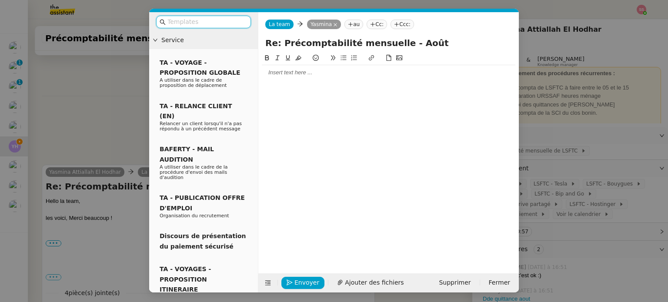
click at [317, 73] on div at bounding box center [388, 73] width 253 height 8
click at [339, 60] on button at bounding box center [343, 58] width 10 height 10
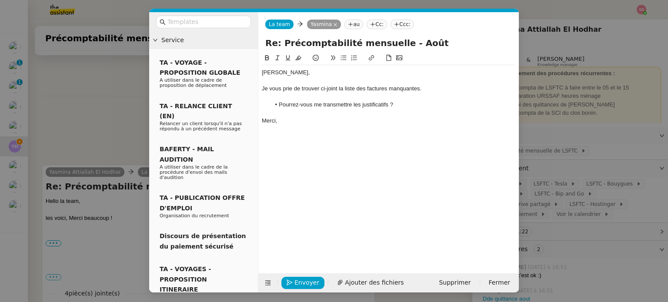
scroll to position [703, 0]
click at [351, 278] on span "Ajouter des fichiers" at bounding box center [374, 283] width 59 height 10
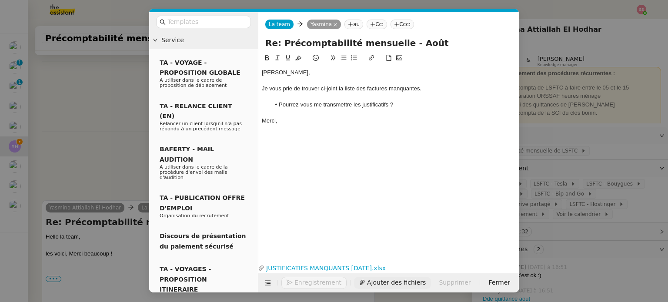
scroll to position [738, 0]
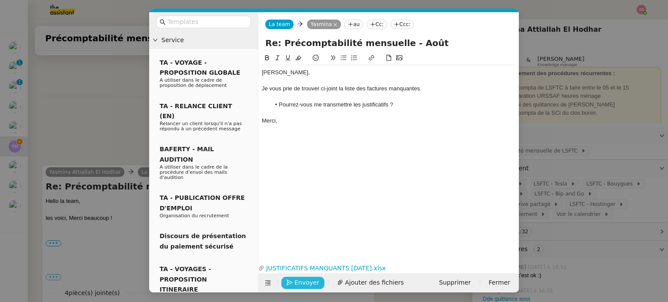
click at [294, 280] on span "Envoyer" at bounding box center [306, 283] width 25 height 10
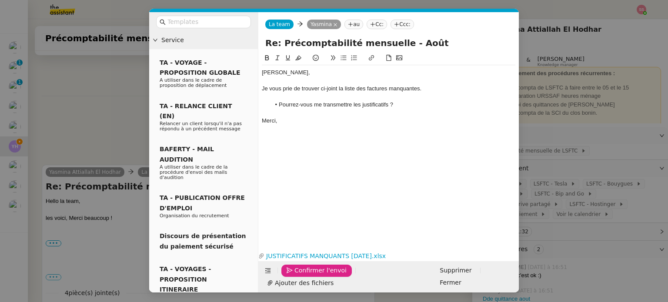
click at [294, 276] on span "Confirmer l'envoi" at bounding box center [320, 271] width 52 height 10
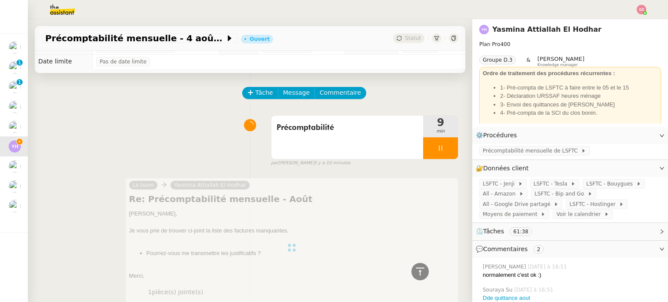
scroll to position [0, 0]
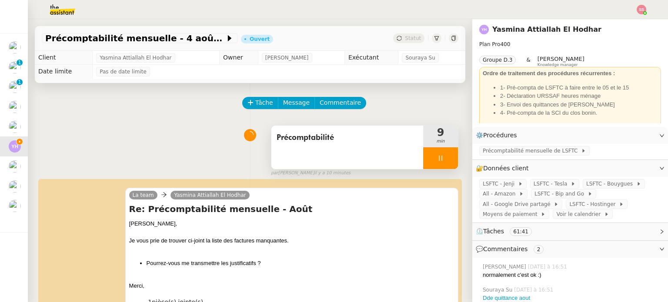
click at [439, 161] on div at bounding box center [440, 158] width 35 height 22
click at [446, 161] on icon at bounding box center [449, 158] width 7 height 7
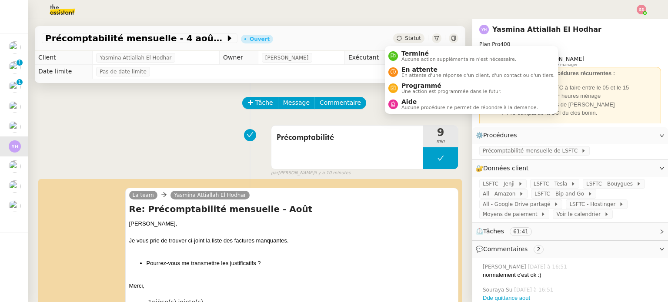
click at [405, 39] on span "Statut" at bounding box center [413, 38] width 16 height 6
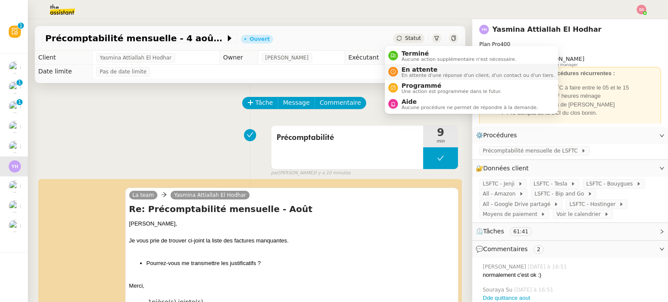
click at [403, 66] on span "En attente" at bounding box center [477, 69] width 153 height 7
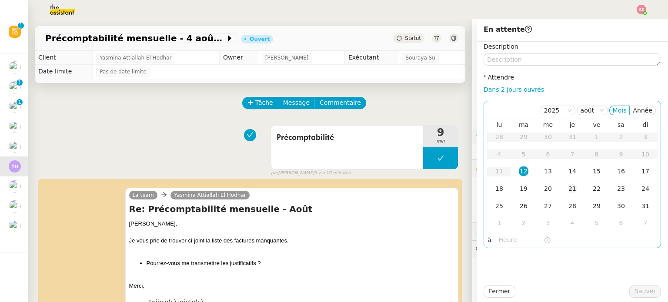
drag, startPoint x: 560, startPoint y: 172, endPoint x: 568, endPoint y: 182, distance: 12.7
click at [560, 172] on td "14" at bounding box center [572, 171] width 24 height 17
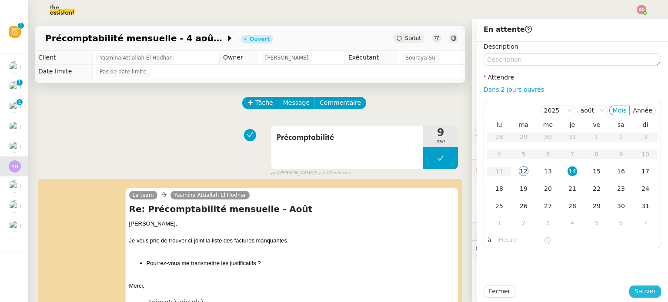
click at [634, 288] on span "Sauver" at bounding box center [644, 292] width 21 height 10
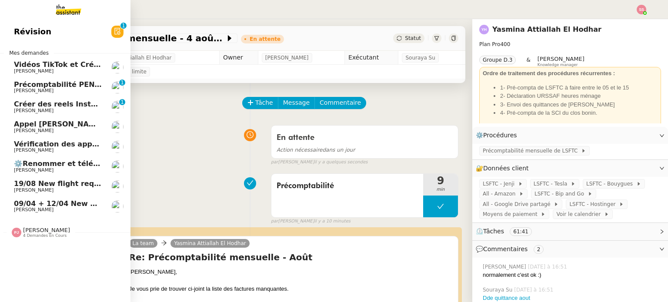
click at [78, 186] on span "19/08 New flight request - [PERSON_NAME][GEOGRAPHIC_DATA]" at bounding box center [139, 184] width 251 height 8
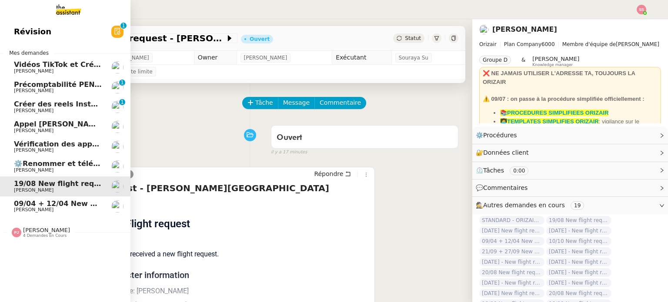
click at [75, 200] on span "09/04 + 12/04 New flight request - [PERSON_NAME]" at bounding box center [115, 204] width 202 height 8
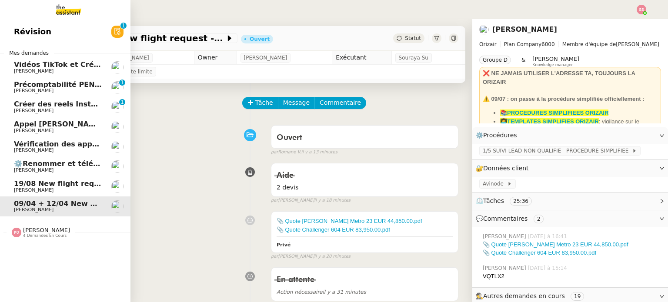
click at [75, 185] on span "19/08 New flight request - [PERSON_NAME][GEOGRAPHIC_DATA]" at bounding box center [139, 184] width 251 height 8
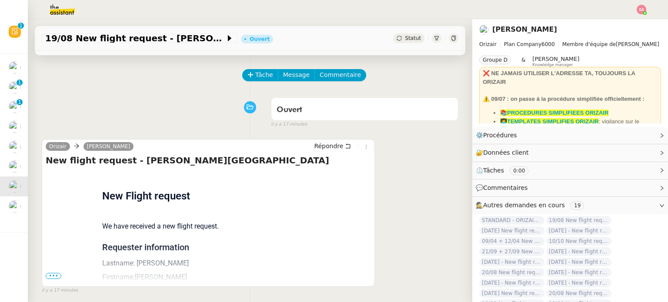
scroll to position [43, 0]
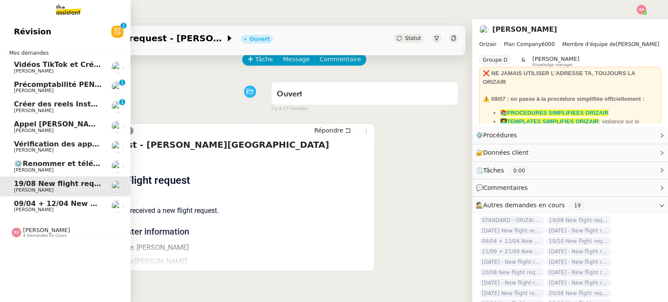
click at [45, 64] on span "Vidéos TikTok et Créatives META - août 2025" at bounding box center [101, 64] width 174 height 8
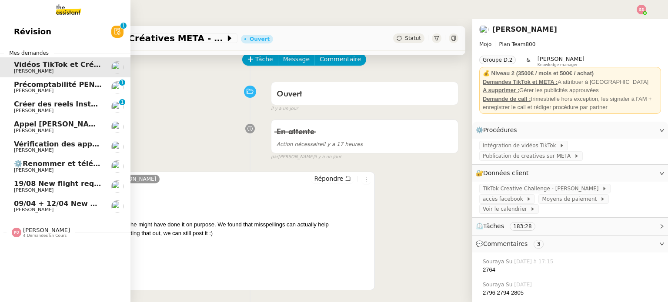
click at [93, 124] on span "Appel [PERSON_NAME]" at bounding box center [58, 124] width 88 height 8
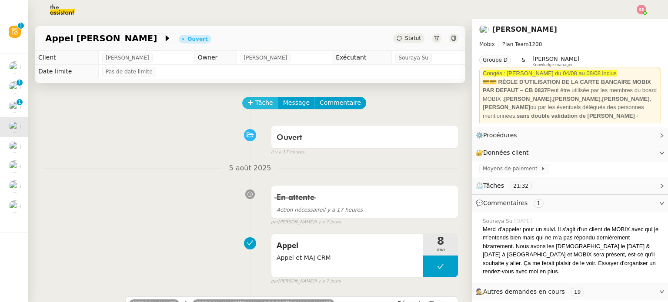
click at [255, 101] on span "Tâche" at bounding box center [264, 103] width 18 height 10
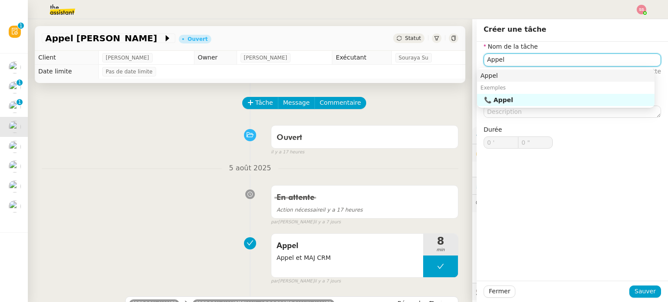
click at [490, 72] on div "Appel" at bounding box center [565, 76] width 170 height 8
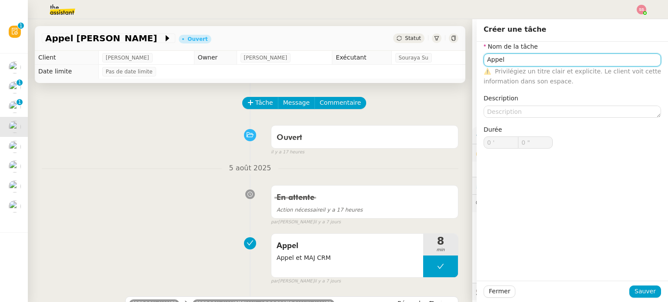
type input "Appel"
click at [645, 285] on div "Fermer Sauver" at bounding box center [572, 291] width 191 height 21
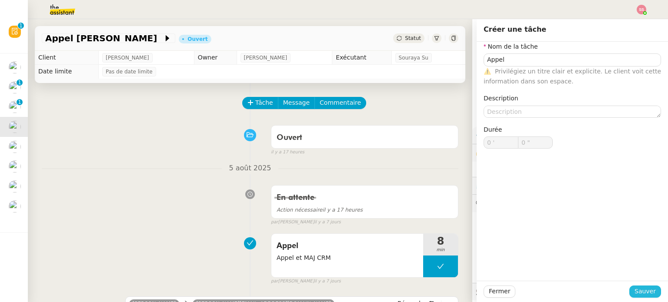
click at [644, 287] on span "Sauver" at bounding box center [644, 292] width 21 height 10
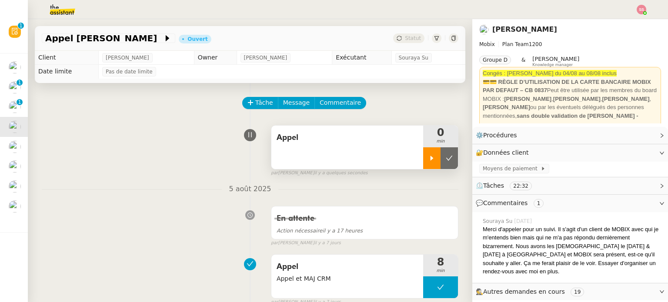
click at [423, 161] on div at bounding box center [431, 158] width 17 height 22
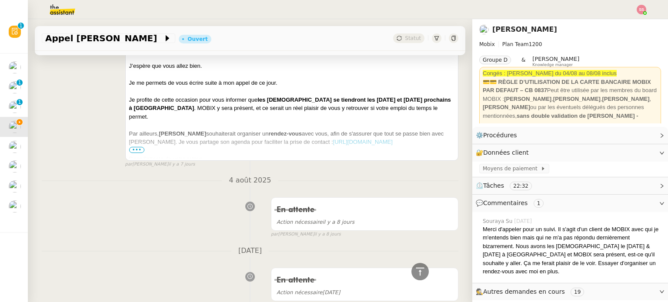
scroll to position [261, 0]
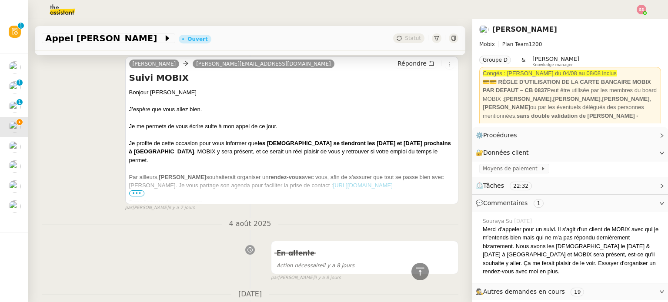
click at [133, 194] on span "•••" at bounding box center [137, 193] width 16 height 6
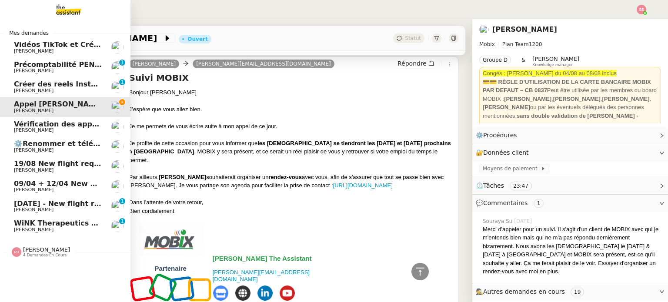
click at [44, 222] on span "WiNK Therapeutics <> Agile Capital Markets" at bounding box center [101, 223] width 175 height 8
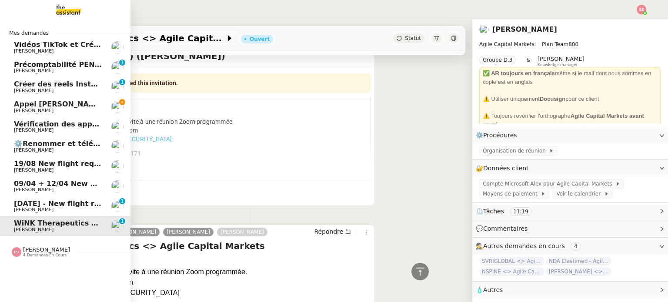
click at [50, 107] on span "Appel [PERSON_NAME]" at bounding box center [59, 104] width 90 height 8
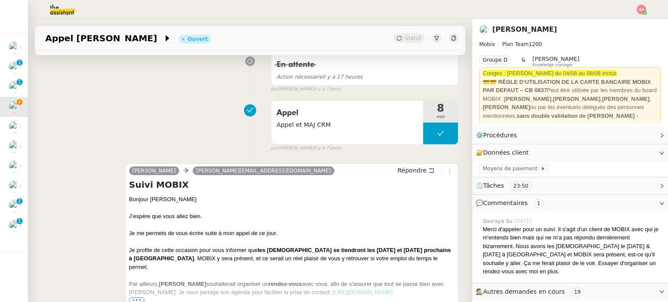
scroll to position [174, 0]
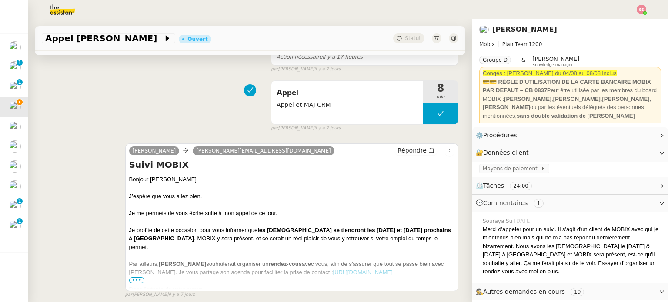
click at [190, 83] on div "Appel Appel et MAJ CRM 8 min false par Souraya S. il y a 7 jours" at bounding box center [250, 105] width 417 height 56
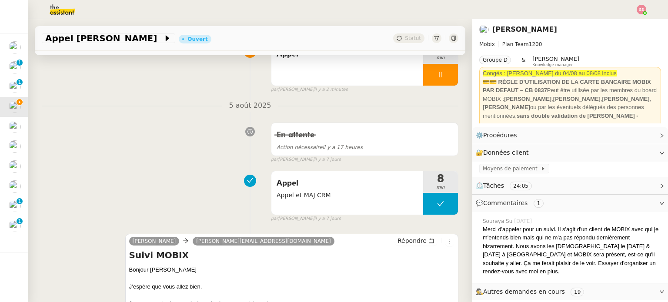
scroll to position [0, 0]
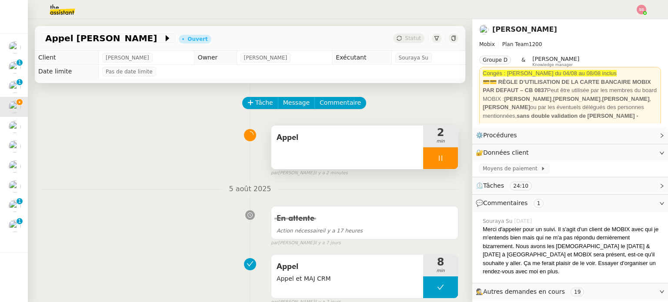
click at [438, 160] on div at bounding box center [440, 158] width 35 height 22
click at [446, 160] on icon at bounding box center [449, 158] width 7 height 7
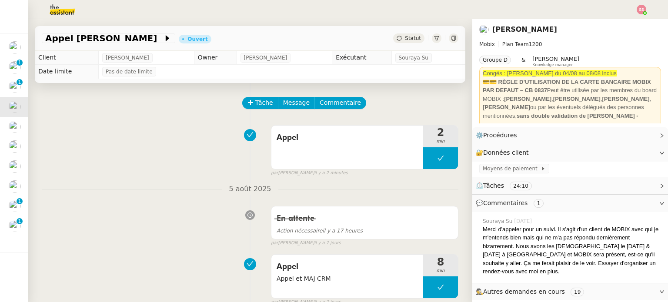
scroll to position [174, 0]
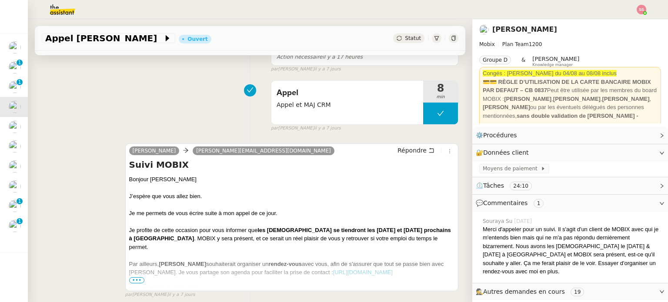
click at [139, 285] on div "Dans l’attente de votre retour," at bounding box center [291, 289] width 325 height 9
click at [133, 283] on span "•••" at bounding box center [137, 280] width 16 height 6
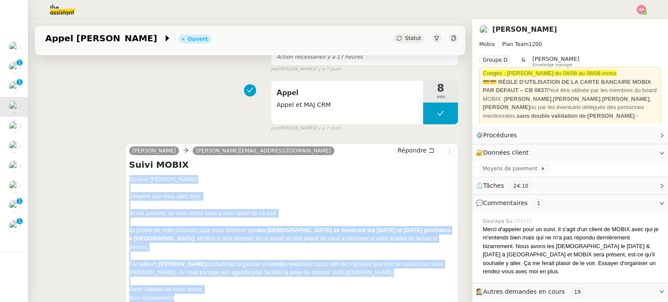
drag, startPoint x: 186, startPoint y: 160, endPoint x: 125, endPoint y: 183, distance: 64.8
copy div "Bonjour M.Mathon J’espère que vous allez bien. Je me permets de vous écrire sui…"
click at [397, 151] on span "Répondre" at bounding box center [411, 150] width 29 height 9
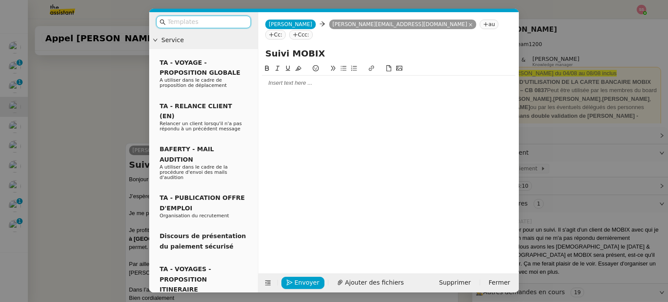
click at [281, 79] on div at bounding box center [388, 83] width 253 height 8
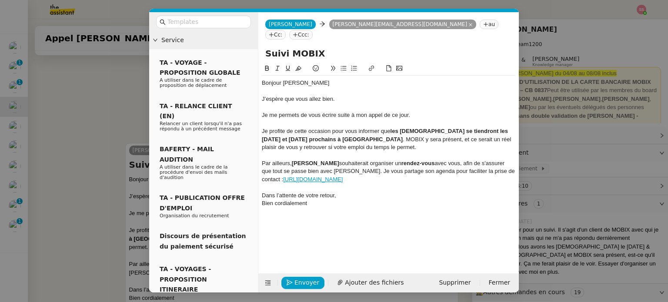
scroll to position [355, 0]
click at [262, 169] on div "Par ailleurs, Florian Parant souhaiterait organiser un rendez-vous avec vous, a…" at bounding box center [388, 172] width 253 height 24
click at [309, 278] on span "Envoyer" at bounding box center [306, 283] width 25 height 10
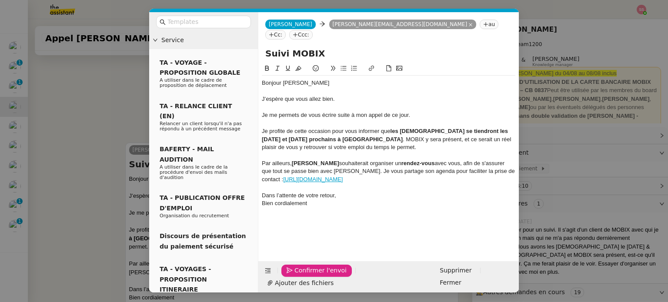
click at [309, 276] on span "Confirmer l'envoi" at bounding box center [320, 271] width 52 height 10
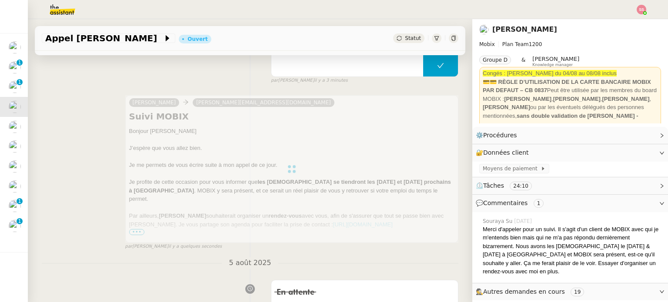
scroll to position [6, 0]
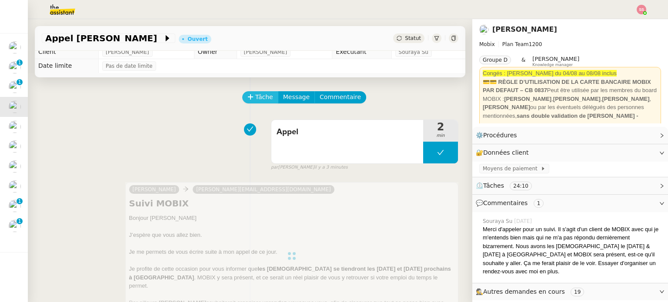
click at [247, 94] on button "Tâche" at bounding box center [260, 97] width 36 height 12
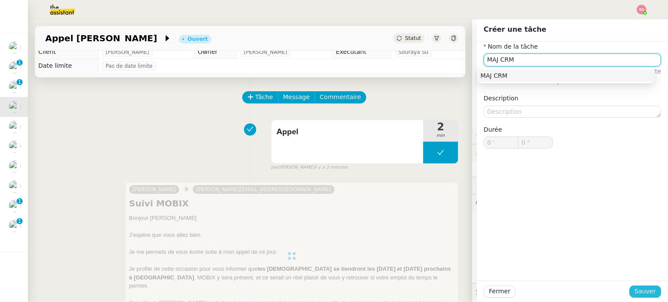
type input "MAJ CRM"
click at [630, 287] on button "Sauver" at bounding box center [645, 292] width 32 height 12
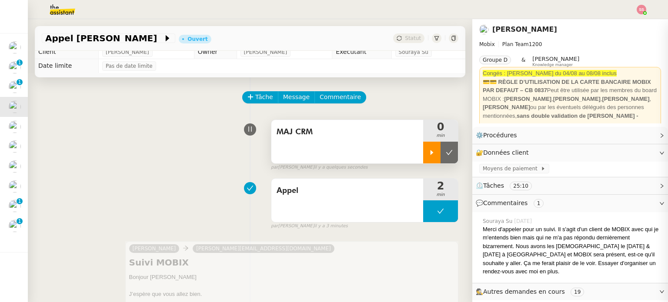
click at [425, 151] on div at bounding box center [431, 153] width 17 height 22
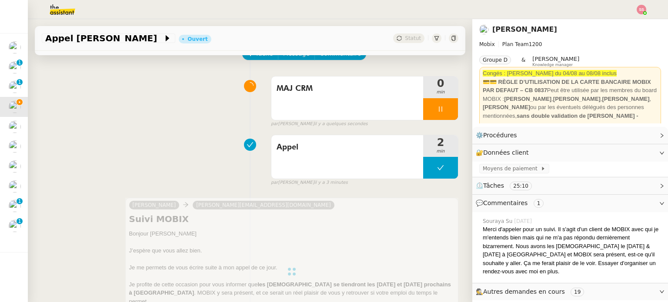
scroll to position [180, 0]
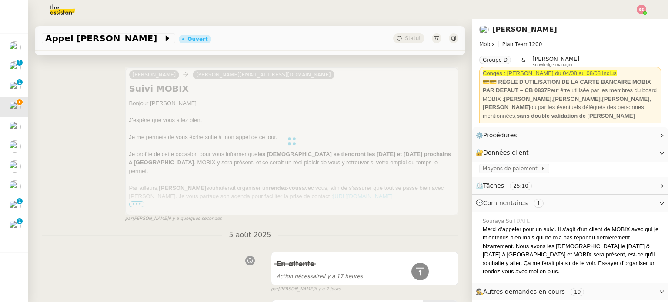
click at [132, 205] on div at bounding box center [291, 141] width 333 height 148
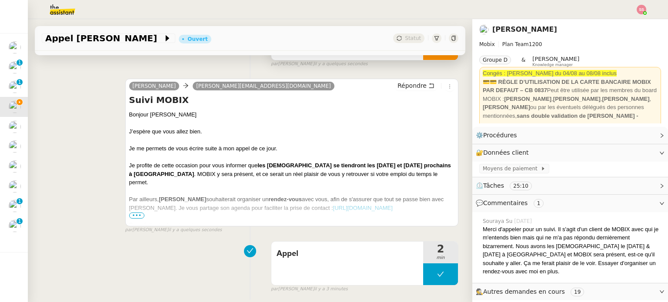
scroll to position [174, 0]
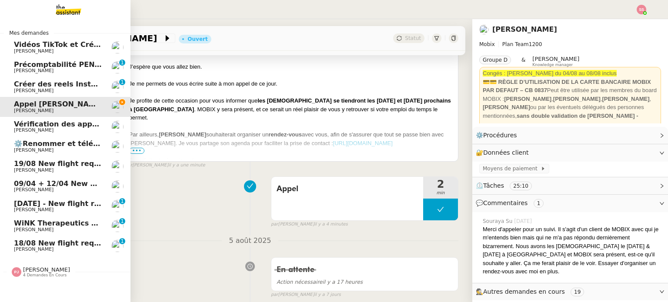
click at [37, 226] on span "WiNK Therapeutics <> Agile Capital Markets" at bounding box center [101, 223] width 175 height 8
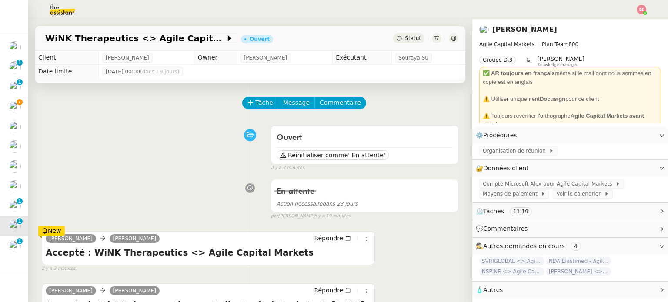
click at [405, 40] on span "Statut" at bounding box center [413, 38] width 16 height 6
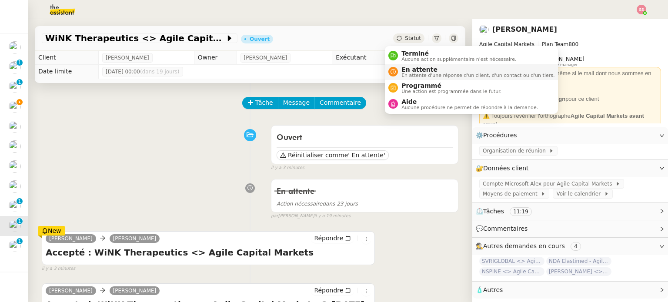
click at [407, 67] on span "En attente" at bounding box center [477, 69] width 153 height 7
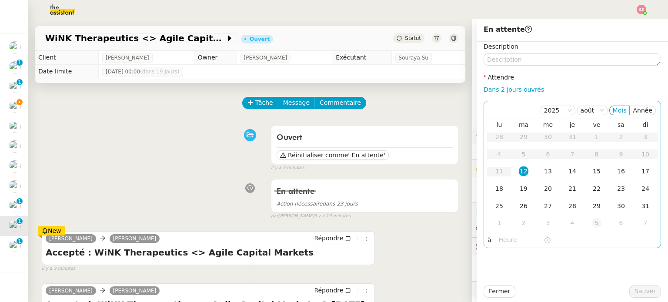
click at [593, 222] on div "5" at bounding box center [597, 223] width 10 height 10
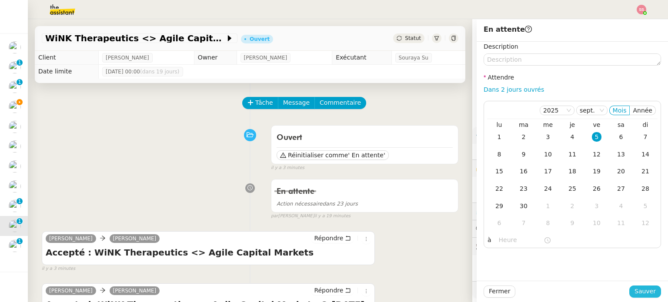
click at [637, 295] on span "Sauver" at bounding box center [644, 292] width 21 height 10
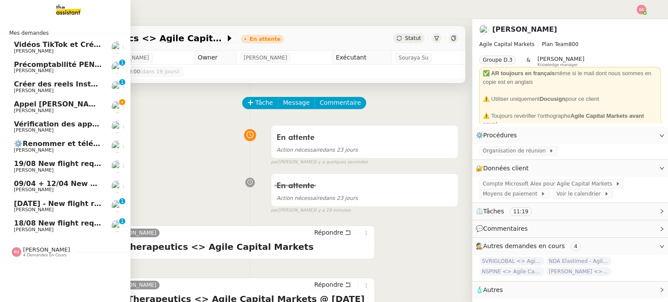
click at [49, 207] on span "[DATE] - New flight request - [PERSON_NAME]" at bounding box center [104, 204] width 180 height 8
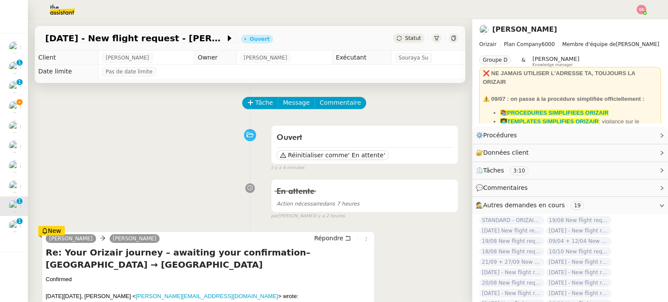
scroll to position [87, 0]
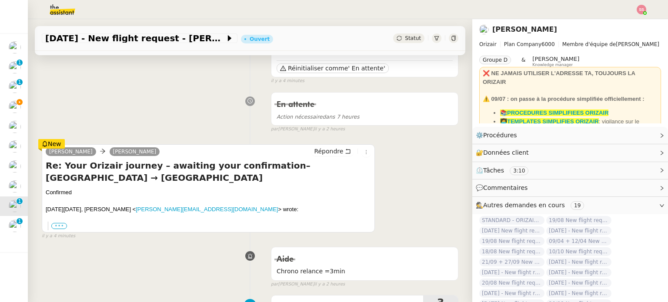
click at [62, 223] on label "•••" at bounding box center [59, 226] width 16 height 6
click at [0, 0] on input "•••" at bounding box center [0, 0] width 0 height 0
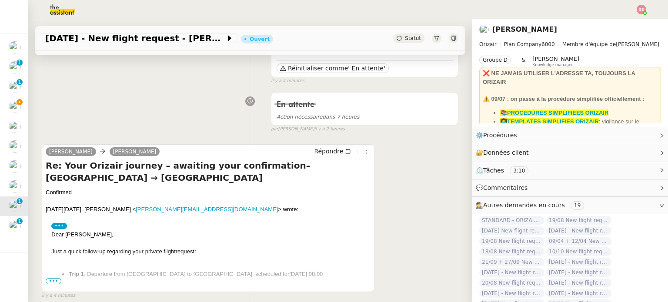
scroll to position [130, 0]
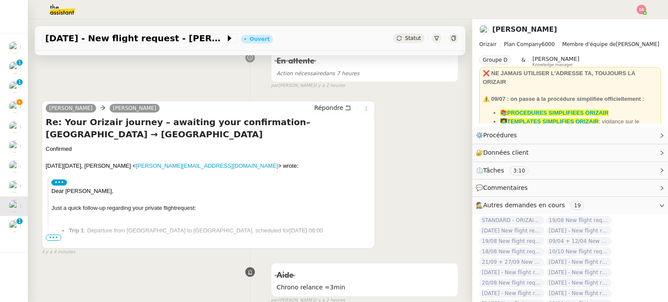
click at [54, 237] on span "•••" at bounding box center [54, 238] width 16 height 6
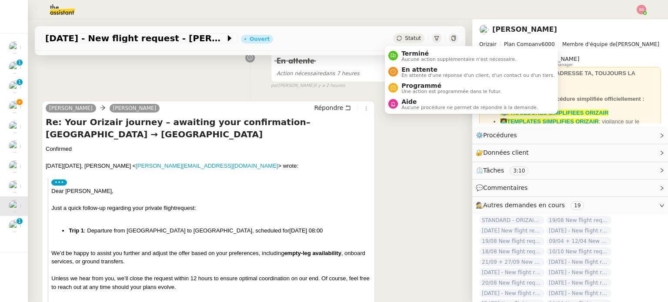
click at [405, 40] on span "Statut" at bounding box center [413, 38] width 16 height 6
click at [407, 98] on span "Aide" at bounding box center [469, 101] width 137 height 7
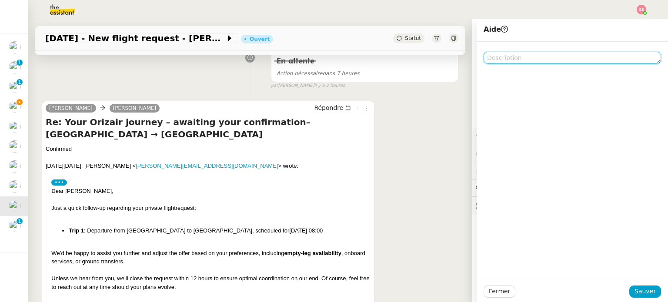
click at [494, 55] on textarea at bounding box center [571, 58] width 177 height 12
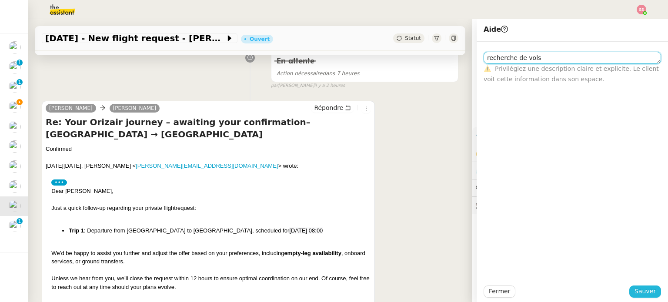
type textarea "recherche de vols"
click at [646, 287] on span "Sauver" at bounding box center [644, 292] width 21 height 10
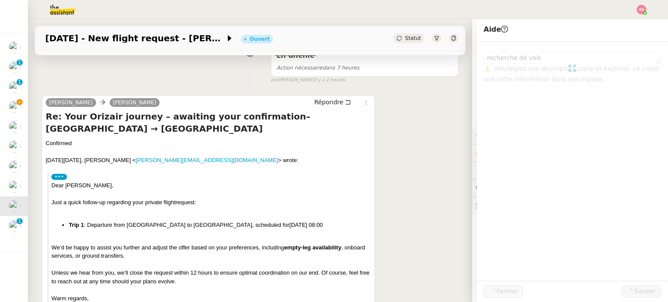
scroll to position [125, 0]
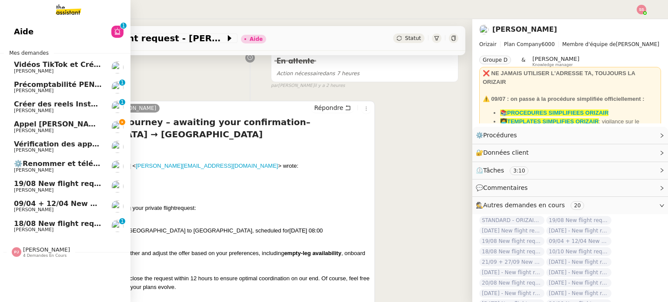
click at [52, 220] on span "18/08 New flight request - [PERSON_NAME]" at bounding box center [99, 224] width 170 height 8
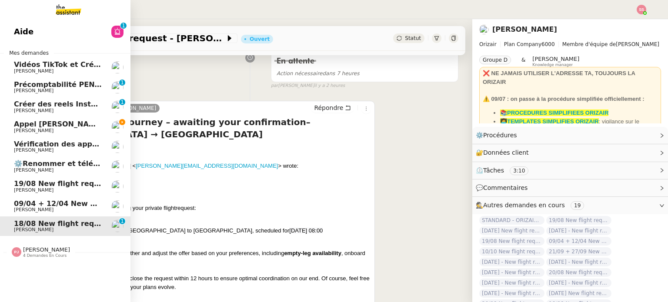
scroll to position [117, 0]
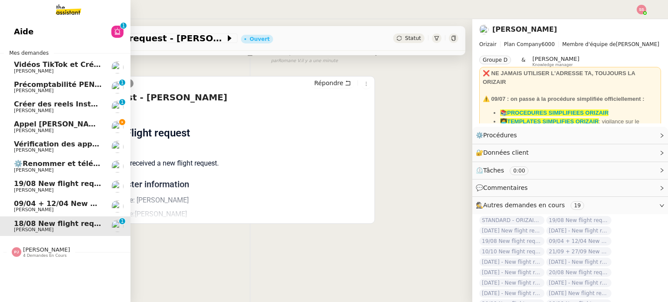
click at [55, 117] on link "Appel Douglas Mathon Florian Parant" at bounding box center [65, 127] width 130 height 20
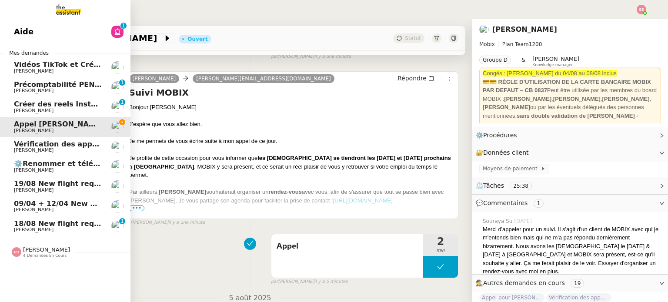
scroll to position [125, 0]
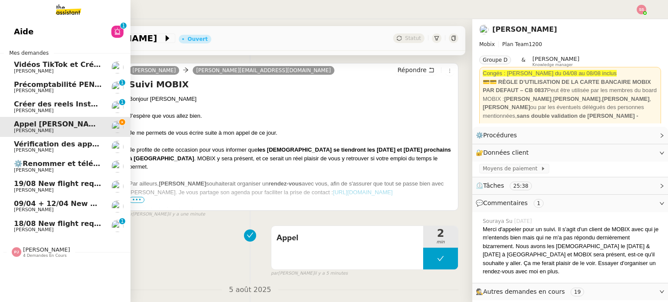
click at [65, 143] on span "Vérification des appels sortants - juillet 2025" at bounding box center [102, 144] width 177 height 8
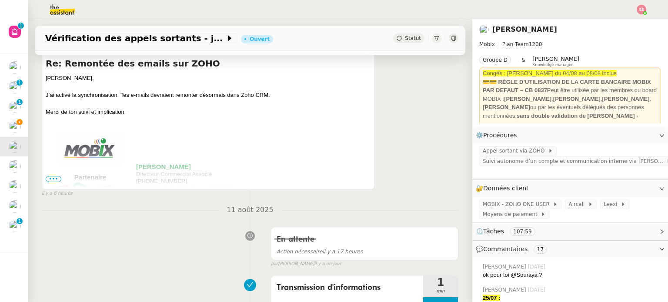
click at [405, 37] on span "Statut" at bounding box center [413, 38] width 16 height 6
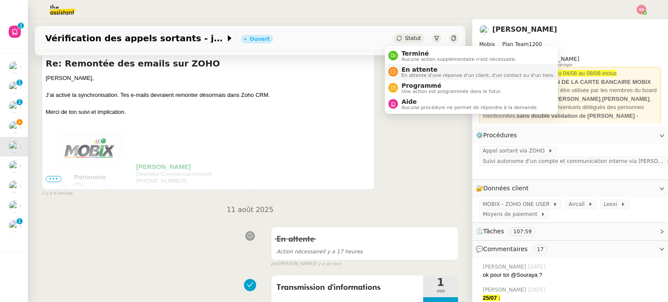
click at [406, 67] on span "En attente" at bounding box center [477, 69] width 153 height 7
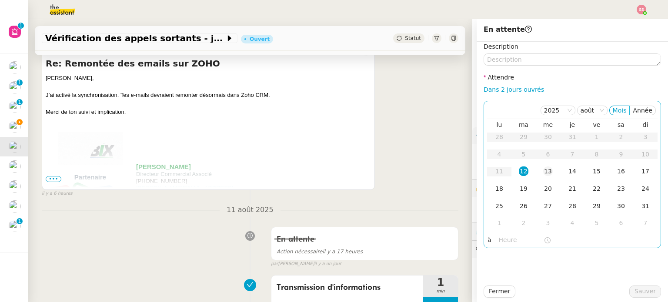
click at [547, 172] on td "13" at bounding box center [548, 171] width 24 height 17
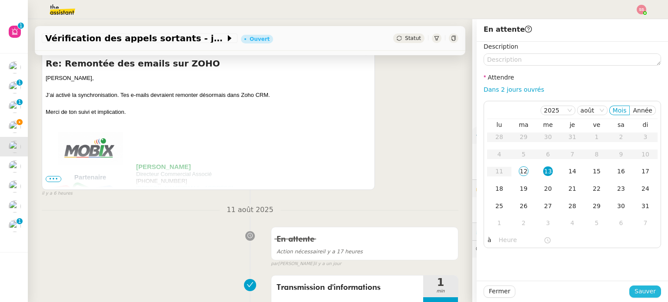
click at [634, 289] on span "Sauver" at bounding box center [644, 292] width 21 height 10
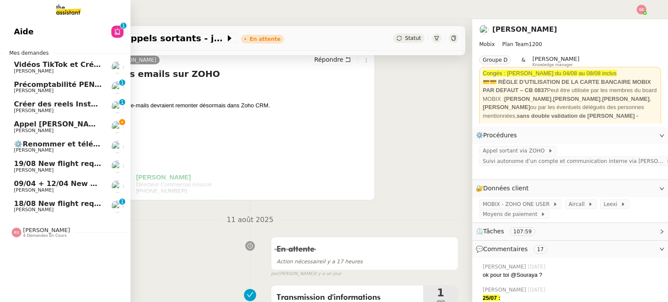
click at [43, 128] on span "[PERSON_NAME]" at bounding box center [58, 130] width 88 height 5
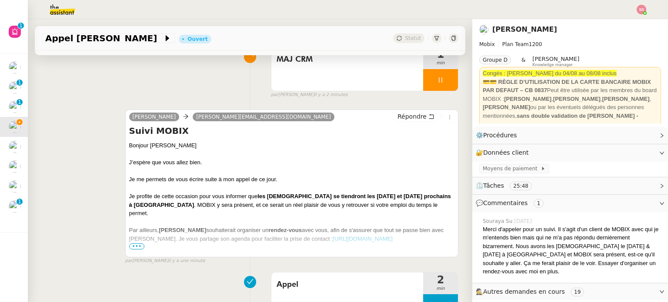
scroll to position [130, 0]
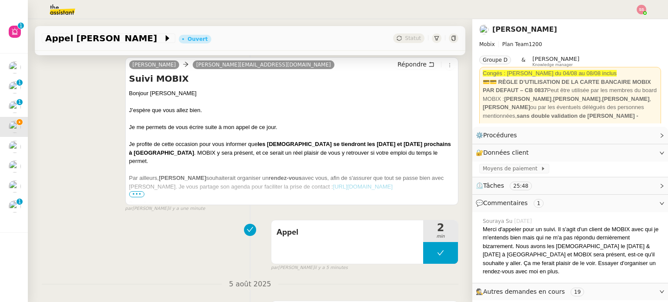
click at [137, 195] on span "•••" at bounding box center [137, 194] width 16 height 6
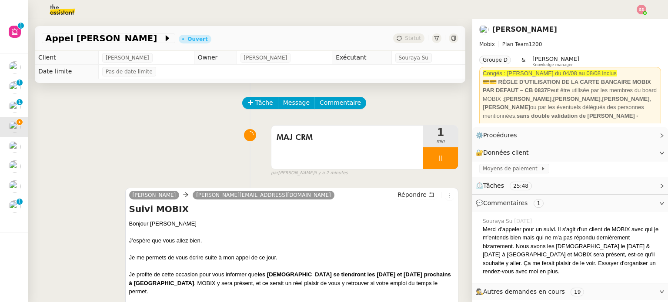
scroll to position [0, 0]
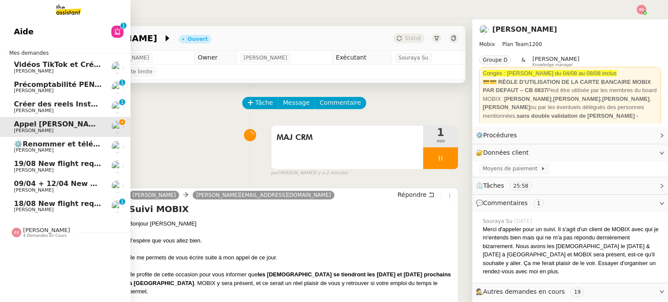
click at [87, 85] on span "Précomptabilité PENNYLANE - août 2025" at bounding box center [93, 84] width 159 height 8
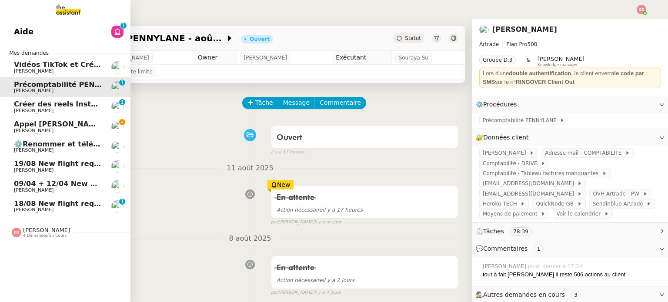
click at [80, 107] on span "Créer des reels Instagram" at bounding box center [65, 104] width 102 height 8
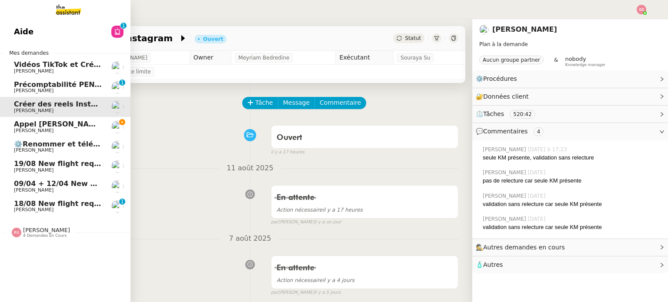
click at [25, 208] on span "[PERSON_NAME]" at bounding box center [34, 210] width 40 height 6
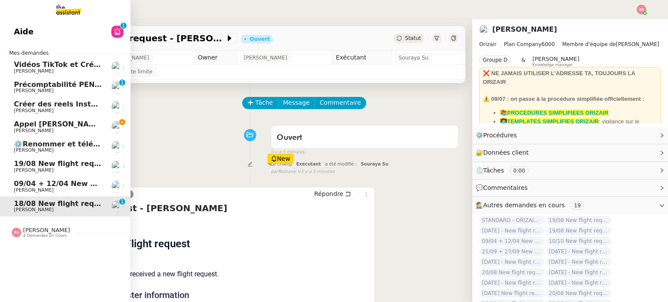
click at [54, 123] on span "Appel [PERSON_NAME]" at bounding box center [59, 124] width 90 height 8
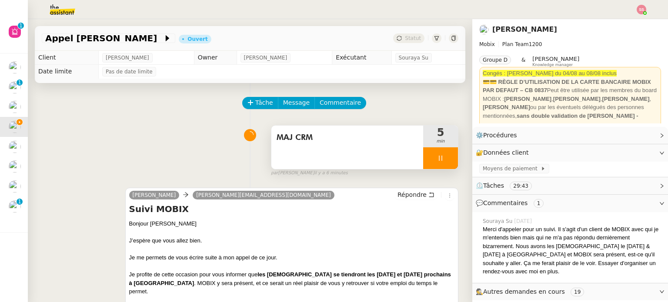
click at [435, 162] on div at bounding box center [440, 158] width 35 height 22
click at [446, 162] on icon at bounding box center [449, 158] width 7 height 7
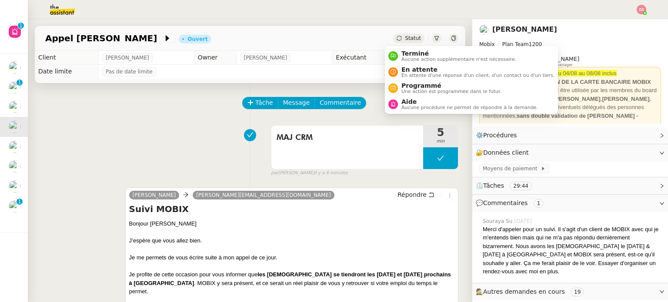
click at [405, 40] on span "Statut" at bounding box center [413, 38] width 16 height 6
click at [403, 73] on span "En attente d'une réponse d'un client, d'un contact ou d'un tiers." at bounding box center [477, 75] width 153 height 5
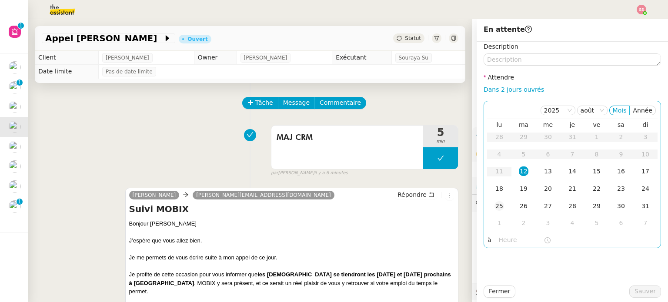
click at [496, 205] on div "25" at bounding box center [499, 206] width 10 height 10
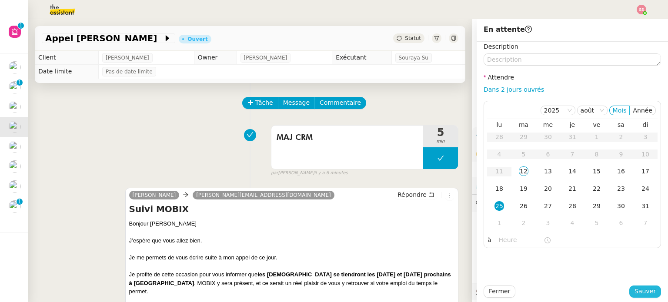
click at [634, 290] on span "Sauver" at bounding box center [644, 292] width 21 height 10
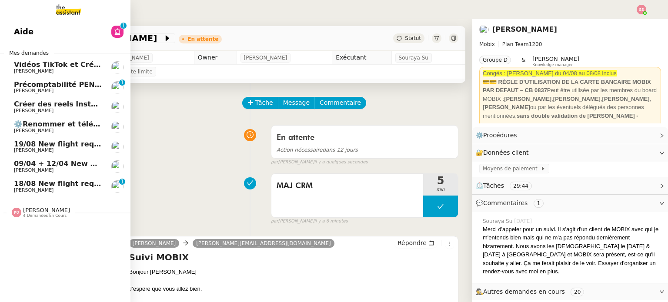
click at [60, 87] on span "Précomptabilité PENNYLANE - août 2025" at bounding box center [93, 84] width 159 height 8
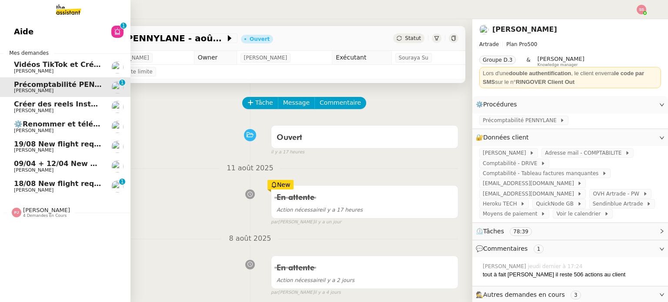
click at [74, 186] on span "18/08 New flight request - [PERSON_NAME]" at bounding box center [99, 184] width 170 height 8
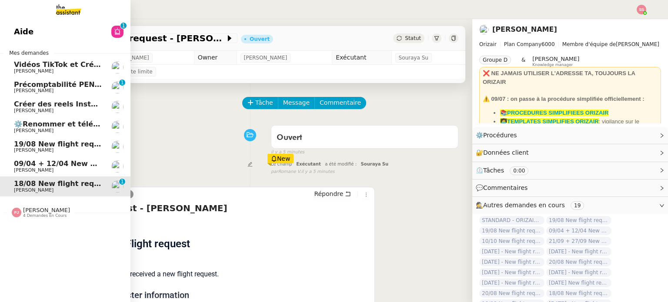
click at [52, 110] on span "[PERSON_NAME]" at bounding box center [58, 110] width 88 height 5
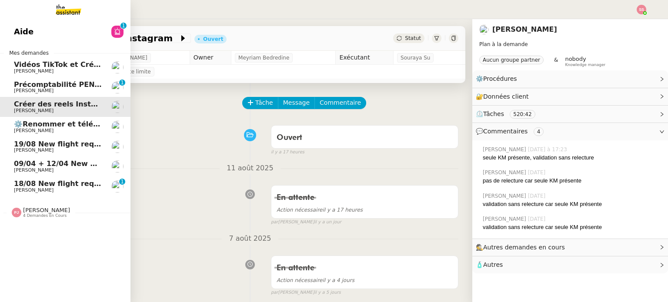
click at [42, 65] on span "Vidéos TikTok et Créatives META - août 2025" at bounding box center [101, 64] width 174 height 8
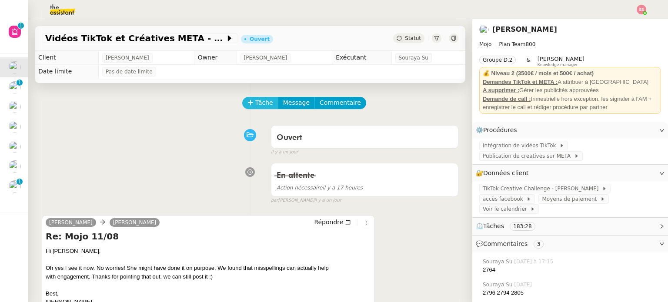
click at [255, 106] on span "Tâche" at bounding box center [264, 103] width 18 height 10
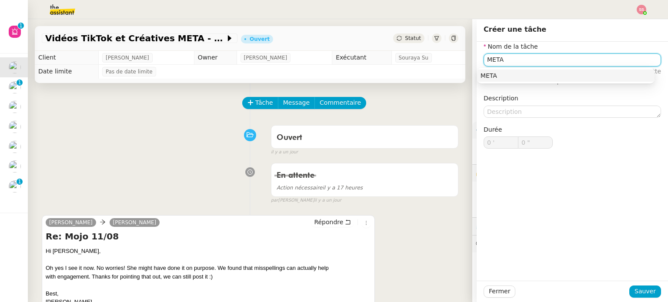
click at [490, 73] on div "META" at bounding box center [565, 76] width 170 height 8
type input "META"
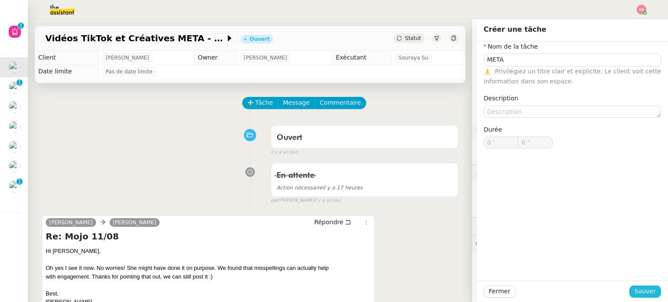
click at [634, 290] on span "Sauver" at bounding box center [644, 292] width 21 height 10
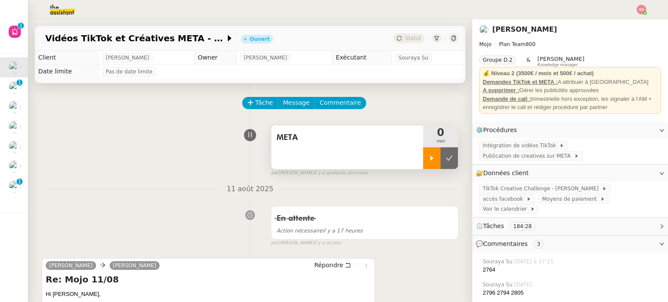
click at [423, 151] on div at bounding box center [431, 158] width 17 height 22
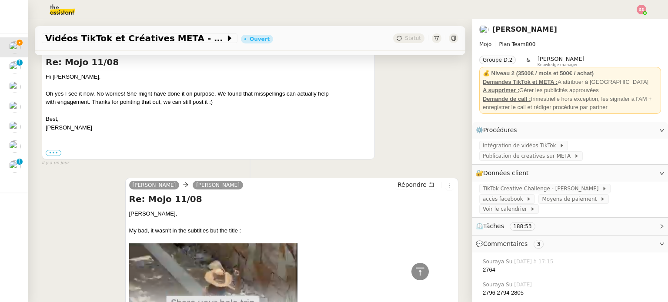
scroll to position [43, 0]
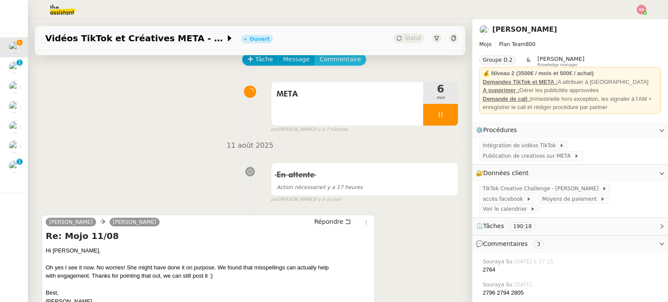
click at [327, 63] on span "Commentaire" at bounding box center [340, 59] width 41 height 10
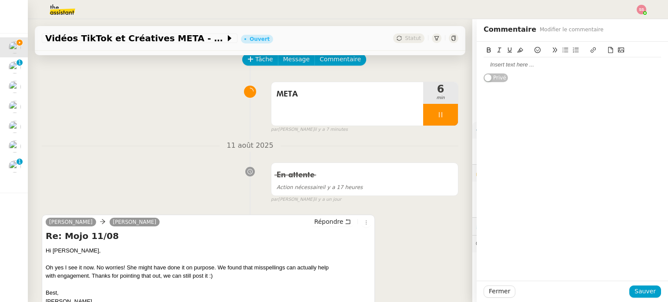
click at [555, 67] on div at bounding box center [571, 65] width 177 height 8
click at [640, 292] on span "Sauver" at bounding box center [644, 292] width 21 height 10
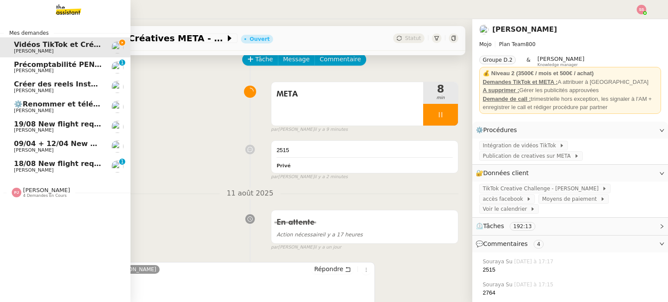
click at [49, 166] on span "18/08 New flight request - [PERSON_NAME]" at bounding box center [99, 164] width 170 height 8
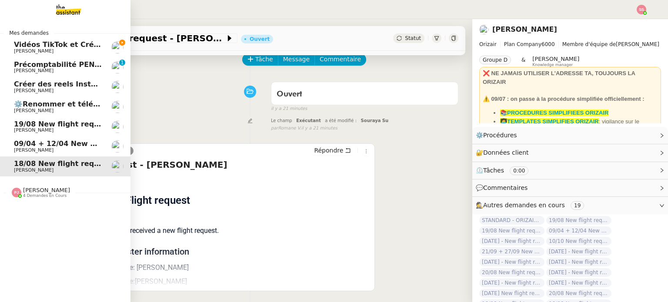
click at [24, 55] on link "Vidéos TikTok et Créatives META - août 2025 Anthony Morcillo" at bounding box center [65, 47] width 130 height 20
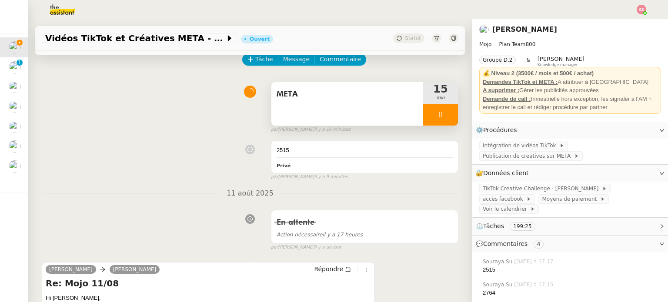
click at [437, 117] on icon at bounding box center [440, 114] width 7 height 7
click at [447, 118] on div "META 15 min" at bounding box center [364, 104] width 187 height 44
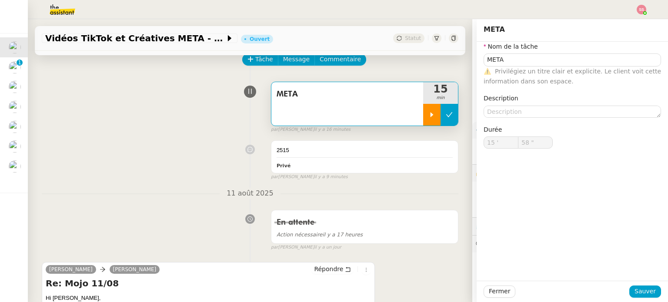
click at [446, 115] on icon at bounding box center [449, 114] width 7 height 7
type input "META"
type input "15 '"
type input "58 ""
type input "META"
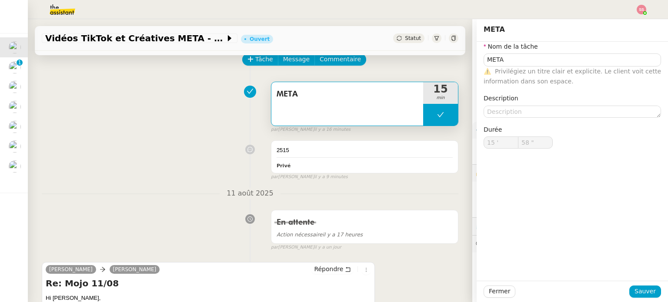
type input "15 '"
type input "58 ""
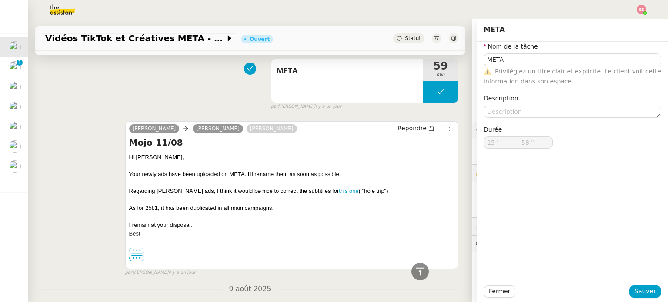
scroll to position [736, 0]
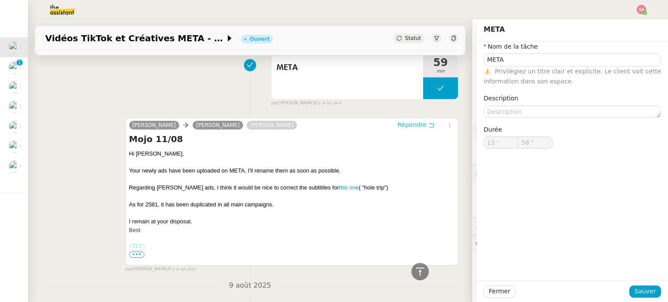
click at [397, 127] on span "Répondre" at bounding box center [411, 124] width 29 height 9
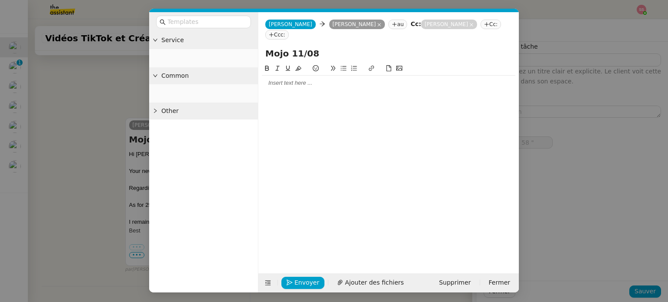
type input "META"
type input "15 '"
type input "58 ""
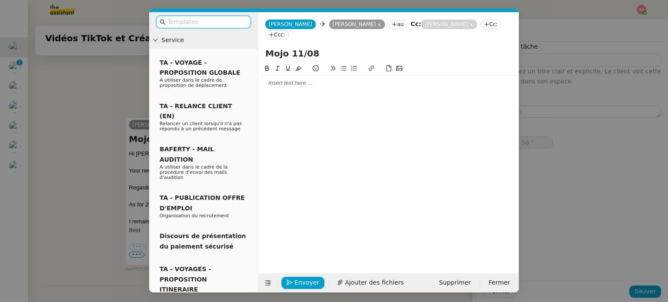
type input "META"
type input "15 '"
type input "58 ""
type input "META"
type input "15 '"
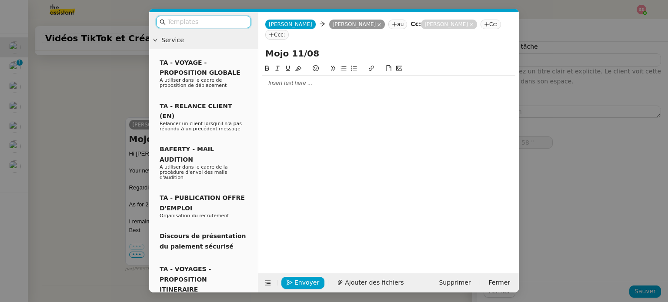
type input "58 ""
type input "META"
type input "15 '"
type input "58 ""
click at [296, 47] on input "Mojo 11/08" at bounding box center [388, 53] width 247 height 13
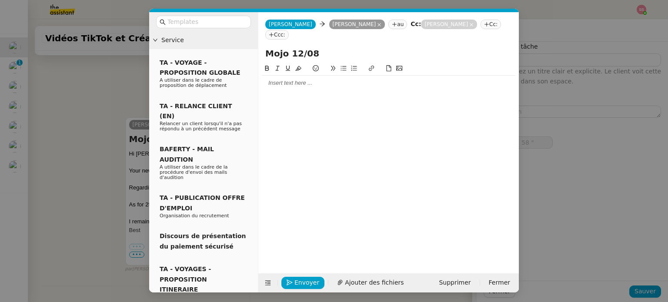
type input "Mojo 12/08"
click at [377, 25] on icon at bounding box center [379, 25] width 4 height 4
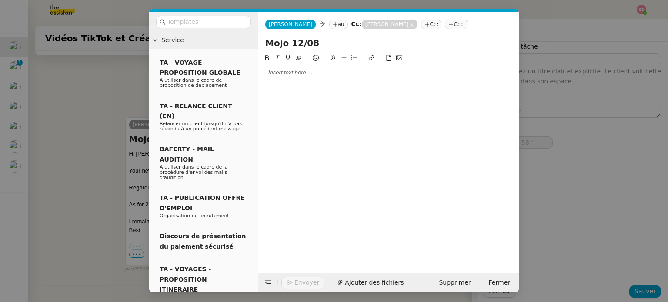
click at [333, 27] on icon at bounding box center [335, 24] width 5 height 5
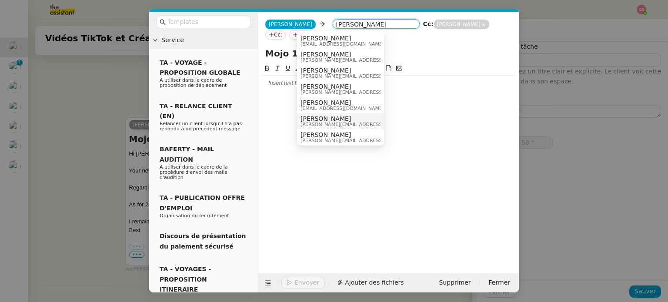
type input "aNTHONY"
click at [350, 117] on div "Anthony Morcillo anthony@mojo.video" at bounding box center [365, 121] width 130 height 12
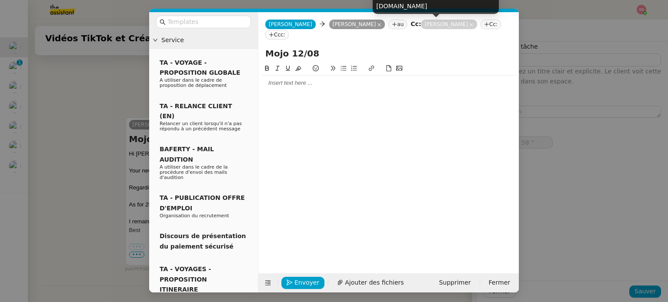
click at [432, 24] on nz-tag "[PERSON_NAME]" at bounding box center [449, 25] width 56 height 10
click at [469, 25] on icon at bounding box center [471, 25] width 4 height 4
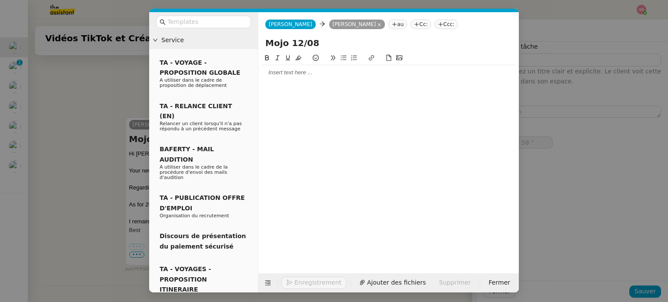
click at [299, 71] on div at bounding box center [388, 73] width 253 height 8
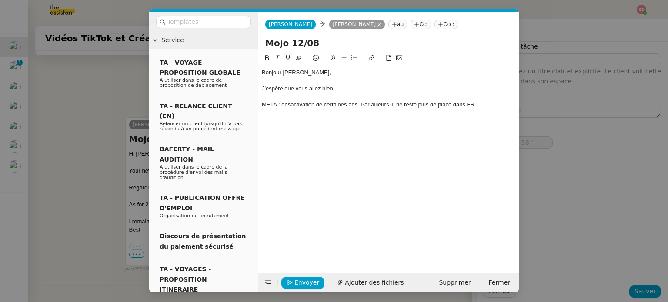
scroll to position [863, 0]
click at [341, 58] on icon at bounding box center [343, 58] width 6 height 6
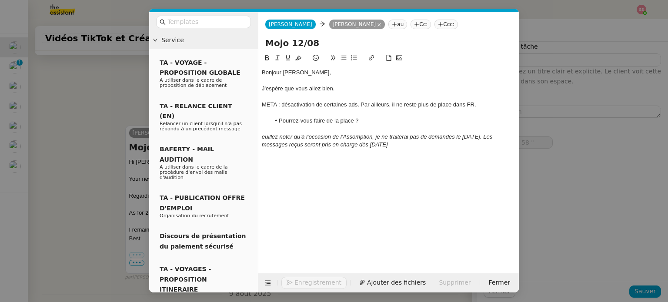
scroll to position [900, 0]
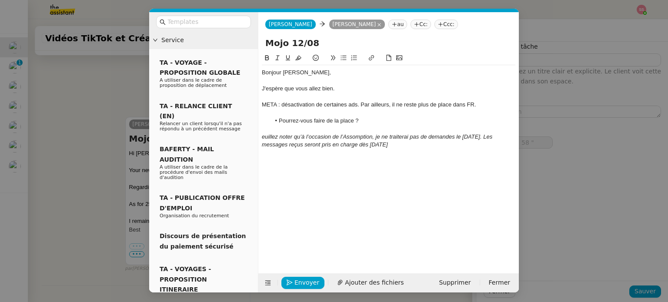
click at [263, 136] on em "euillez noter qu’à l’occasion de l’Assomption, je ne traiterai pas de demandes …" at bounding box center [378, 140] width 232 height 14
click at [442, 143] on em "Veuillez noter qu’à l’occasion de l’Assomption, je ne traiterai pas de demandes…" at bounding box center [380, 140] width 236 height 14
click at [451, 147] on div "Veuillez noter qu’à l’occasion de l’Assomption, je ne traiterai pas de demandes…" at bounding box center [388, 141] width 253 height 16
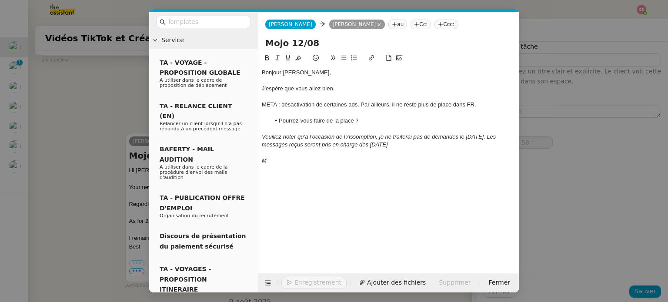
scroll to position [917, 0]
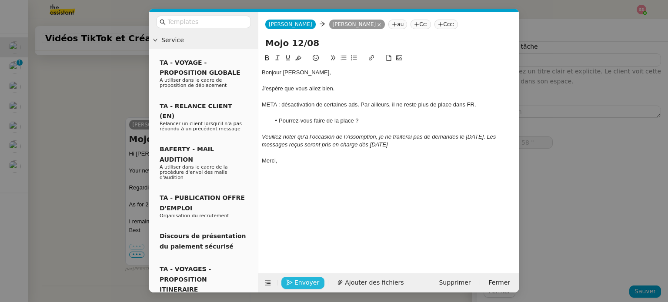
click at [301, 285] on span "Envoyer" at bounding box center [306, 283] width 25 height 10
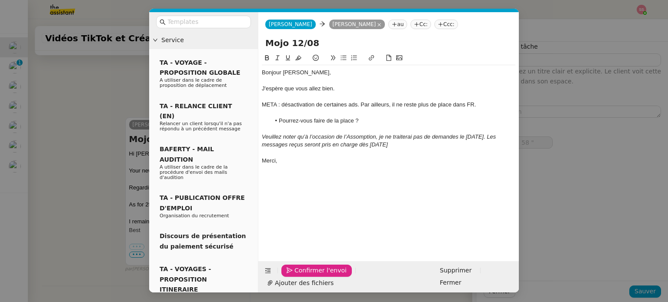
click at [301, 276] on span "Confirmer l'envoi" at bounding box center [320, 271] width 52 height 10
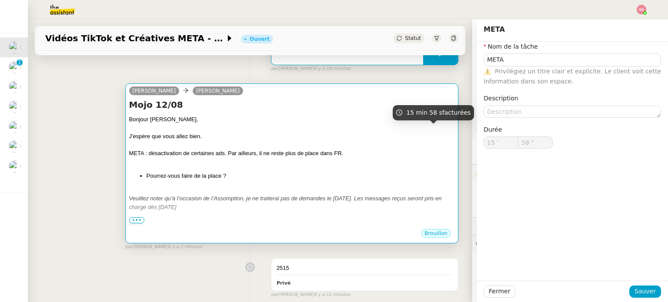
scroll to position [130, 0]
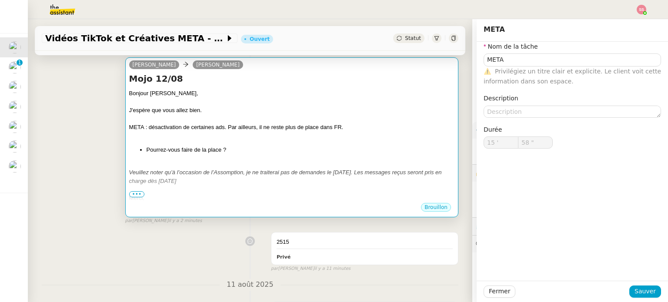
click at [350, 128] on div "META : désactivation de certaines ads. Par ailleurs, il ne reste plus de place …" at bounding box center [291, 127] width 325 height 9
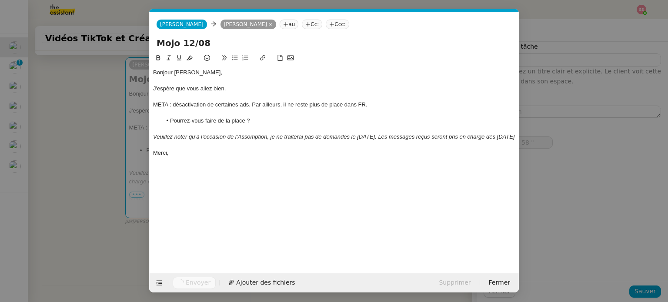
scroll to position [0, 18]
click at [113, 173] on nz-modal-container "Service TA - VOYAGE - PROPOSITION GLOBALE A utiliser dans le cadre de propositi…" at bounding box center [334, 151] width 668 height 302
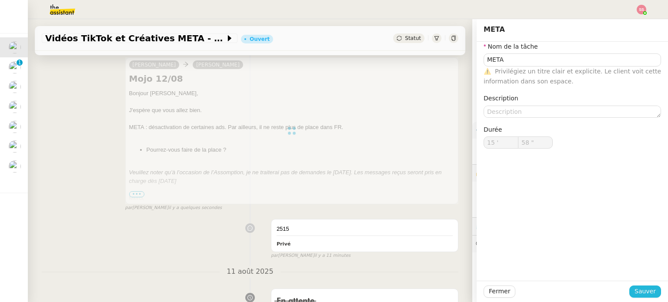
type input "META"
type input "15 '"
type input "58 ""
click at [645, 293] on span "Sauver" at bounding box center [644, 292] width 21 height 10
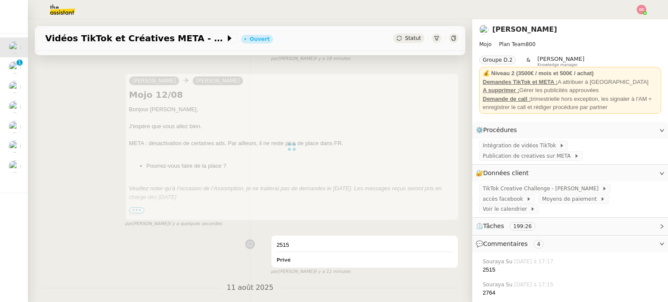
scroll to position [87, 0]
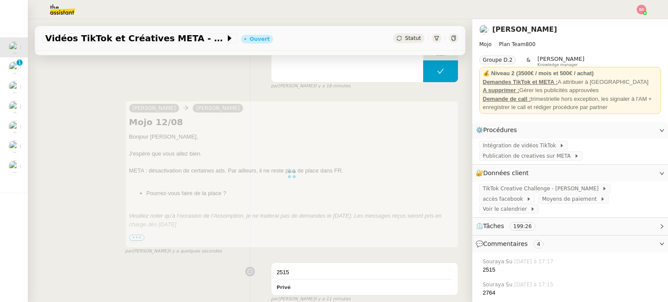
click at [405, 40] on span "Statut" at bounding box center [413, 38] width 16 height 6
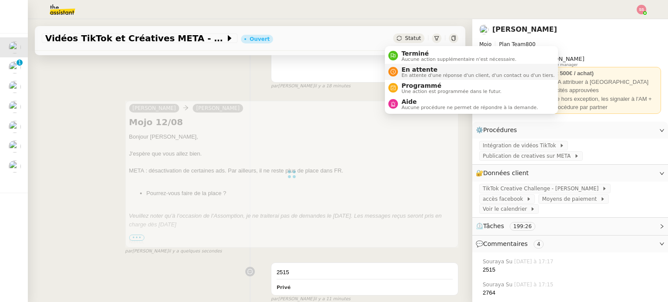
click at [395, 65] on li "En attente En attente d'une réponse d'un client, d'un contact ou d'un tiers." at bounding box center [471, 72] width 173 height 16
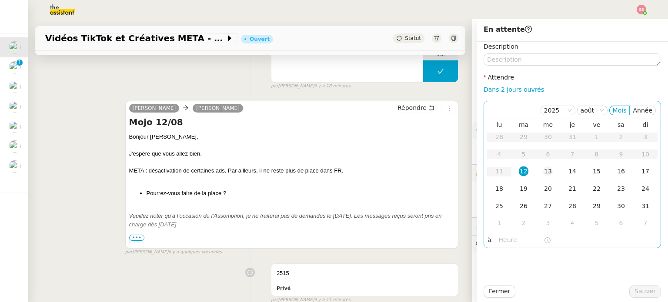
click at [543, 173] on div "13" at bounding box center [548, 172] width 10 height 10
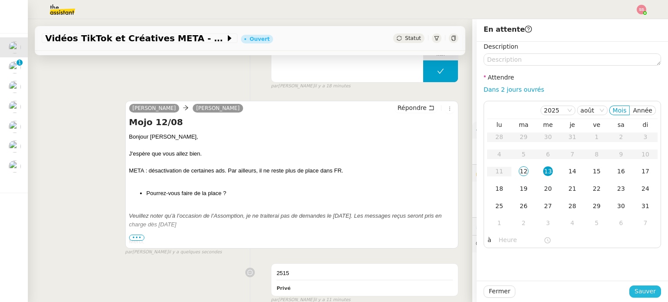
click at [634, 292] on span "Sauver" at bounding box center [644, 292] width 21 height 10
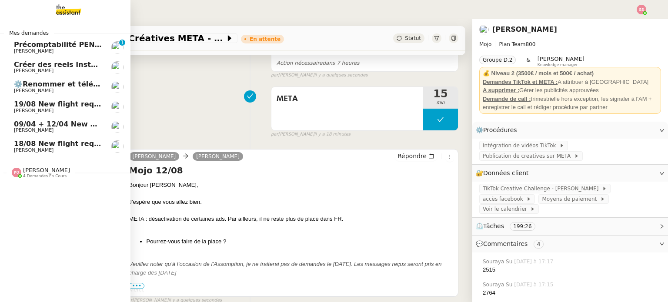
click at [61, 59] on link "Créer des reels Instagram Frédérique Albert" at bounding box center [65, 67] width 130 height 20
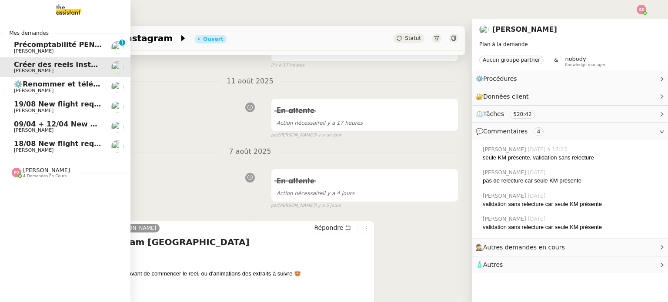
click at [57, 41] on span "Précomptabilité PENNYLANE - août 2025" at bounding box center [93, 44] width 159 height 8
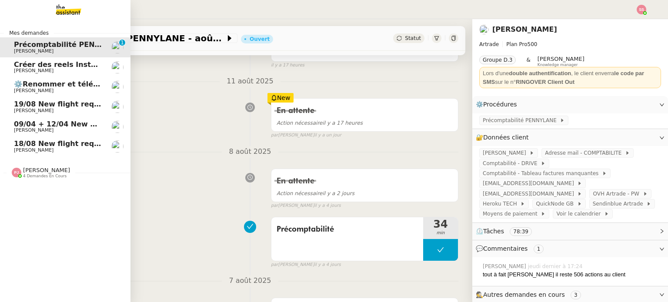
click at [49, 82] on span "⚙️Renommer et télécharger la facture PDF" at bounding box center [98, 84] width 168 height 8
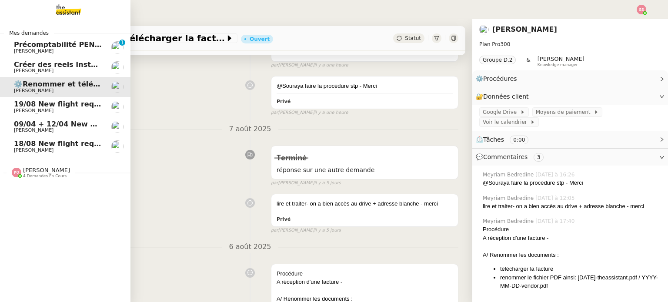
click at [78, 110] on span "[PERSON_NAME]" at bounding box center [58, 110] width 88 height 5
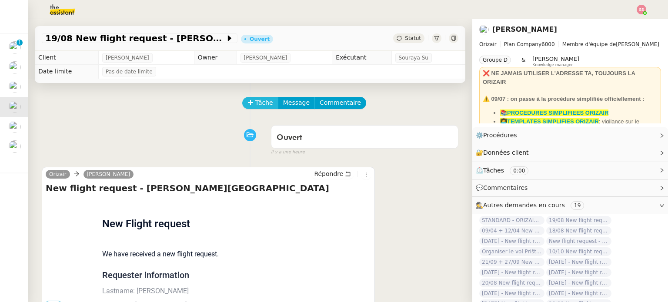
click at [262, 107] on span "Tâche" at bounding box center [264, 103] width 18 height 10
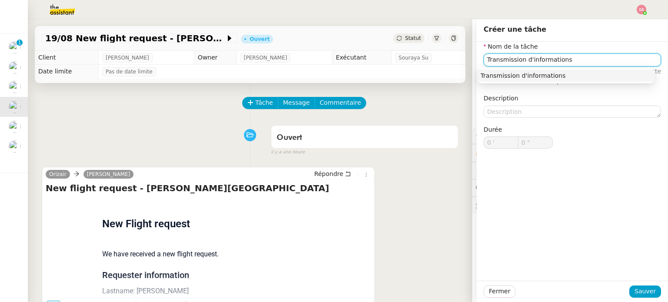
type input "Transmission d'informations"
click at [650, 300] on div "Fermer Sauver" at bounding box center [572, 291] width 191 height 21
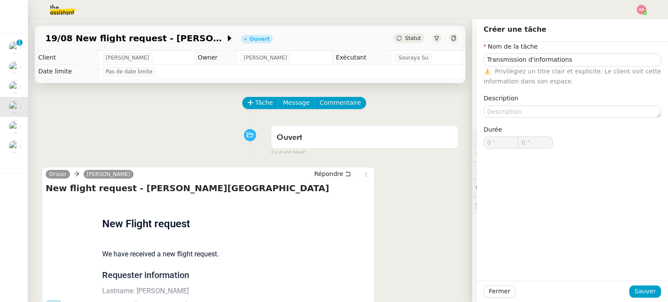
click at [649, 299] on div "Fermer Sauver" at bounding box center [572, 291] width 191 height 21
click at [649, 297] on button "Sauver" at bounding box center [645, 292] width 32 height 12
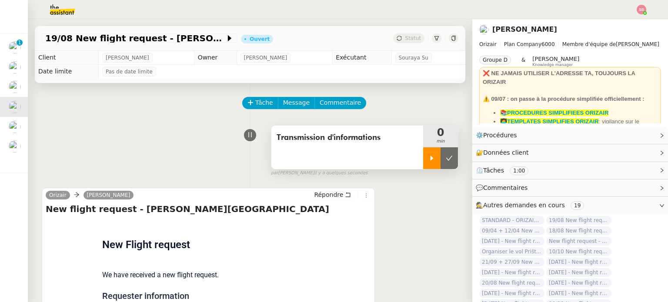
click at [423, 161] on div at bounding box center [431, 158] width 17 height 22
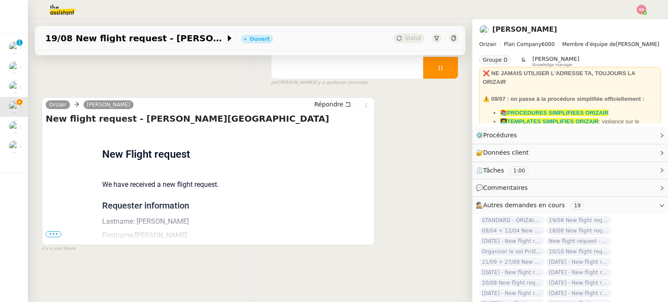
scroll to position [117, 0]
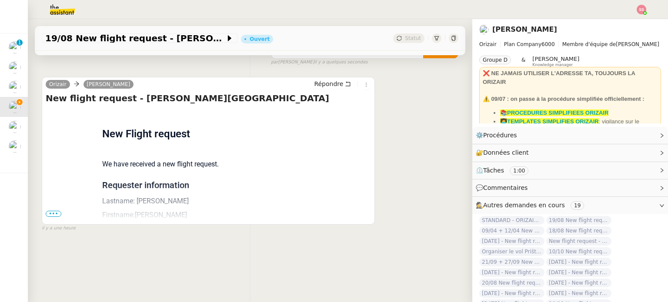
click at [49, 212] on span "•••" at bounding box center [54, 214] width 16 height 6
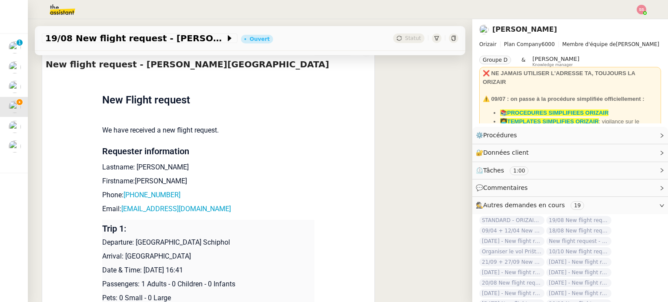
scroll to position [160, 0]
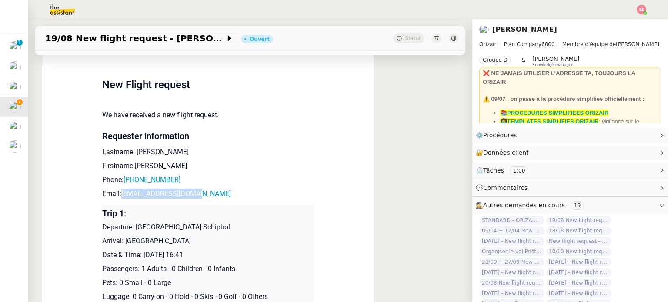
drag, startPoint x: 210, startPoint y: 195, endPoint x: 117, endPoint y: 196, distance: 93.0
click at [117, 196] on p "Email: iemanalissa@gmail.com" at bounding box center [208, 194] width 212 height 10
copy link "iemanalissa@gmail.com"
click at [637, 6] on div at bounding box center [334, 9] width 624 height 19
click at [640, 10] on img at bounding box center [642, 10] width 10 height 10
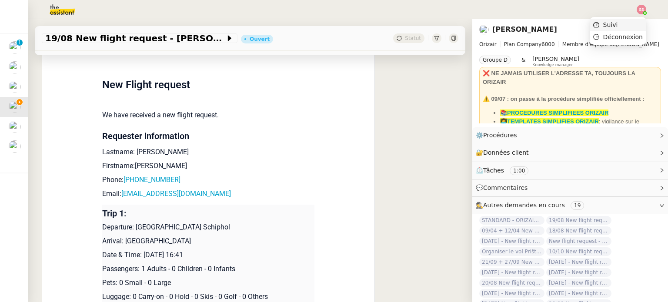
click at [624, 20] on li "Suivi" at bounding box center [618, 25] width 57 height 12
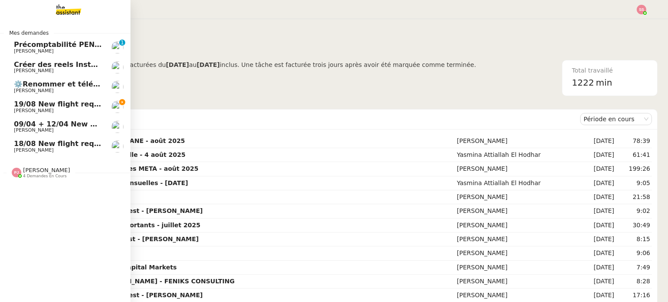
click at [54, 108] on span "[PERSON_NAME]" at bounding box center [58, 110] width 88 height 5
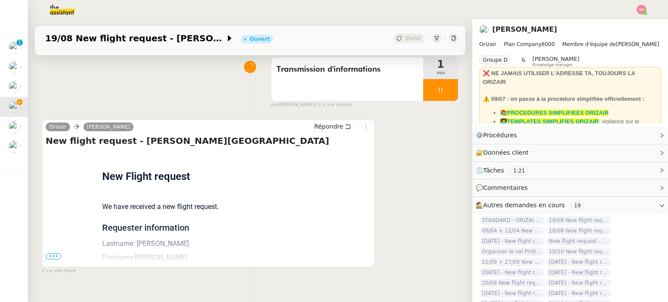
scroll to position [117, 0]
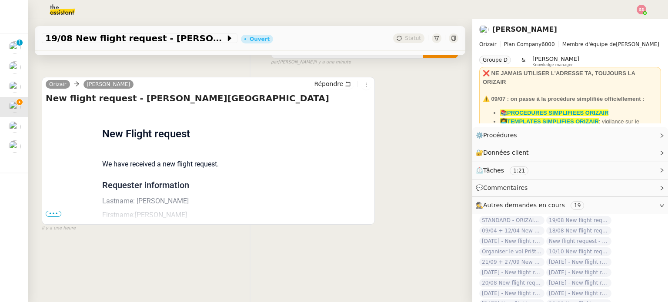
click at [57, 211] on span "•••" at bounding box center [54, 214] width 16 height 6
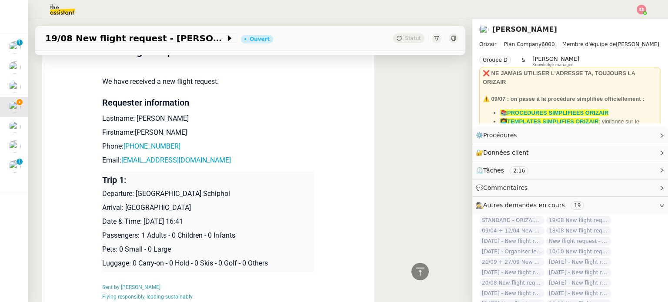
scroll to position [130, 0]
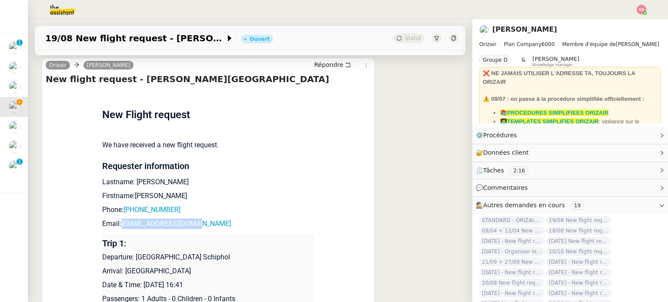
drag, startPoint x: 203, startPoint y: 228, endPoint x: 117, endPoint y: 221, distance: 86.8
click at [117, 221] on p "Email: iemanalissa@gmail.com" at bounding box center [208, 224] width 212 height 10
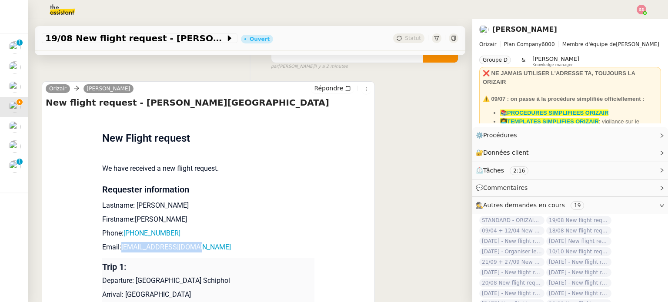
scroll to position [0, 0]
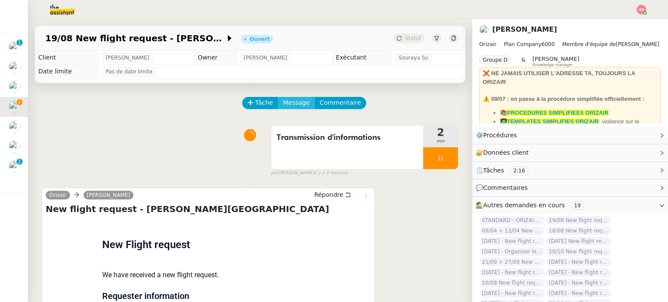
click at [290, 106] on span "Message" at bounding box center [296, 103] width 27 height 10
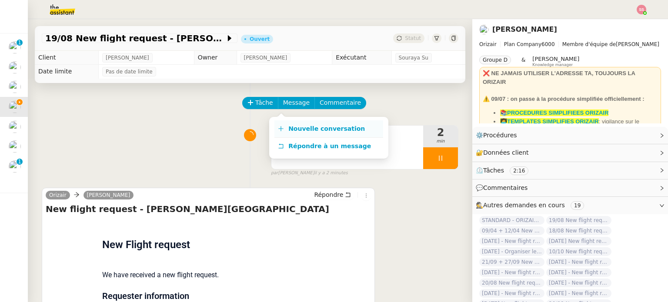
click at [300, 127] on span "Nouvelle conversation" at bounding box center [326, 128] width 77 height 7
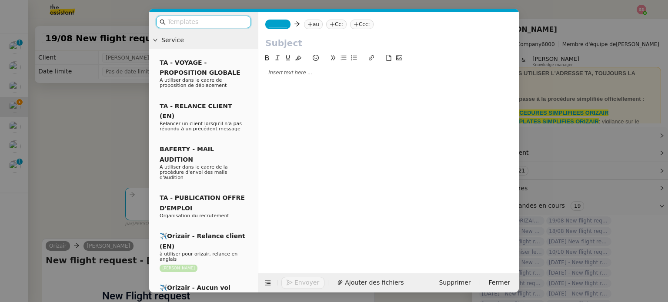
click at [310, 26] on nz-tag "au" at bounding box center [313, 25] width 19 height 10
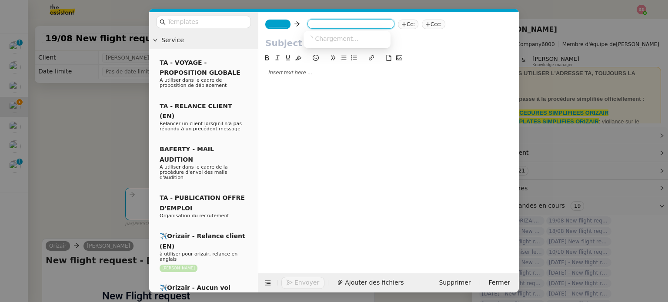
paste input "iemanalissa@gmail.com"
type input "iemanalissa@gmail.com"
click at [332, 37] on span "iemanalissa@gmail.com" at bounding box center [360, 38] width 107 height 7
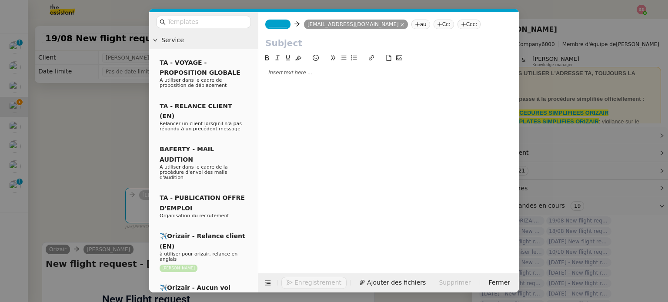
click at [457, 25] on nz-tag "Ccc:" at bounding box center [468, 25] width 23 height 10
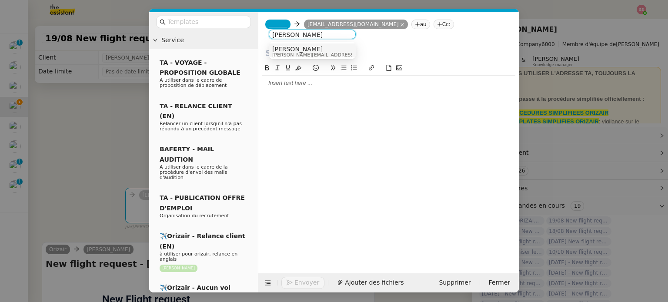
type input "[PERSON_NAME]"
click at [288, 47] on span "[PERSON_NAME]" at bounding box center [333, 49] width 123 height 7
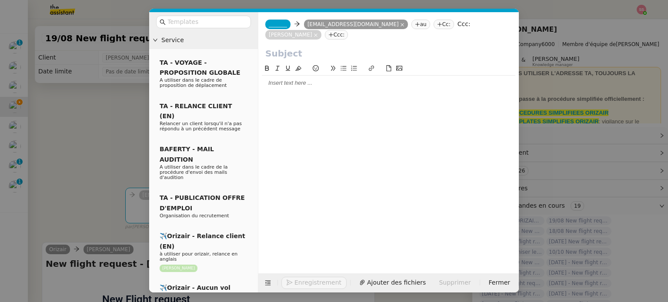
click at [275, 25] on span "_______" at bounding box center [278, 24] width 18 height 6
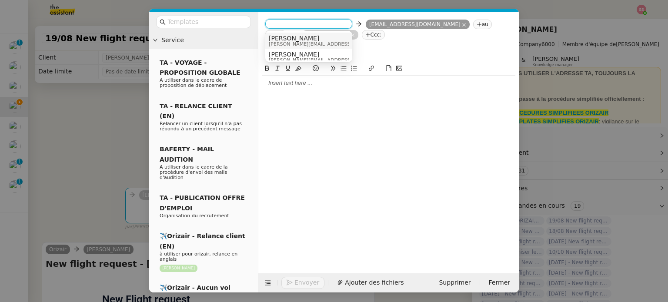
click at [287, 36] on span "[PERSON_NAME]" at bounding box center [330, 38] width 123 height 7
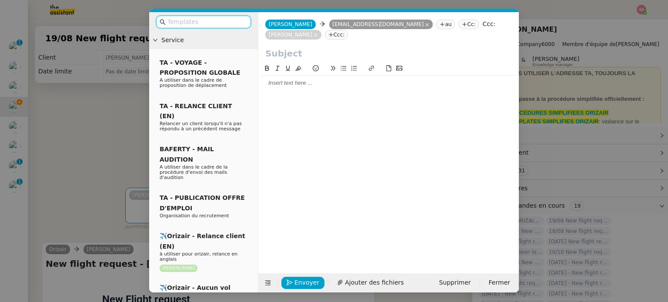
click at [219, 22] on input "text" at bounding box center [206, 22] width 78 height 10
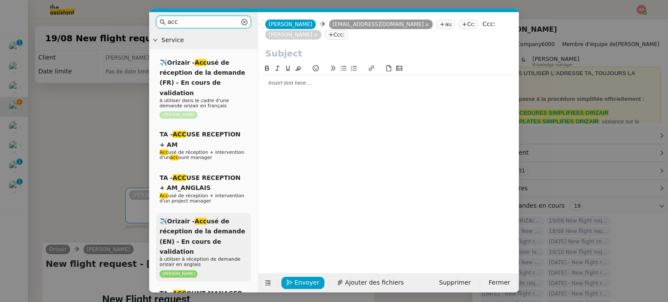
type input "acc"
click at [233, 224] on span "✈️Orizair - Acc usé de réception de la demande (EN) - En cours de validation" at bounding box center [203, 236] width 86 height 37
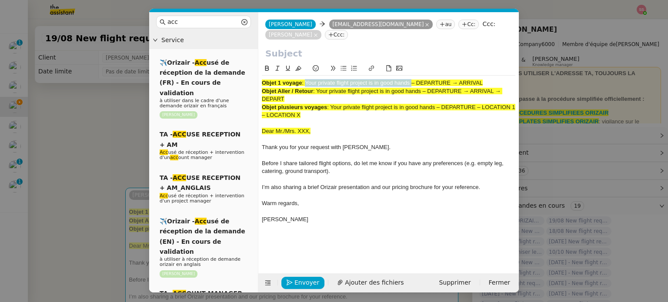
drag, startPoint x: 305, startPoint y: 72, endPoint x: 410, endPoint y: 71, distance: 104.8
click at [410, 80] on span ": Your private flight project is in good hands – DEPARTURE → ARRIVAL" at bounding box center [392, 83] width 181 height 7
click at [289, 47] on input "text" at bounding box center [388, 53] width 247 height 13
paste input "Your private flight project is in good hands"
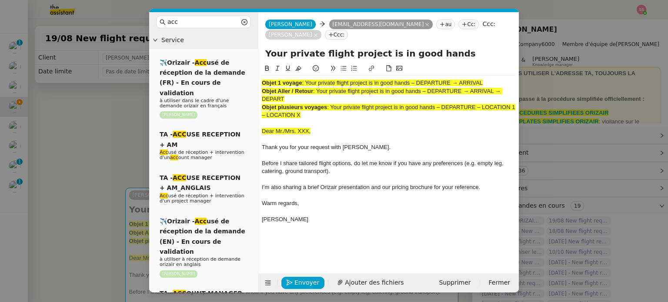
type input "Your private flight project is in good hands"
drag, startPoint x: 313, startPoint y: 103, endPoint x: 241, endPoint y: 53, distance: 87.4
click at [241, 53] on nz-layout "acc Service ✈️Orizair - Acc usé de réception de la demande (FR) - En cours de v…" at bounding box center [334, 152] width 370 height 280
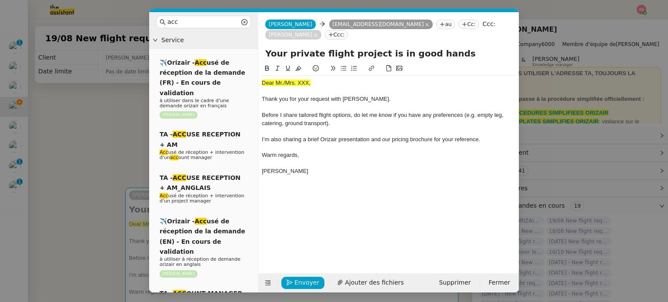
click at [125, 128] on nz-modal-container "acc Service ✈️Orizair - Acc usé de réception de la demande (FR) - En cours de v…" at bounding box center [334, 151] width 668 height 302
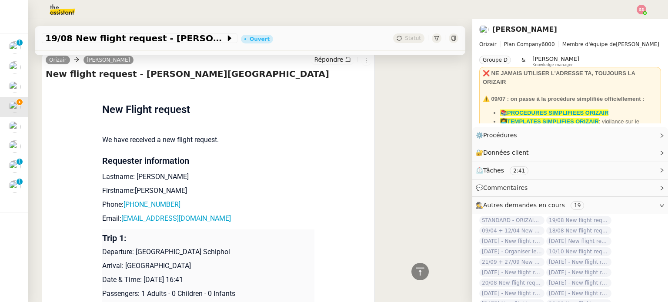
scroll to position [304, 0]
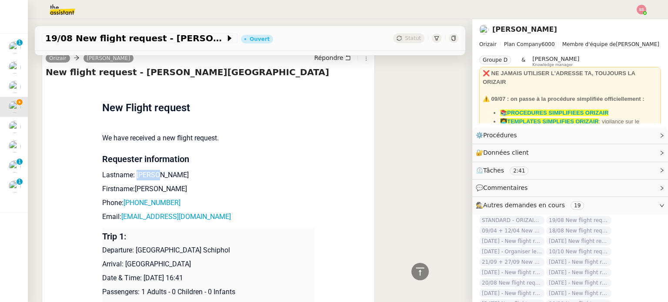
drag, startPoint x: 155, startPoint y: 180, endPoint x: 130, endPoint y: 177, distance: 25.4
click at [130, 177] on p "Lastname: Alissa" at bounding box center [208, 175] width 212 height 10
drag, startPoint x: 151, startPoint y: 191, endPoint x: 128, endPoint y: 191, distance: 23.5
click at [128, 191] on p "Firstname:Ieman" at bounding box center [208, 189] width 212 height 10
click at [205, 173] on p "Lastname: Alissa" at bounding box center [208, 175] width 212 height 10
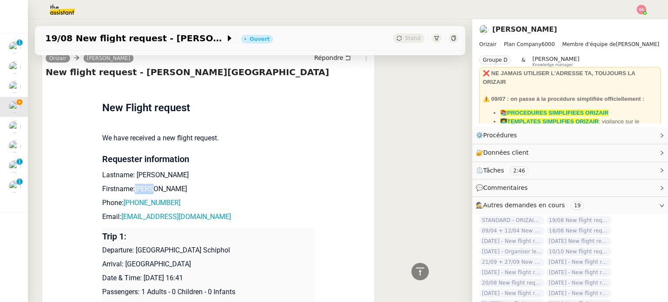
drag, startPoint x: 156, startPoint y: 192, endPoint x: 130, endPoint y: 193, distance: 26.1
click at [130, 193] on p "Firstname:Ieman" at bounding box center [208, 189] width 212 height 10
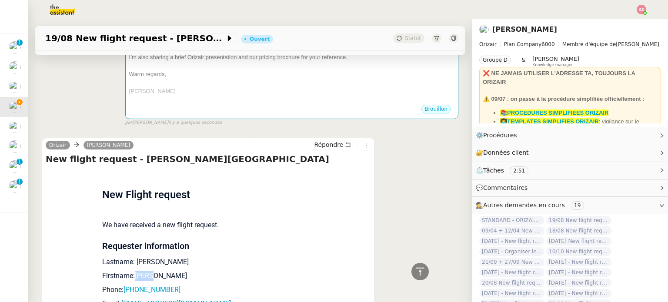
scroll to position [174, 0]
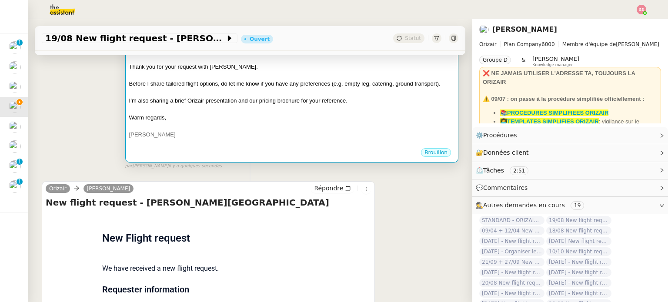
click at [237, 97] on div at bounding box center [291, 92] width 325 height 9
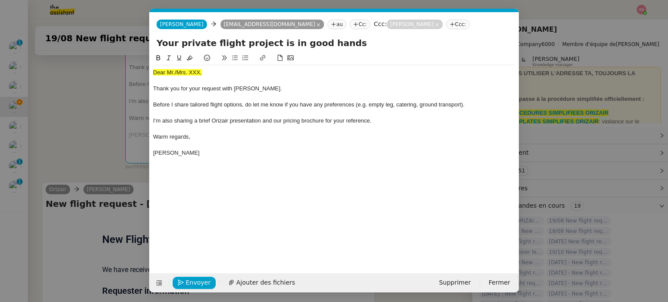
scroll to position [0, 27]
drag, startPoint x: 206, startPoint y: 69, endPoint x: 108, endPoint y: 71, distance: 97.8
click at [89, 73] on nz-modal-container "acc Service ✈️Orizair - Acc usé de réception de la demande (FR) - En cours de v…" at bounding box center [334, 151] width 668 height 302
click at [187, 61] on icon at bounding box center [190, 58] width 6 height 6
click at [230, 73] on div "Dear Mr./Mrs. XXX," at bounding box center [334, 73] width 362 height 8
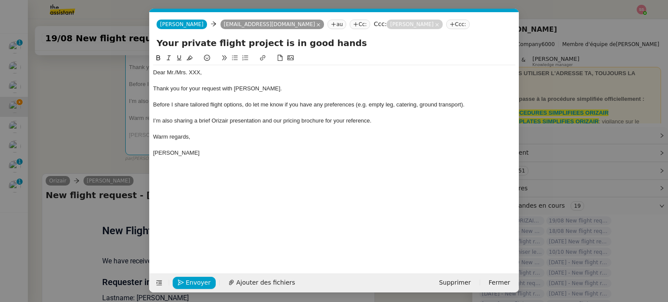
click at [175, 70] on div "Dear Mr./Mrs. XXX," at bounding box center [334, 73] width 362 height 8
click at [174, 70] on div "Dear M/Mrs. XXX," at bounding box center [334, 73] width 362 height 8
drag, startPoint x: 194, startPoint y: 75, endPoint x: 181, endPoint y: 74, distance: 13.1
click at [181, 74] on div "Dear Mrs. XXX," at bounding box center [334, 73] width 362 height 8
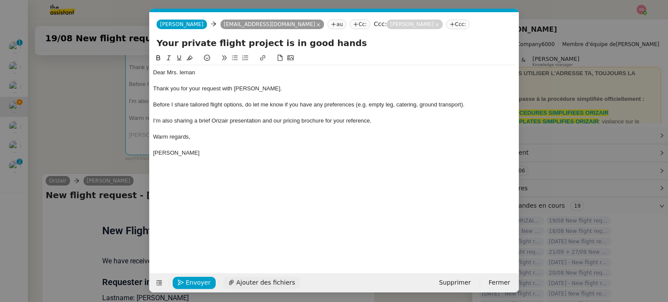
click at [271, 279] on span "Ajouter des fichiers" at bounding box center [265, 283] width 59 height 10
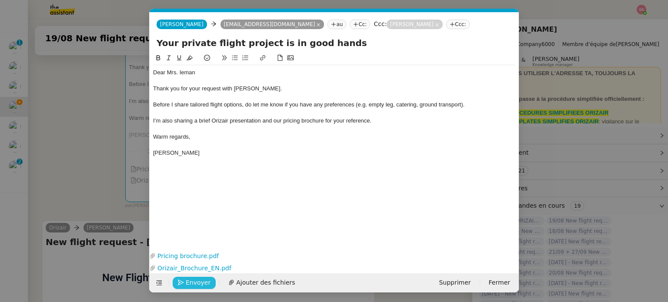
click at [203, 280] on span "Envoyer" at bounding box center [198, 283] width 25 height 10
click at [203, 280] on span "Confirmer l'envoi" at bounding box center [212, 283] width 52 height 10
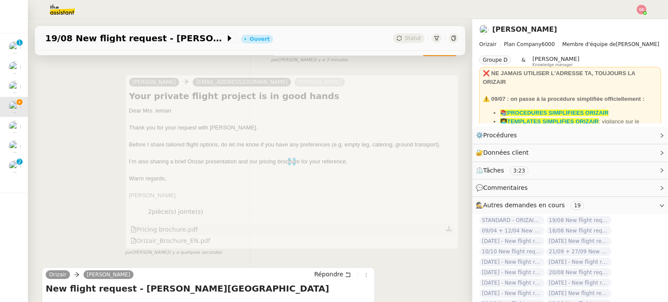
scroll to position [43, 0]
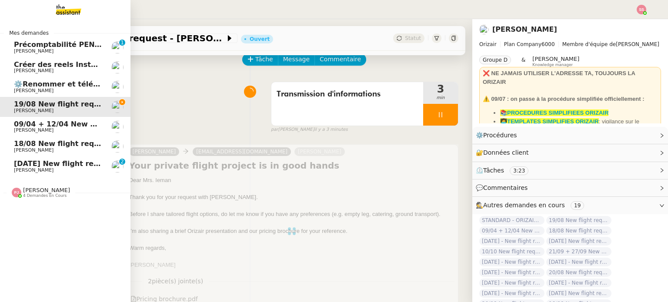
click at [32, 160] on link "[DATE] New flight request - Era [PERSON_NAME] 0 1 2 3 4 5 6 7 8 9" at bounding box center [65, 167] width 130 height 20
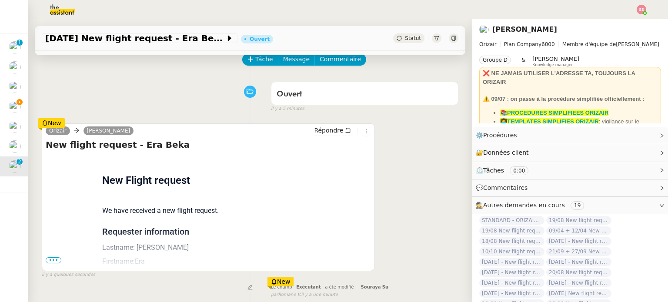
scroll to position [253, 0]
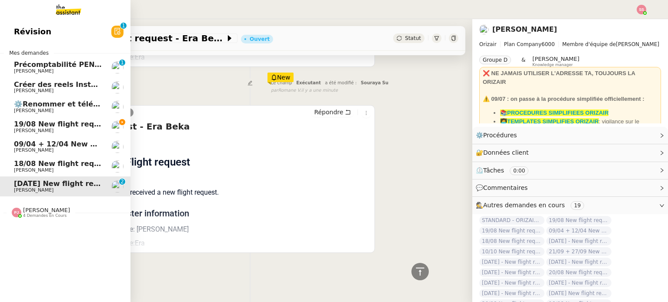
click at [53, 127] on span "19/08 New flight request - [PERSON_NAME][GEOGRAPHIC_DATA]" at bounding box center [139, 124] width 251 height 8
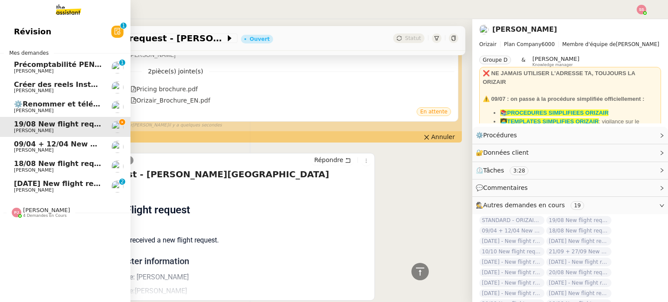
click at [37, 210] on span "[PERSON_NAME]" at bounding box center [46, 210] width 47 height 7
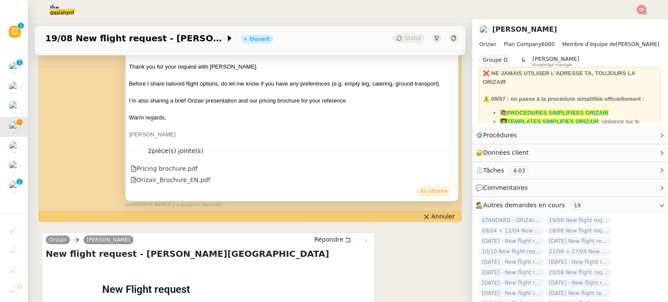
scroll to position [130, 0]
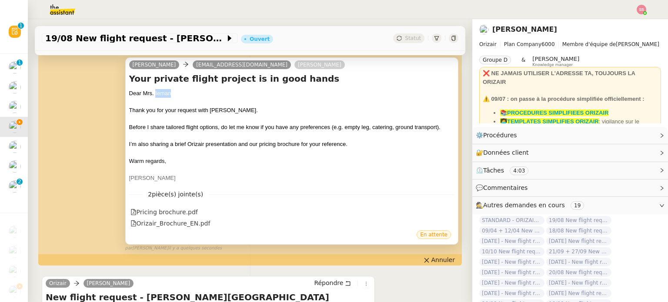
drag, startPoint x: 172, startPoint y: 95, endPoint x: 153, endPoint y: 93, distance: 19.2
click at [153, 93] on div "Dear Mrs. Ieman" at bounding box center [291, 93] width 325 height 9
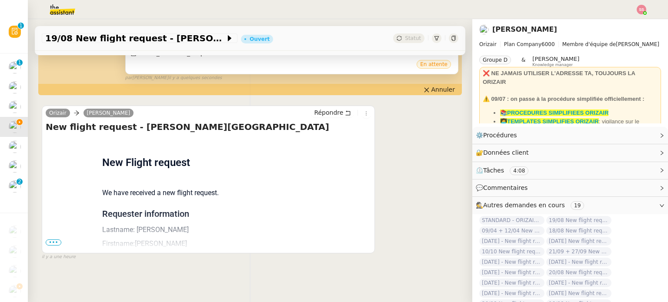
scroll to position [307, 0]
click at [51, 240] on span "•••" at bounding box center [54, 242] width 16 height 6
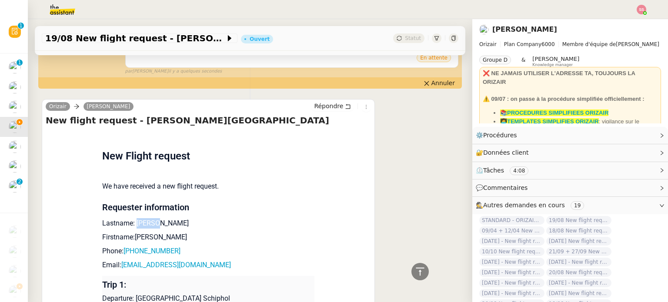
drag, startPoint x: 142, startPoint y: 226, endPoint x: 130, endPoint y: 226, distance: 11.7
click at [130, 226] on p "Lastname: Alissa" at bounding box center [208, 223] width 212 height 10
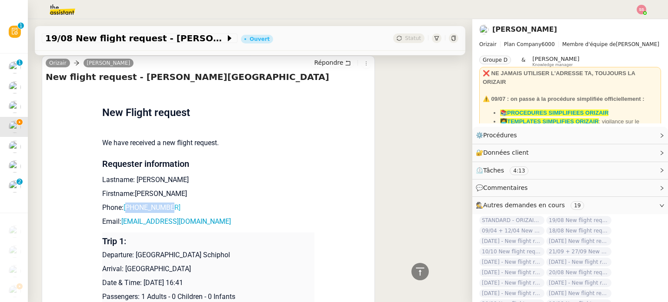
drag, startPoint x: 175, startPoint y: 210, endPoint x: 125, endPoint y: 211, distance: 49.6
click at [125, 211] on p "Phone: +31641232439" at bounding box center [208, 208] width 212 height 10
drag, startPoint x: 200, startPoint y: 226, endPoint x: 118, endPoint y: 224, distance: 82.2
click at [118, 224] on p "Email: iemanalissa@gmail.com" at bounding box center [208, 222] width 212 height 10
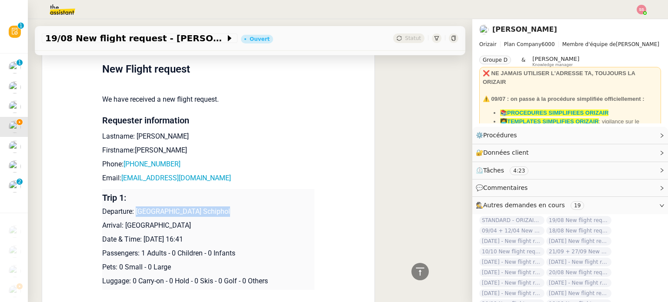
drag, startPoint x: 132, startPoint y: 213, endPoint x: 247, endPoint y: 211, distance: 115.2
click at [247, 211] on p "Departure: Amsterdam Airport Schiphol" at bounding box center [208, 212] width 212 height 10
drag, startPoint x: 188, startPoint y: 231, endPoint x: 122, endPoint y: 227, distance: 66.2
click at [122, 227] on p "Arrival: Farnborough Airport" at bounding box center [208, 225] width 212 height 10
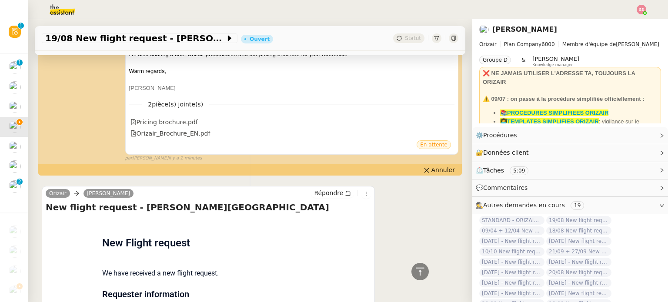
scroll to position [3, 0]
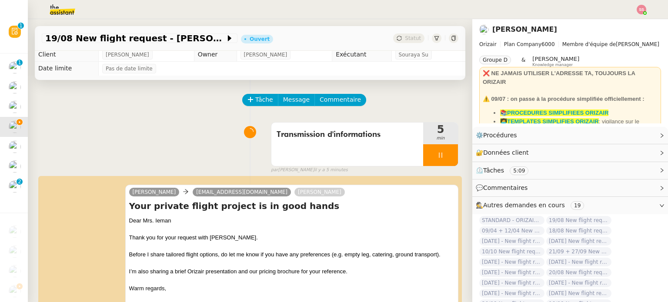
click at [440, 155] on div at bounding box center [440, 155] width 35 height 22
click at [454, 155] on icon at bounding box center [457, 155] width 7 height 7
click at [395, 41] on div "Statut" at bounding box center [408, 38] width 31 height 10
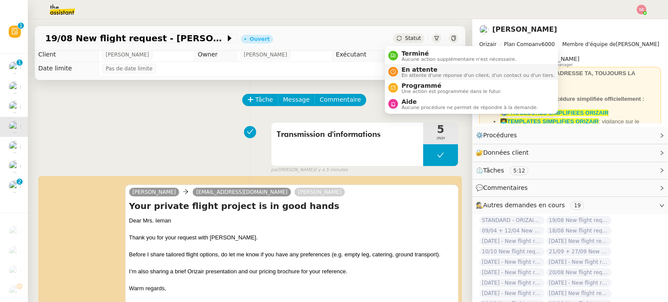
click at [403, 71] on span "En attente" at bounding box center [477, 69] width 153 height 7
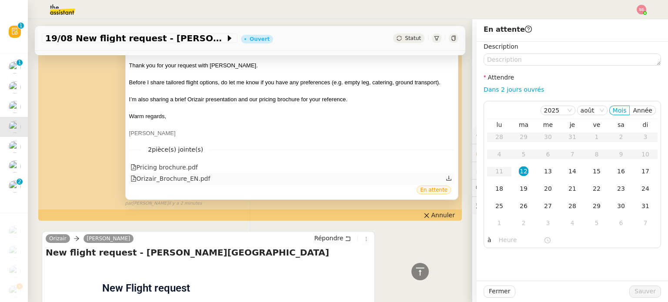
scroll to position [177, 0]
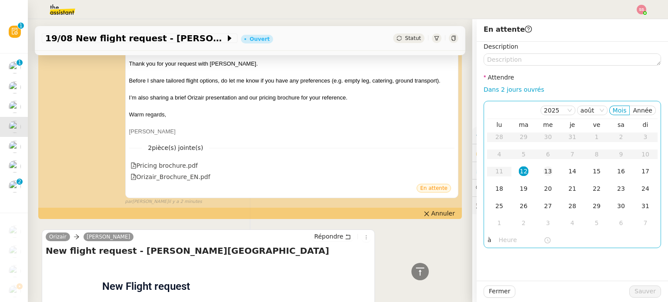
drag, startPoint x: 532, startPoint y: 168, endPoint x: 536, endPoint y: 173, distance: 6.3
click at [536, 168] on td "13" at bounding box center [548, 171] width 24 height 17
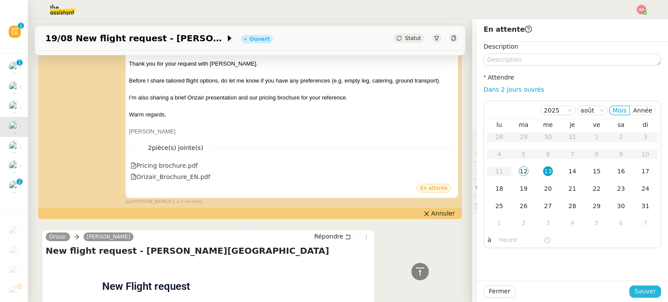
click at [643, 292] on span "Sauver" at bounding box center [644, 292] width 21 height 10
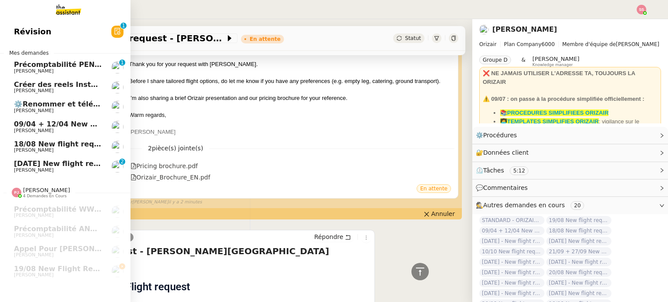
click at [48, 160] on span "[DATE] New flight request - Era Beka" at bounding box center [86, 164] width 144 height 8
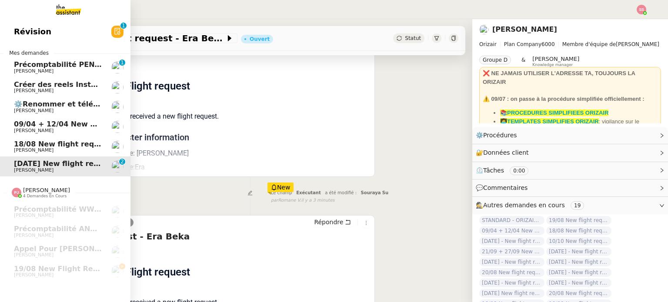
click at [47, 129] on span "[PERSON_NAME]" at bounding box center [58, 130] width 88 height 5
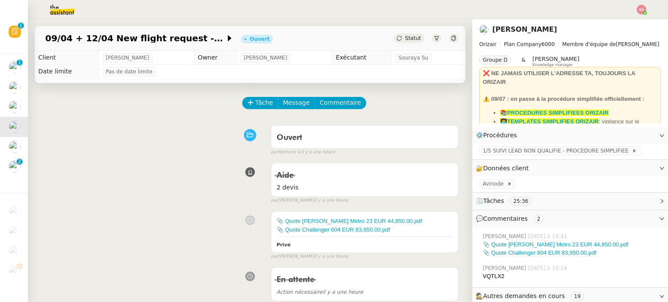
scroll to position [130, 0]
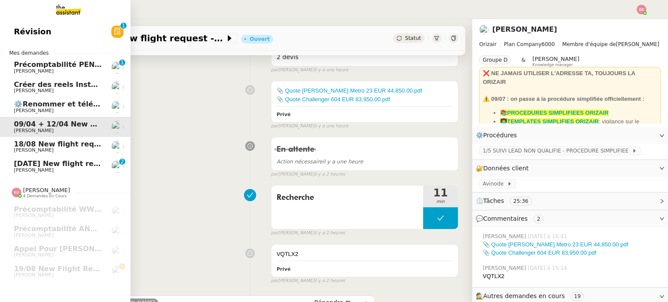
click at [63, 142] on span "18/08 New flight request - [PERSON_NAME]" at bounding box center [99, 144] width 170 height 8
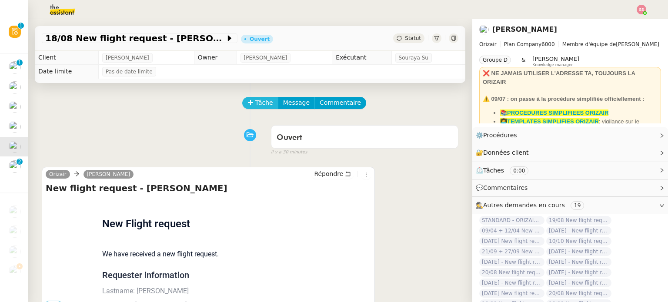
click at [247, 102] on icon at bounding box center [250, 103] width 6 height 6
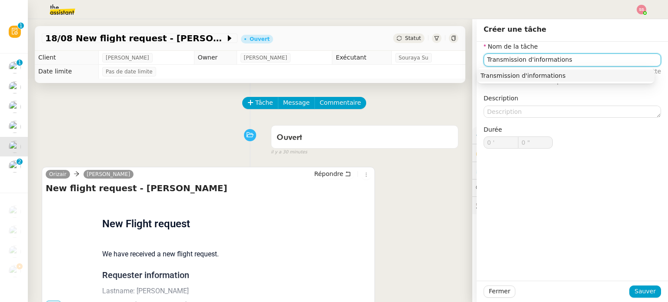
drag, startPoint x: 523, startPoint y: 73, endPoint x: 525, endPoint y: 80, distance: 8.0
click at [524, 73] on div "Transmission d'informations" at bounding box center [565, 76] width 170 height 8
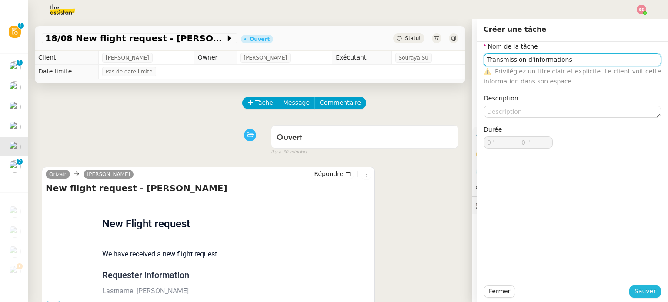
type input "Transmission d'informations"
click at [641, 289] on span "Sauver" at bounding box center [644, 292] width 21 height 10
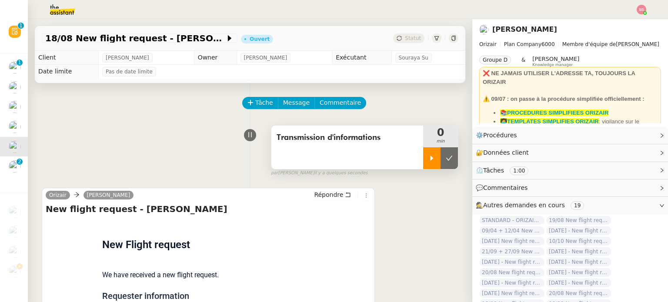
click at [428, 161] on icon at bounding box center [431, 158] width 7 height 7
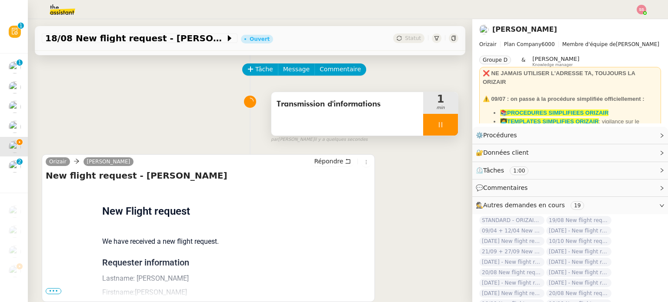
scroll to position [43, 0]
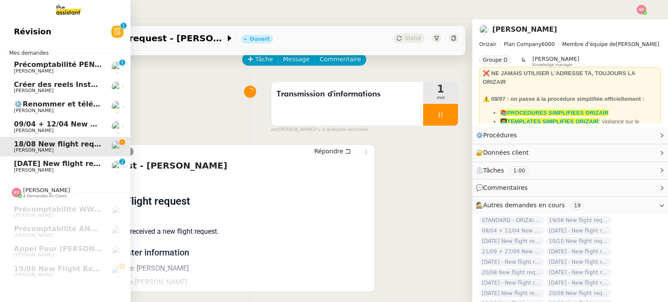
click at [38, 87] on span "Créer des reels Instagram" at bounding box center [65, 84] width 102 height 8
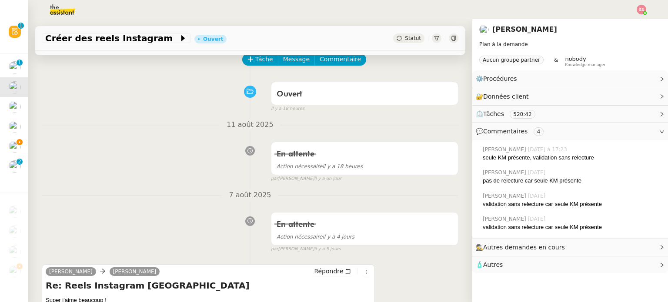
click at [394, 36] on div "Statut" at bounding box center [408, 38] width 31 height 10
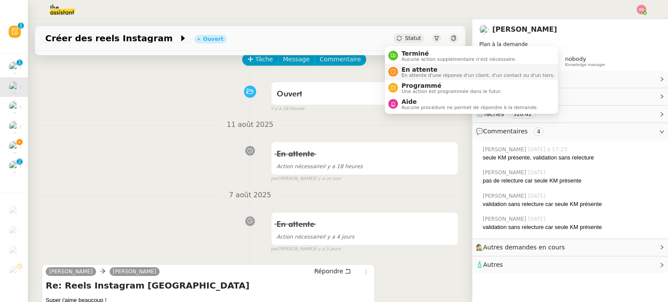
click at [402, 69] on span "En attente" at bounding box center [477, 69] width 153 height 7
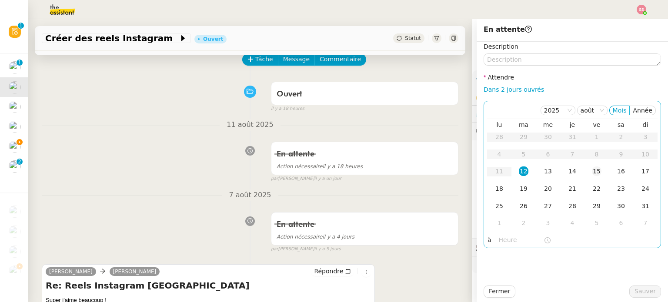
click at [594, 171] on div "15" at bounding box center [597, 172] width 10 height 10
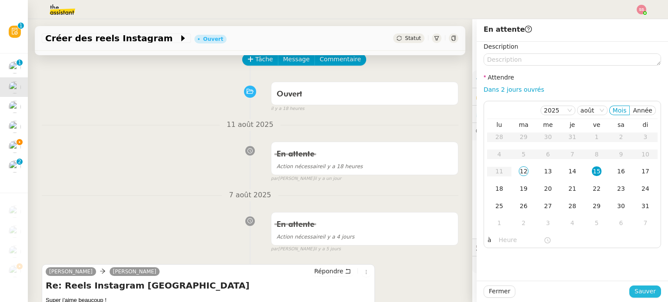
click at [645, 293] on span "Sauver" at bounding box center [644, 292] width 21 height 10
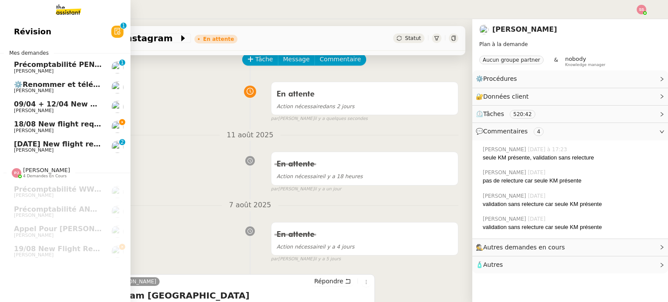
click at [62, 122] on span "18/08 New flight request - [PERSON_NAME]" at bounding box center [99, 124] width 170 height 8
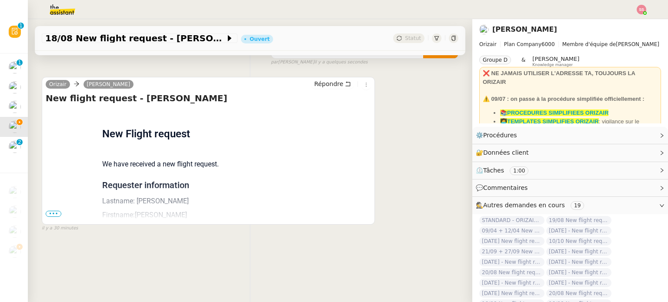
scroll to position [117, 0]
click at [50, 211] on span "•••" at bounding box center [54, 214] width 16 height 6
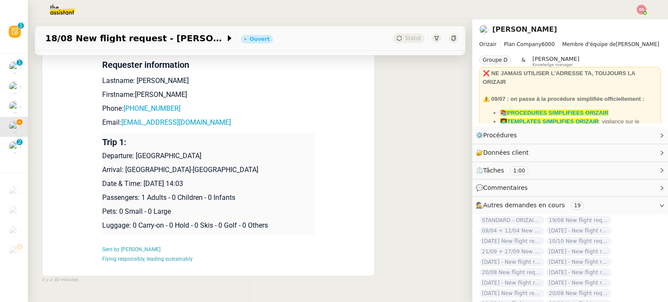
scroll to position [247, 0]
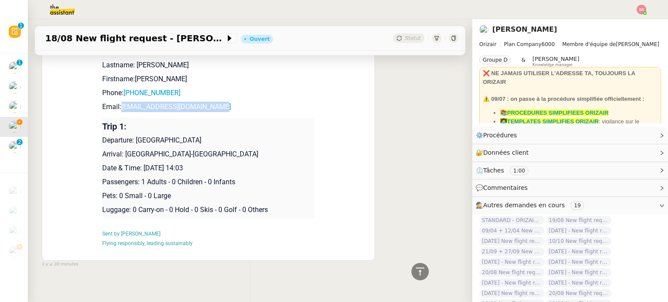
drag, startPoint x: 250, startPoint y: 107, endPoint x: 117, endPoint y: 112, distance: 134.0
click at [117, 112] on p "Email: matthieuduvalmail@gmail.com" at bounding box center [208, 107] width 212 height 10
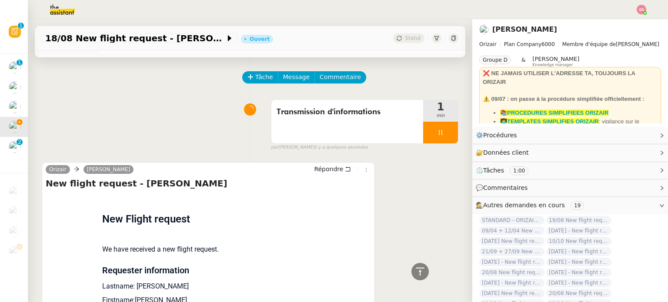
scroll to position [0, 0]
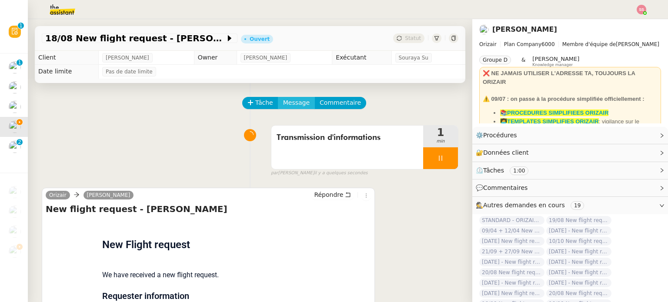
click at [289, 106] on span "Message" at bounding box center [296, 103] width 27 height 10
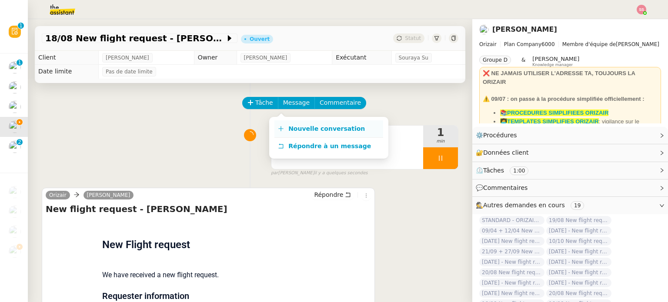
click at [299, 123] on link "Nouvelle conversation" at bounding box center [328, 128] width 109 height 17
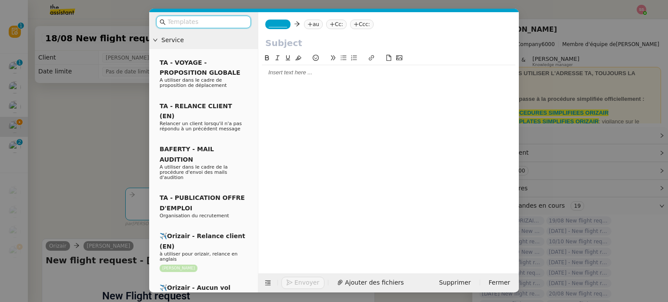
click at [313, 22] on nz-tag "au" at bounding box center [313, 25] width 19 height 10
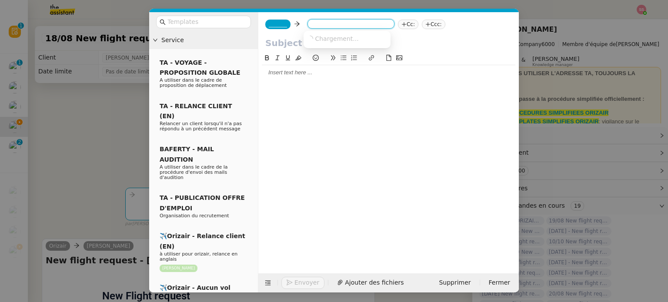
paste input "matthieuduvalmail@gmail.com"
type input "matthieuduvalmail@gmail.com"
click at [330, 36] on span "matthieuduvalmail@gmail.com" at bounding box center [360, 38] width 107 height 7
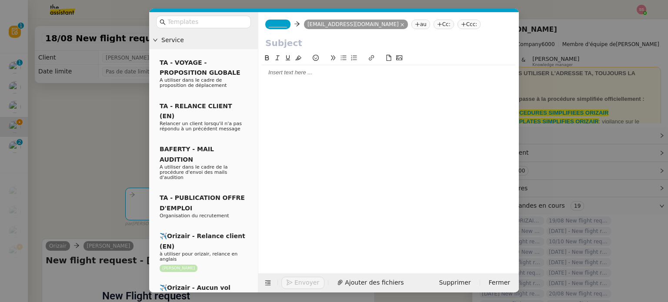
click at [279, 26] on span "_______" at bounding box center [278, 24] width 18 height 6
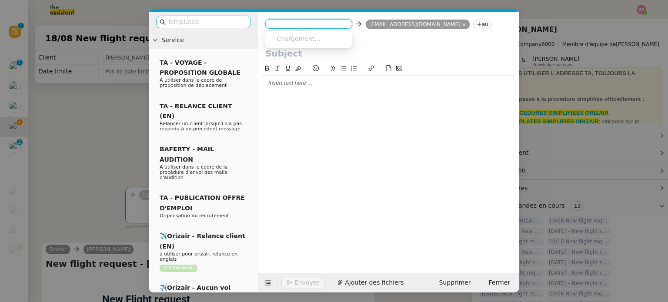
click at [237, 22] on input "text" at bounding box center [206, 22] width 78 height 10
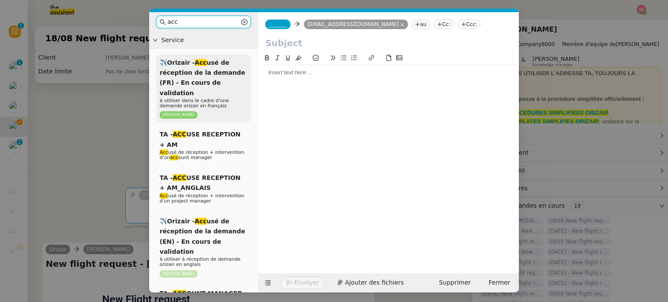
type input "acc"
click at [221, 71] on span "✈️Orizair - Acc usé de réception de la demande (FR) - En cours de validation" at bounding box center [203, 77] width 86 height 37
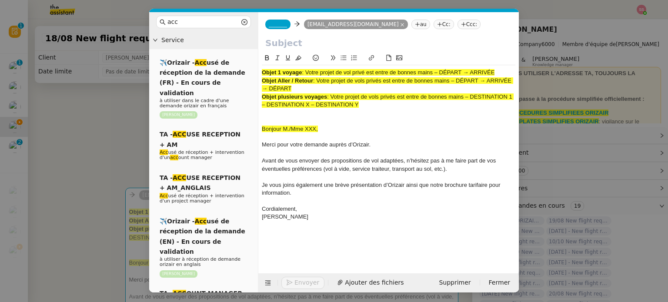
drag, startPoint x: 306, startPoint y: 75, endPoint x: 512, endPoint y: 68, distance: 205.8
click at [512, 68] on div "Objet 1 voyage : Votre projet de vol privé est entre de bonnes mains – DÉPART →…" at bounding box center [388, 148] width 253 height 167
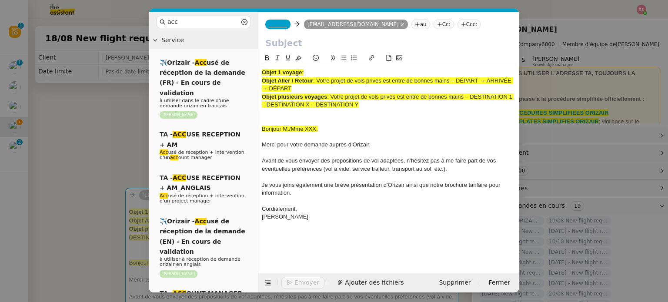
click at [327, 43] on input "text" at bounding box center [388, 43] width 247 height 13
paste input "Votre projet de vol privé est entre de bonnes mains – DÉPART → ARRIVÉE"
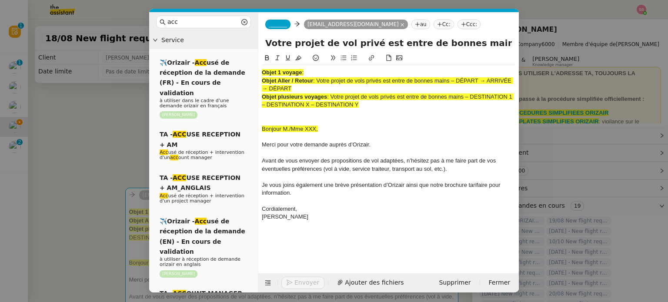
scroll to position [0, 54]
type input "Votre projet de vol privé est entre de bonnes mains – DÉPART → ARRIVÉE"
click at [270, 26] on span "_______" at bounding box center [278, 24] width 18 height 6
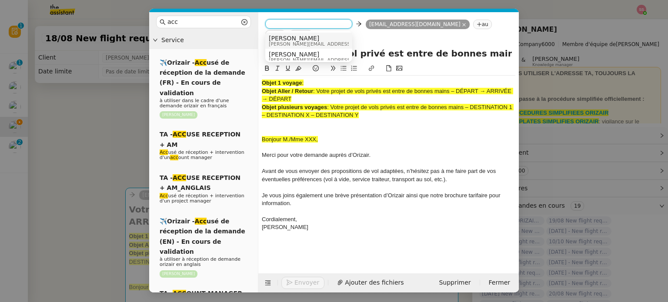
click at [288, 42] on span "[PERSON_NAME][EMAIL_ADDRESS][DOMAIN_NAME]" at bounding box center [330, 44] width 123 height 5
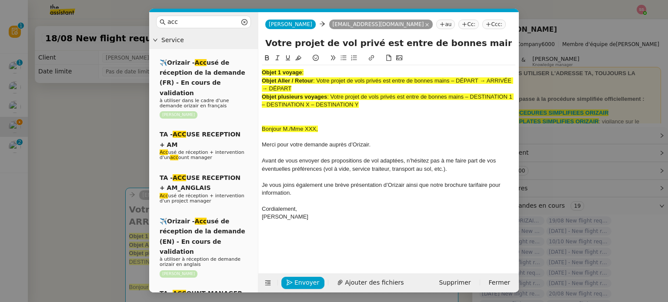
click at [482, 24] on nz-tag "Ccc:" at bounding box center [493, 25] width 23 height 10
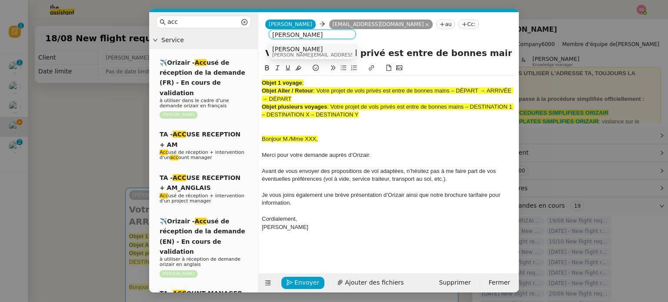
type input "[PERSON_NAME]"
click at [342, 55] on div "[PERSON_NAME] [PERSON_NAME][EMAIL_ADDRESS][DOMAIN_NAME]" at bounding box center [312, 52] width 80 height 12
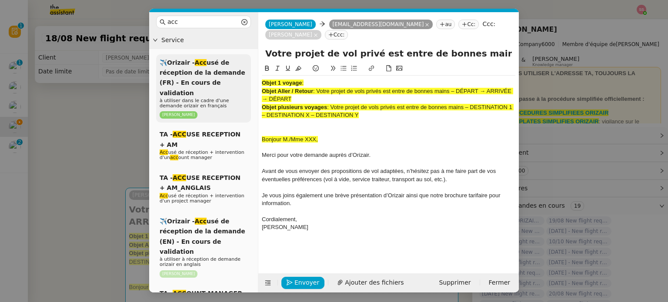
drag, startPoint x: 383, startPoint y: 117, endPoint x: 222, endPoint y: 74, distance: 166.3
click at [222, 74] on nz-layout "acc Service ✈️Orizair - Acc usé de réception de la demande (FR) - En cours de v…" at bounding box center [334, 152] width 370 height 280
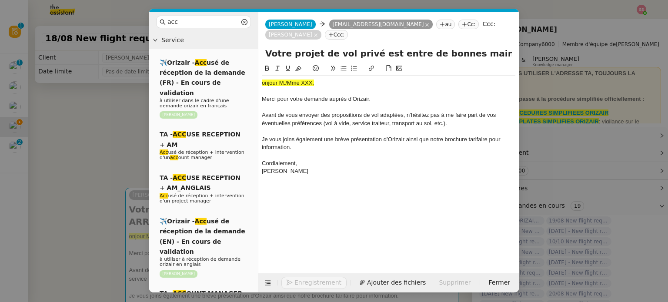
click at [291, 86] on span "onjour M./Mme XXX," at bounding box center [288, 83] width 52 height 7
drag, startPoint x: 302, startPoint y: 70, endPoint x: 260, endPoint y: 76, distance: 43.0
click at [302, 70] on button at bounding box center [298, 68] width 10 height 10
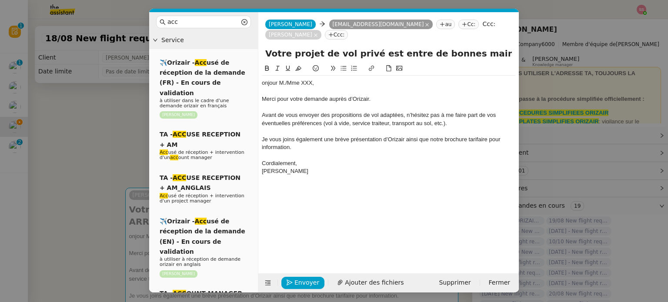
click at [260, 85] on nz-spin "onjour M./Mme XXX, Merci pour votre demande auprès d’Orizair. Avant de vous env…" at bounding box center [388, 163] width 260 height 200
click at [262, 85] on div "onjour M./Mme XXX," at bounding box center [388, 83] width 253 height 8
drag, startPoint x: 320, startPoint y: 87, endPoint x: 296, endPoint y: 84, distance: 24.5
click at [288, 84] on div "Bonjour M./Mme XXX," at bounding box center [388, 83] width 253 height 8
click at [350, 285] on span "Ajouter des fichiers" at bounding box center [374, 283] width 59 height 10
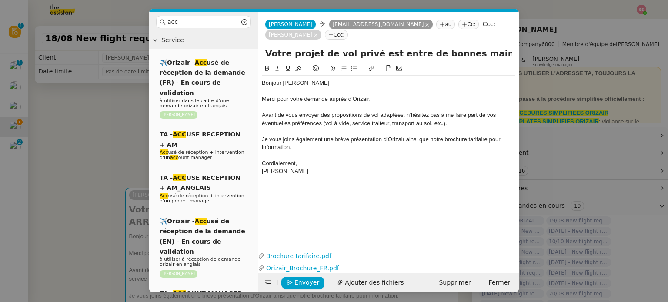
click at [92, 143] on nz-modal-container "acc Service ✈️Orizair - Acc usé de réception de la demande (FR) - En cours de v…" at bounding box center [334, 151] width 668 height 302
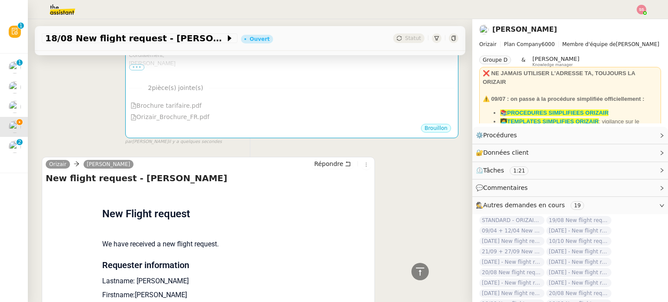
scroll to position [170, 0]
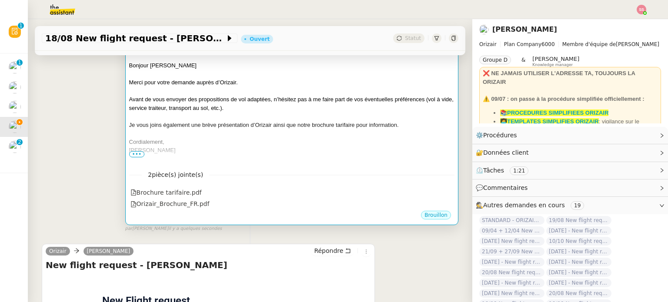
click at [304, 155] on div at bounding box center [291, 159] width 325 height 9
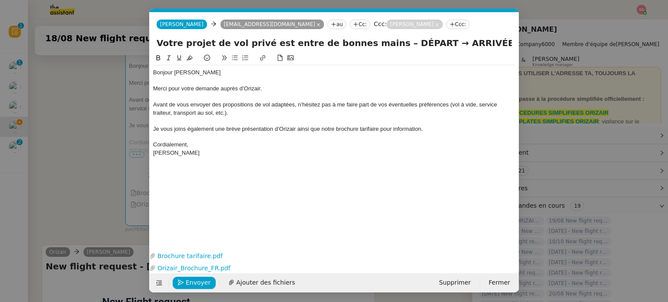
scroll to position [0, 27]
drag, startPoint x: 374, startPoint y: 39, endPoint x: 409, endPoint y: 43, distance: 35.0
click at [409, 43] on input "Votre projet de vol privé est entre de bonnes mains – DÉPART → ARRIVÉE" at bounding box center [334, 43] width 355 height 13
drag, startPoint x: 471, startPoint y: 43, endPoint x: 419, endPoint y: 41, distance: 52.2
click at [419, 41] on input "Votre projet de vol privé est entre de bonnes mains – Gibraltar→ ARRIVÉE" at bounding box center [334, 43] width 355 height 13
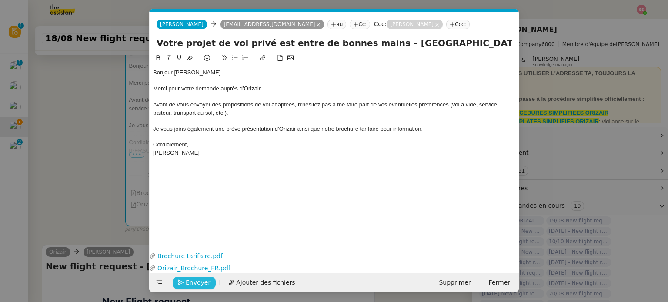
type input "Votre projet de vol privé est entre de bonnes mains – Gibraltar→Paris"
click at [200, 278] on span "Envoyer" at bounding box center [198, 283] width 25 height 10
click at [200, 278] on span "Confirmer l'envoi" at bounding box center [212, 283] width 52 height 10
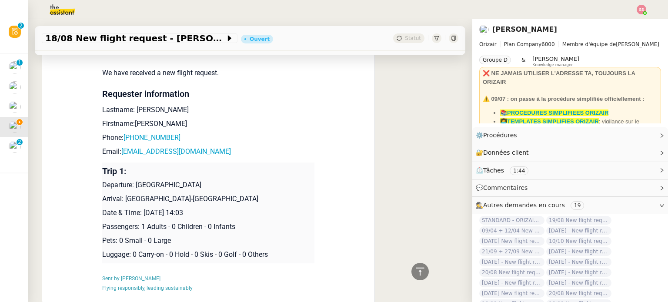
scroll to position [445, 0]
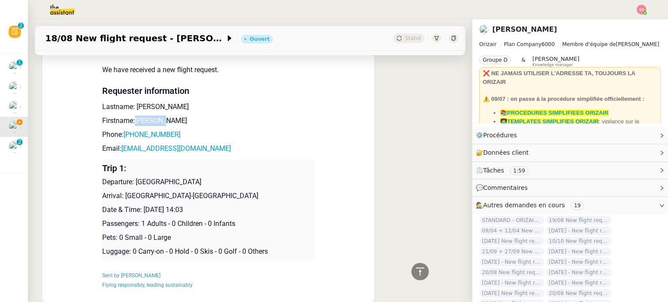
drag, startPoint x: 162, startPoint y: 108, endPoint x: 130, endPoint y: 109, distance: 32.6
click at [130, 116] on p "Firstname:Matthieu" at bounding box center [208, 121] width 212 height 10
drag, startPoint x: 176, startPoint y: 122, endPoint x: 126, endPoint y: 123, distance: 49.6
click at [126, 130] on p "Phone: +33658403109" at bounding box center [208, 135] width 212 height 10
drag, startPoint x: 219, startPoint y: 139, endPoint x: 118, endPoint y: 136, distance: 100.9
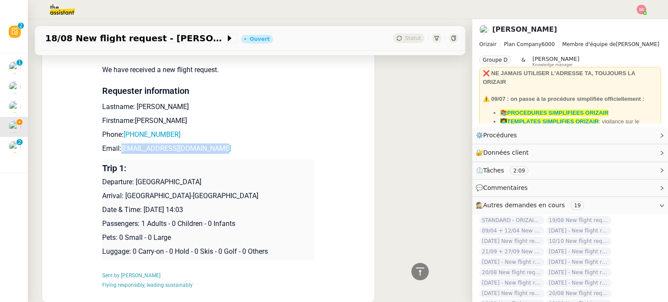
click at [118, 143] on p "Email: matthieuduvalmail@gmail.com" at bounding box center [208, 148] width 212 height 10
drag, startPoint x: 132, startPoint y: 172, endPoint x: 190, endPoint y: 171, distance: 57.8
click at [190, 177] on p "Departure: Gibraltar Airport" at bounding box center [208, 182] width 212 height 10
drag, startPoint x: 205, startPoint y: 188, endPoint x: 121, endPoint y: 187, distance: 83.9
click at [121, 191] on p "Arrival: Paris-Le Bourget Airport" at bounding box center [208, 196] width 212 height 10
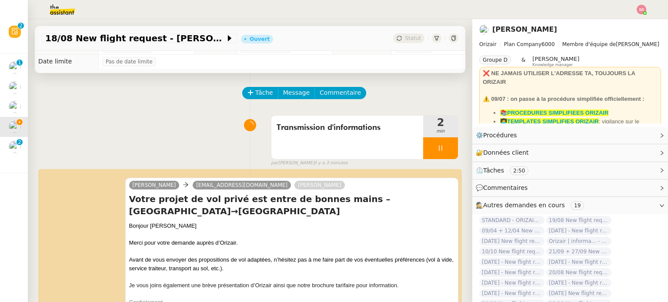
scroll to position [0, 0]
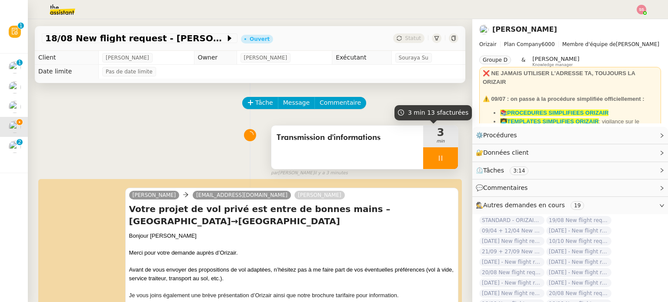
click at [439, 160] on div at bounding box center [440, 158] width 35 height 22
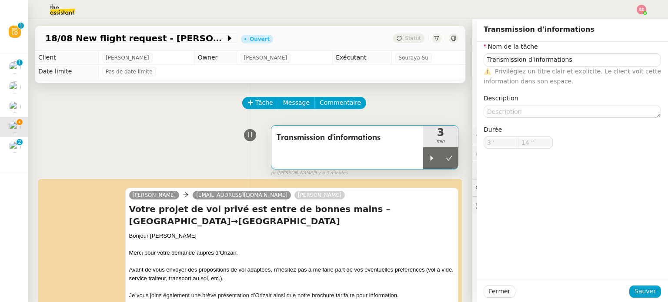
click at [440, 173] on div "par Souraya S. il y a 3 minutes" at bounding box center [364, 173] width 187 height 7
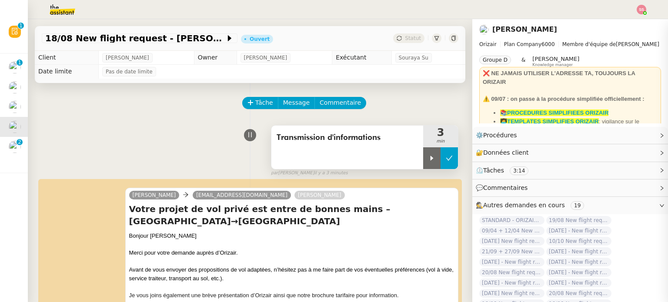
click at [440, 167] on button at bounding box center [448, 158] width 17 height 22
click at [398, 33] on div "Statut" at bounding box center [408, 38] width 31 height 10
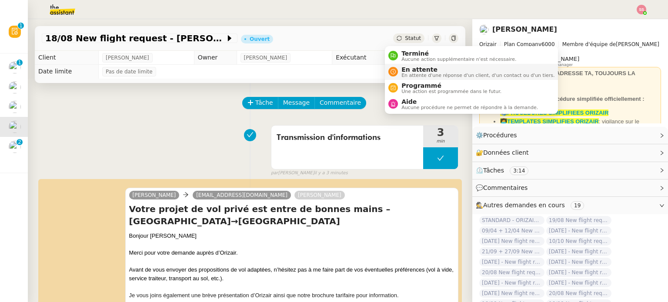
click at [420, 71] on span "En attente" at bounding box center [477, 69] width 153 height 7
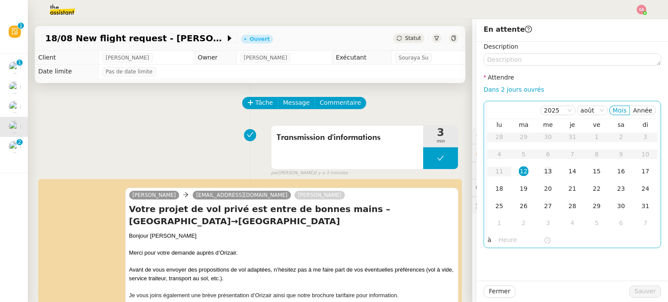
click at [543, 172] on div "13" at bounding box center [548, 172] width 10 height 10
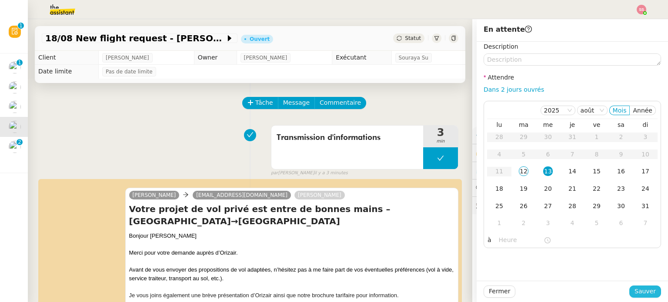
click at [640, 290] on span "Sauver" at bounding box center [644, 292] width 21 height 10
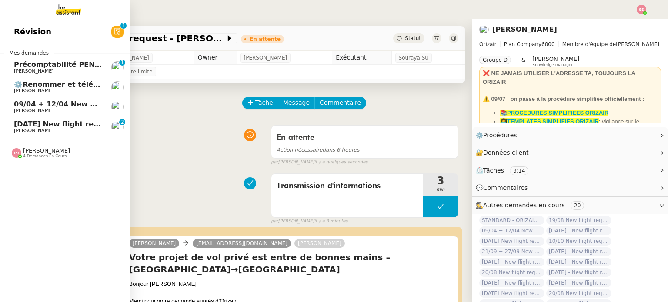
click at [46, 121] on span "[DATE] New flight request - Era Beka" at bounding box center [86, 124] width 144 height 8
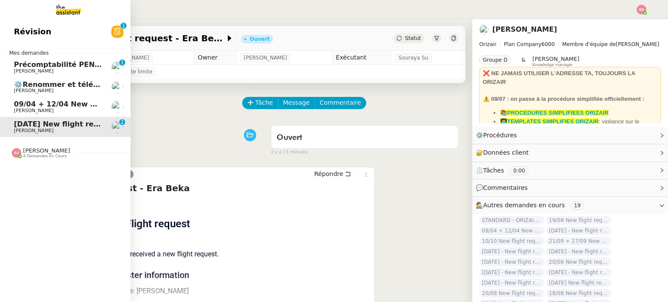
click at [33, 100] on span "09/04 + 12/04 New flight request - [PERSON_NAME]" at bounding box center [115, 104] width 202 height 8
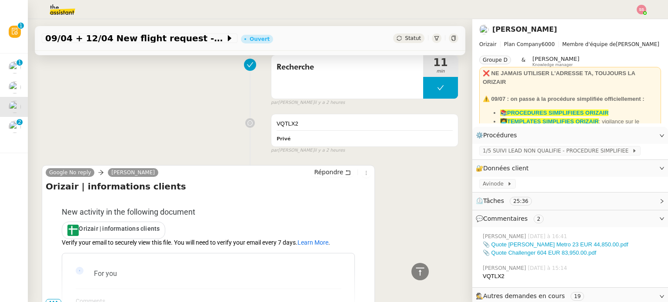
scroll to position [478, 0]
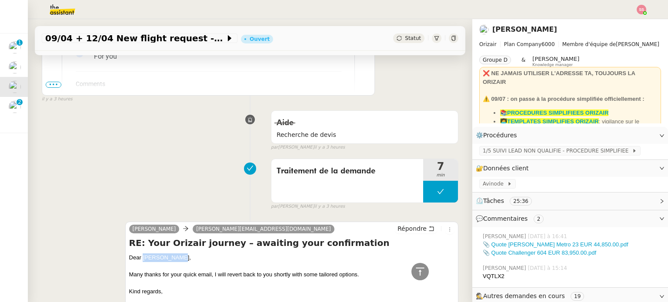
drag, startPoint x: 140, startPoint y: 256, endPoint x: 177, endPoint y: 259, distance: 36.3
click at [177, 259] on div "Dear Mr Moriarty," at bounding box center [291, 257] width 325 height 9
click at [552, 247] on link "📎 Quote Fairchild Metro 23 EUR 44,850.00.pdf" at bounding box center [556, 244] width 146 height 7
click at [515, 255] on link "📎 Quote Challenger 604 EUR 83,950.00.pdf" at bounding box center [539, 253] width 113 height 7
click at [401, 230] on span "Répondre" at bounding box center [411, 228] width 29 height 9
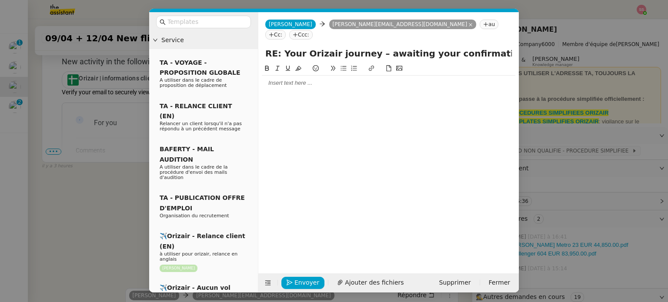
scroll to position [545, 0]
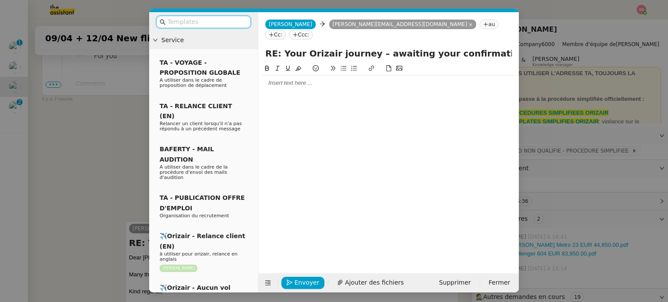
click at [228, 25] on input "text" at bounding box center [206, 22] width 78 height 10
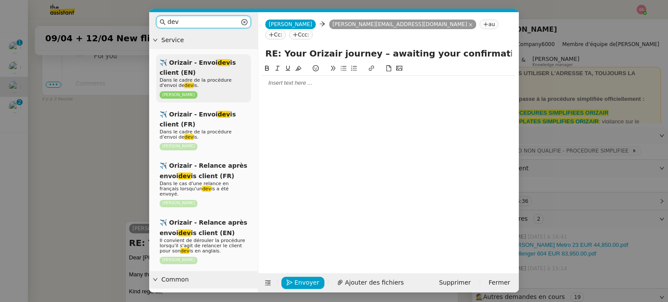
type input "dev"
click at [220, 79] on span "Dans le cadre de la procédure d'envoi de dev is." at bounding box center [196, 82] width 72 height 11
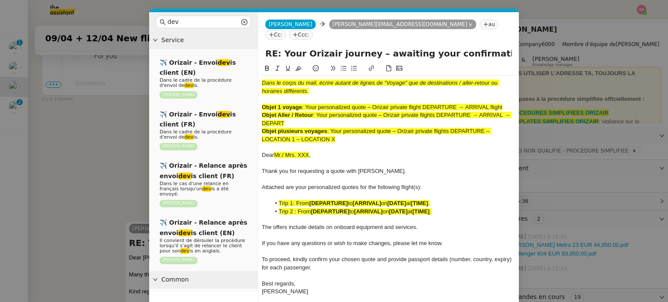
scroll to position [659, 0]
click at [313, 30] on nz-tag "Ccc:" at bounding box center [300, 35] width 23 height 10
type input "[PERSON_NAME]"
click at [334, 50] on div "[PERSON_NAME] [PERSON_NAME][EMAIL_ADDRESS][DOMAIN_NAME]" at bounding box center [312, 52] width 80 height 12
drag, startPoint x: 307, startPoint y: 105, endPoint x: 369, endPoint y: 110, distance: 62.4
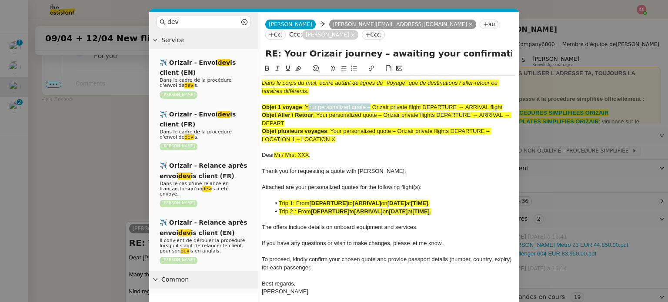
click at [369, 110] on span ": Your personalized quote – Orizair private flight DEPARTURE → ARRIVAL flight" at bounding box center [402, 107] width 200 height 7
click at [381, 49] on input "RE: Your Orizair journey – awaiting your confirmation" at bounding box center [388, 53] width 247 height 13
paste input "Your personalized quote"
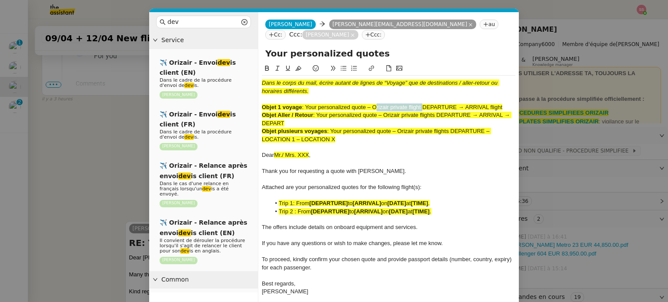
drag, startPoint x: 375, startPoint y: 107, endPoint x: 422, endPoint y: 107, distance: 46.5
click at [422, 107] on span ": Your personalized quote – Orizair private flight DEPARTURE → ARRIVAL flight" at bounding box center [402, 107] width 200 height 7
click at [391, 50] on input "Your personalized quotes" at bounding box center [388, 53] width 247 height 13
paste input "Orizair private flight"
type input "Your personalized quotes - Orizair private flight"
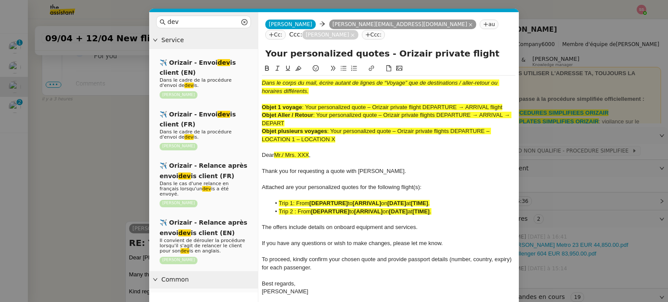
drag, startPoint x: 343, startPoint y: 141, endPoint x: 258, endPoint y: 80, distance: 104.4
click at [258, 80] on nz-spin "Dans le corps du mail, écrire autant de lignes de “Voyage” que de destinations …" at bounding box center [388, 183] width 260 height 240
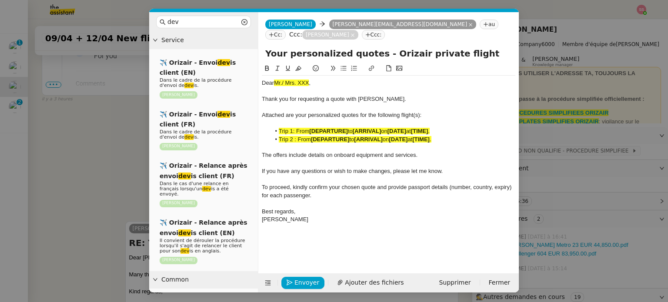
click at [129, 150] on nz-modal-container "dev Service ✈️ Orizair - Envoi dev is client (EN) Dans le cadre de la procédure…" at bounding box center [334, 151] width 668 height 302
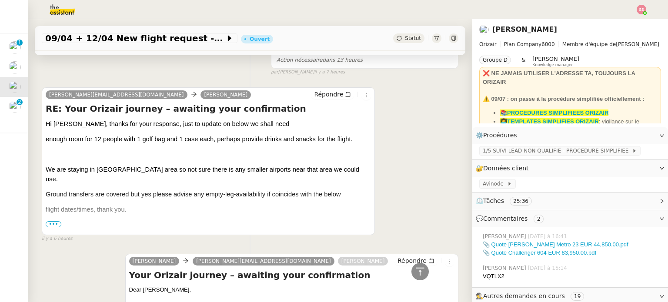
scroll to position [1137, 0]
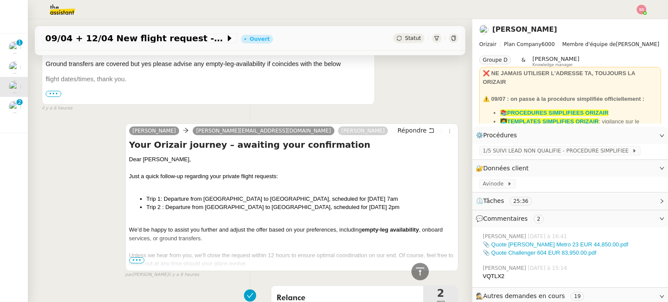
drag, startPoint x: 393, startPoint y: 207, endPoint x: 137, endPoint y: 200, distance: 256.2
click at [137, 200] on ul "Trip 1: Departure from London Biggin Hill Airport to Faro Airport, scheduled fo…" at bounding box center [291, 203] width 325 height 17
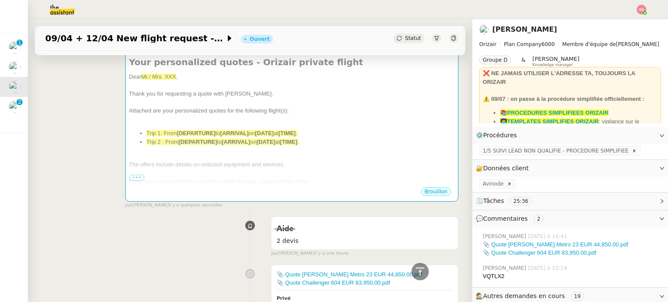
scroll to position [93, 0]
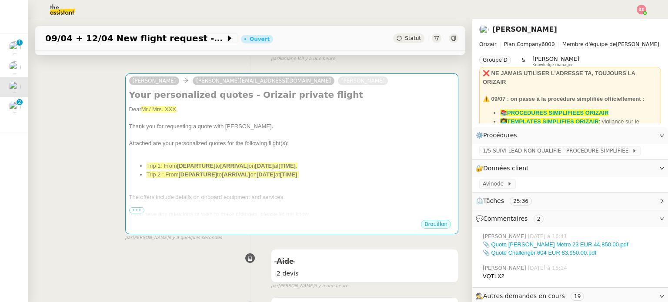
click at [280, 177] on span "at" at bounding box center [277, 174] width 5 height 7
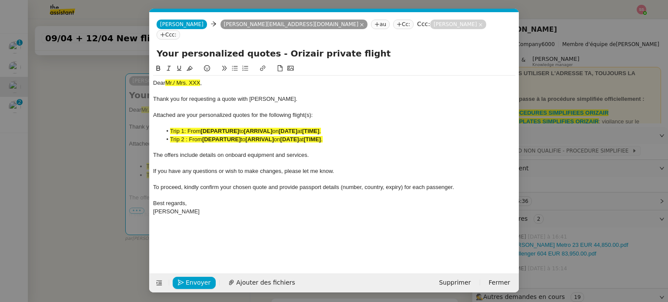
scroll to position [0, 28]
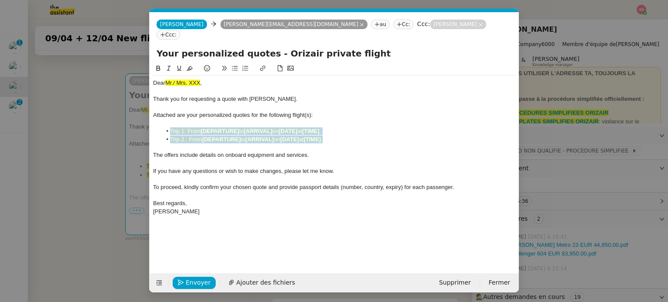
drag, startPoint x: 338, startPoint y: 130, endPoint x: 160, endPoint y: 123, distance: 177.5
click at [160, 127] on ul "Trip 1: From [DEPARTURE] to [ARRIVAL] on [DATE] at [TIME] . Trip 2 : From [DEPA…" at bounding box center [334, 135] width 362 height 16
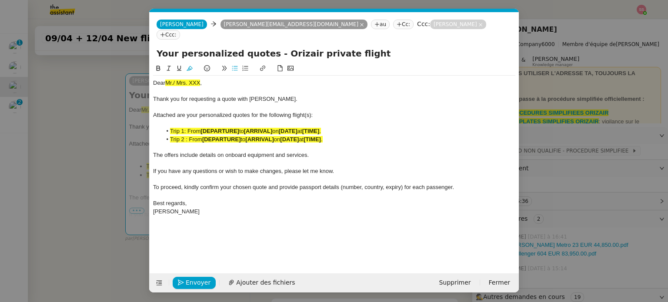
scroll to position [0, 0]
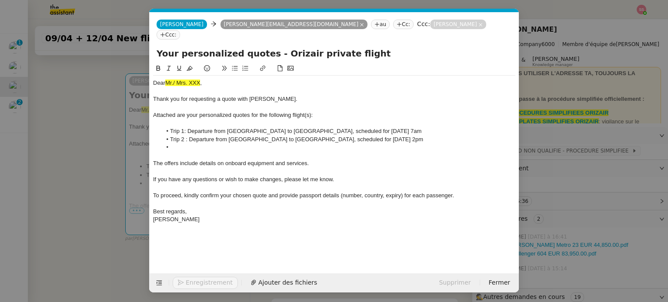
click at [308, 112] on span "Attached are your personalized quotes for the following flight(s):" at bounding box center [233, 115] width 160 height 7
click at [307, 112] on span "Attached are your personalized quotes for the following flight(s:" at bounding box center [232, 115] width 158 height 7
click at [128, 140] on nz-modal-container "dev Service ✈️ Orizair - Envoi dev is client (EN) Dans le cadre de la procédure…" at bounding box center [334, 151] width 668 height 302
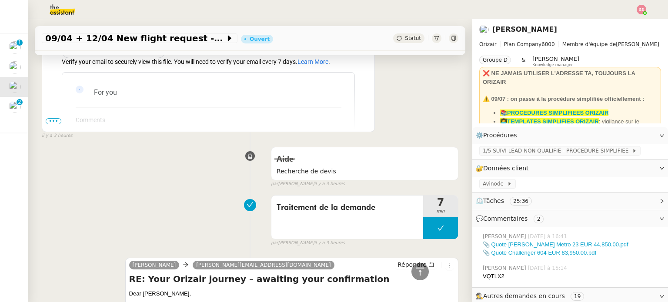
scroll to position [659, 0]
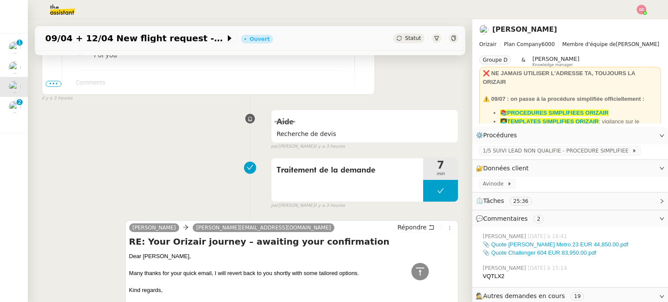
click at [146, 256] on div "Dear Mr Moriarty," at bounding box center [291, 256] width 325 height 9
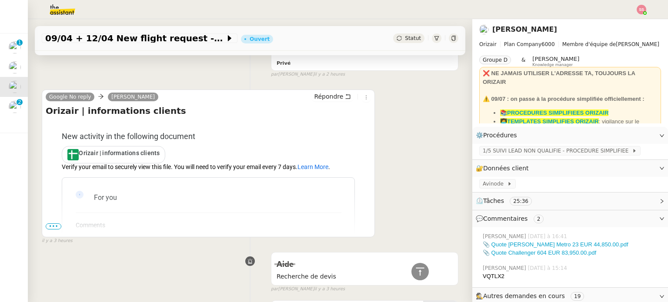
scroll to position [485, 0]
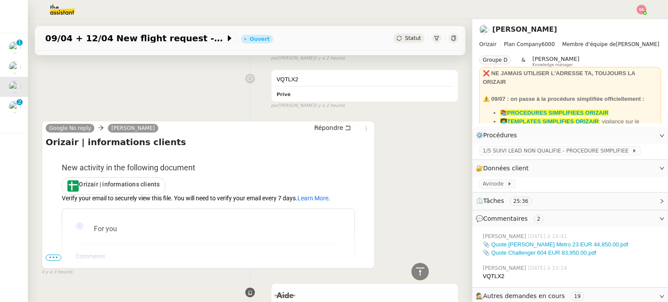
click at [56, 261] on span "•••" at bounding box center [54, 258] width 16 height 6
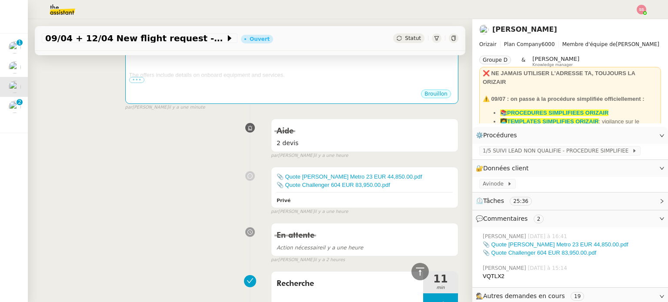
scroll to position [93, 0]
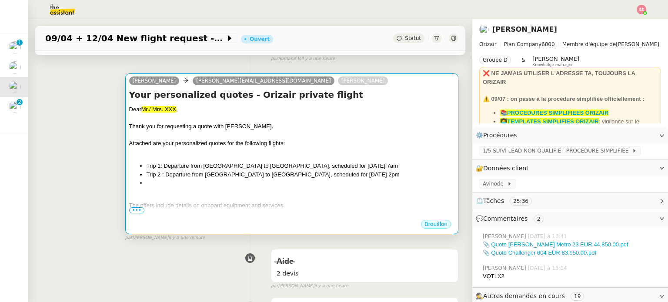
click at [265, 149] on div "Dear Mr./ Mrs. XXX , Thank you for requesting a quote with Orizair. Attached ar…" at bounding box center [291, 187] width 325 height 164
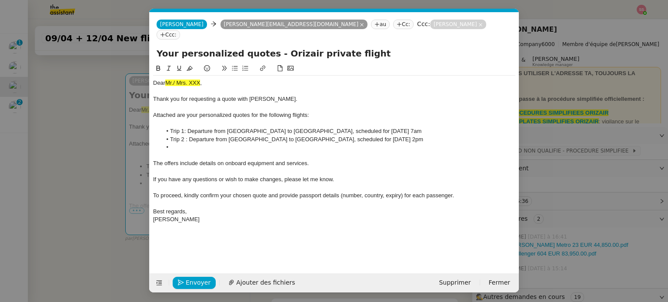
scroll to position [0, 28]
drag, startPoint x: 207, startPoint y: 72, endPoint x: 121, endPoint y: 69, distance: 85.7
click at [121, 69] on nz-modal-container "dev Service ✈️ Orizair - Envoi dev is client (EN) Dans le cadre de la procédure…" at bounding box center [334, 151] width 668 height 302
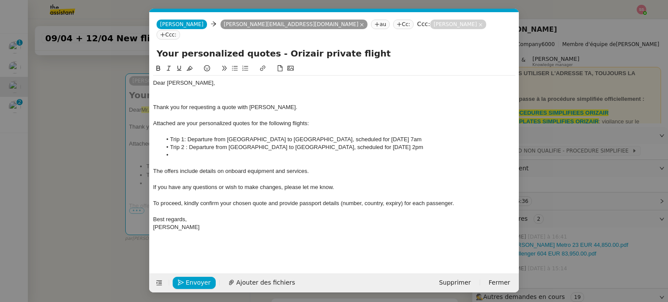
scroll to position [0, 0]
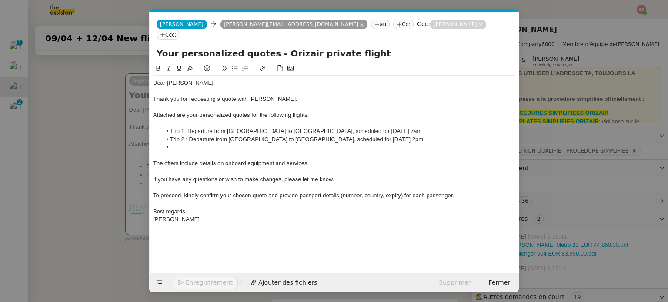
click at [243, 274] on div "Enregistrement Ajouter des fichiers Supprimer Fermer" at bounding box center [334, 282] width 369 height 19
click at [244, 279] on span "Ajouter des fichiers" at bounding box center [265, 283] width 59 height 10
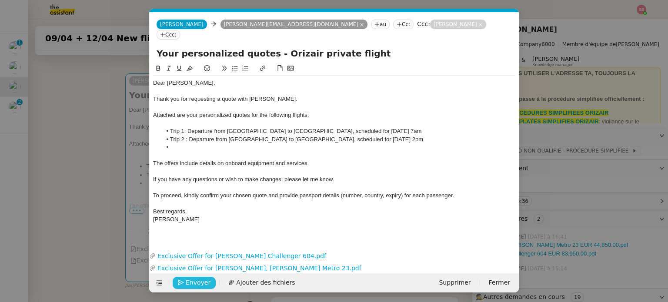
click at [200, 278] on span "Envoyer" at bounding box center [198, 283] width 25 height 10
click at [200, 278] on span "Confirmer l'envoi" at bounding box center [212, 283] width 52 height 10
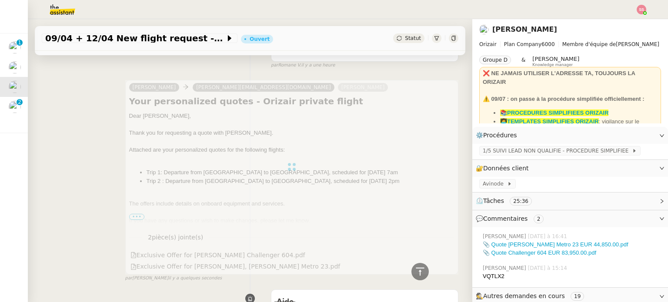
scroll to position [43, 0]
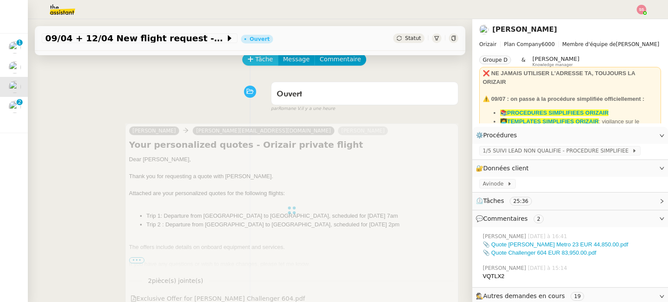
click at [255, 62] on span "Tâche" at bounding box center [264, 59] width 18 height 10
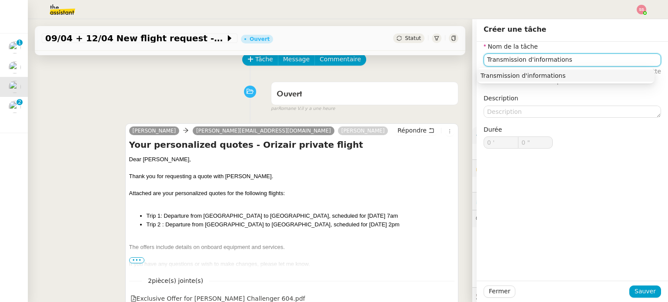
type input "Transmission d'informations"
click at [636, 286] on div "Fermer Sauver" at bounding box center [571, 292] width 177 height 12
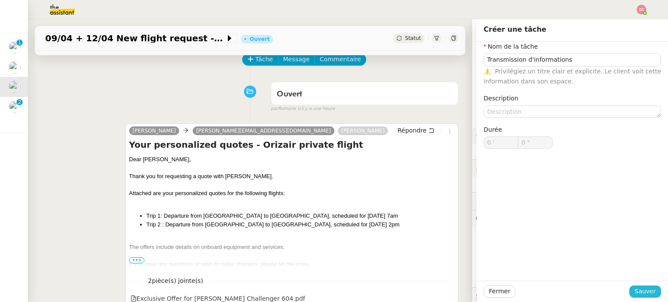
click at [638, 288] on span "Sauver" at bounding box center [644, 292] width 21 height 10
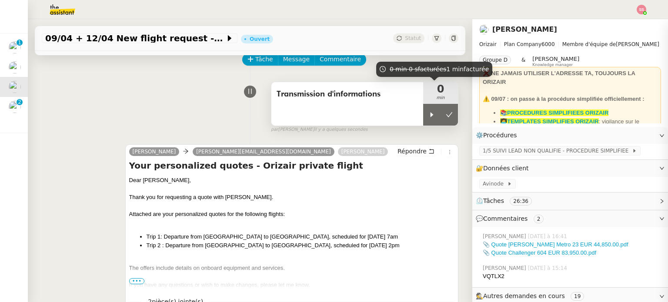
click at [424, 99] on span "min" at bounding box center [440, 97] width 35 height 7
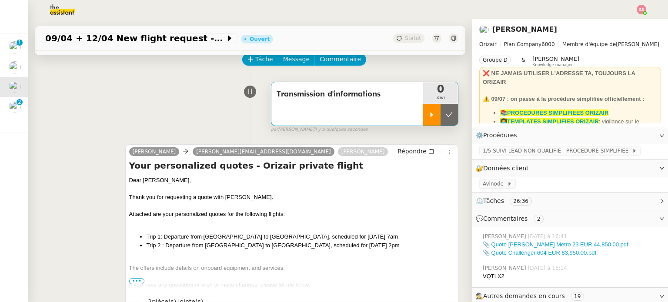
click at [428, 117] on icon at bounding box center [431, 114] width 7 height 7
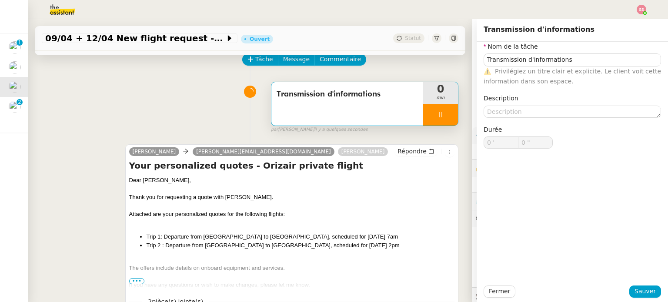
type input "Transmission d'informations"
type input "0 '"
type input "0 ""
click at [189, 100] on div "Transmission d'informations 0 min false par Souraya S. il y a quelques secondes" at bounding box center [250, 106] width 417 height 56
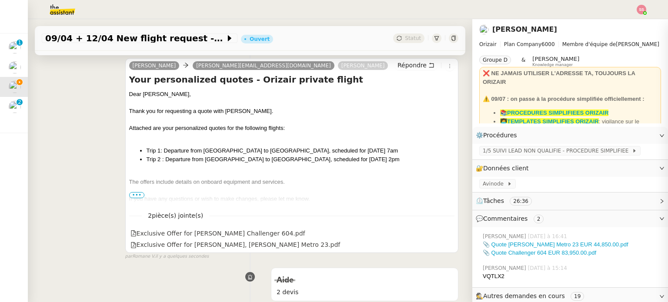
scroll to position [130, 0]
click at [130, 196] on span "•••" at bounding box center [137, 194] width 16 height 6
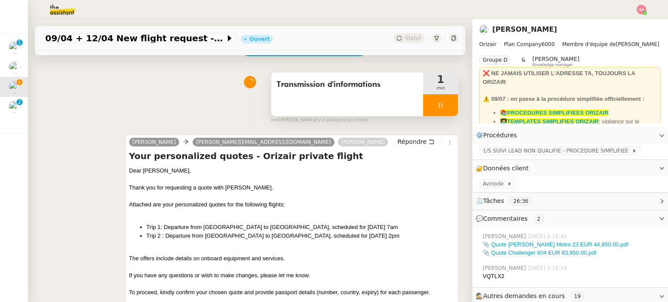
scroll to position [43, 0]
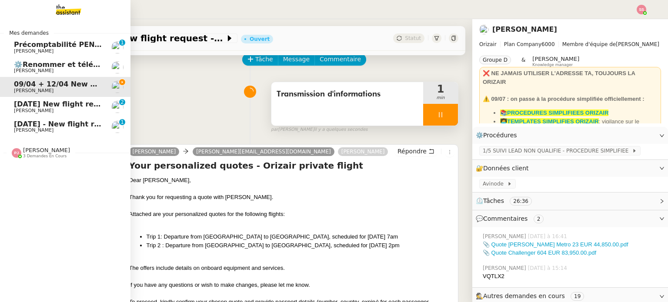
click at [37, 118] on link "22nd August 2025 - New flight request - Tushar Jaggi Louis Frei 0 1 2 3 4 5 6 7…" at bounding box center [65, 127] width 130 height 20
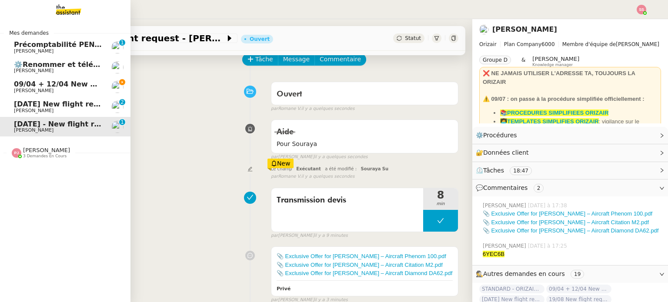
click at [39, 87] on span "09/04 + 12/04 New flight request - [PERSON_NAME]" at bounding box center [115, 84] width 202 height 8
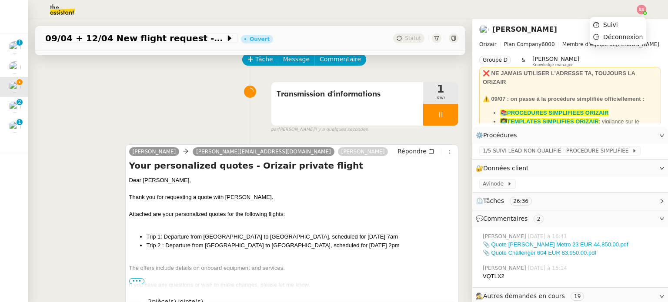
click at [640, 10] on img at bounding box center [642, 10] width 10 height 10
click at [628, 20] on li "Suivi" at bounding box center [618, 25] width 57 height 12
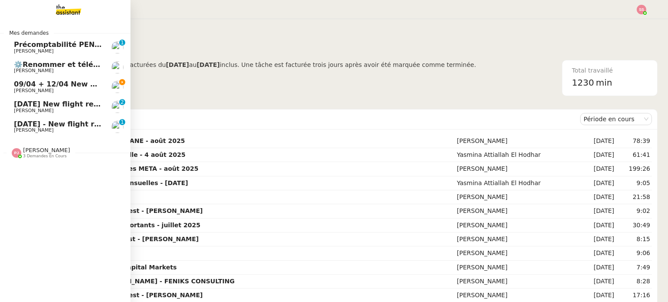
click at [79, 124] on span "[DATE] - New flight request - [PERSON_NAME]" at bounding box center [104, 124] width 180 height 8
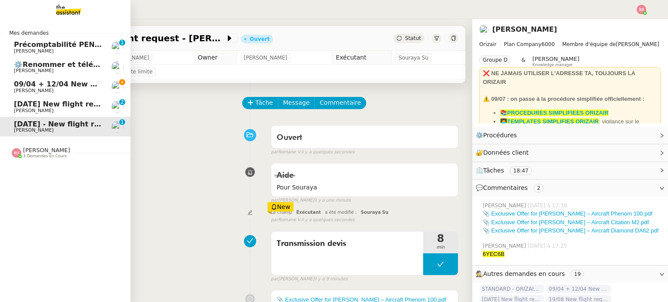
click at [56, 91] on span "[PERSON_NAME]" at bounding box center [58, 90] width 88 height 5
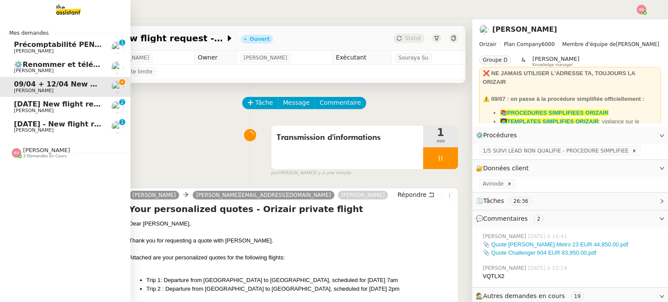
click at [43, 125] on span "[DATE] - New flight request - [PERSON_NAME]" at bounding box center [104, 124] width 180 height 8
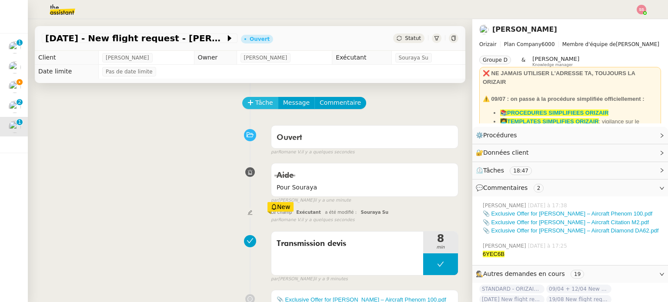
click at [261, 108] on span "Tâche" at bounding box center [264, 103] width 18 height 10
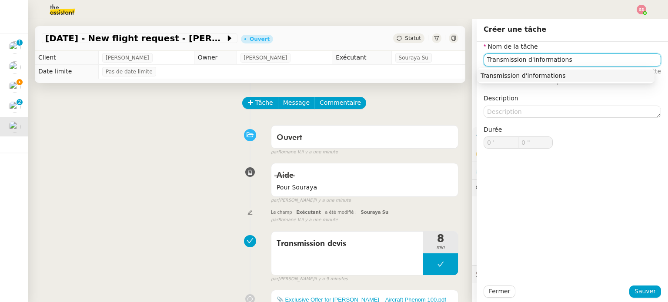
click at [518, 74] on div "Transmission d'informations" at bounding box center [565, 76] width 170 height 8
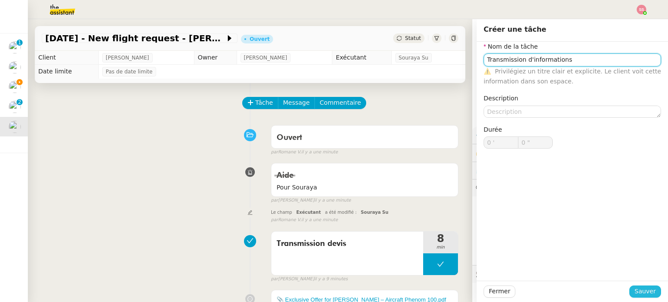
type input "Transmission d'informations"
click at [638, 293] on span "Sauver" at bounding box center [644, 292] width 21 height 10
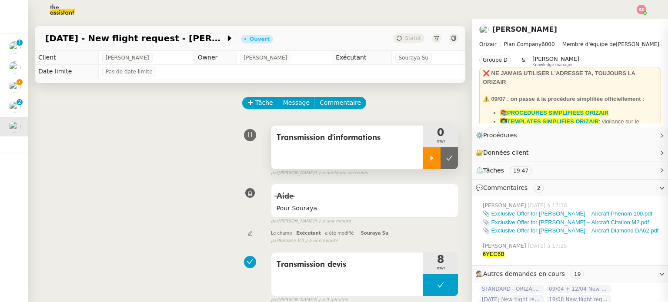
click at [428, 162] on icon at bounding box center [431, 158] width 7 height 7
click at [533, 212] on link "📎 Exclusive Offer for [PERSON_NAME] – Aircraft Phenom 100.pdf" at bounding box center [568, 213] width 170 height 7
click at [525, 223] on link "📎 Exclusive Offer for [PERSON_NAME] – Aircraft Citation M2.pdf" at bounding box center [566, 222] width 166 height 7
click at [563, 233] on link "📎 Exclusive Offer for [PERSON_NAME] – Aircraft Diamond DA62.pdf" at bounding box center [571, 230] width 176 height 7
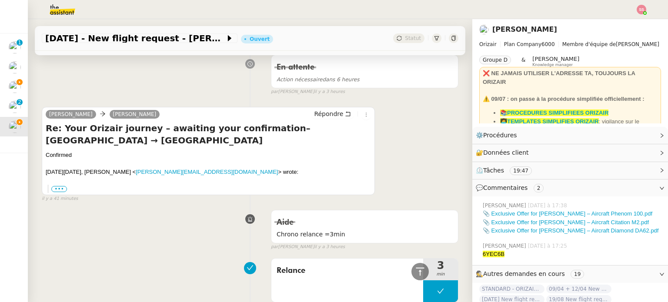
scroll to position [478, 0]
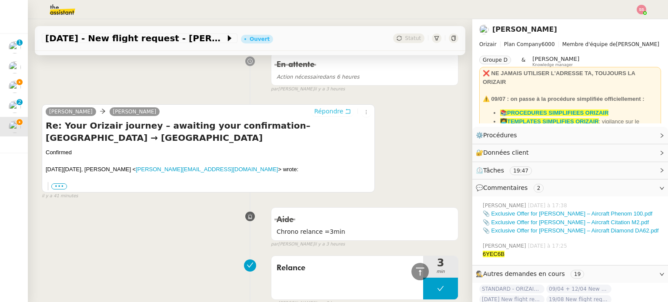
click at [314, 109] on span "Répondre" at bounding box center [328, 111] width 29 height 9
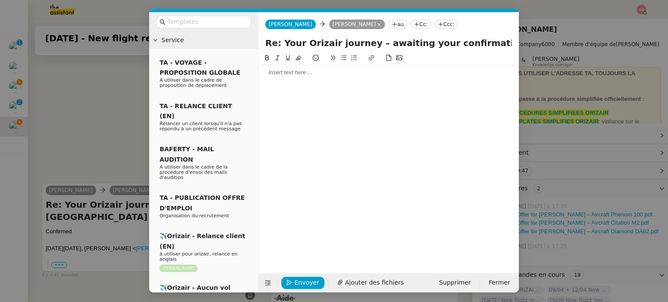
scroll to position [545, 0]
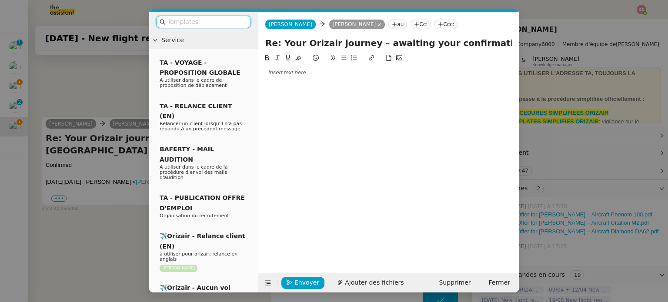
click at [189, 19] on input "text" at bounding box center [206, 22] width 78 height 10
type input "p"
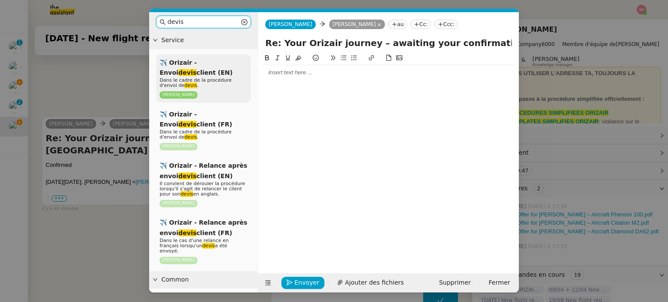
type input "devis"
click at [184, 71] on div "✈️ Orizair - Envoi devis client (EN) Dans le cadre de la procédure d'envoi de d…" at bounding box center [203, 78] width 95 height 48
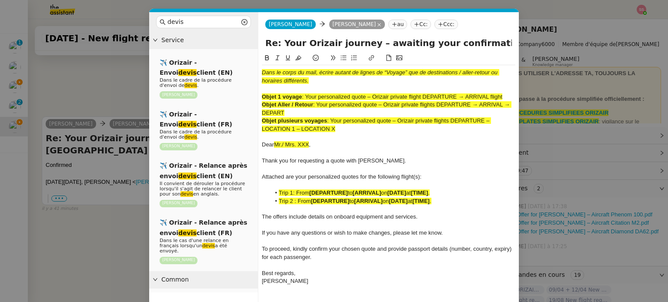
scroll to position [659, 0]
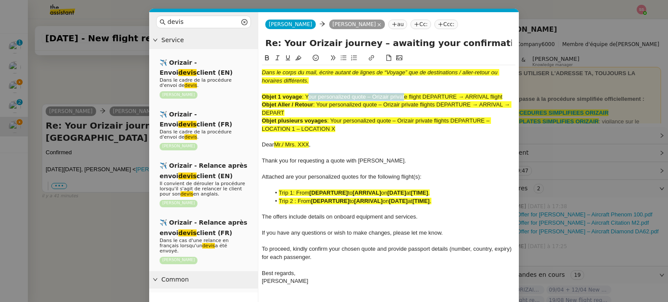
drag, startPoint x: 308, startPoint y: 95, endPoint x: 403, endPoint y: 97, distance: 95.7
click at [403, 97] on span ": Your personalized quote – Orizair private flight DEPARTURE → ARRIVAL flight" at bounding box center [402, 96] width 200 height 7
drag, startPoint x: 423, startPoint y: 97, endPoint x: 304, endPoint y: 96, distance: 119.1
click at [304, 96] on span ": Your personalized quote – Orizair private flight DEPARTURE → ARRIVAL flight" at bounding box center [402, 96] width 200 height 7
drag, startPoint x: 483, startPoint y: 42, endPoint x: 263, endPoint y: 47, distance: 220.0
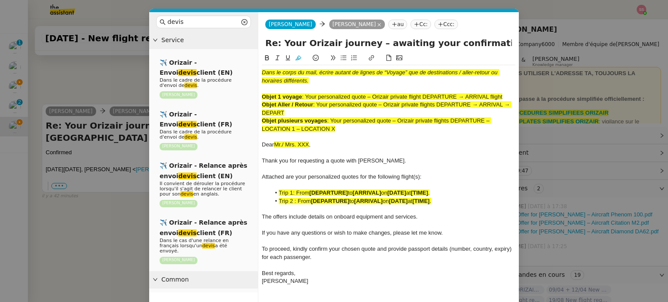
click at [263, 47] on div "Re: Your Orizair journey – awaiting your confirmation– [GEOGRAPHIC_DATA] → [GEO…" at bounding box center [388, 45] width 260 height 17
paste input ": Your personalized quote – Orizair private flight"
click at [270, 43] on input ": Your personalized quote – Orizair private flight – London → Nice" at bounding box center [388, 43] width 247 height 13
click at [363, 41] on input "Your personalized quote – Orizair private flight – London → Nice" at bounding box center [388, 43] width 247 height 13
type input "Your personalized quotes – Orizair private flight – [GEOGRAPHIC_DATA] → [GEOGRA…"
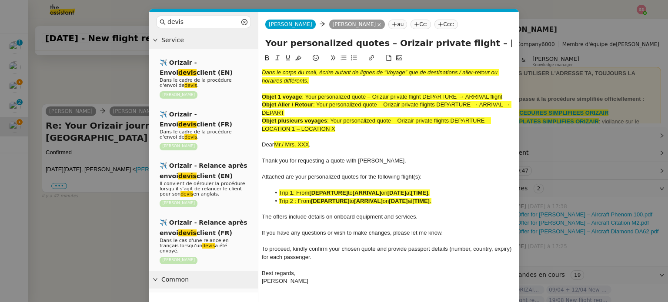
click at [434, 22] on nz-tag "Ccc:" at bounding box center [445, 25] width 23 height 10
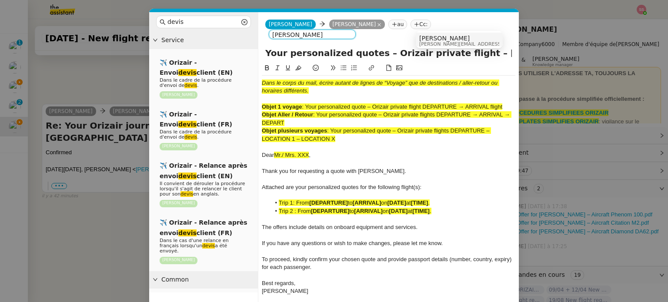
type input "louis frei"
click at [430, 38] on span "[PERSON_NAME]" at bounding box center [480, 38] width 123 height 7
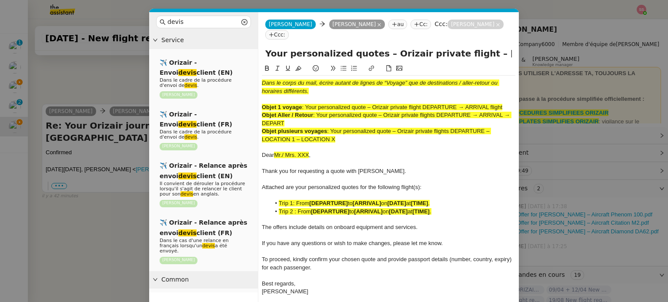
drag, startPoint x: 350, startPoint y: 128, endPoint x: 252, endPoint y: 60, distance: 119.4
click at [252, 60] on nz-layout "devis Service ✈️ Orizair - Envoi devis client (EN) Dans le cadre de la procédur…" at bounding box center [334, 172] width 370 height 320
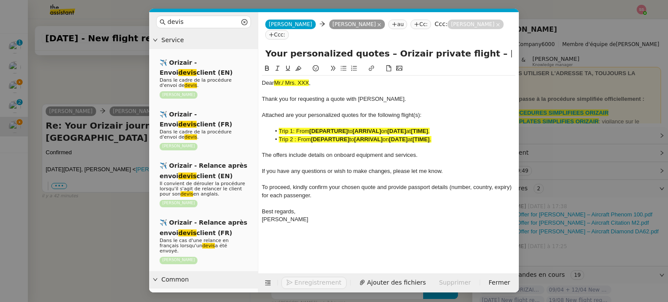
click at [60, 229] on nz-modal-container "devis Service ✈️ Orizair - Envoi devis client (EN) Dans le cadre de la procédur…" at bounding box center [334, 151] width 668 height 302
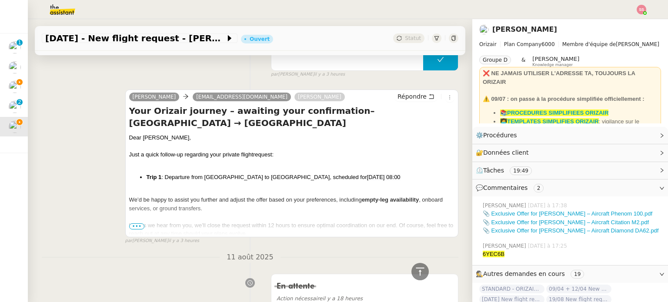
scroll to position [832, 0]
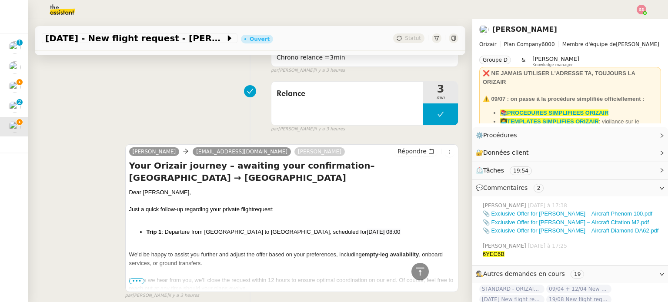
click at [210, 228] on li "Trip 1 : Departure from London to Nice, scheduled for 22nd August 2025 08:00" at bounding box center [301, 232] width 308 height 9
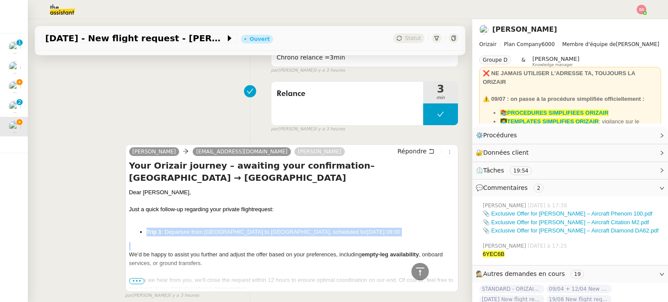
click at [210, 228] on li "Trip 1 : Departure from London to Nice, scheduled for 22nd August 2025 08:00" at bounding box center [301, 232] width 308 height 9
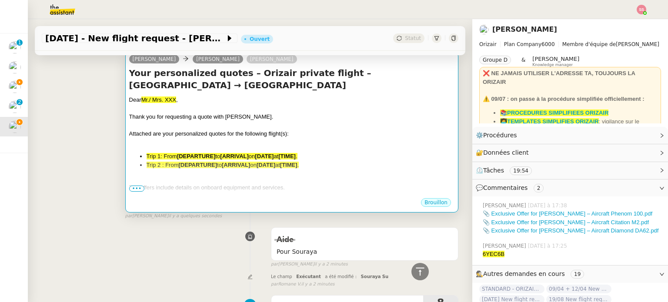
scroll to position [49, 0]
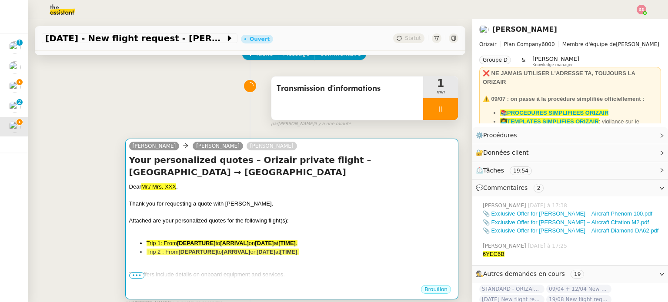
click at [250, 191] on div at bounding box center [291, 195] width 325 height 9
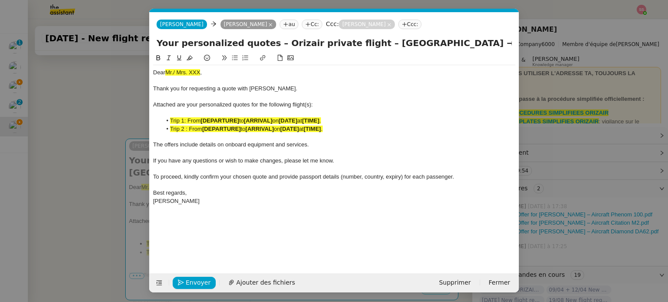
scroll to position [0, 32]
drag, startPoint x: 343, startPoint y: 127, endPoint x: 161, endPoint y: 130, distance: 182.2
click at [162, 130] on li "Trip 2 : From [DEPARTURE] to [ARRIVAL] on [DATE] at [TIME] ." at bounding box center [339, 129] width 354 height 8
click at [289, 120] on strong "[DATE]" at bounding box center [288, 120] width 19 height 7
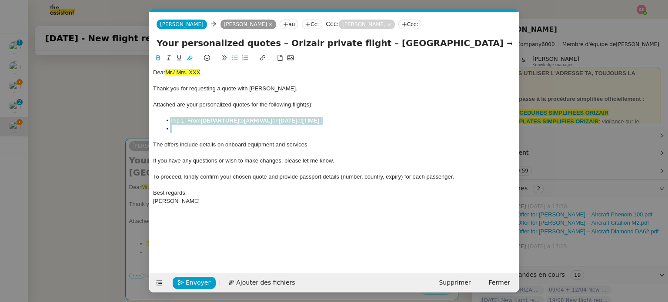
click at [289, 120] on strong "[DATE]" at bounding box center [288, 120] width 19 height 7
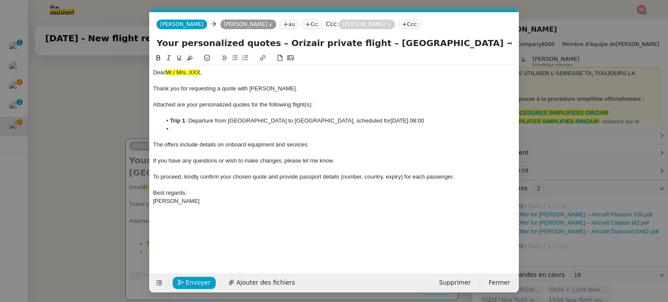
scroll to position [0, 0]
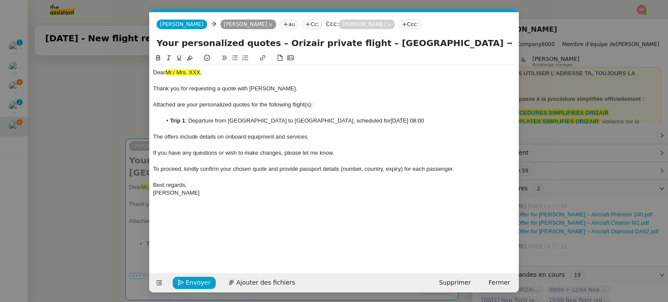
click at [101, 138] on nz-modal-container "devis Service ✈️ Orizair - Envoi devis client (EN) Dans le cadre de la procédur…" at bounding box center [334, 151] width 668 height 302
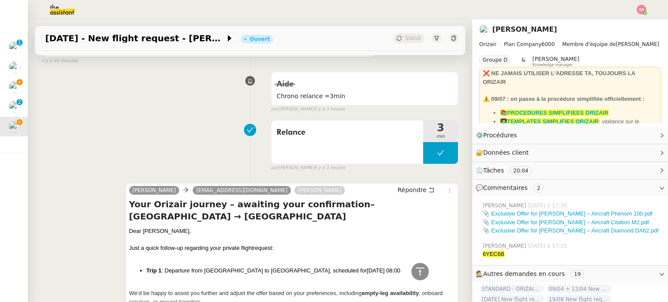
scroll to position [875, 0]
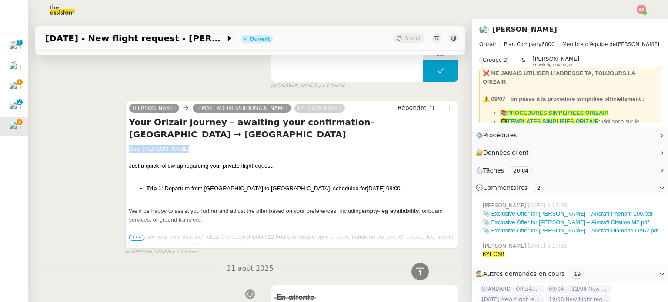
drag, startPoint x: 179, startPoint y: 123, endPoint x: 125, endPoint y: 123, distance: 53.9
click at [125, 123] on div "Josephine Kelly tushar.jaggi0@gmail.com Louis Frei Répondre Your Orizair journe…" at bounding box center [291, 175] width 333 height 148
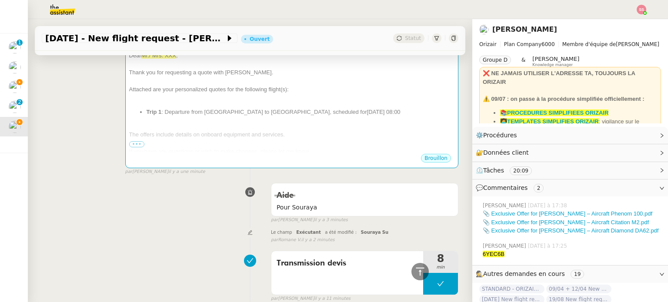
scroll to position [49, 0]
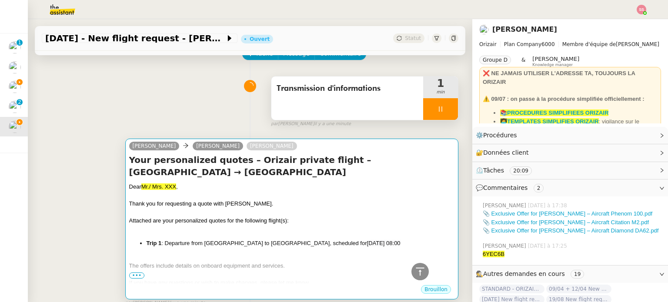
click at [180, 183] on div "Dear Mr./ Mrs. XXX ," at bounding box center [291, 187] width 325 height 9
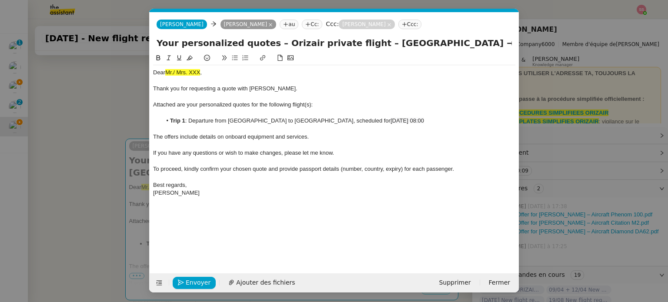
scroll to position [0, 32]
drag, startPoint x: 208, startPoint y: 76, endPoint x: 149, endPoint y: 70, distance: 59.0
click at [150, 70] on nz-spin "Dear Mr./ Mrs. XXX , Thank you for requesting a quote with Orizair. Attached ar…" at bounding box center [334, 158] width 369 height 210
click at [251, 287] on span "Ajouter des fichiers" at bounding box center [265, 283] width 59 height 10
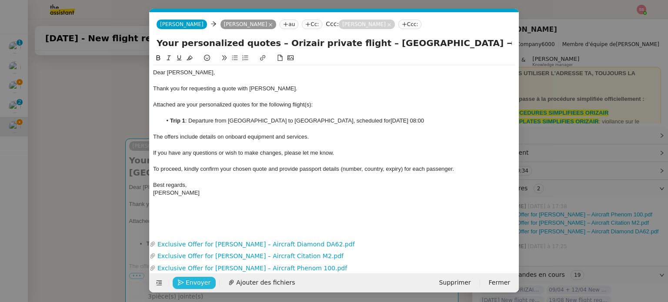
click at [199, 283] on span "Envoyer" at bounding box center [198, 283] width 25 height 10
click at [199, 283] on span "Confirmer l'envoi" at bounding box center [212, 283] width 52 height 10
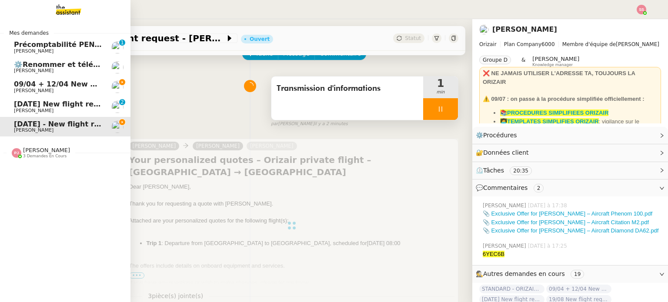
click at [47, 88] on span "09/04 + 12/04 New flight request - [PERSON_NAME]" at bounding box center [115, 84] width 202 height 8
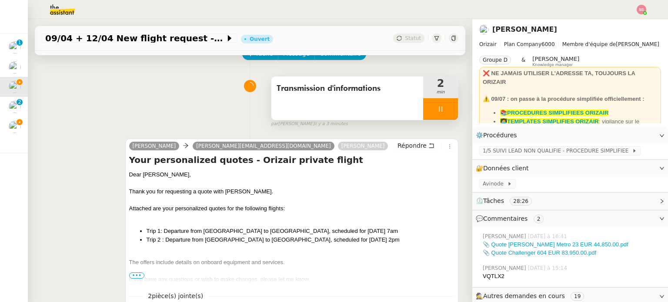
click at [440, 114] on div at bounding box center [440, 109] width 35 height 22
click at [440, 114] on button at bounding box center [448, 109] width 17 height 22
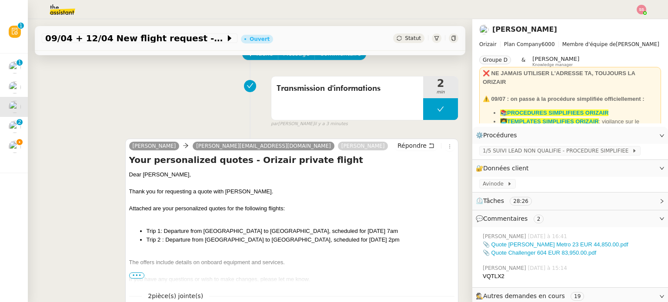
click at [405, 40] on span "Statut" at bounding box center [413, 38] width 16 height 6
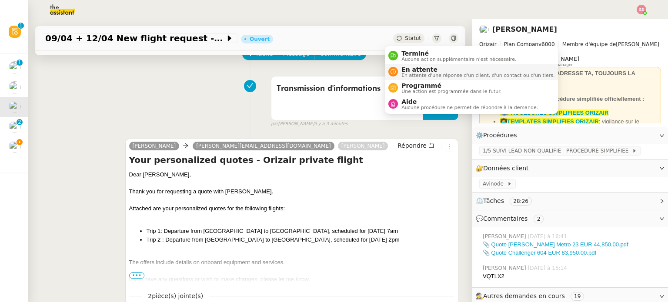
click at [418, 68] on span "En attente" at bounding box center [477, 69] width 153 height 7
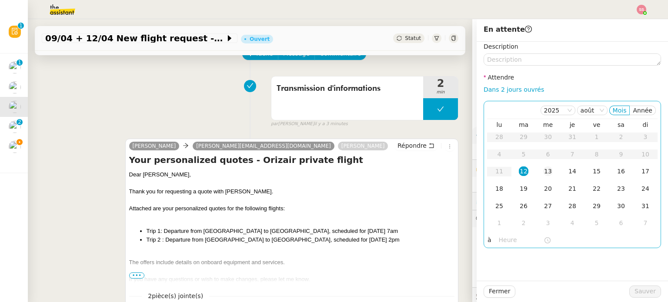
click at [544, 167] on div "13" at bounding box center [548, 172] width 10 height 10
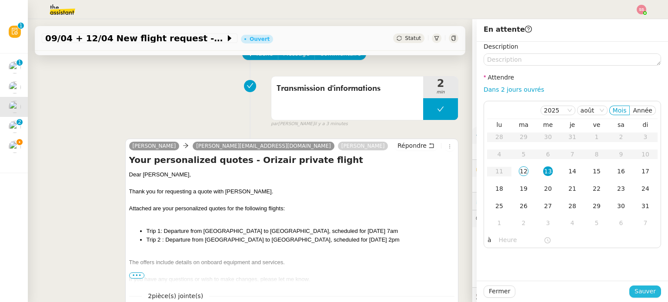
click at [649, 295] on span "Sauver" at bounding box center [644, 292] width 21 height 10
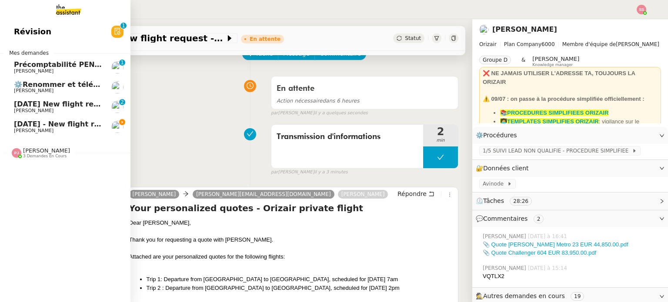
click at [35, 121] on span "[DATE] - New flight request - [PERSON_NAME]" at bounding box center [104, 124] width 180 height 8
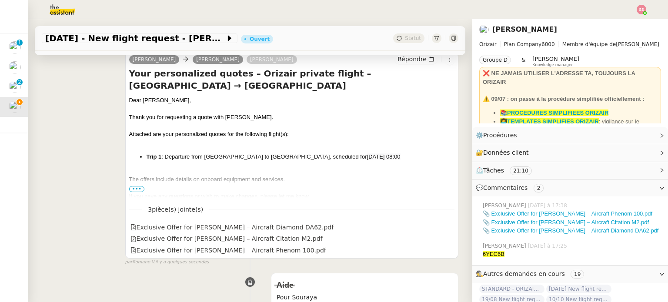
scroll to position [180, 0]
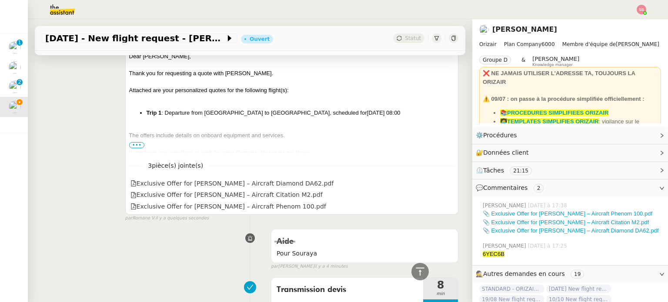
click at [133, 144] on span "•••" at bounding box center [137, 145] width 16 height 6
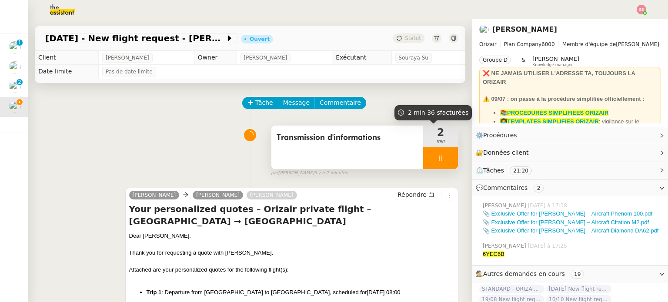
click at [440, 159] on div at bounding box center [440, 158] width 35 height 22
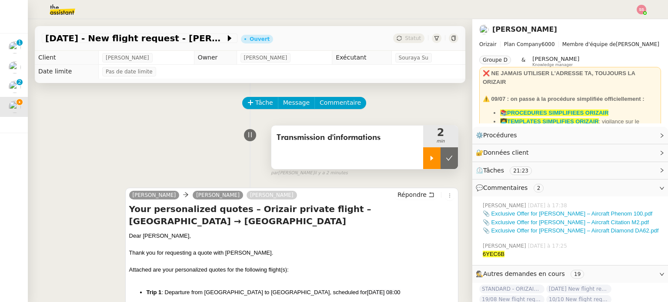
click at [446, 159] on icon at bounding box center [449, 158] width 7 height 7
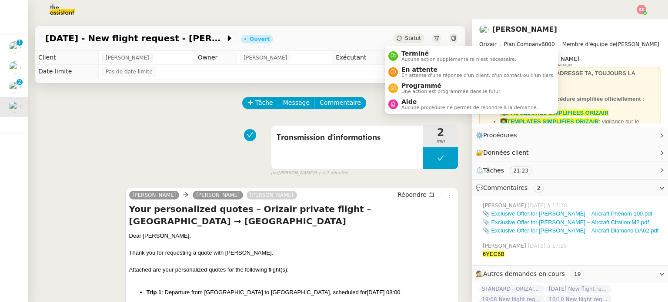
click at [405, 38] on span "Statut" at bounding box center [413, 38] width 16 height 6
click at [412, 69] on span "En attente" at bounding box center [477, 69] width 153 height 7
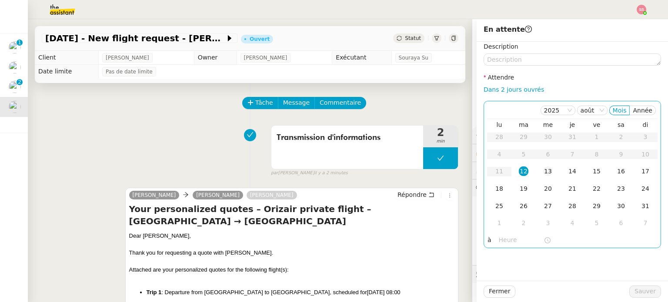
click at [536, 171] on td "13" at bounding box center [548, 171] width 24 height 17
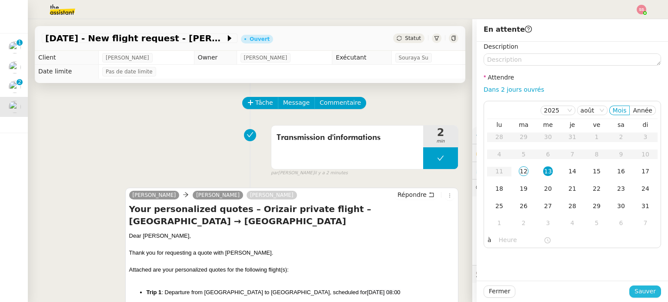
click at [634, 292] on span "Sauver" at bounding box center [644, 292] width 21 height 10
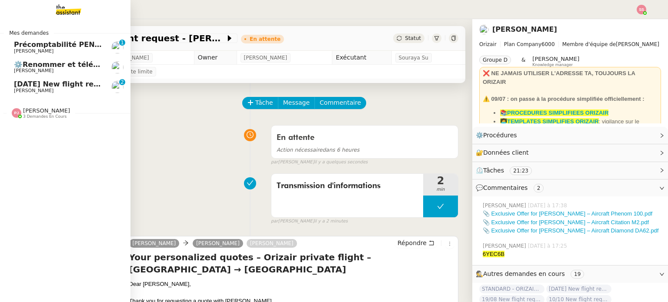
click at [54, 88] on span "[DATE] New flight request - Era Beka" at bounding box center [86, 84] width 144 height 8
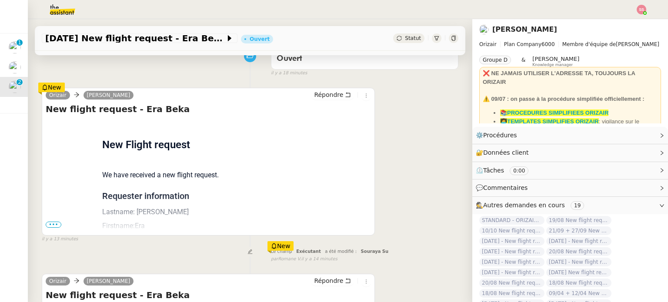
scroll to position [130, 0]
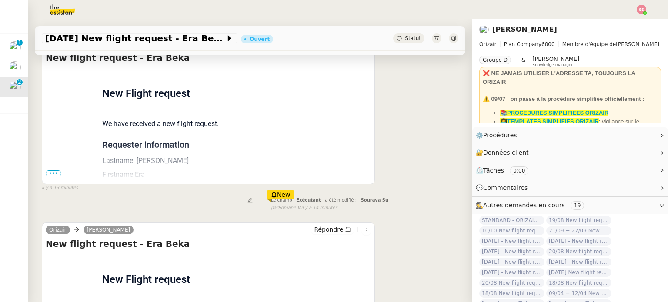
click at [57, 175] on span "•••" at bounding box center [54, 173] width 16 height 6
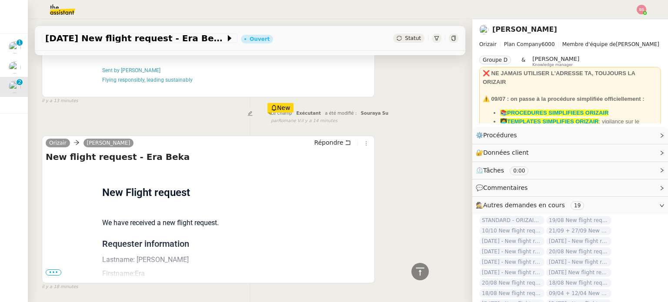
scroll to position [391, 0]
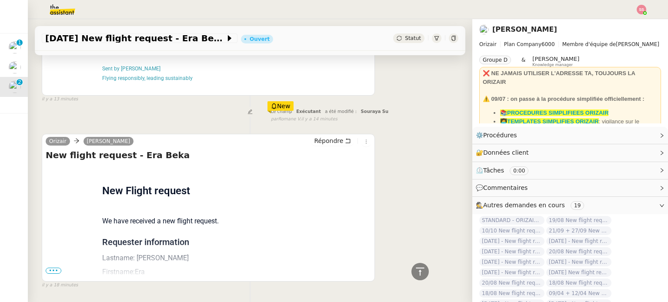
click at [55, 271] on span "•••" at bounding box center [54, 271] width 16 height 6
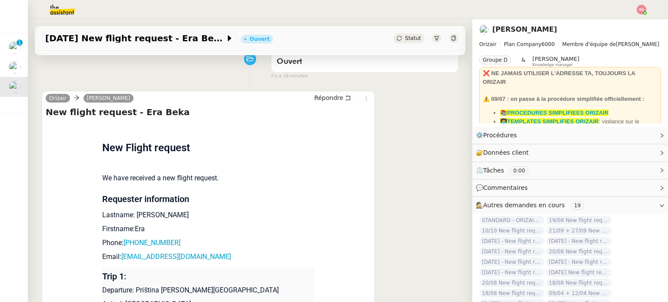
scroll to position [43, 0]
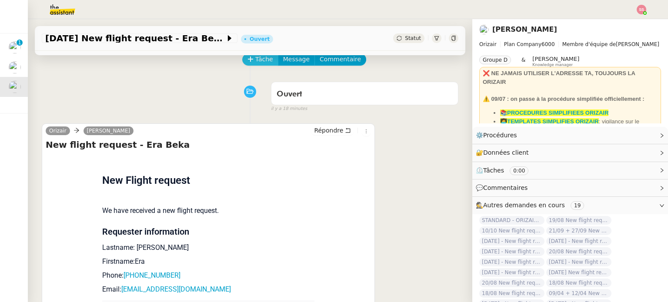
click at [259, 58] on span "Tâche" at bounding box center [264, 59] width 18 height 10
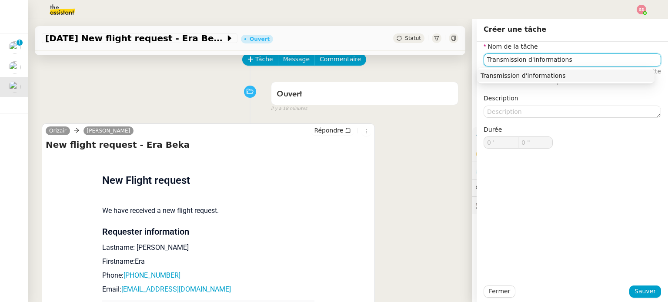
click at [511, 78] on div "Transmission d'informations" at bounding box center [565, 76] width 170 height 8
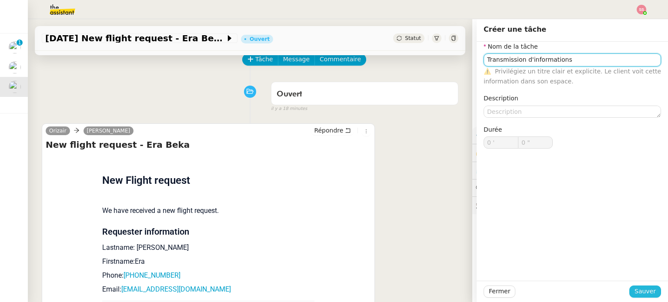
type input "Transmission d'informations"
click at [644, 297] on button "Sauver" at bounding box center [645, 292] width 32 height 12
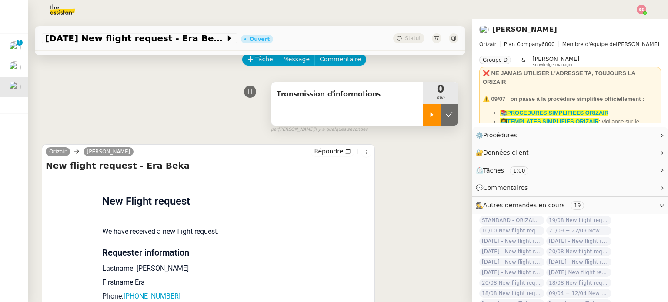
click at [423, 117] on div at bounding box center [431, 115] width 17 height 22
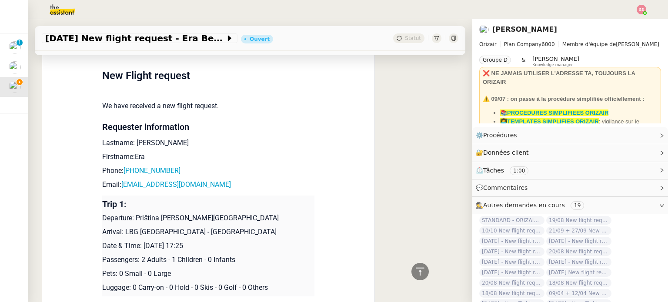
scroll to position [609, 0]
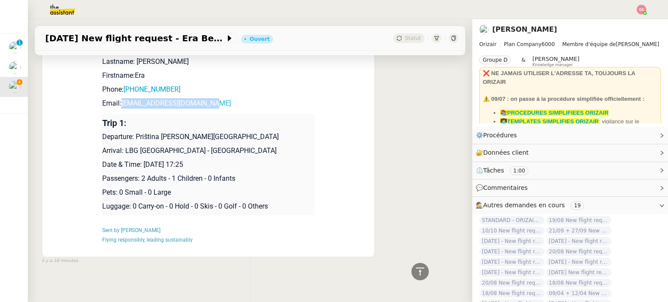
drag, startPoint x: 226, startPoint y: 106, endPoint x: 119, endPoint y: 105, distance: 107.4
click at [119, 105] on p "Email: [EMAIL_ADDRESS][DOMAIN_NAME]" at bounding box center [208, 103] width 212 height 10
copy link "[EMAIL_ADDRESS][DOMAIN_NAME]"
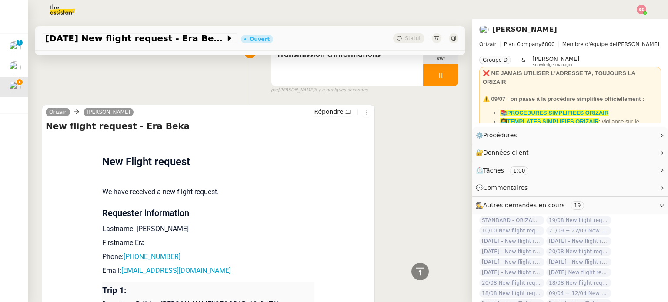
scroll to position [0, 0]
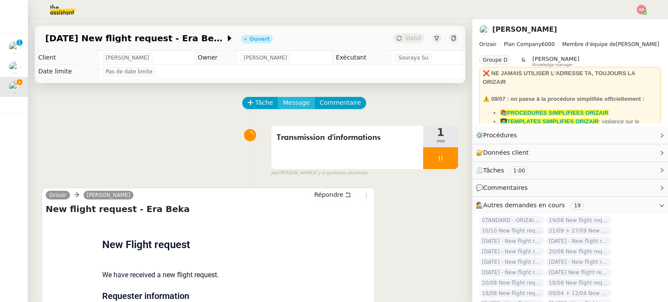
click at [293, 107] on span "Message" at bounding box center [296, 103] width 27 height 10
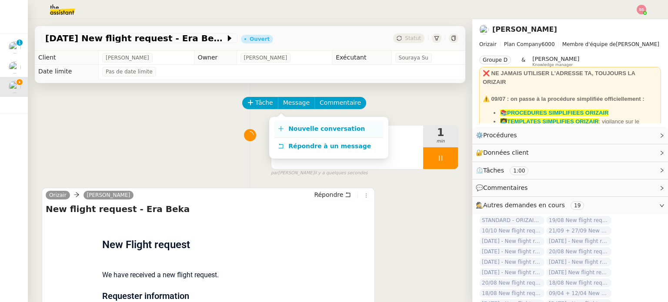
click at [304, 120] on link "Nouvelle conversation" at bounding box center [328, 128] width 109 height 17
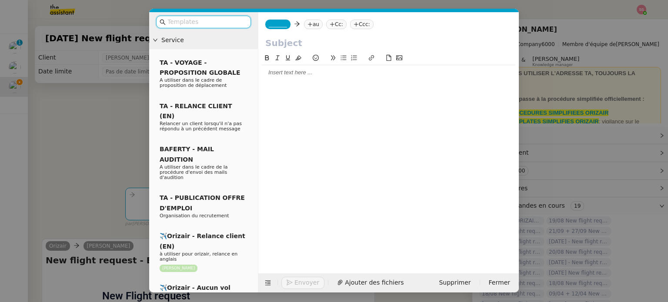
click at [315, 19] on div "_______ au Cc: Ccc:" at bounding box center [388, 24] width 260 height 24
click at [317, 22] on nz-tag "au" at bounding box center [313, 25] width 19 height 10
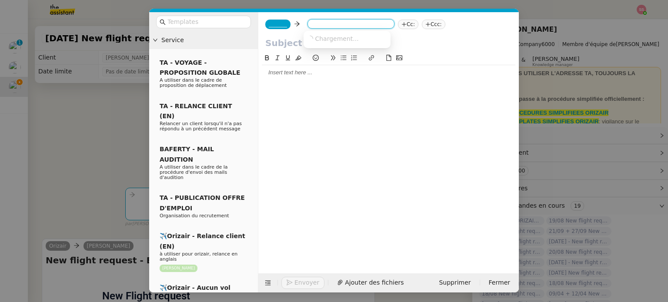
paste input "[EMAIL_ADDRESS][DOMAIN_NAME]"
type input "[EMAIL_ADDRESS][DOMAIN_NAME]"
click at [333, 40] on span "[EMAIL_ADDRESS][DOMAIN_NAME]" at bounding box center [360, 38] width 107 height 7
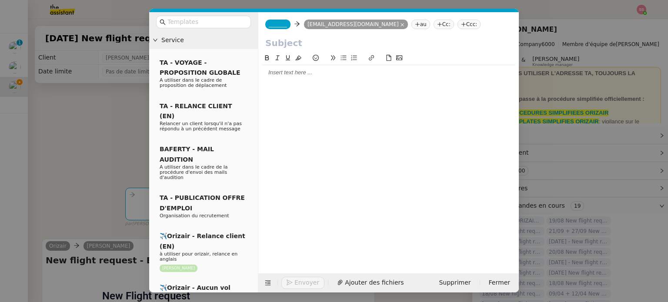
click at [278, 28] on nz-tag "_______" at bounding box center [277, 25] width 25 height 10
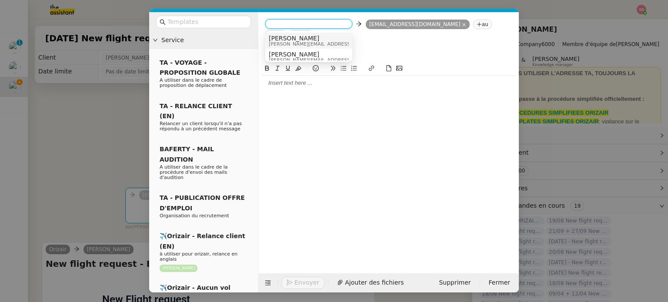
click at [295, 43] on span "[PERSON_NAME][EMAIL_ADDRESS][DOMAIN_NAME]" at bounding box center [330, 44] width 123 height 5
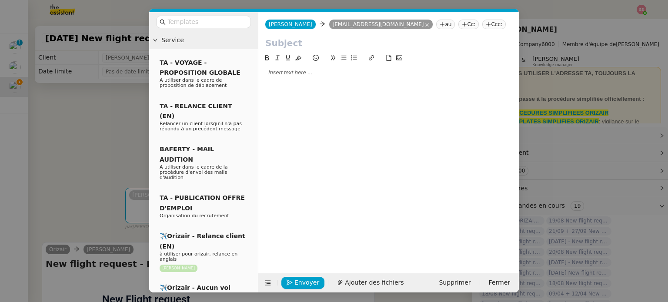
click at [482, 26] on nz-tag "Ccc:" at bounding box center [493, 25] width 23 height 10
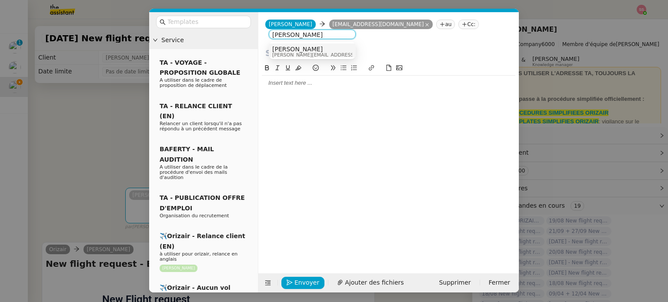
type input "[PERSON_NAME]"
click at [332, 54] on div "[PERSON_NAME] [PERSON_NAME][EMAIL_ADDRESS][DOMAIN_NAME]" at bounding box center [312, 52] width 80 height 12
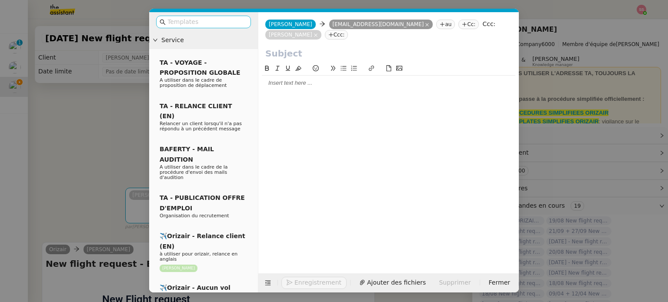
click at [219, 24] on input "text" at bounding box center [206, 22] width 78 height 10
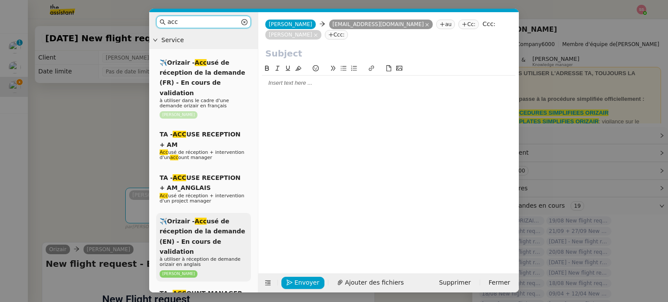
type input "acc"
click at [200, 232] on span "✈️Orizair - Acc usé de réception de la demande (EN) - En cours de validation" at bounding box center [203, 236] width 86 height 37
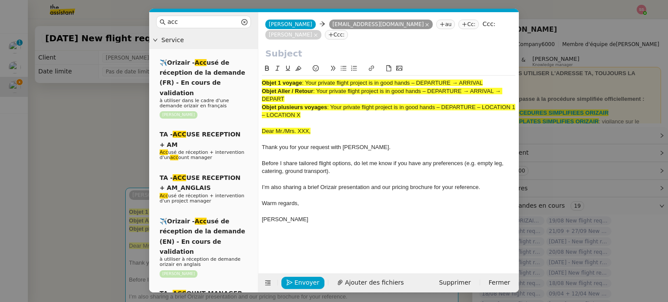
drag, startPoint x: 307, startPoint y: 84, endPoint x: 492, endPoint y: 85, distance: 185.2
click at [492, 85] on div "Objet 1 voyage : Your private flight project is in good hands – DEPARTURE → ARR…" at bounding box center [388, 83] width 253 height 8
click at [386, 48] on input "text" at bounding box center [388, 53] width 247 height 13
paste input "Your private flight project is in good hands – DEPARTURE → ARRIVAL"
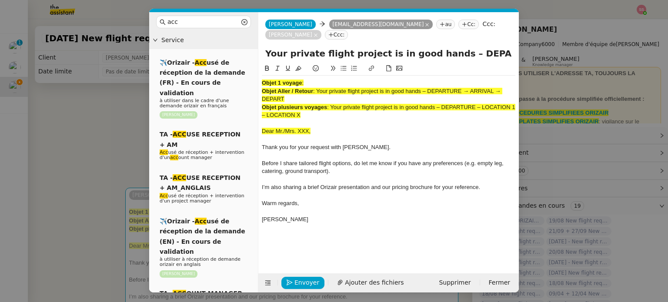
scroll to position [0, 37]
type input "Your private flight project is in good hands – DEPARTURE → ARRIVAL"
drag, startPoint x: 325, startPoint y: 116, endPoint x: 231, endPoint y: 51, distance: 114.3
click at [231, 52] on nz-layout "acc Service ✈️Orizair - Acc usé de réception de la demande (FR) - En cours de v…" at bounding box center [334, 152] width 370 height 280
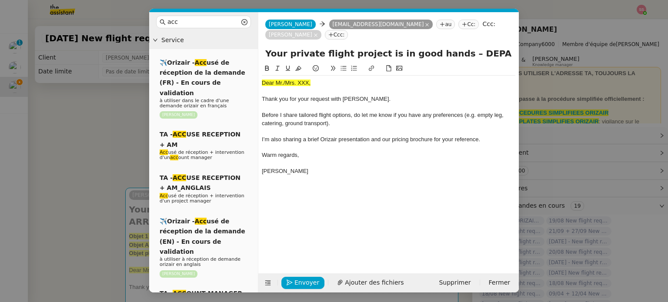
click at [83, 137] on nz-modal-container "acc Service ✈️Orizair - Acc usé de réception de la demande (FR) - En cours de v…" at bounding box center [334, 151] width 668 height 302
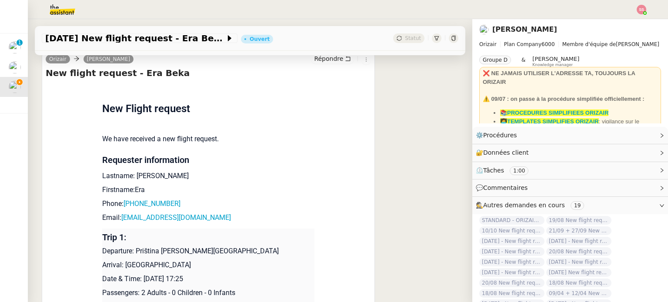
scroll to position [391, 0]
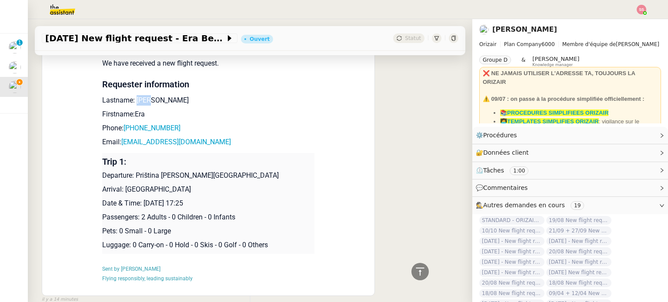
drag, startPoint x: 140, startPoint y: 90, endPoint x: 131, endPoint y: 89, distance: 8.4
click at [131, 95] on p "Lastname: [PERSON_NAME]" at bounding box center [208, 100] width 212 height 10
copy p "Beka"
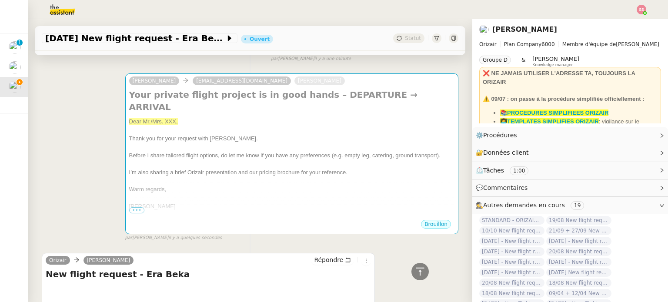
scroll to position [0, 0]
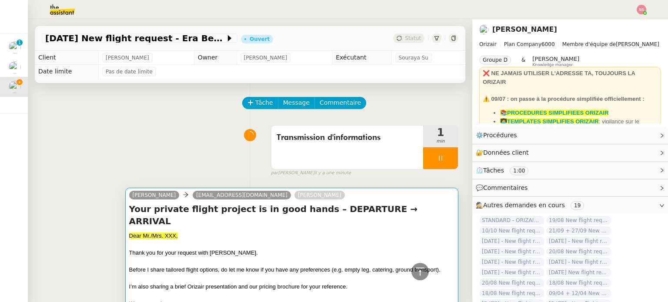
click at [207, 240] on div at bounding box center [291, 244] width 325 height 9
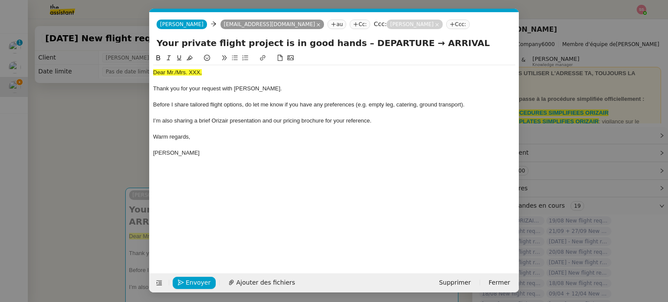
scroll to position [0, 27]
drag, startPoint x: 204, startPoint y: 76, endPoint x: 142, endPoint y: 72, distance: 61.9
click at [142, 72] on nz-modal-container "acc Service ✈️Orizair - Acc usé de réception de la demande (FR) - En cours de v…" at bounding box center [334, 151] width 668 height 302
click at [190, 56] on icon at bounding box center [190, 58] width 6 height 6
click at [177, 71] on div "Dear Mr./Mrs. XXX," at bounding box center [334, 73] width 362 height 8
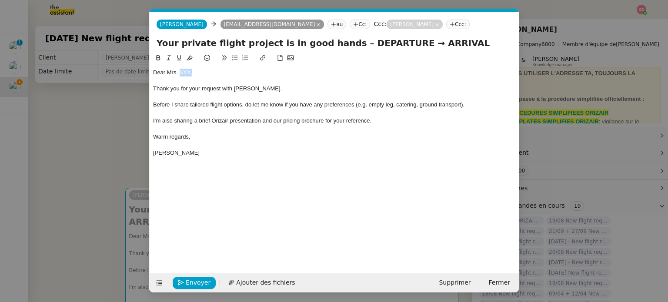
drag, startPoint x: 193, startPoint y: 73, endPoint x: 179, endPoint y: 71, distance: 14.4
click at [179, 71] on div "Dear Mrs. XXX," at bounding box center [334, 73] width 362 height 8
click at [280, 284] on span "Ajouter des fichiers" at bounding box center [265, 283] width 59 height 10
click at [86, 182] on nz-modal-container "acc Service ✈️Orizair - Acc usé de réception de la demande (FR) - En cours de v…" at bounding box center [334, 151] width 668 height 302
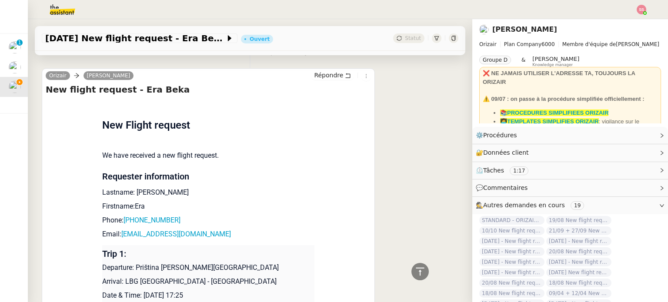
scroll to position [783, 0]
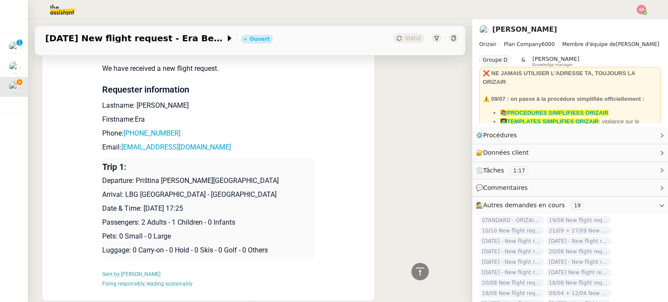
drag, startPoint x: 133, startPoint y: 170, endPoint x: 276, endPoint y: 175, distance: 143.1
click at [276, 176] on p "Departure: Priština [PERSON_NAME][GEOGRAPHIC_DATA]" at bounding box center [208, 181] width 212 height 10
copy p "Priština [PERSON_NAME][GEOGRAPHIC_DATA]"
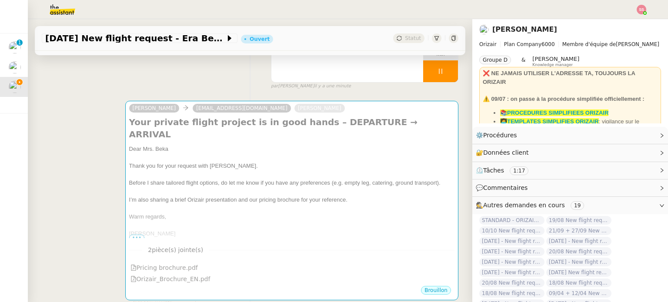
scroll to position [43, 0]
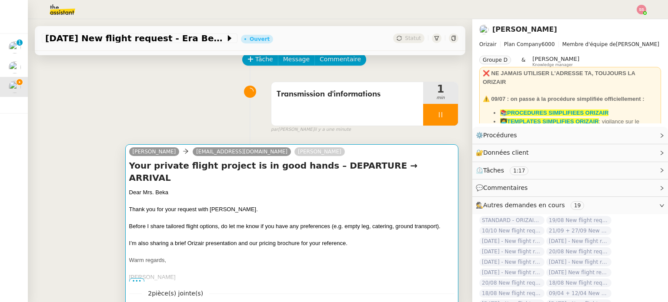
click at [323, 188] on div "Dear Mrs. Beka" at bounding box center [291, 192] width 325 height 9
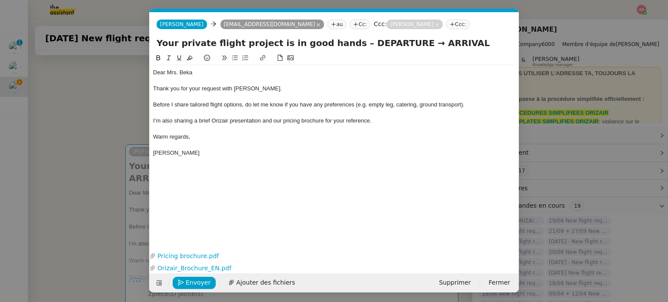
scroll to position [0, 27]
drag, startPoint x: 391, startPoint y: 38, endPoint x: 342, endPoint y: 38, distance: 49.6
click at [342, 38] on input "Your private flight project is in good hands – DEPARTURE → ARRIVAL" at bounding box center [334, 43] width 355 height 13
paste input "Priština [PERSON_NAME][GEOGRAPHIC_DATA]"
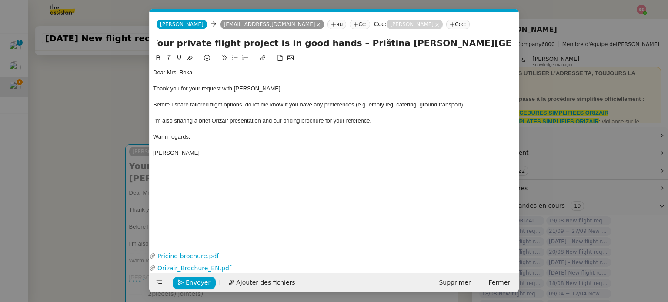
type input "Your private flight project is in good hands – Priština [PERSON_NAME][GEOGRAPHI…"
click at [99, 151] on nz-modal-container "acc Service ✈️Orizair - Acc usé de réception de la demande (FR) - En cours de v…" at bounding box center [334, 151] width 668 height 302
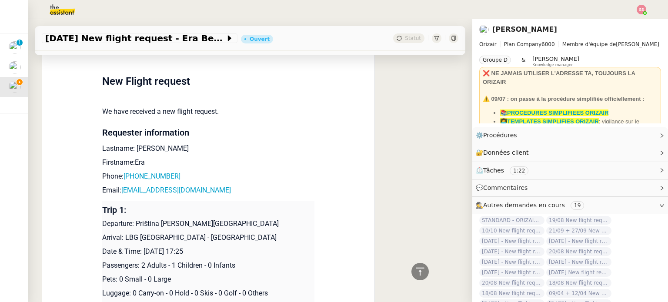
scroll to position [782, 0]
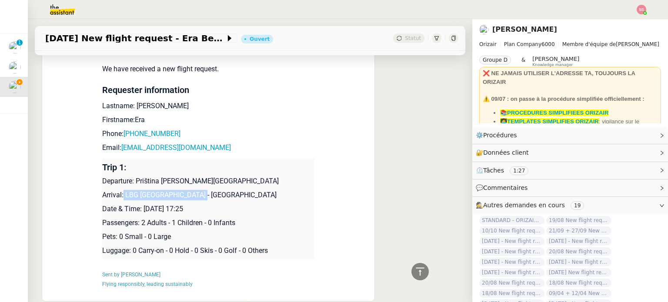
drag, startPoint x: 193, startPoint y: 195, endPoint x: 118, endPoint y: 194, distance: 75.2
click at [118, 194] on p "Arrival: LBG [GEOGRAPHIC_DATA] - [GEOGRAPHIC_DATA]" at bounding box center [208, 195] width 212 height 10
copy p "LBG [GEOGRAPHIC_DATA] - [GEOGRAPHIC_DATA]"
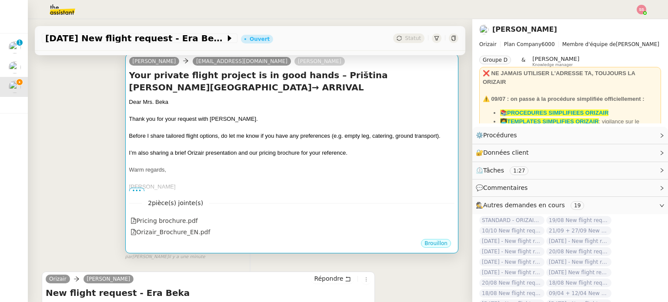
scroll to position [130, 0]
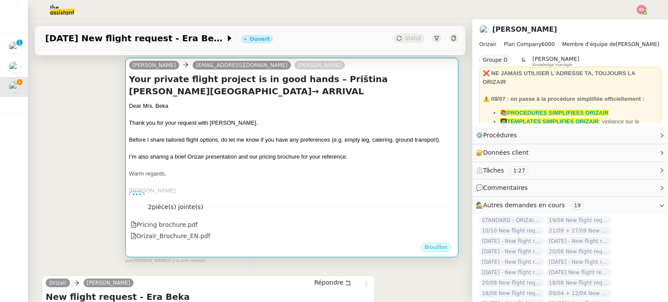
click at [329, 174] on div "Warm regards," at bounding box center [291, 174] width 325 height 9
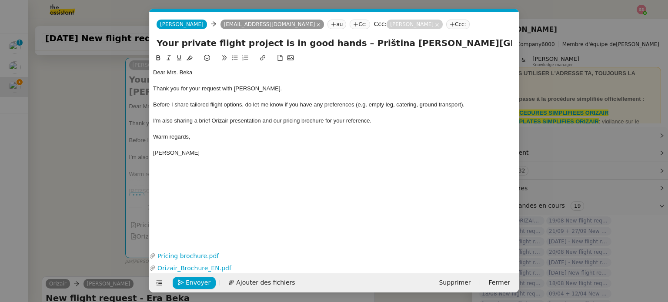
scroll to position [0, 53]
drag, startPoint x: 390, startPoint y: 46, endPoint x: 578, endPoint y: 53, distance: 188.4
click at [578, 53] on nz-modal-container "acc Service ✈️Orizair - Acc usé de réception de la demande (FR) - En cours de v…" at bounding box center [334, 151] width 668 height 302
click at [493, 44] on input "Your private flight project is in good hands – Priština [PERSON_NAME][GEOGRAPHI…" at bounding box center [334, 43] width 355 height 13
drag, startPoint x: 485, startPoint y: 45, endPoint x: 533, endPoint y: 49, distance: 47.5
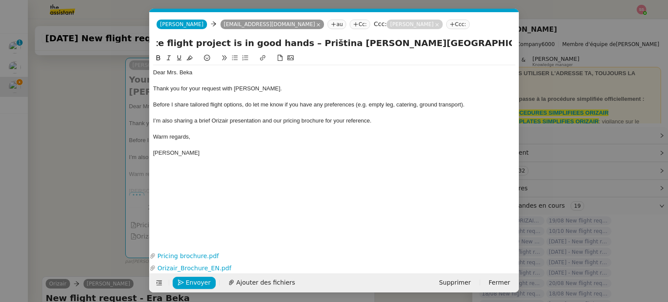
click at [533, 49] on nz-modal-container "acc Service ✈️Orizair - Acc usé de réception de la demande (FR) - En cours de v…" at bounding box center [334, 151] width 668 height 302
paste input "LBG [GEOGRAPHIC_DATA] - [GEOGRAPHIC_DATA]"
type input "Your private flight project is in good hands – Priština [PERSON_NAME][GEOGRAPHI…"
click at [432, 107] on span "Before I share tailored flight options, do let me know if you have any preferen…" at bounding box center [308, 104] width 311 height 7
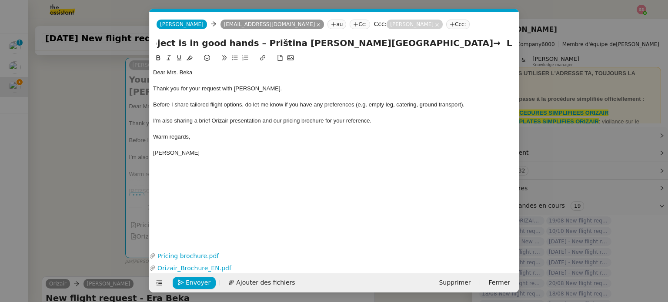
scroll to position [0, 0]
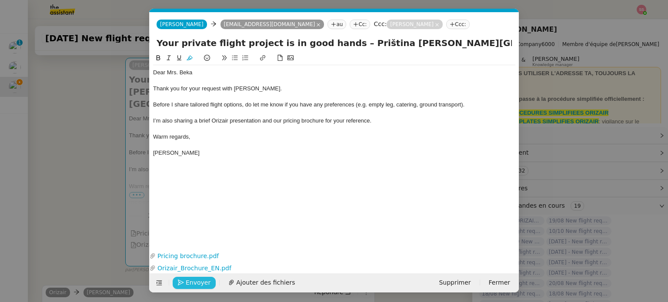
click at [196, 283] on span "Envoyer" at bounding box center [198, 283] width 25 height 10
click at [196, 283] on span "Confirmer l'envoi" at bounding box center [212, 283] width 52 height 10
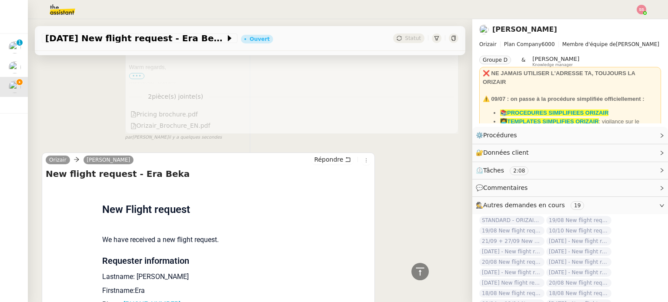
scroll to position [348, 0]
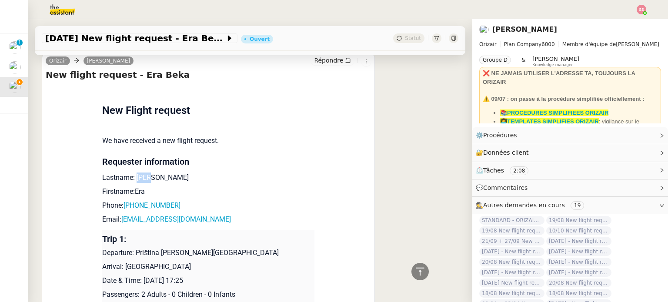
drag, startPoint x: 147, startPoint y: 171, endPoint x: 132, endPoint y: 169, distance: 15.4
click at [132, 173] on p "Lastname: [PERSON_NAME]" at bounding box center [208, 178] width 212 height 10
copy p "Beka"
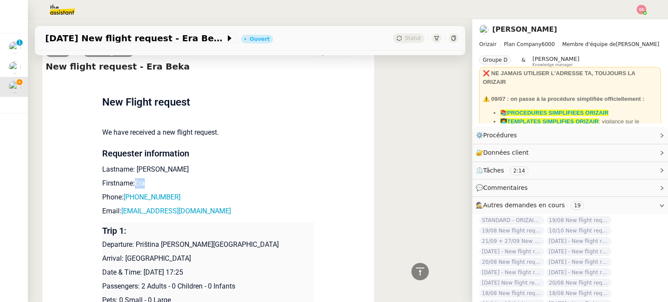
drag, startPoint x: 145, startPoint y: 184, endPoint x: 130, endPoint y: 182, distance: 15.3
click at [130, 182] on p "Firstname:Era" at bounding box center [208, 183] width 212 height 10
copy p "Era"
drag, startPoint x: 170, startPoint y: 200, endPoint x: 126, endPoint y: 198, distance: 43.5
click at [126, 198] on p "Phone: [PHONE_NUMBER]" at bounding box center [208, 197] width 212 height 10
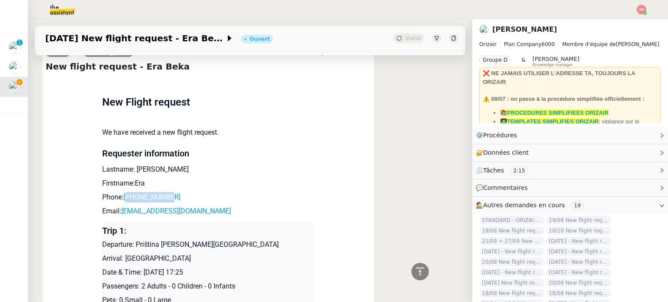
copy link "38344801883"
drag, startPoint x: 227, startPoint y: 213, endPoint x: 118, endPoint y: 212, distance: 108.7
click at [118, 212] on p "Email: [EMAIL_ADDRESS][DOMAIN_NAME]" at bounding box center [208, 211] width 212 height 10
copy link "[EMAIL_ADDRESS][DOMAIN_NAME]"
drag, startPoint x: 134, startPoint y: 247, endPoint x: 267, endPoint y: 247, distance: 133.5
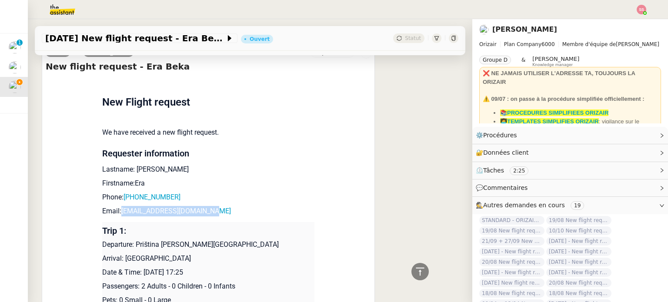
click at [267, 247] on p "Departure: Priština [PERSON_NAME][GEOGRAPHIC_DATA]" at bounding box center [208, 245] width 212 height 10
copy p "Priština [PERSON_NAME][GEOGRAPHIC_DATA]"
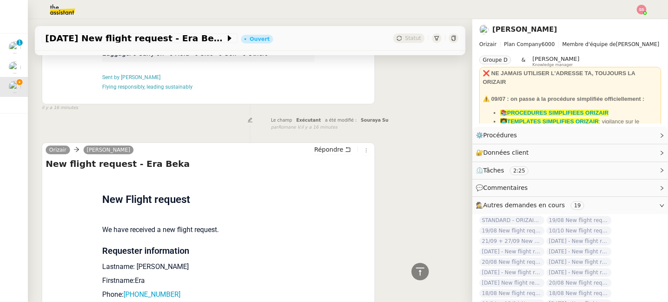
scroll to position [791, 0]
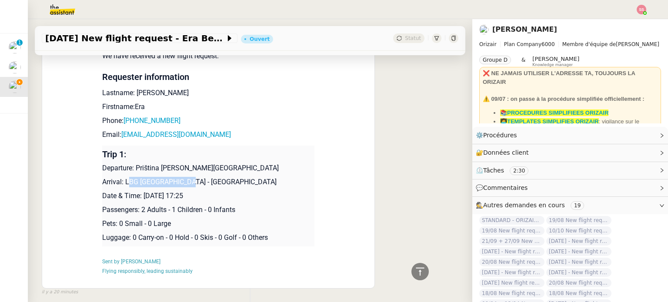
drag, startPoint x: 123, startPoint y: 183, endPoint x: 177, endPoint y: 181, distance: 53.9
click at [177, 181] on p "Arrival: LBG [GEOGRAPHIC_DATA] - [GEOGRAPHIC_DATA]" at bounding box center [208, 182] width 212 height 10
click at [193, 185] on p "Arrival: LBG [GEOGRAPHIC_DATA] - [GEOGRAPHIC_DATA]" at bounding box center [208, 182] width 212 height 10
drag, startPoint x: 166, startPoint y: 184, endPoint x: 120, endPoint y: 182, distance: 45.3
click at [120, 182] on p "Arrival: LBG [GEOGRAPHIC_DATA] - [GEOGRAPHIC_DATA]" at bounding box center [208, 182] width 212 height 10
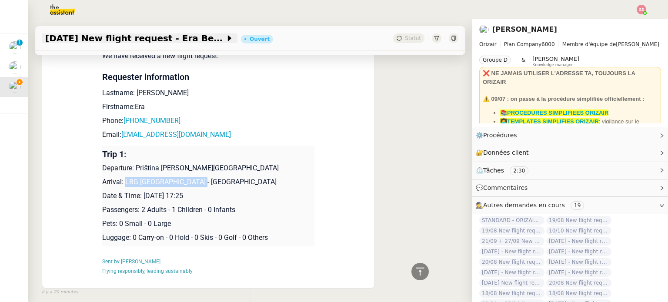
copy p "LBG [GEOGRAPHIC_DATA] - [GEOGRAPHIC_DATA]"
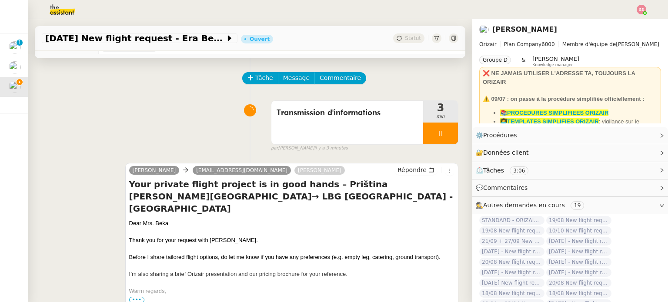
scroll to position [8, 0]
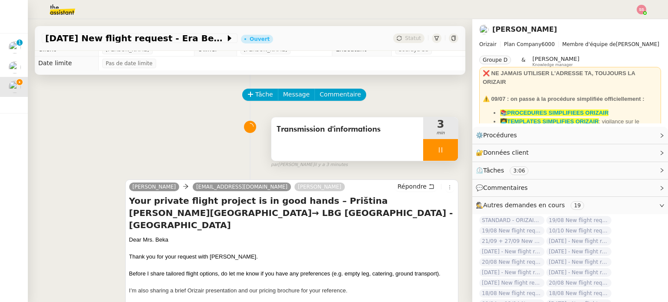
click at [438, 154] on div at bounding box center [440, 150] width 35 height 22
click at [440, 154] on button at bounding box center [448, 150] width 17 height 22
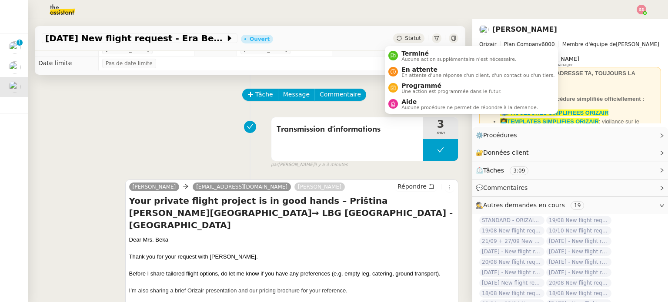
click at [395, 35] on div "Statut" at bounding box center [408, 38] width 31 height 10
click at [407, 67] on span "En attente" at bounding box center [477, 69] width 153 height 7
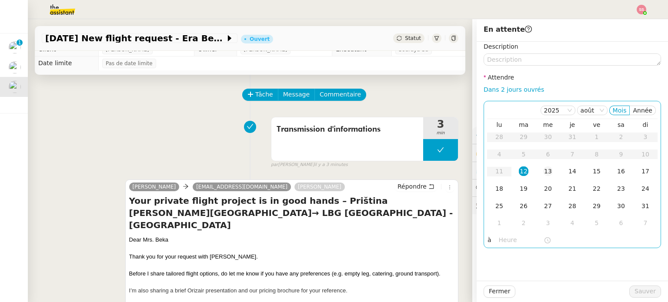
click at [536, 174] on td "13" at bounding box center [548, 171] width 24 height 17
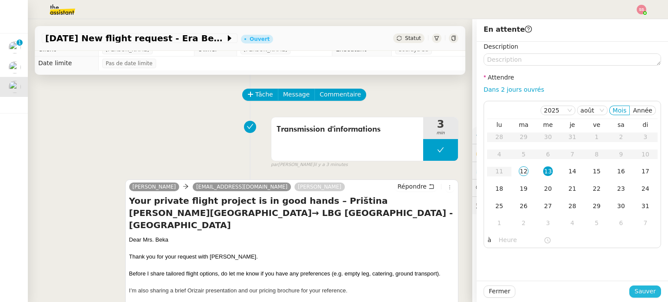
click at [634, 288] on span "Sauver" at bounding box center [644, 292] width 21 height 10
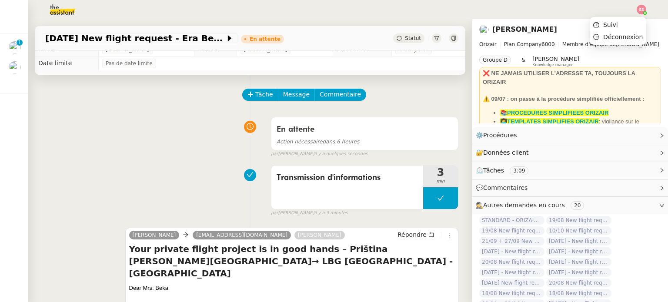
click at [642, 8] on img at bounding box center [642, 10] width 10 height 10
click at [627, 24] on li "Suivi" at bounding box center [618, 25] width 57 height 12
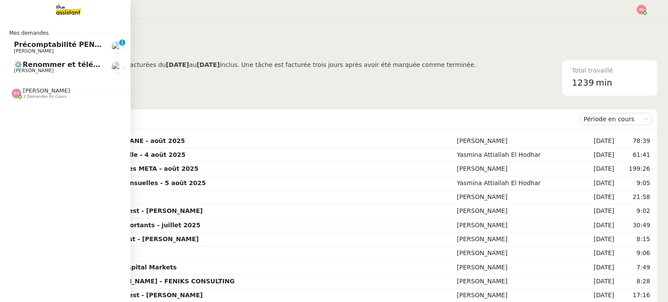
click at [26, 73] on span "[PERSON_NAME]" at bounding box center [34, 71] width 40 height 6
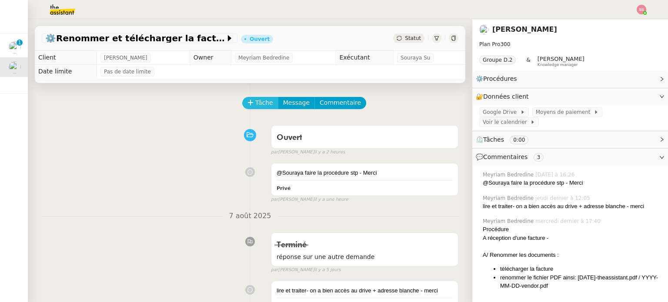
click at [255, 101] on span "Tâche" at bounding box center [264, 103] width 18 height 10
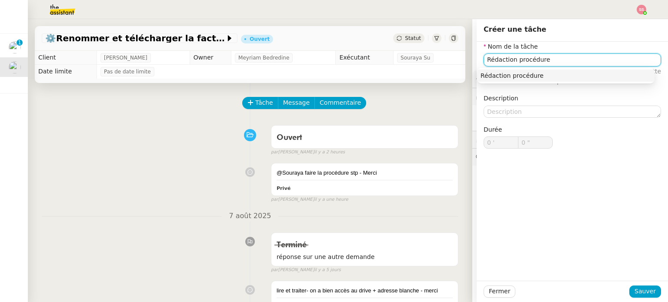
click at [505, 76] on div "Rédaction procédure" at bounding box center [565, 76] width 170 height 8
type input "Rédaction procédure"
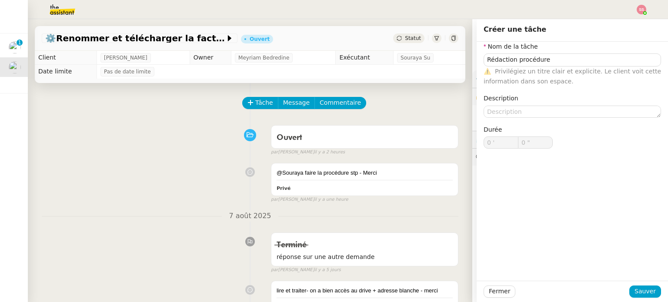
click at [644, 283] on div "Fermer Sauver" at bounding box center [572, 291] width 191 height 21
click at [647, 291] on span "Sauver" at bounding box center [644, 292] width 21 height 10
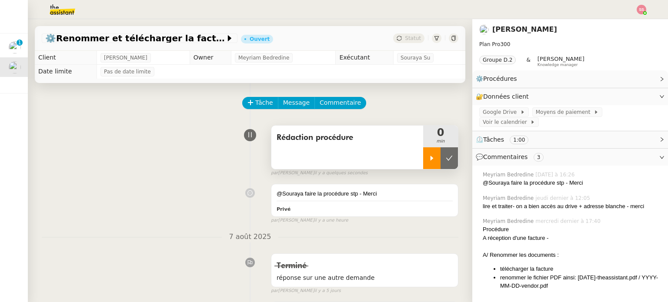
click at [428, 162] on icon at bounding box center [431, 158] width 7 height 7
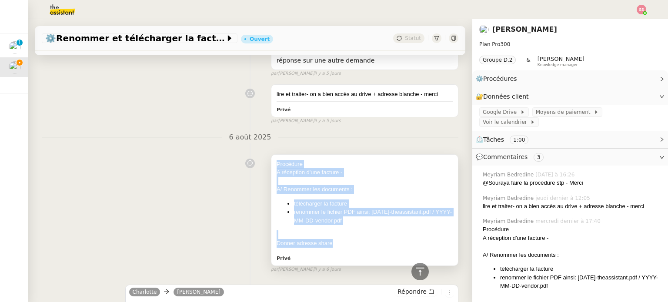
drag, startPoint x: 268, startPoint y: 163, endPoint x: 326, endPoint y: 245, distance: 100.8
click at [326, 245] on div "Procédure A réception d'une facture - A/ Renommer les documents : télécharger l…" at bounding box center [364, 210] width 187 height 111
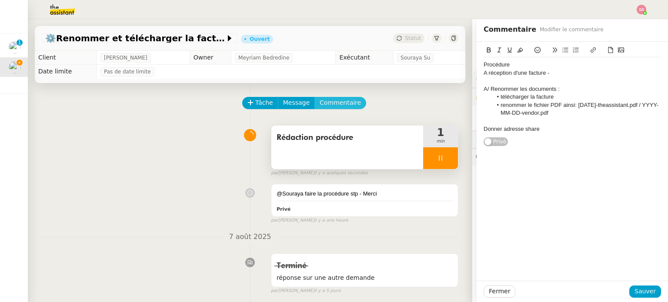
click at [325, 106] on span "Commentaire" at bounding box center [340, 103] width 41 height 10
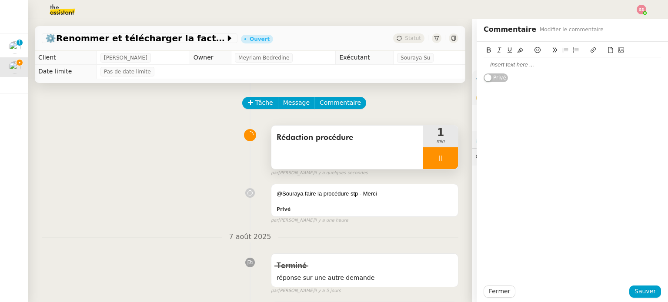
click at [553, 64] on div at bounding box center [571, 65] width 177 height 8
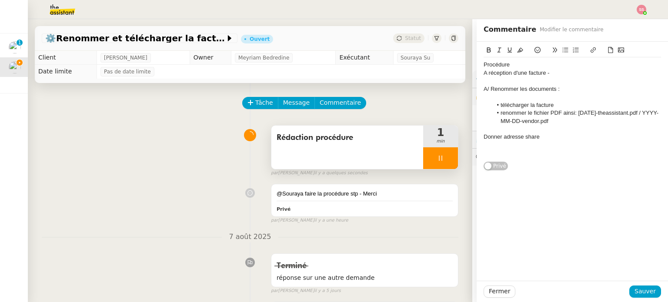
click at [483, 62] on div "Procédure" at bounding box center [571, 65] width 177 height 8
click at [477, 63] on div "Procédure A réception d'une facture - A/ Renommer les documents : télécharger l…" at bounding box center [572, 106] width 191 height 129
click at [483, 63] on div "Procédure" at bounding box center [571, 65] width 177 height 8
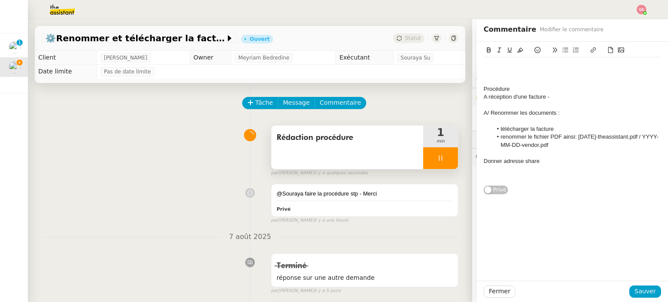
click at [485, 65] on div at bounding box center [571, 65] width 177 height 8
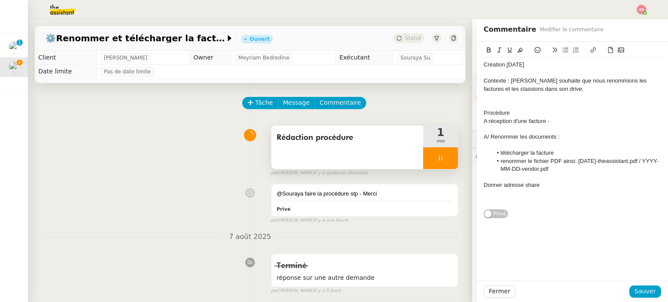
click at [485, 100] on div at bounding box center [571, 97] width 177 height 8
click at [510, 93] on div "Déclemenchement: A réception d'une facture." at bounding box center [571, 97] width 177 height 8
click at [504, 94] on div "Déclemenchement: A réception d'une facture." at bounding box center [571, 97] width 177 height 8
click at [0, 0] on lt-strong "nchement" at bounding box center [0, 0] width 0 height 0
drag, startPoint x: 512, startPoint y: 113, endPoint x: 473, endPoint y: 112, distance: 39.1
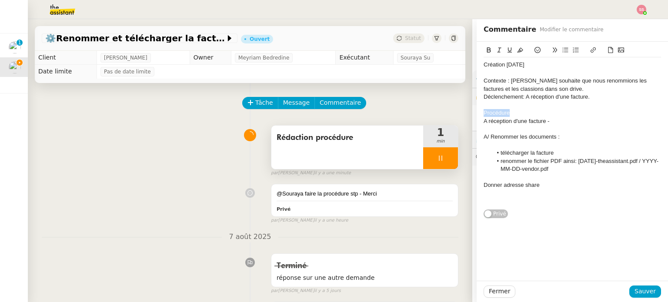
click at [477, 112] on div "Création [DATE] Contexte : [PERSON_NAME] souhaite que nous renommions les factu…" at bounding box center [572, 130] width 191 height 177
click at [549, 119] on div "A réception d'une facture -" at bounding box center [571, 121] width 177 height 8
drag, startPoint x: 544, startPoint y: 122, endPoint x: 470, endPoint y: 120, distance: 74.8
click at [477, 120] on div "Création [DATE] Contexte : [PERSON_NAME] souhaite que nous renommions les factu…" at bounding box center [572, 130] width 191 height 177
click at [489, 109] on div at bounding box center [571, 113] width 177 height 8
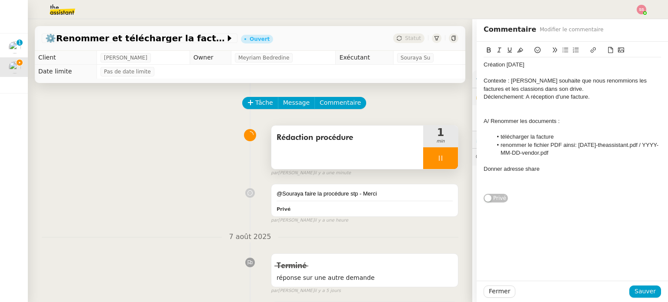
click at [497, 106] on div at bounding box center [571, 105] width 177 height 8
click at [502, 95] on div "Déclenchement: A réception d'une facture." at bounding box center [571, 97] width 177 height 8
click at [0, 0] on lt-em "Déclenchement :" at bounding box center [0, 0] width 0 height 0
click at [546, 106] on div at bounding box center [571, 105] width 177 height 8
click at [642, 295] on span "Sauver" at bounding box center [644, 292] width 21 height 10
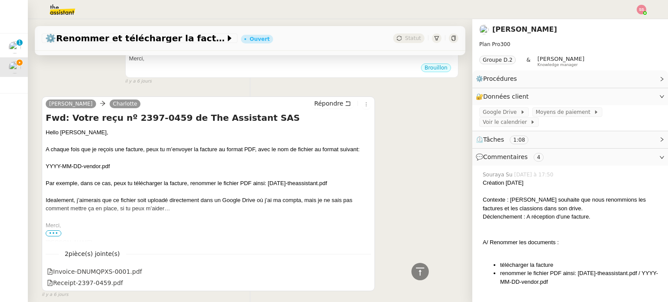
scroll to position [955, 0]
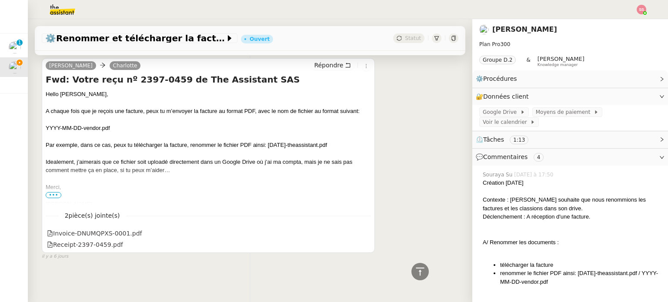
click at [58, 192] on span "•••" at bounding box center [54, 195] width 16 height 6
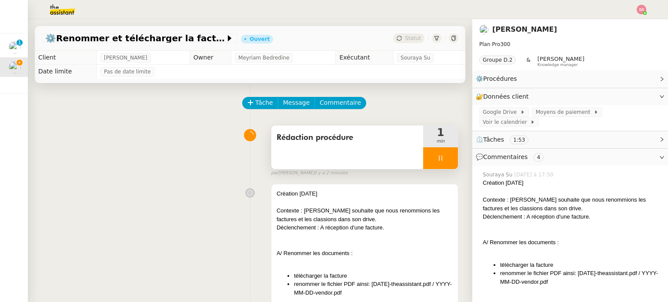
scroll to position [130, 0]
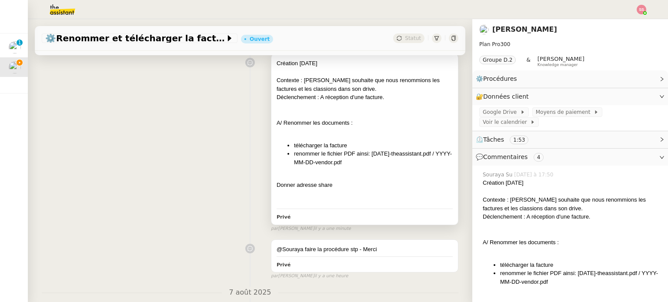
click at [362, 150] on li "renommer le fichier PDF ainsi: [DATE]-theassistant.pdf / YYYY-MM-DD-vendor.pdf" at bounding box center [373, 158] width 159 height 17
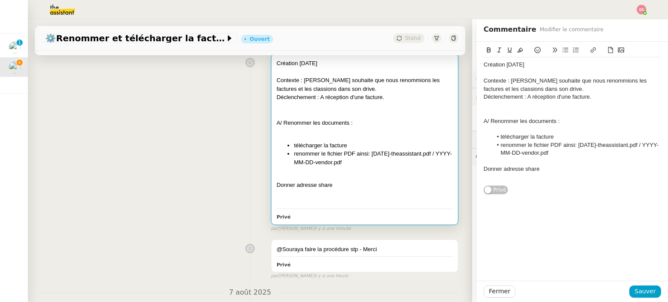
click at [340, 114] on div at bounding box center [365, 114] width 176 height 9
click at [530, 130] on div at bounding box center [571, 129] width 177 height 8
click at [521, 95] on div "Déclenchement : A réception d'une facture." at bounding box center [571, 97] width 177 height 8
click at [0, 0] on lt-span "À" at bounding box center [0, 0] width 0 height 0
click at [483, 112] on div at bounding box center [571, 113] width 177 height 8
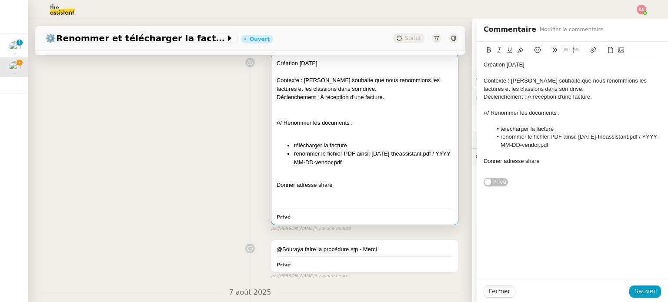
click at [500, 120] on div at bounding box center [571, 121] width 177 height 8
drag, startPoint x: 573, startPoint y: 136, endPoint x: 667, endPoint y: 133, distance: 94.8
click at [667, 133] on nz-layout "⚙️Renommer et télécharger la facture PDF Ouvert Statut Client [PERSON_NAME] Own…" at bounding box center [348, 160] width 640 height 283
click at [642, 136] on li "renommer le fichier PDF ainsi: YYYY-MM-DD-vendor.pdf" at bounding box center [576, 137] width 169 height 8
click at [551, 127] on li "télécharger la facture" at bounding box center [576, 129] width 169 height 8
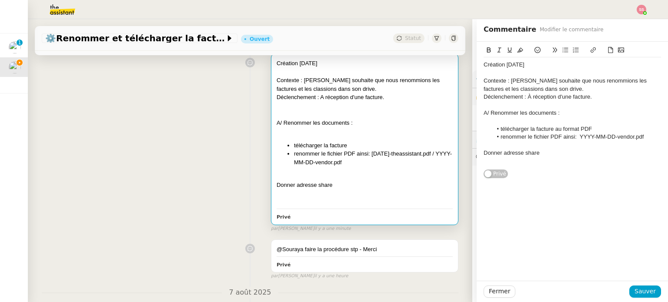
click at [643, 134] on li "renommer le fichier PDF ainsi: YYYY-MM-DD-vendor.pdf" at bounding box center [576, 137] width 169 height 8
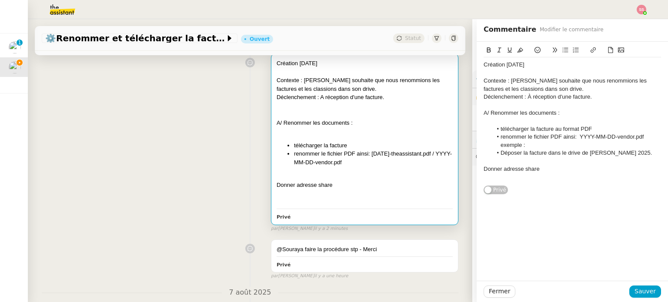
drag, startPoint x: 642, startPoint y: 152, endPoint x: 607, endPoint y: 152, distance: 34.8
click at [607, 152] on li "Déposer la facture dans le drive de [PERSON_NAME] 2025." at bounding box center [576, 153] width 169 height 8
click at [590, 48] on icon at bounding box center [593, 50] width 6 height 6
paste input "[URL][DOMAIN_NAME]"
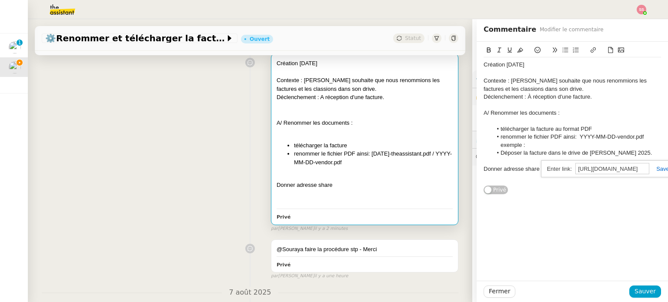
type input "[URL][DOMAIN_NAME]"
click at [653, 170] on link at bounding box center [659, 169] width 20 height 7
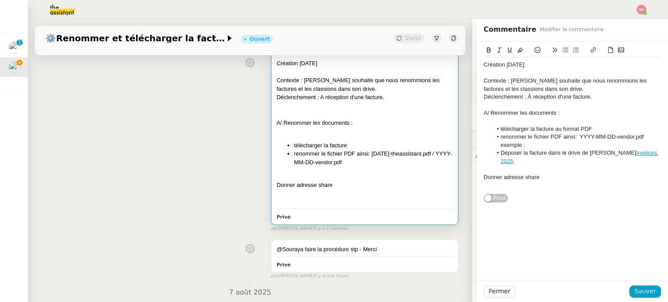
click at [586, 184] on div "Création [DATE] Contexte : [PERSON_NAME] souhaite que nous renommions les factu…" at bounding box center [571, 124] width 177 height 135
click at [645, 154] on li "Déposer la facture dans le drive de [PERSON_NAME] 2025 ." at bounding box center [576, 157] width 169 height 16
click at [585, 150] on li "Déposer la facture dans le drive de [PERSON_NAME] 2025 ." at bounding box center [576, 157] width 169 height 16
click at [649, 153] on li "Déposer la facture dans le drive de [PERSON_NAME] 2025 ." at bounding box center [576, 157] width 169 height 16
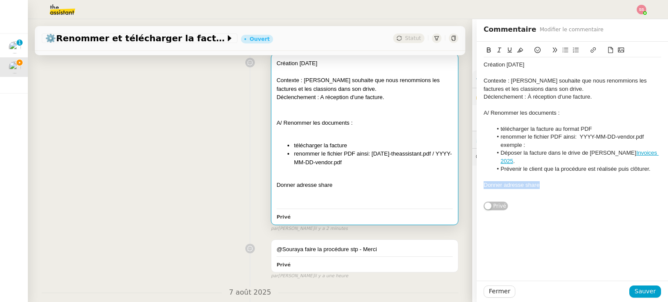
drag, startPoint x: 548, startPoint y: 177, endPoint x: 474, endPoint y: 175, distance: 73.9
click at [477, 175] on div "Création [DATE] Contexte : [PERSON_NAME] souhaite que nous renommions les factu…" at bounding box center [572, 126] width 191 height 169
click at [483, 62] on div "Création [DATE]" at bounding box center [571, 65] width 177 height 8
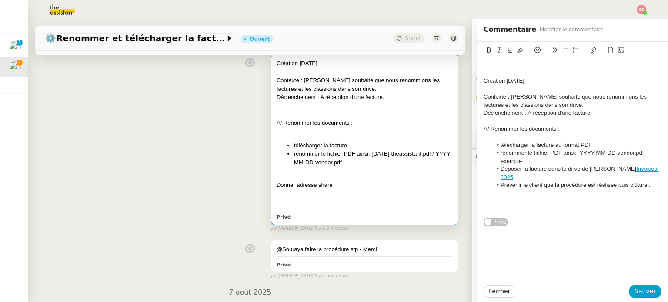
click at [486, 65] on div at bounding box center [571, 65] width 177 height 8
click at [638, 96] on div "Contexte : [PERSON_NAME] souhaite que nous renommions les factures et les class…" at bounding box center [571, 101] width 177 height 16
click at [602, 111] on div "Déclenchement : À réception d'une facture." at bounding box center [571, 113] width 177 height 8
click at [625, 295] on div at bounding box center [572, 292] width 114 height 12
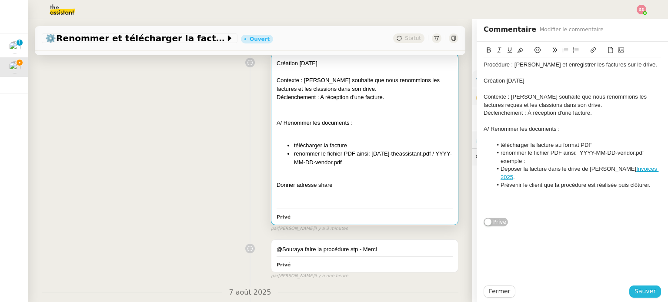
click at [634, 293] on span "Sauver" at bounding box center [644, 292] width 21 height 10
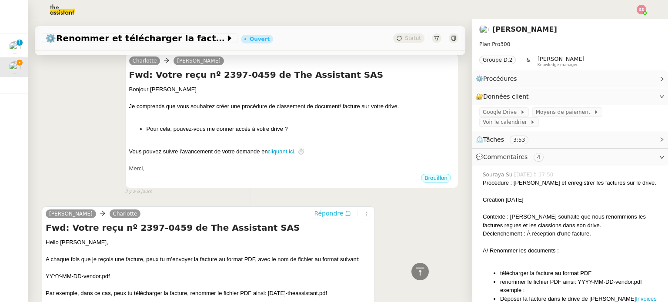
scroll to position [1000, 0]
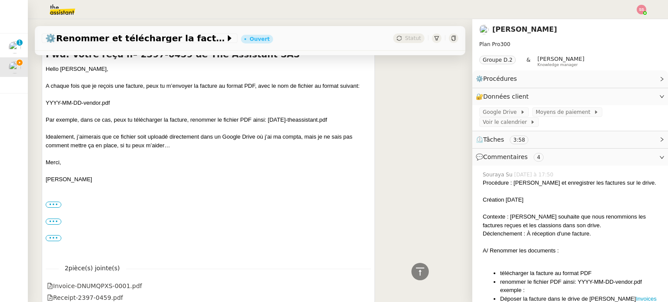
drag, startPoint x: 268, startPoint y: 113, endPoint x: 344, endPoint y: 111, distance: 76.1
click at [344, 116] on div "Par exemple, dans ce cas, peux tu télécharger la facture, renommer le fichier P…" at bounding box center [208, 120] width 325 height 9
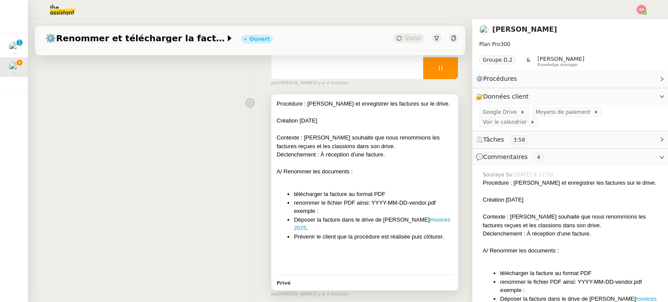
scroll to position [174, 0]
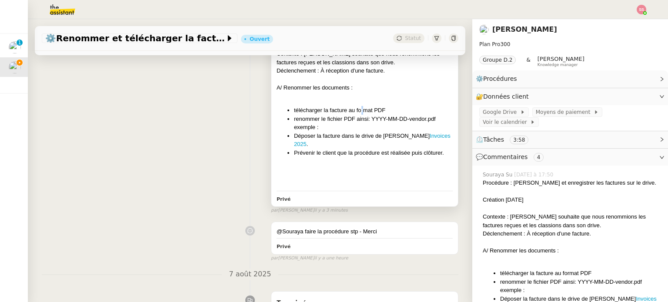
click at [356, 113] on li "télécharger la facture au format PDF" at bounding box center [373, 110] width 159 height 9
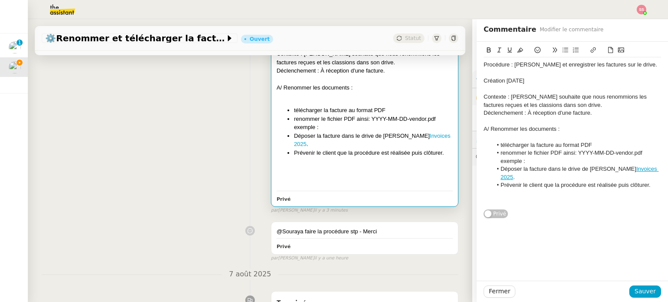
click at [529, 166] on li "Déposer la facture dans le drive de [PERSON_NAME] 2025 ." at bounding box center [576, 173] width 169 height 16
click at [526, 160] on li "renommer le fichier PDF ainsi: YYYY-MM-DD-vendor.pdf exemple :" at bounding box center [576, 157] width 169 height 16
click at [635, 297] on button "Sauver" at bounding box center [645, 292] width 32 height 12
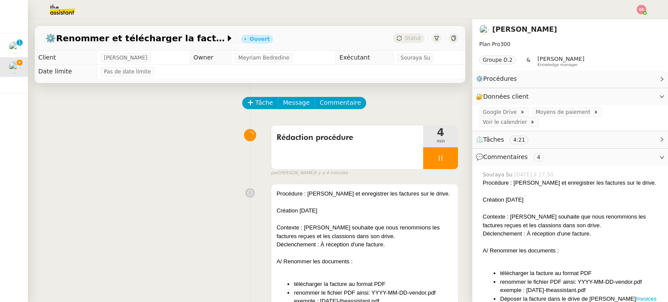
click at [439, 158] on div at bounding box center [440, 158] width 35 height 22
click at [446, 158] on icon at bounding box center [449, 158] width 7 height 7
click at [400, 42] on div "Statut" at bounding box center [408, 38] width 31 height 10
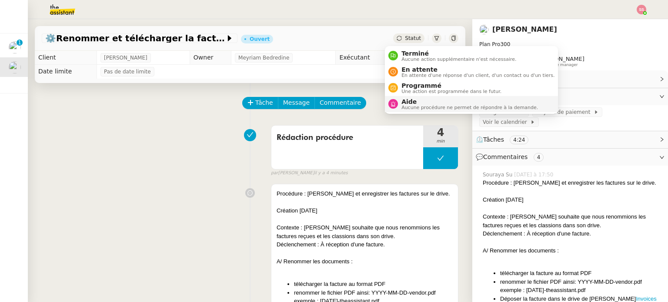
click at [402, 105] on span "Aucune procédure ne permet de répondre à la demande." at bounding box center [469, 107] width 137 height 5
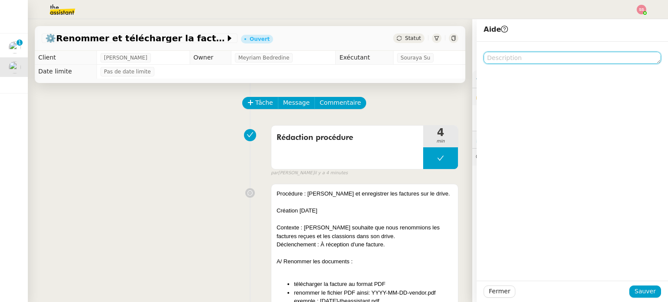
click at [511, 62] on textarea at bounding box center [571, 58] width 177 height 12
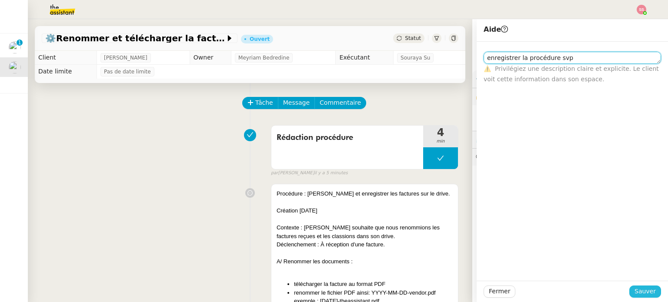
type textarea "enregistrer la procédure svp"
click at [642, 289] on span "Sauver" at bounding box center [644, 292] width 21 height 10
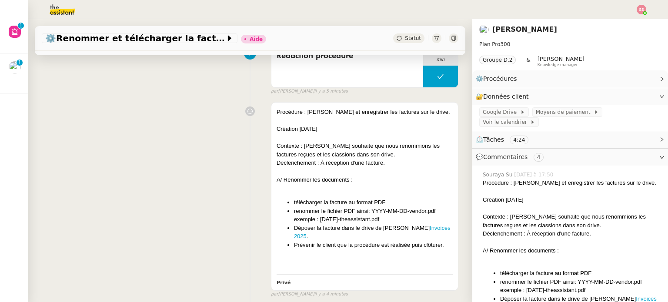
scroll to position [130, 0]
click at [642, 7] on img at bounding box center [642, 10] width 10 height 10
click at [631, 18] on ul "Suivi Déconnexion" at bounding box center [618, 31] width 57 height 28
click at [622, 22] on li "Suivi" at bounding box center [618, 25] width 57 height 12
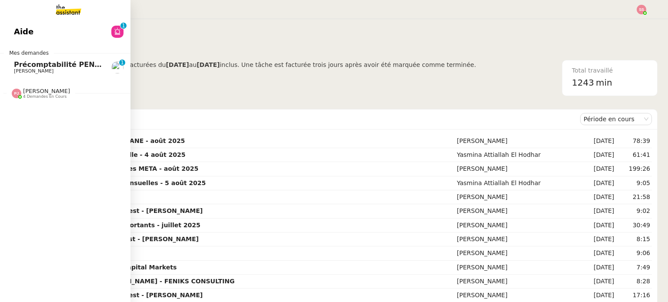
click at [43, 87] on span "[PERSON_NAME] 4 demandes en cours" at bounding box center [68, 90] width 130 height 18
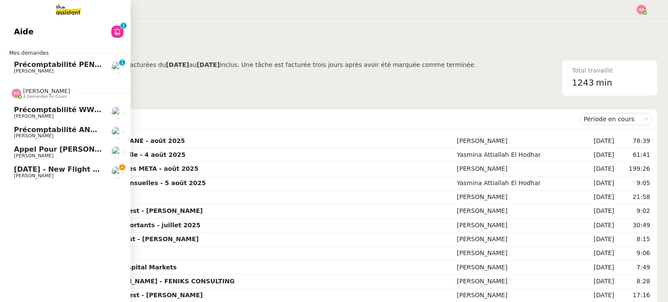
click at [42, 171] on span "[DATE] - New flight request - [PERSON_NAME]" at bounding box center [105, 169] width 183 height 8
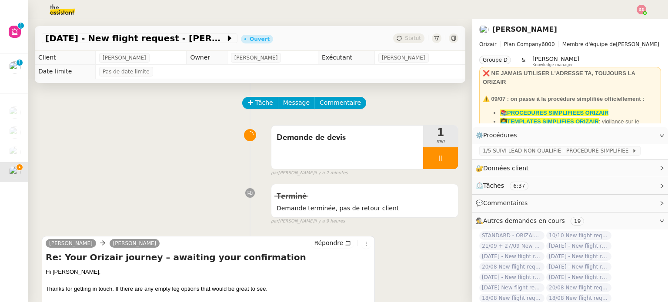
scroll to position [43, 0]
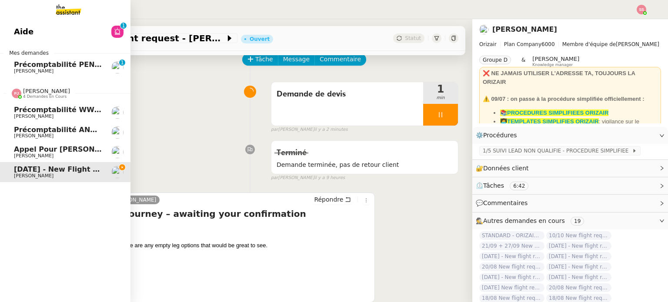
click at [42, 148] on span "Appel pour [PERSON_NAME]" at bounding box center [69, 149] width 110 height 8
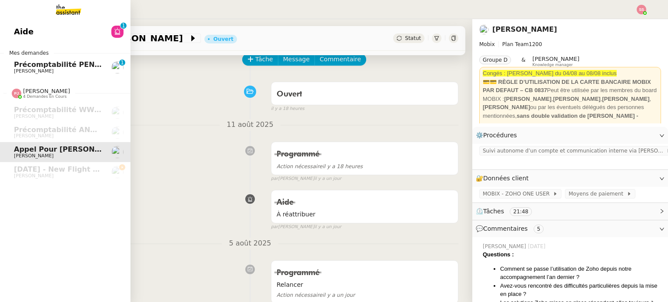
click at [43, 74] on link "Précomptabilité PENNYLANE - [DATE] [PERSON_NAME] 0 1 2 3 4 5 6 7 8 9" at bounding box center [65, 67] width 130 height 20
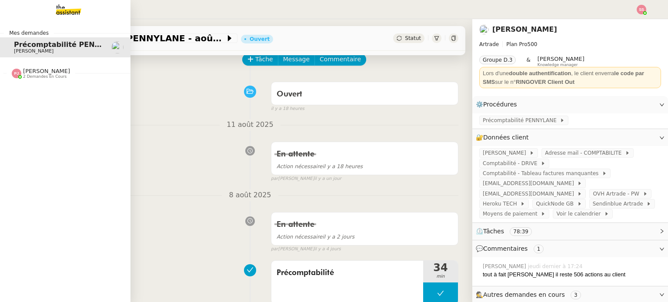
click at [44, 69] on span "[PERSON_NAME]" at bounding box center [46, 71] width 47 height 7
